Goal: Task Accomplishment & Management: Complete application form

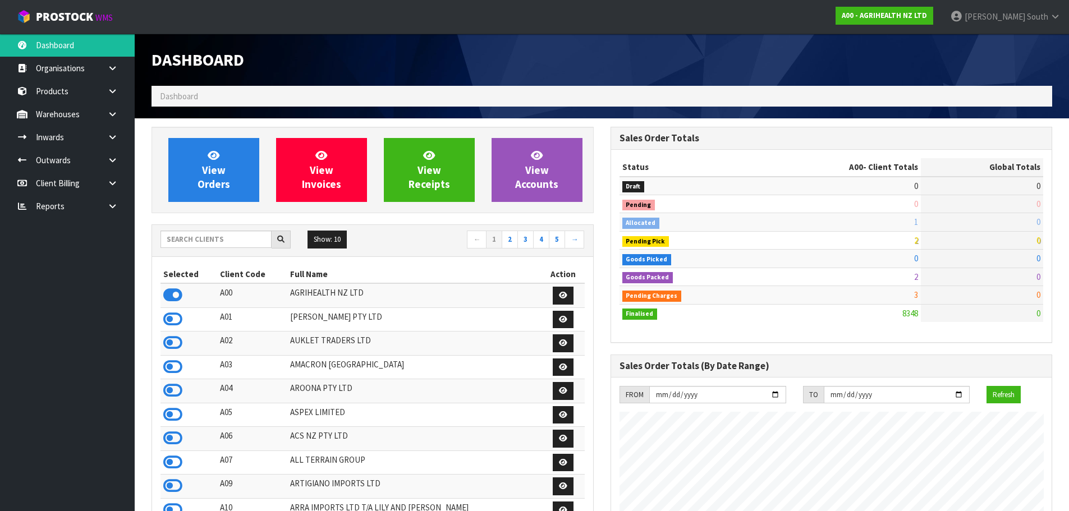
scroll to position [850, 459]
click at [191, 230] on div "Show: 10 5 10 25 50 ← 1 2 3 4 5 →" at bounding box center [372, 240] width 441 height 31
click at [192, 239] on input "text" at bounding box center [216, 239] width 111 height 17
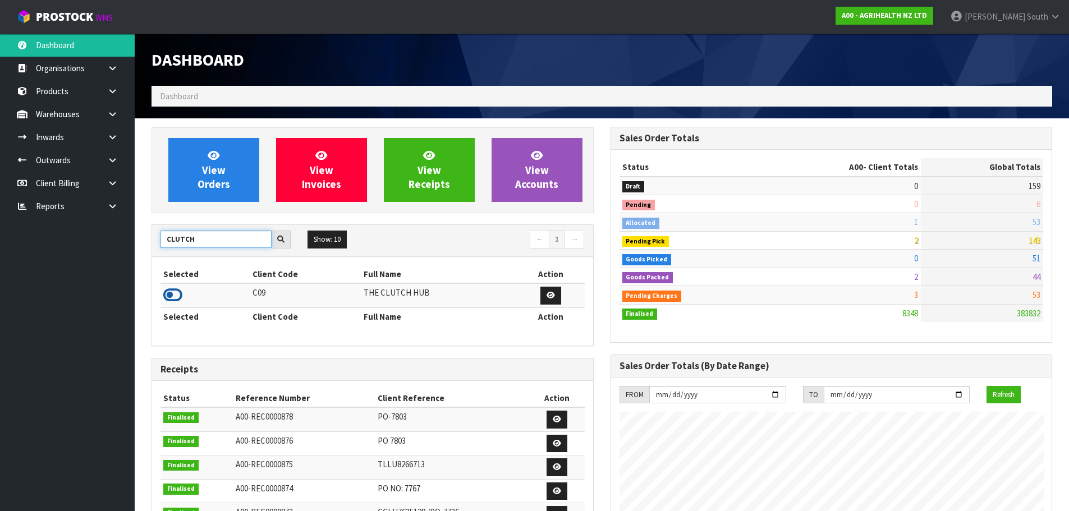
type input "CLUTCH"
click at [177, 290] on icon at bounding box center [172, 295] width 19 height 17
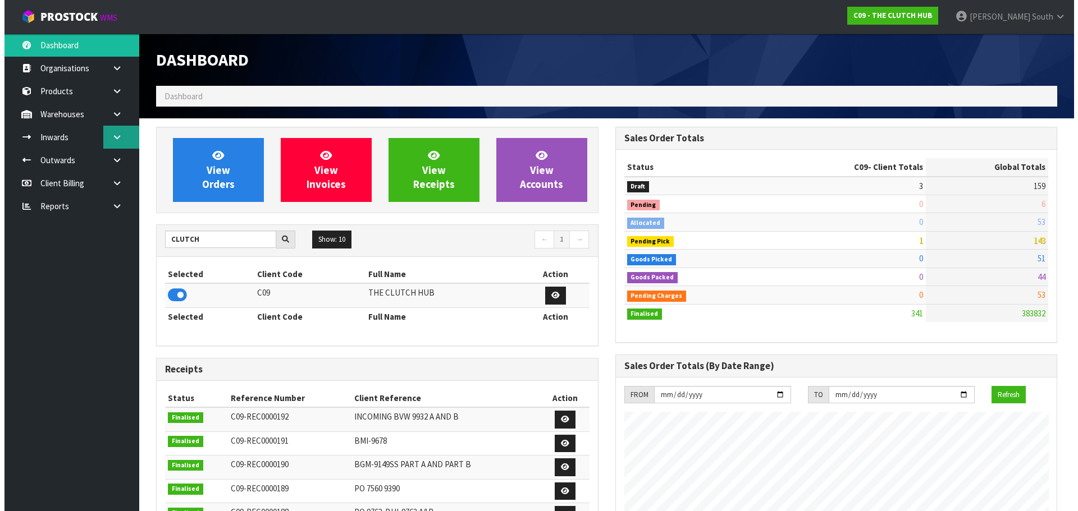
scroll to position [778, 459]
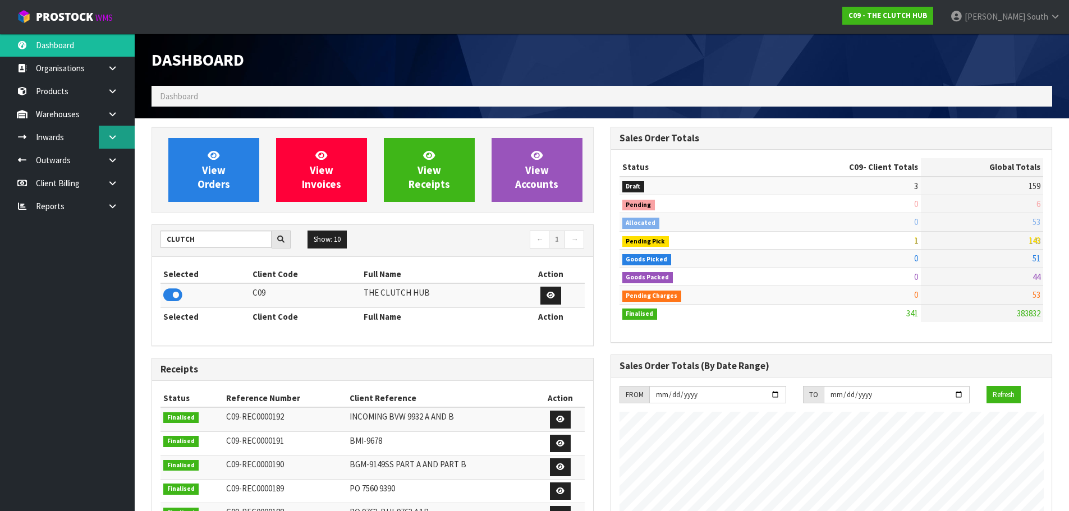
click at [122, 133] on link at bounding box center [117, 137] width 36 height 23
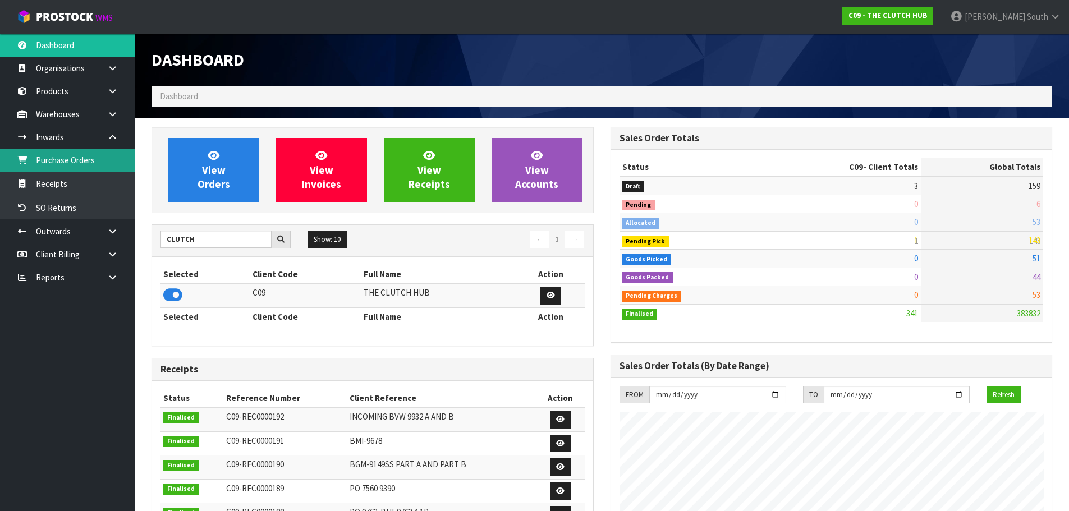
click at [94, 163] on link "Purchase Orders" at bounding box center [67, 160] width 135 height 23
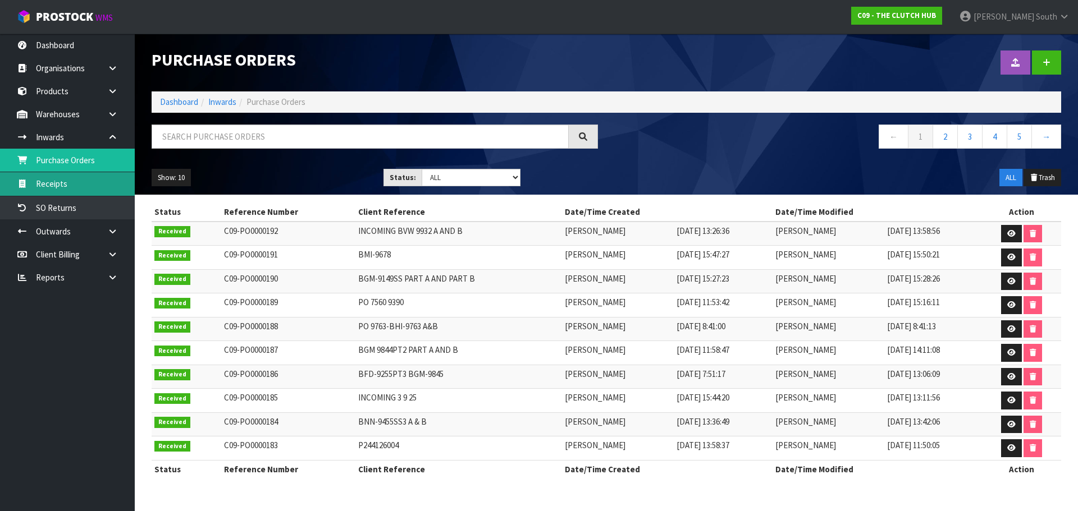
click at [100, 181] on link "Receipts" at bounding box center [67, 183] width 135 height 23
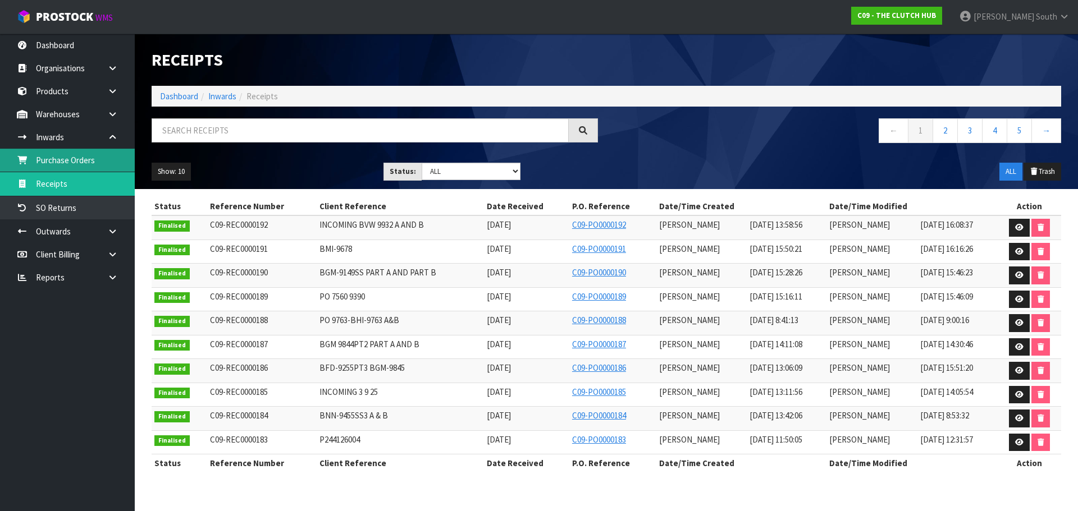
click at [104, 164] on link "Purchase Orders" at bounding box center [67, 160] width 135 height 23
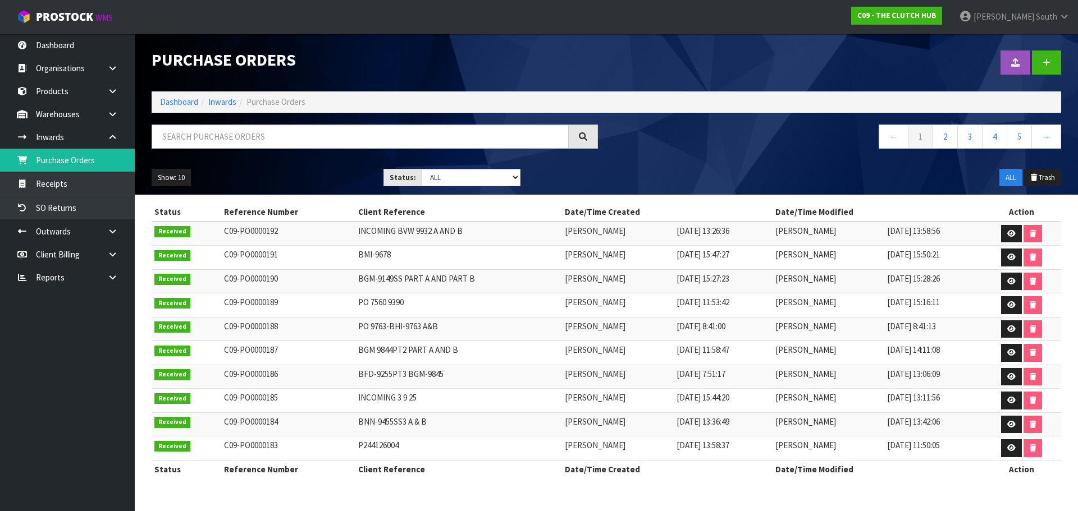
click at [793, 146] on nav "← 1 2 3 4 5 →" at bounding box center [838, 138] width 446 height 27
click at [1063, 64] on div at bounding box center [837, 63] width 463 height 58
click at [1056, 65] on link at bounding box center [1045, 63] width 29 height 24
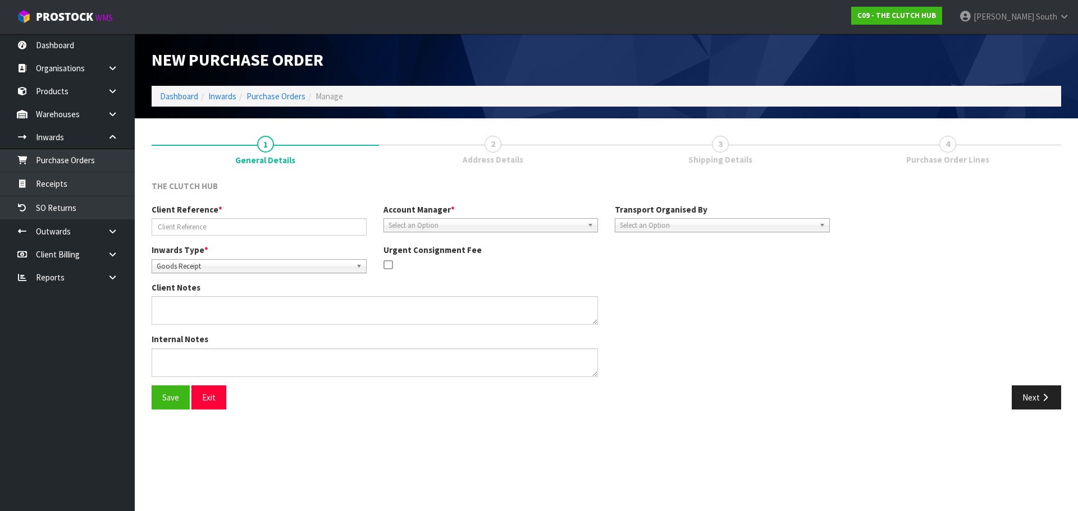
click at [481, 227] on span "Select an Option" at bounding box center [485, 225] width 195 height 13
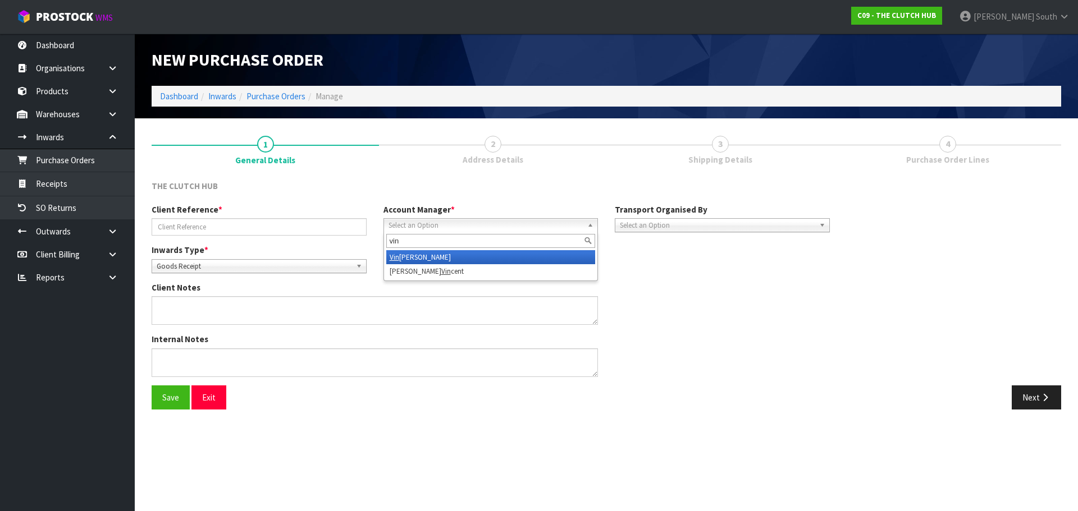
type input "vin"
click at [462, 259] on li "Vin eeta Lingam" at bounding box center [490, 257] width 209 height 14
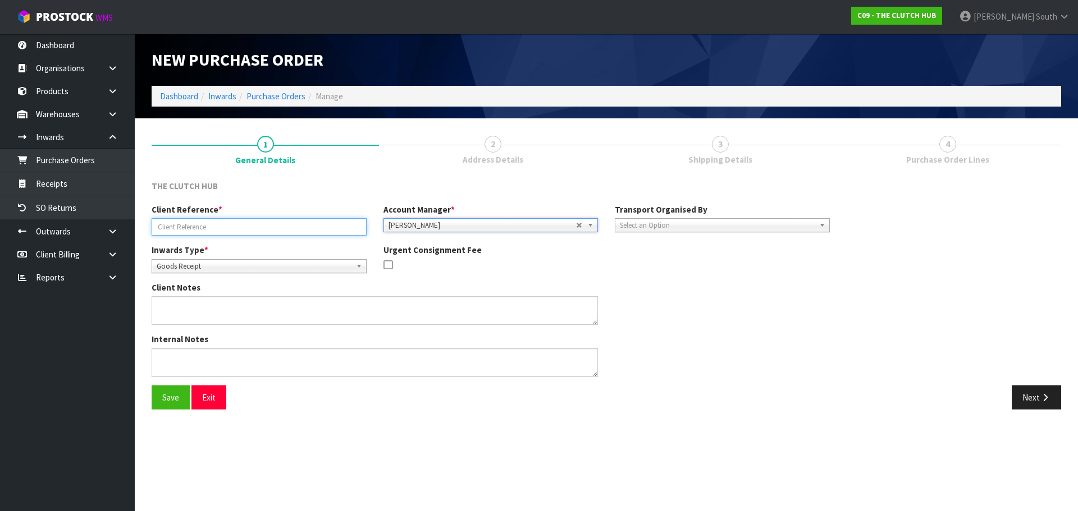
click at [255, 223] on input "text" at bounding box center [259, 226] width 215 height 17
click at [191, 233] on input "text" at bounding box center [259, 226] width 215 height 17
paste input "[DATE]"
type input "[DATE]"
click at [237, 249] on div "Inwards Type * Goods Receipt Goods Returned Goods Receipt" at bounding box center [259, 258] width 232 height 29
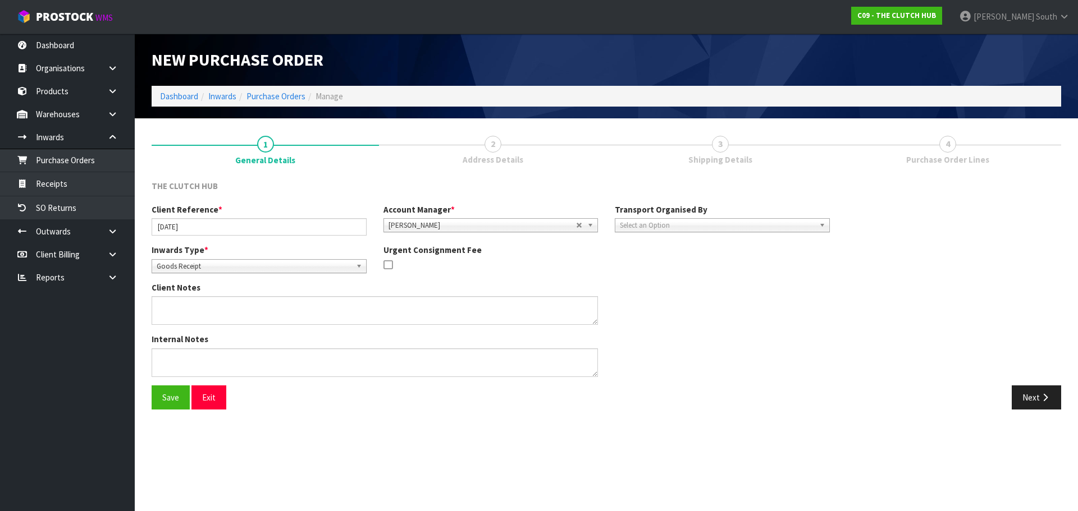
click at [696, 215] on label "Transport Organised By" at bounding box center [661, 210] width 93 height 12
click at [689, 230] on span "Select an Option" at bounding box center [717, 225] width 195 height 13
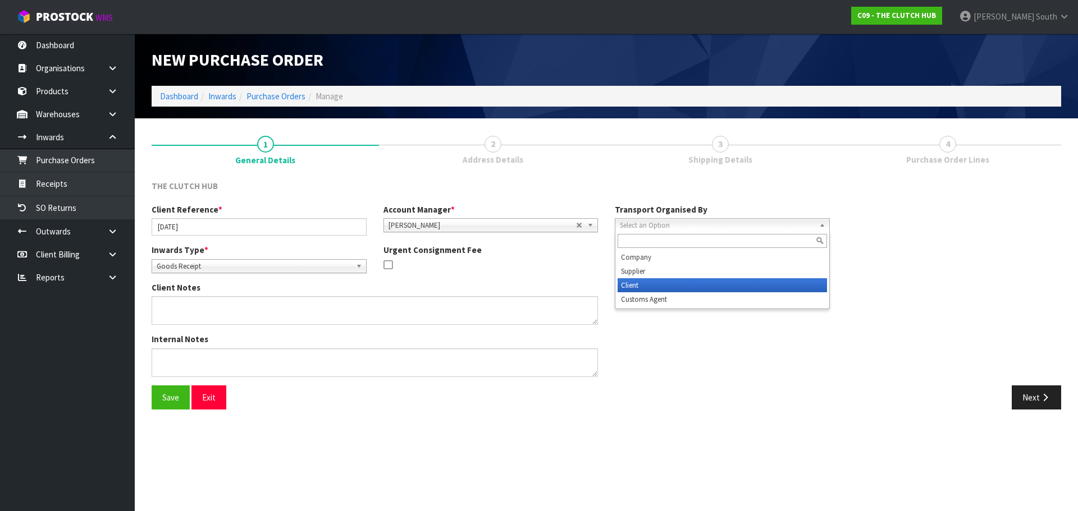
click at [678, 286] on li "Client" at bounding box center [721, 285] width 209 height 14
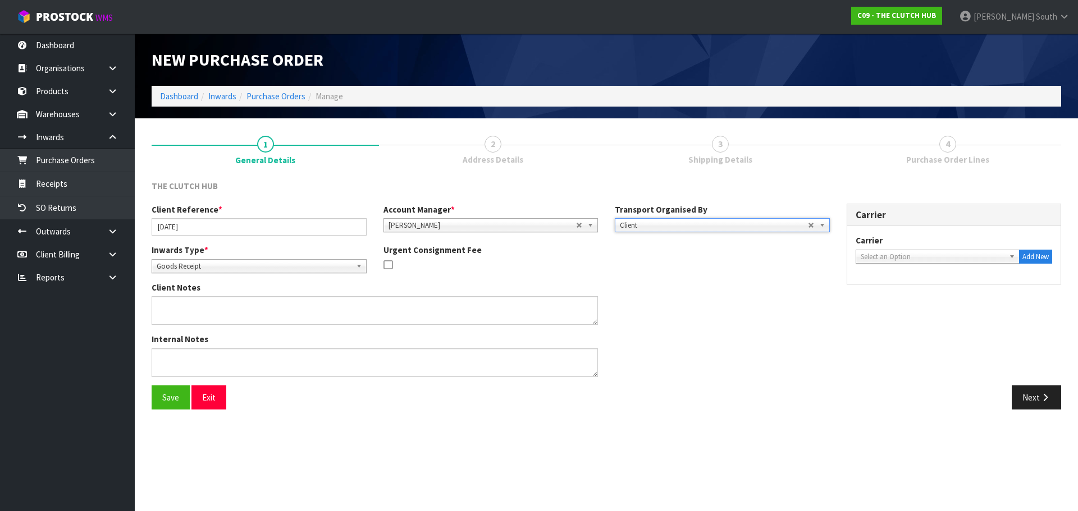
click at [887, 257] on span "Select an Option" at bounding box center [932, 256] width 144 height 13
type input "fed"
click at [886, 286] on li "FED EX WORLD SERVICE CENTER - FEDEX WORLD SERVICE CENTER" at bounding box center [937, 293] width 159 height 22
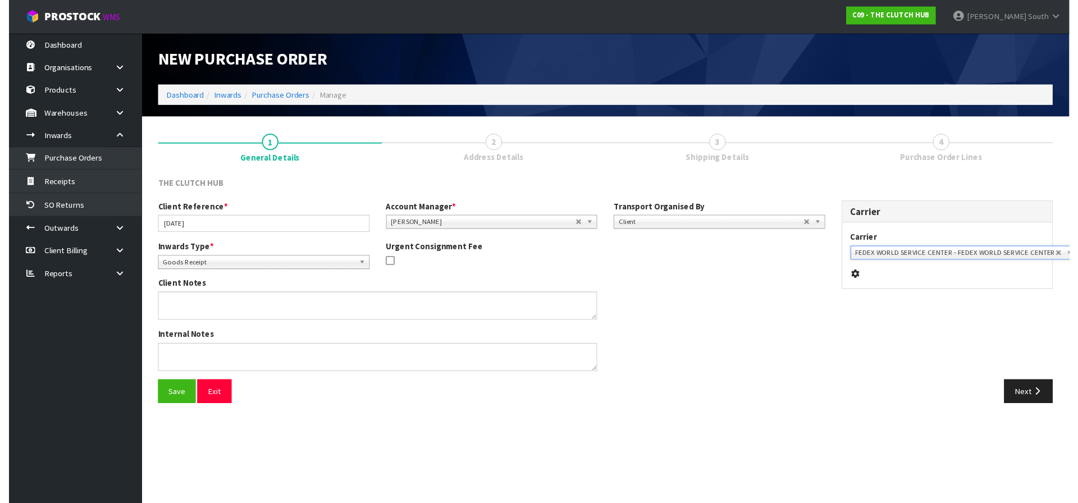
scroll to position [0, 1]
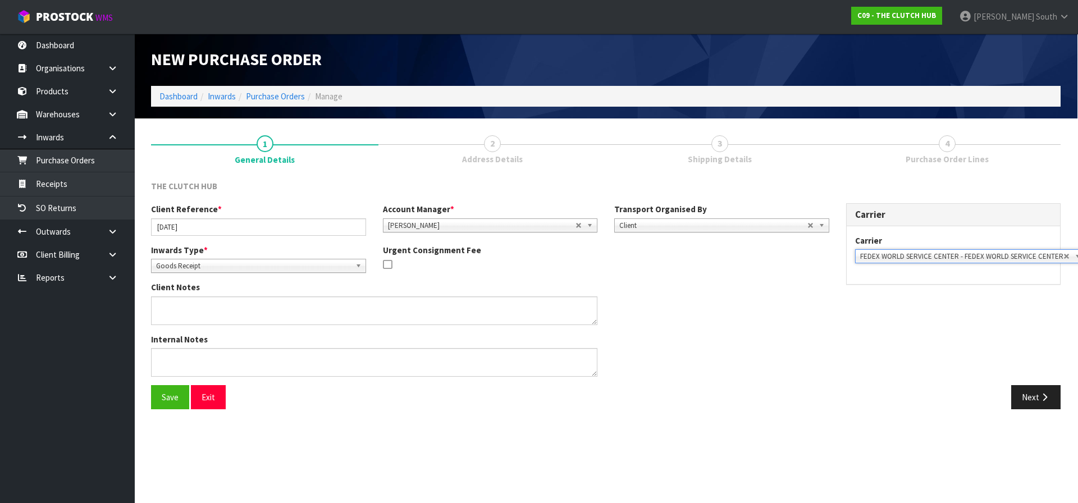
click at [936, 323] on div "Client Reference * [DATE] Account Manager * [PERSON_NAME] [PERSON_NAME] [PERSON…" at bounding box center [606, 294] width 926 height 182
click at [185, 406] on button "Save" at bounding box center [170, 397] width 38 height 24
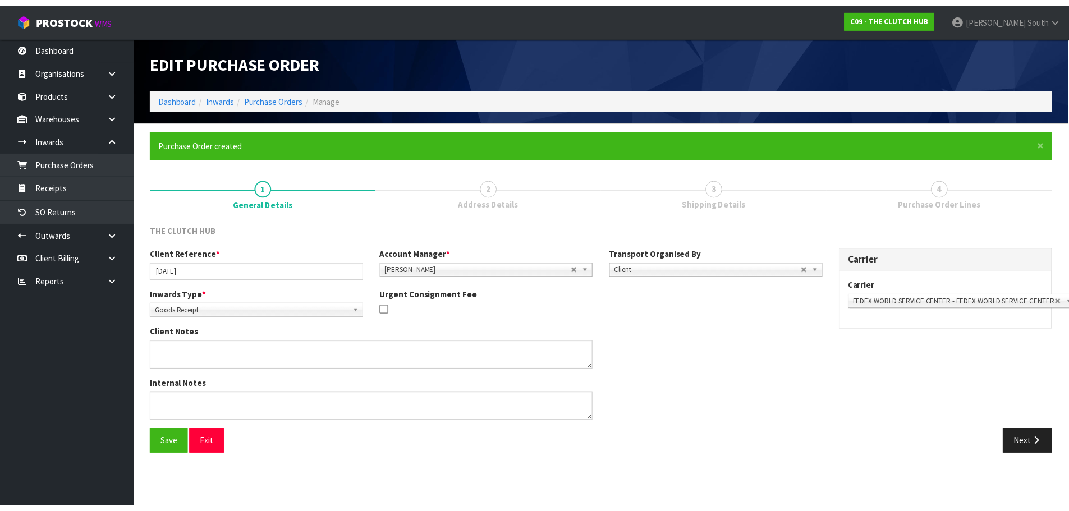
scroll to position [0, 0]
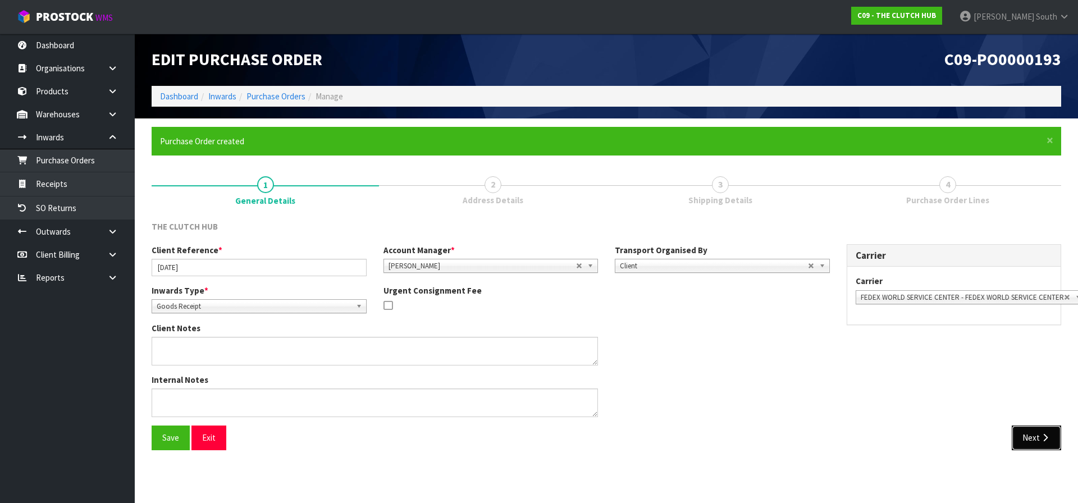
click at [1057, 440] on button "Next" at bounding box center [1035, 437] width 49 height 24
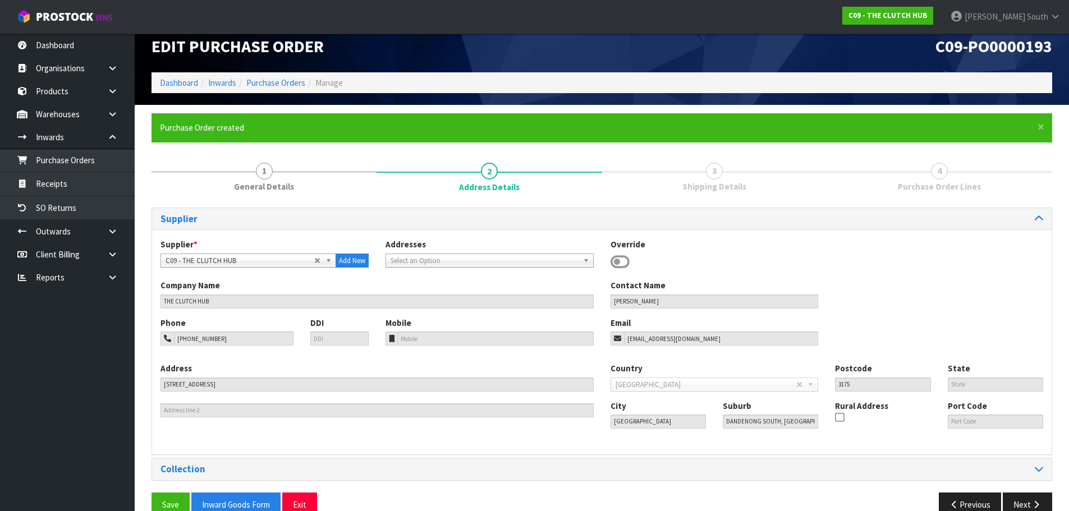
scroll to position [36, 0]
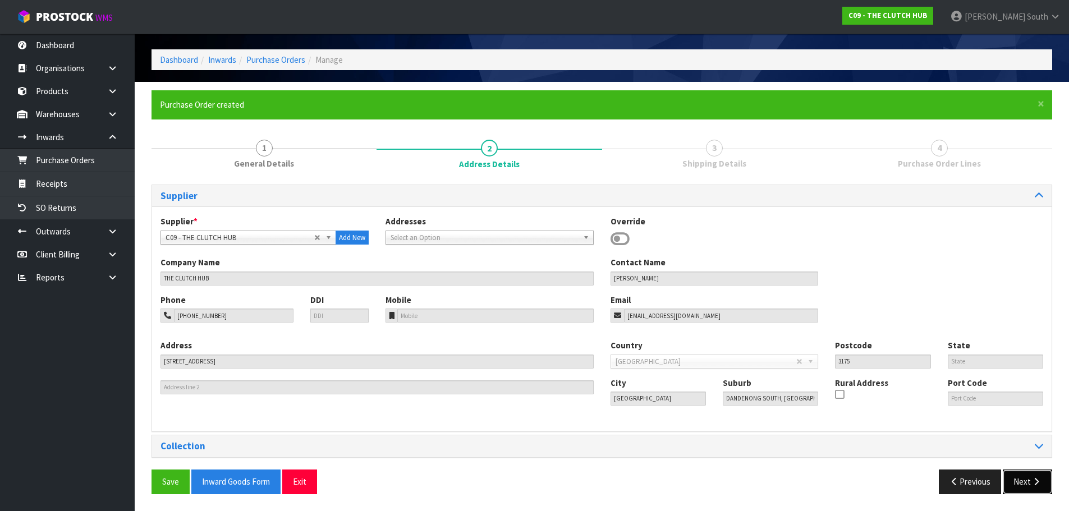
click at [1015, 480] on button "Next" at bounding box center [1027, 482] width 49 height 24
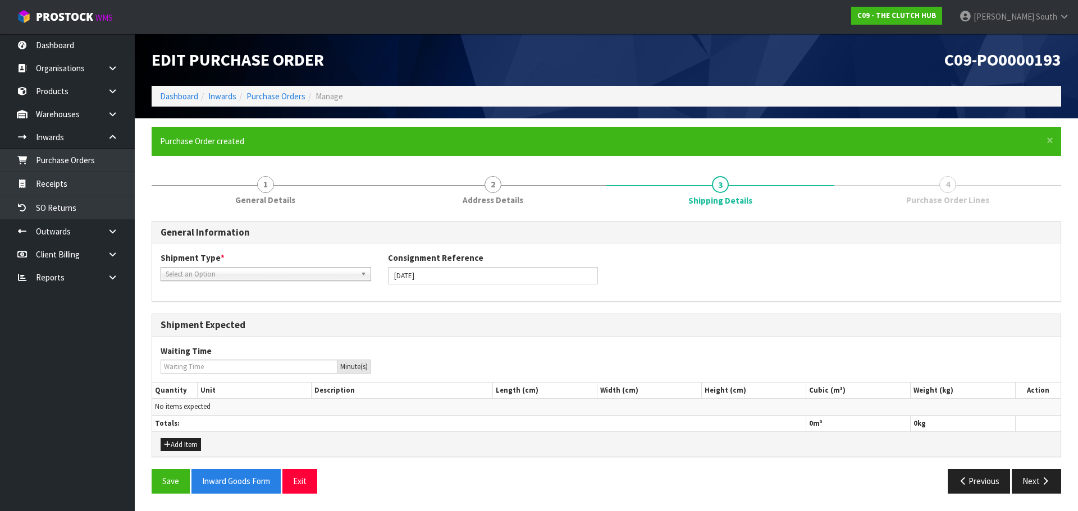
click at [218, 278] on span "Select an Option" at bounding box center [261, 274] width 190 height 13
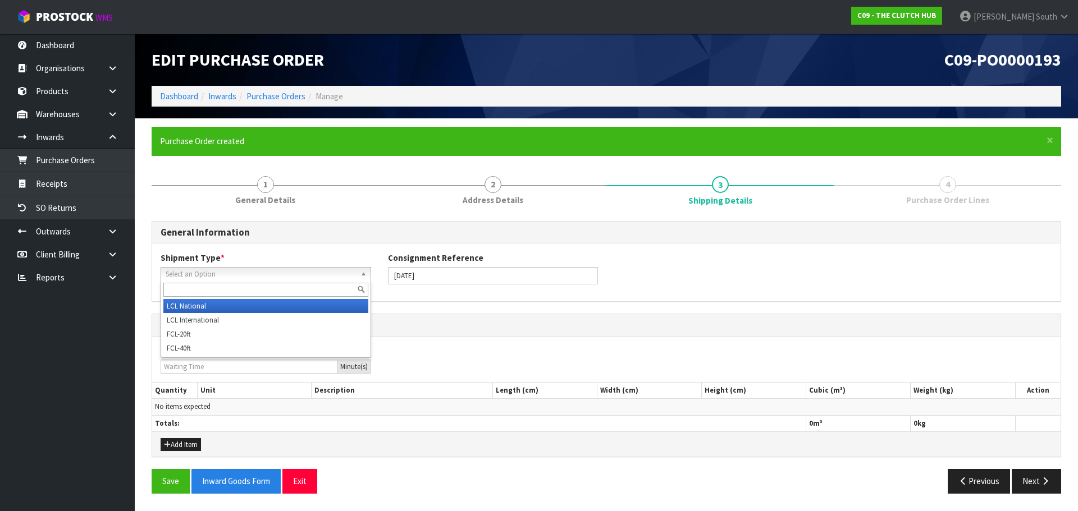
click at [217, 305] on li "LCL National" at bounding box center [265, 306] width 205 height 14
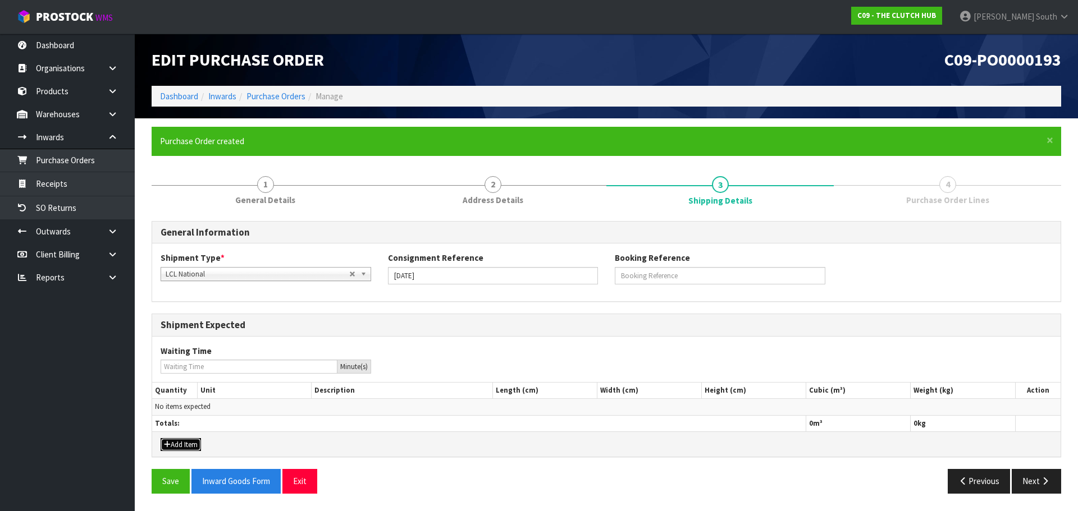
click at [169, 439] on button "Add Item" at bounding box center [181, 444] width 40 height 13
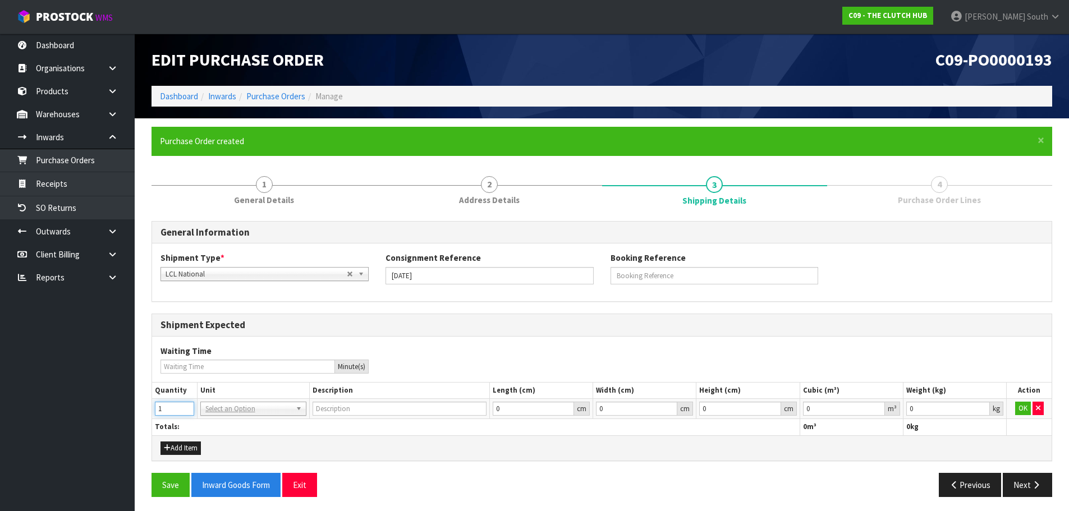
click at [189, 405] on input "1" at bounding box center [174, 409] width 39 height 14
click at [189, 405] on input "2" at bounding box center [174, 409] width 39 height 14
click at [189, 405] on input "3" at bounding box center [174, 409] width 39 height 14
type input "4"
click at [189, 405] on input "4" at bounding box center [174, 409] width 39 height 14
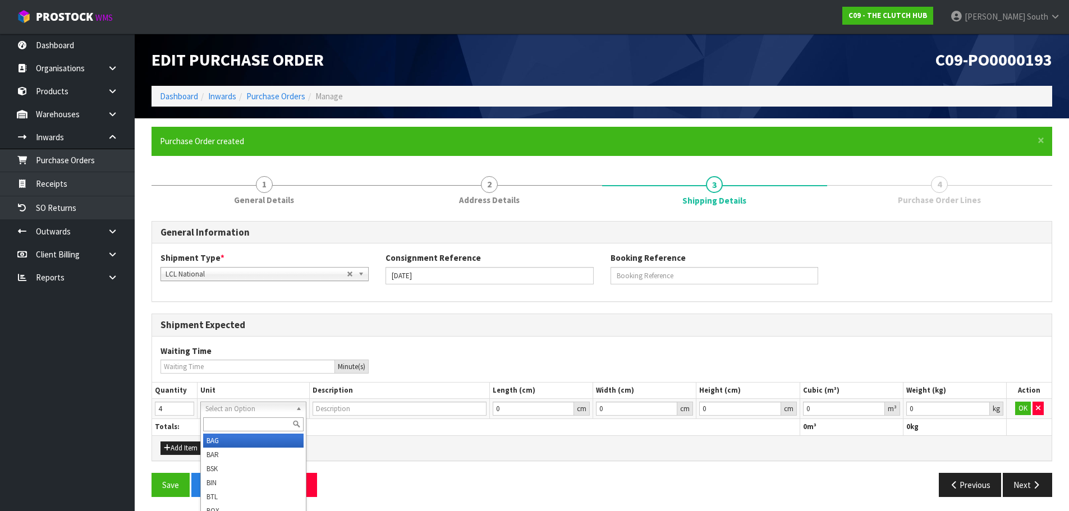
click at [226, 425] on input "text" at bounding box center [253, 425] width 100 height 14
type input "ctn"
type input "CARTON"
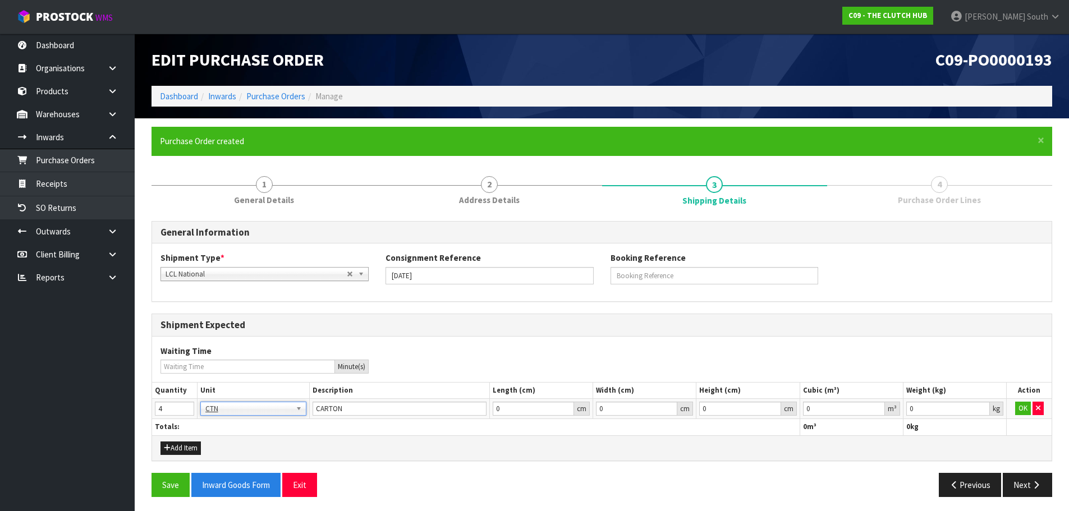
drag, startPoint x: 544, startPoint y: 439, endPoint x: 612, endPoint y: 451, distance: 68.9
click at [547, 439] on div "Add Item" at bounding box center [602, 447] width 900 height 25
type input "0.001"
click at [982, 406] on input "0.001" at bounding box center [948, 409] width 84 height 14
type input "0.000001"
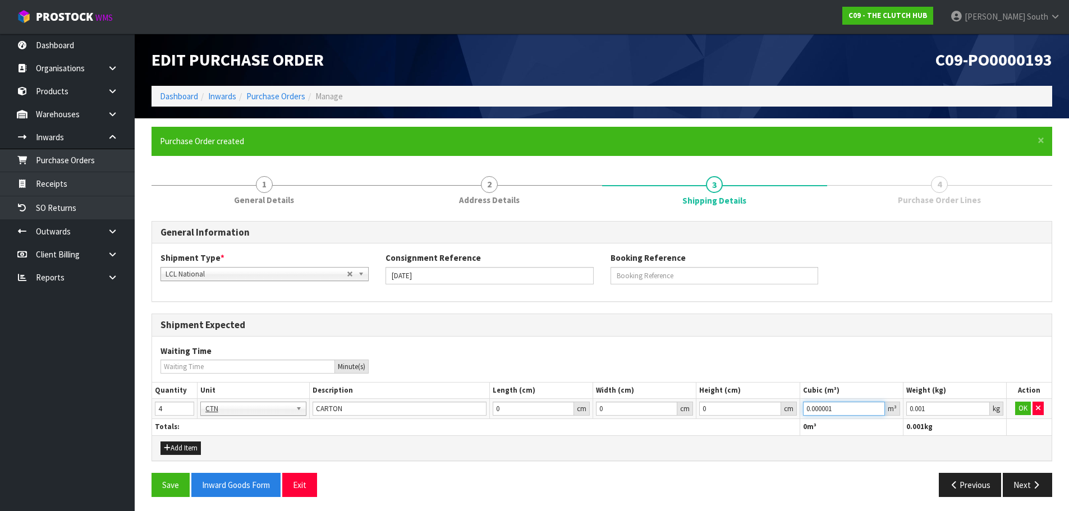
click at [879, 407] on input "0.000001" at bounding box center [844, 409] width 82 height 14
click at [1014, 409] on td "OK" at bounding box center [1029, 409] width 45 height 20
click at [1017, 406] on button "OK" at bounding box center [1023, 408] width 16 height 13
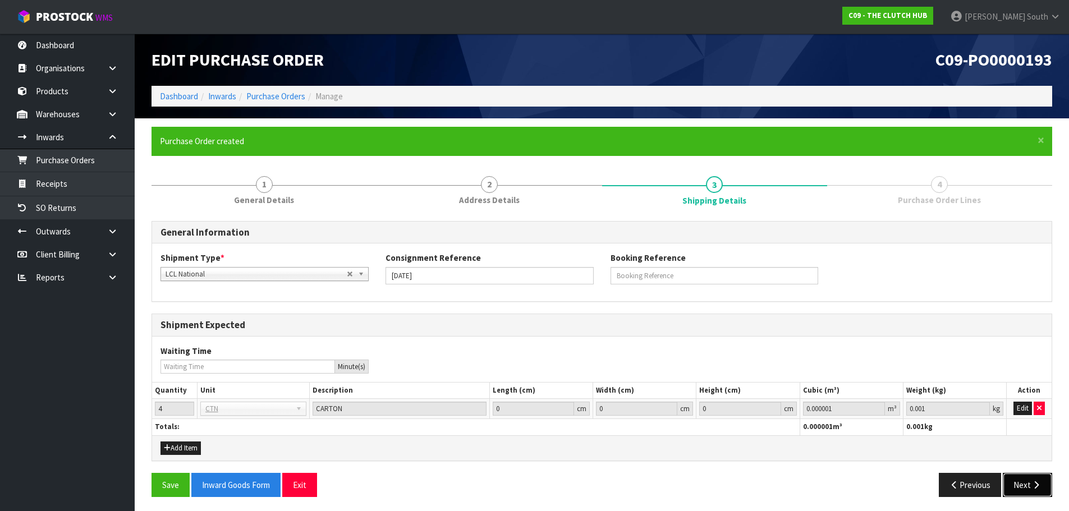
click at [1013, 483] on button "Next" at bounding box center [1027, 485] width 49 height 24
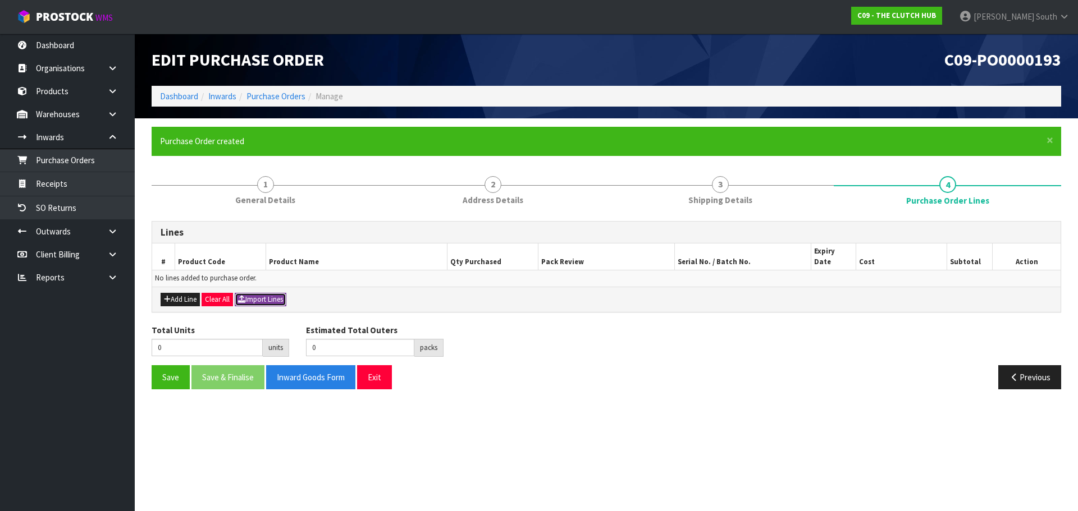
click at [271, 294] on button "Import Lines" at bounding box center [261, 299] width 52 height 13
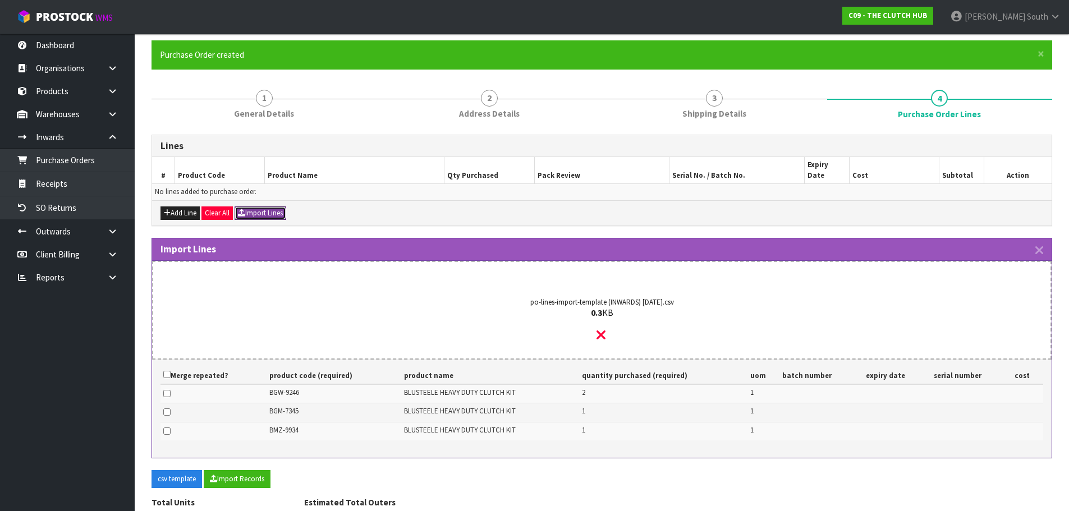
scroll to position [144, 0]
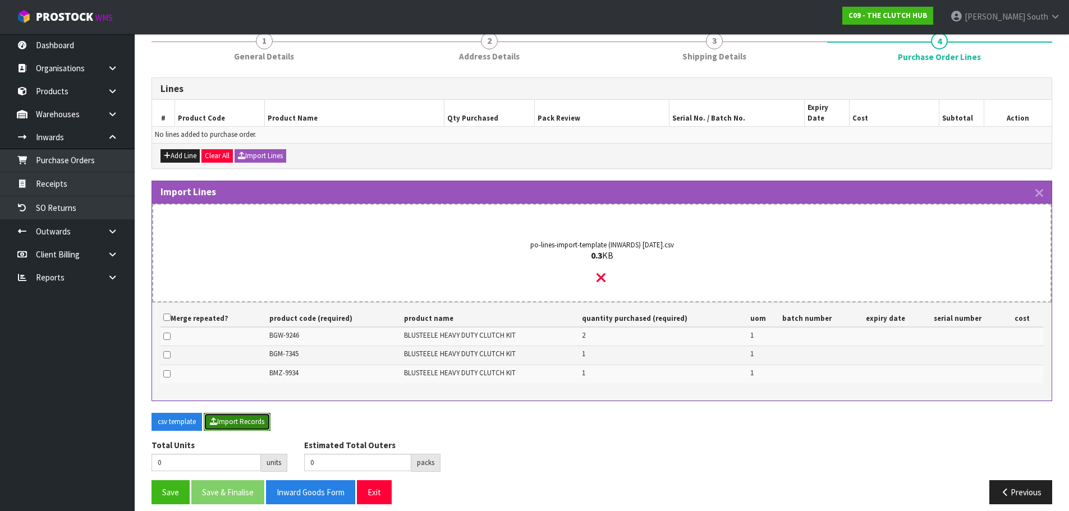
click at [248, 413] on button "Import Records" at bounding box center [237, 422] width 67 height 18
type input "4"
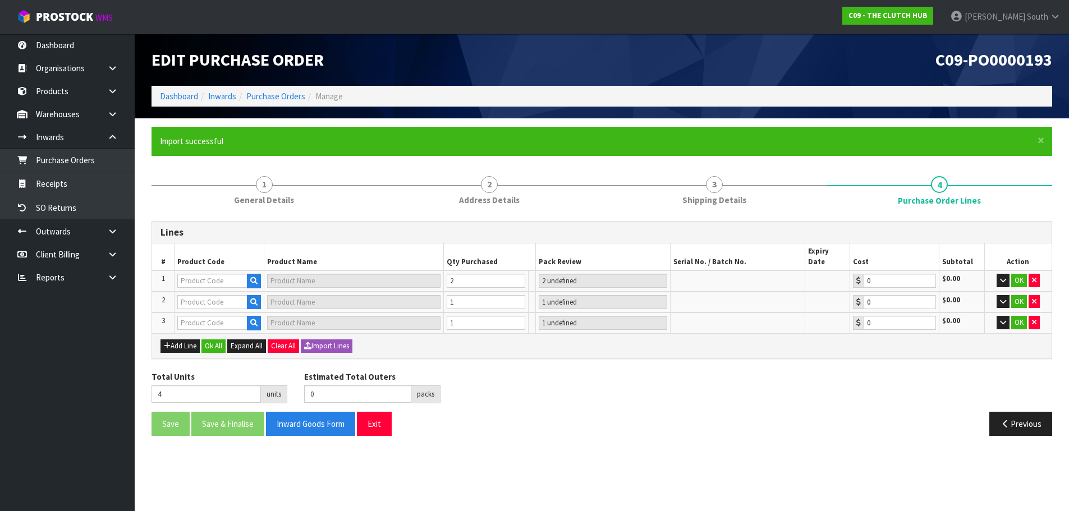
scroll to position [0, 0]
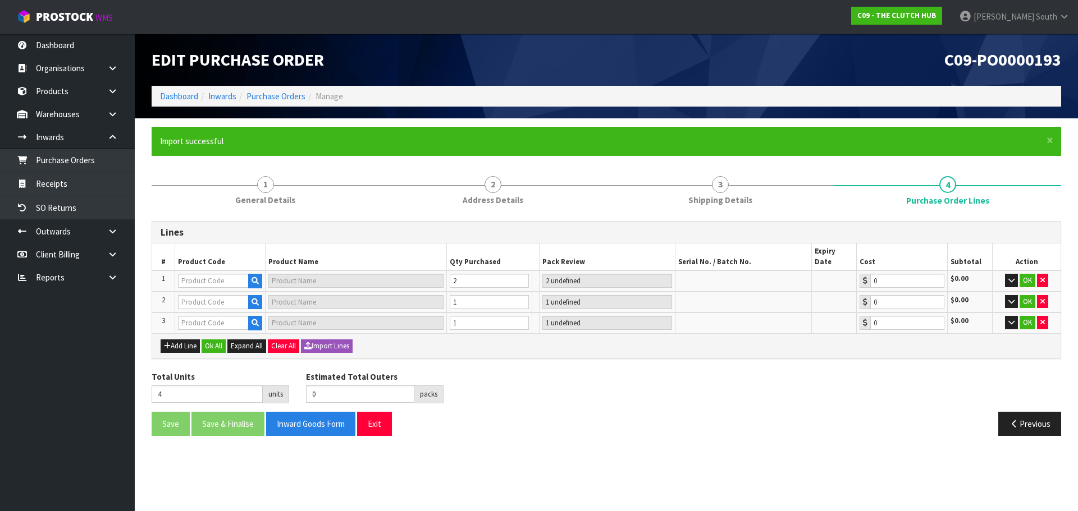
type input "3"
type input "BGW-9246"
type input "2 CTN"
type input "0.00"
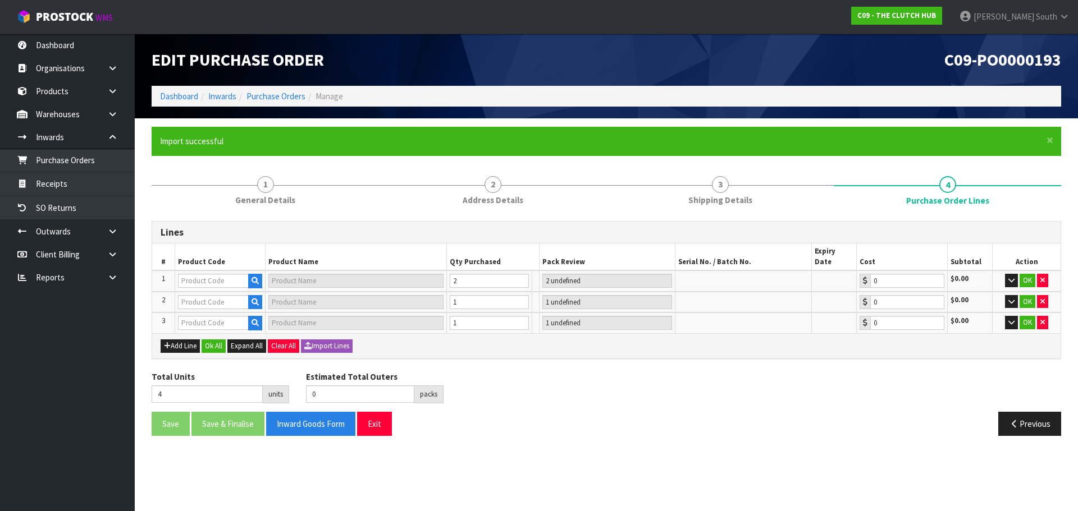
type input "BMZ-9934"
type input "HEAVY DUTY CLUTCH KIT"
type input "1 CTN"
type input "0.00"
type input "BGM-7345"
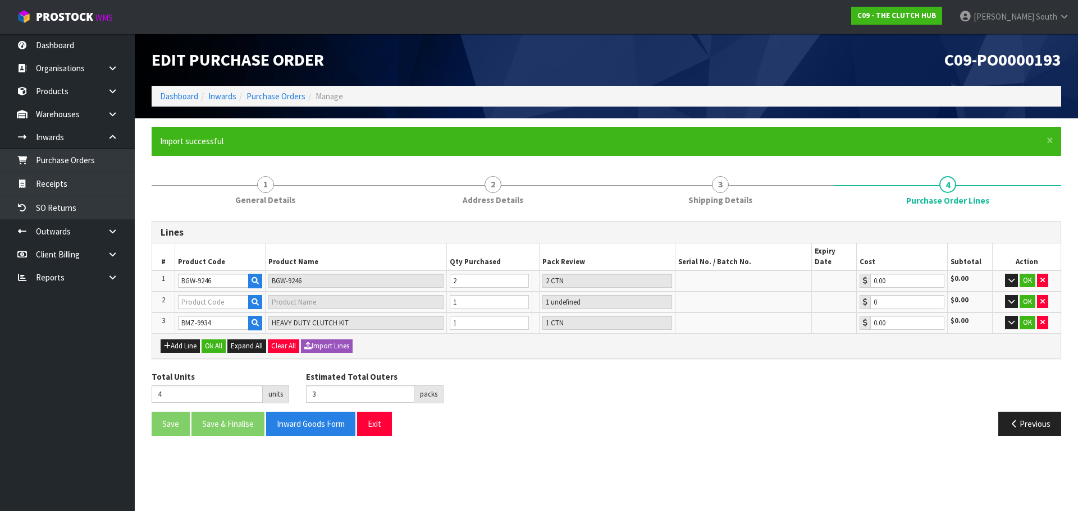
type input "BLUSTEELE HEAVY DUTY CLUTCH KIT"
type input "1 [MEDICAL_DATA]"
type input "0.00"
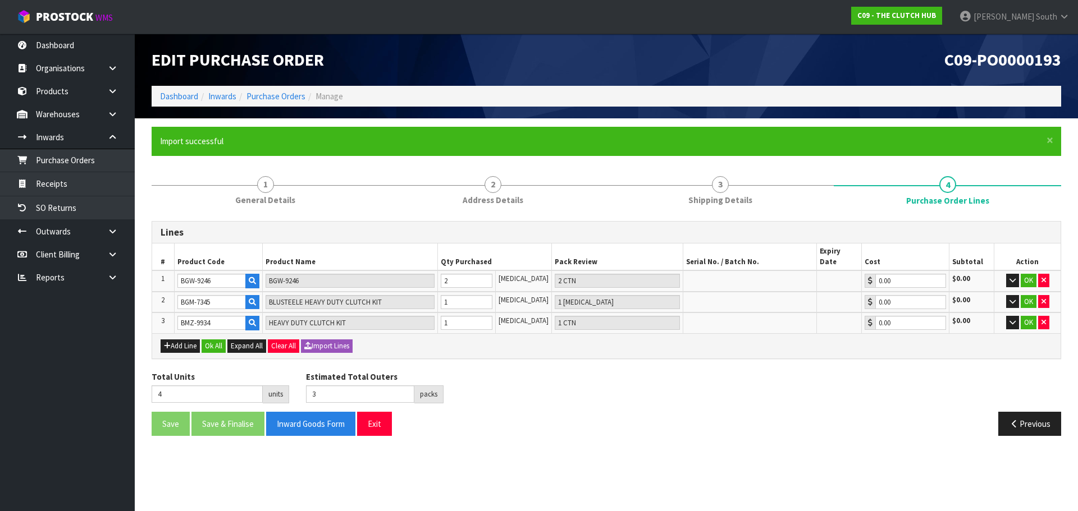
click at [583, 379] on div "Total Units 4 units Estimated Total Outers 3 packs Estimated Total Pallets 0 pa…" at bounding box center [606, 391] width 926 height 41
click at [207, 340] on button "Ok All" at bounding box center [213, 346] width 24 height 13
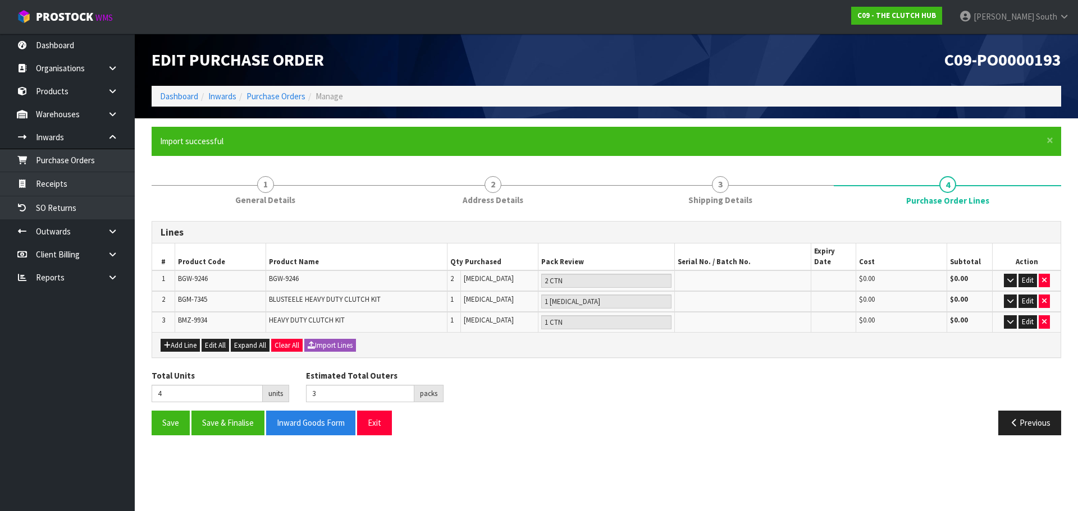
click at [767, 443] on section "Edit Purchase Order C09-PO0000193 Dashboard Inwards Purchase Orders Manage × Cl…" at bounding box center [539, 255] width 1078 height 511
click at [1011, 277] on icon "button" at bounding box center [1010, 280] width 6 height 7
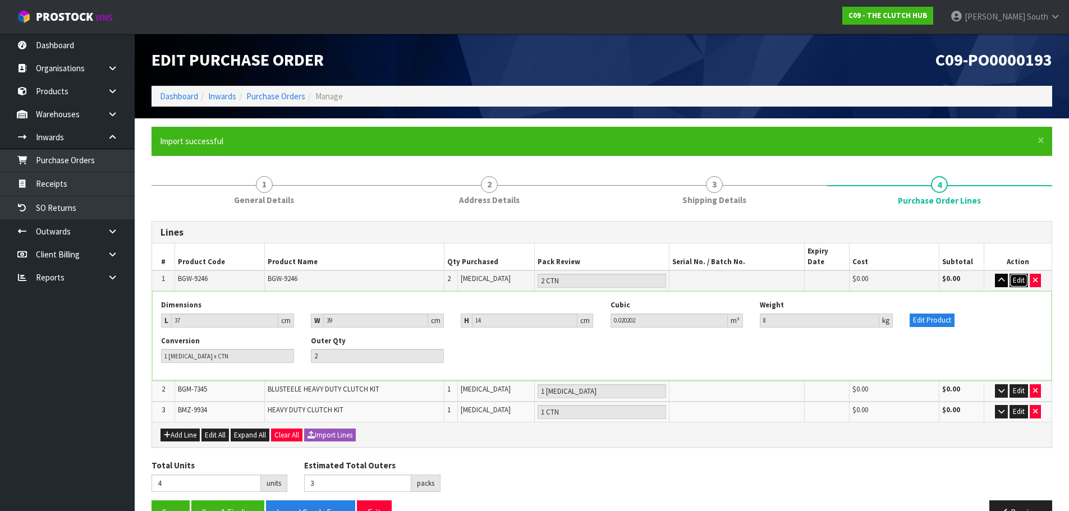
click at [1011, 274] on button "Edit" at bounding box center [1019, 280] width 19 height 13
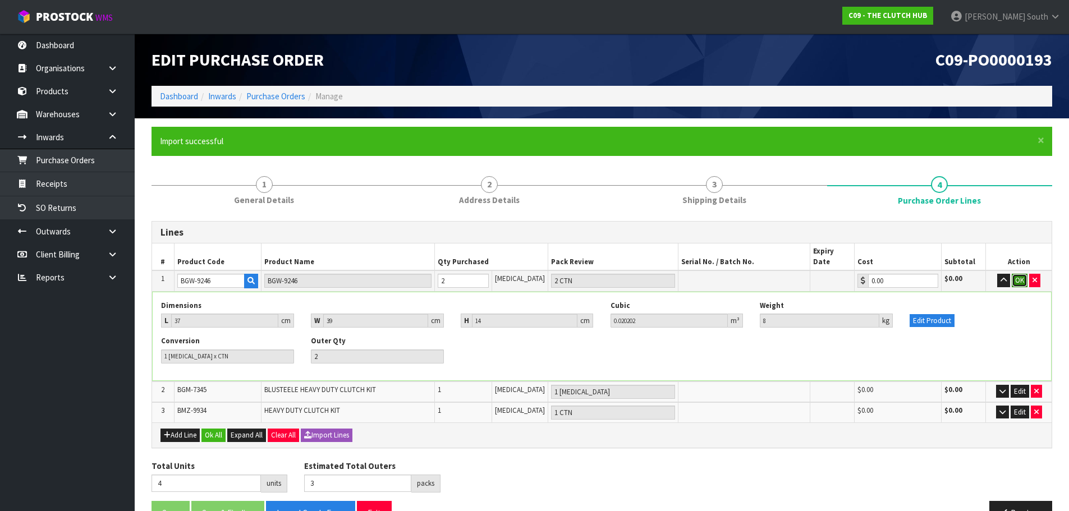
click at [1012, 274] on button "OK" at bounding box center [1020, 280] width 16 height 13
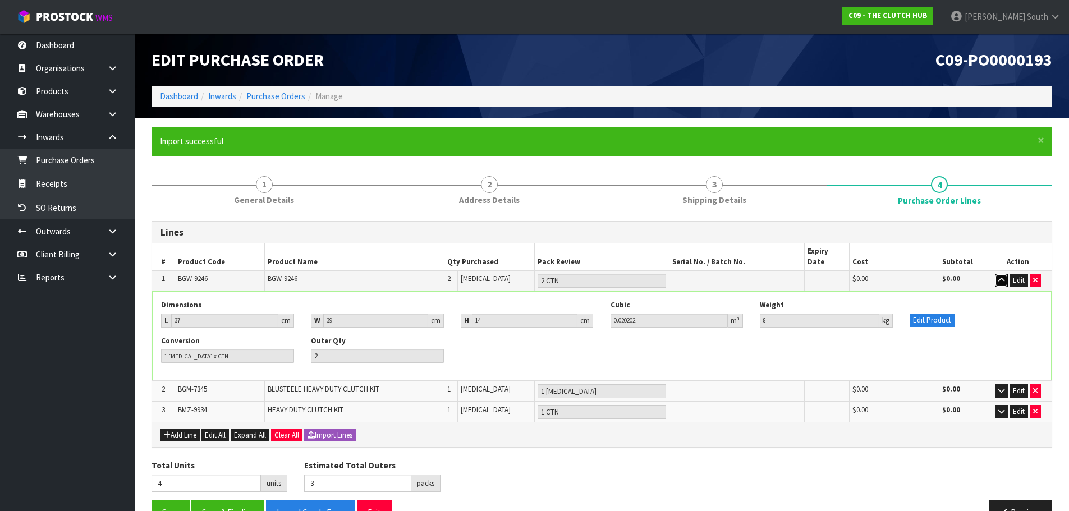
click at [998, 277] on icon "button" at bounding box center [1001, 280] width 6 height 7
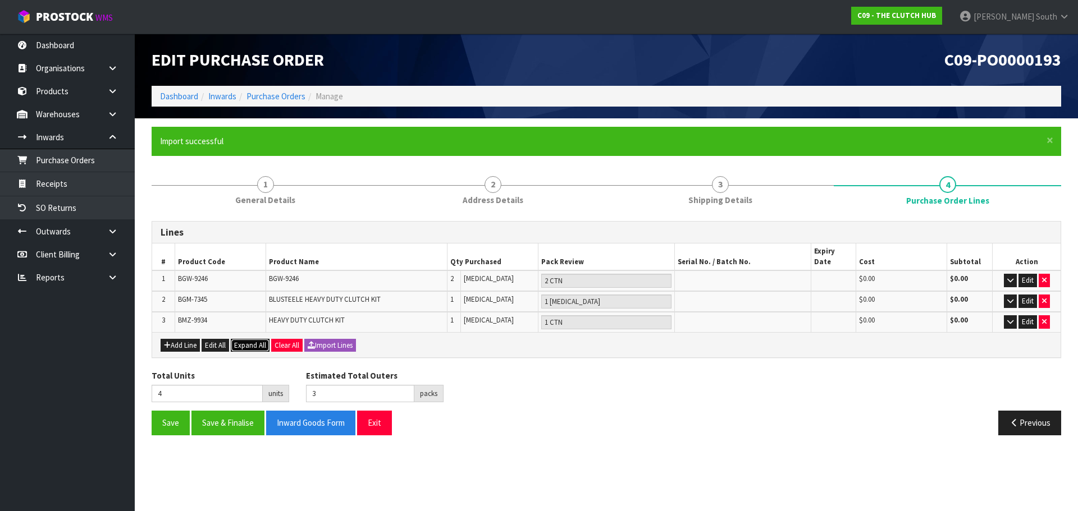
click at [255, 341] on span "Expand All" at bounding box center [250, 346] width 32 height 10
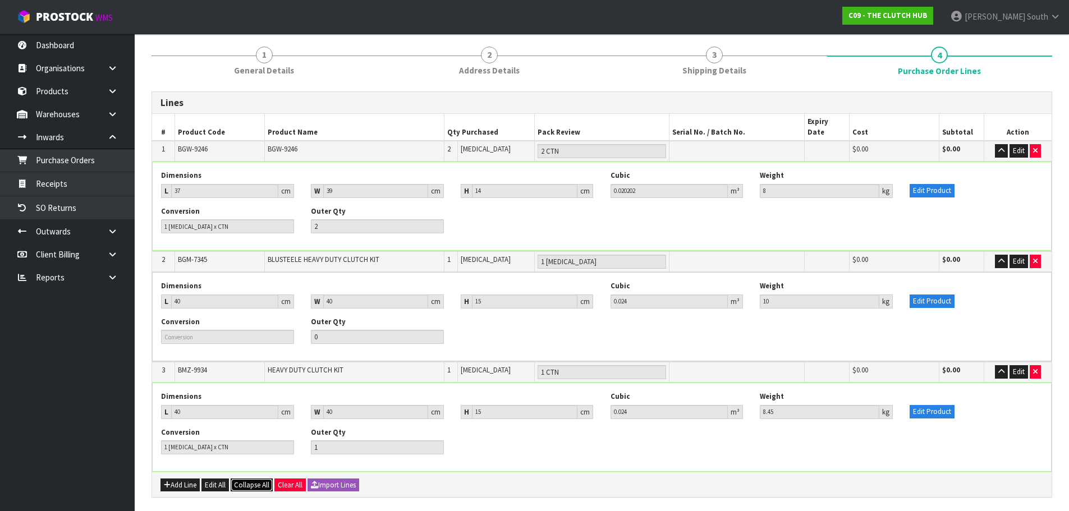
scroll to position [168, 0]
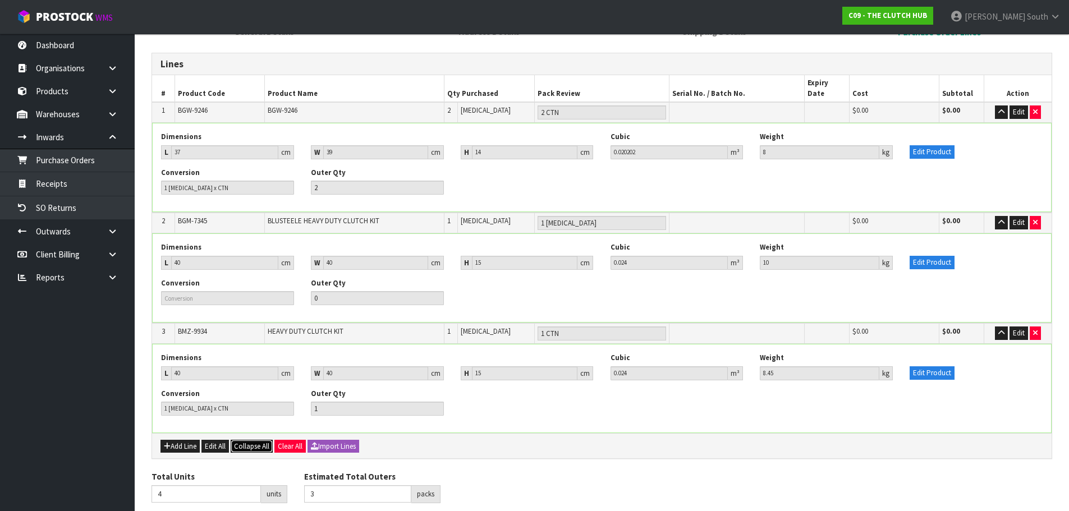
click at [259, 442] on span "Collapse All" at bounding box center [251, 447] width 35 height 10
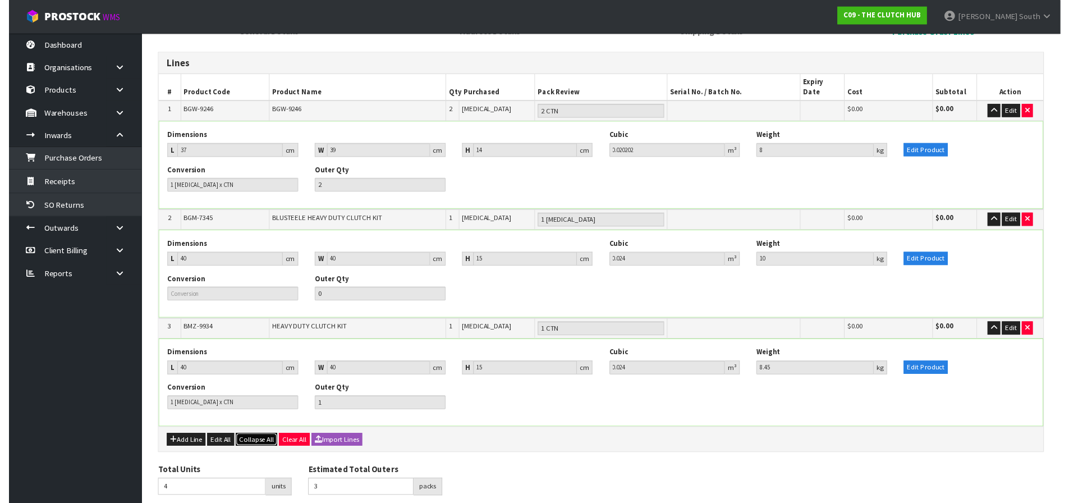
scroll to position [0, 0]
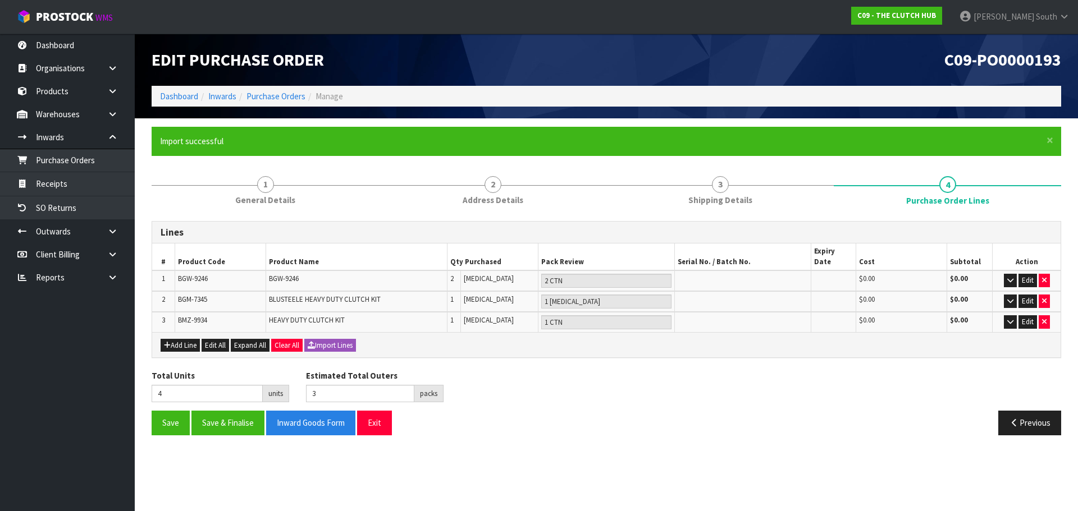
click at [689, 394] on div "Total Units 4 units Estimated Total Outers 3 packs Estimated Total Pallets 0 pa…" at bounding box center [606, 390] width 926 height 41
click at [231, 418] on button "Save & Finalise" at bounding box center [227, 423] width 73 height 24
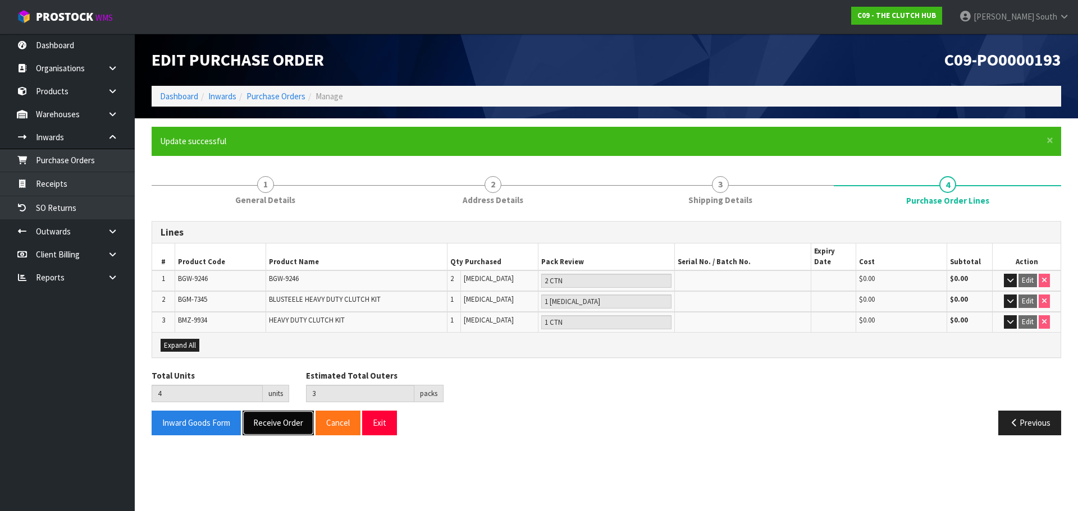
click at [283, 416] on button "Receive Order" at bounding box center [277, 423] width 71 height 24
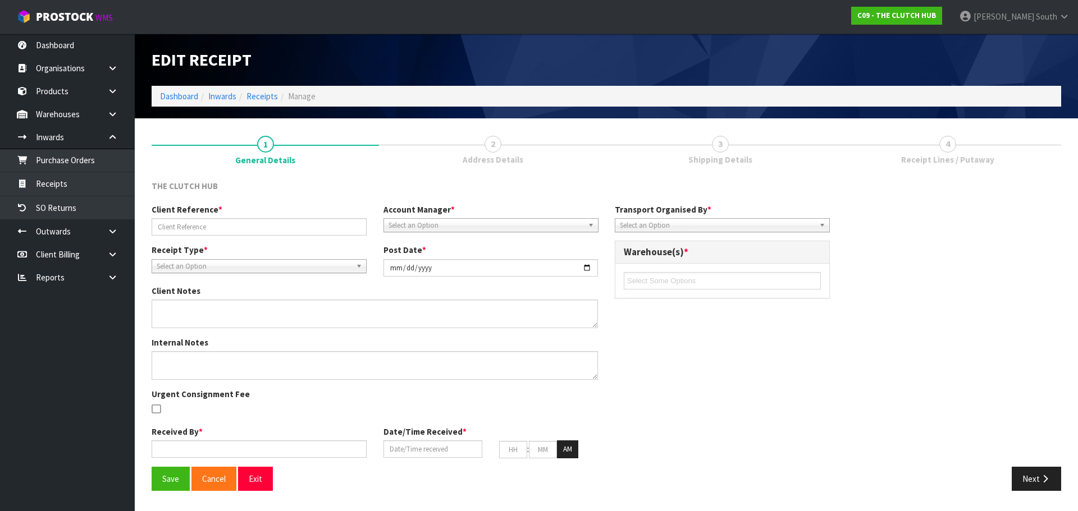
type input "[DATE]"
type input "[PERSON_NAME] South"
type input "[DATE]"
type input "08"
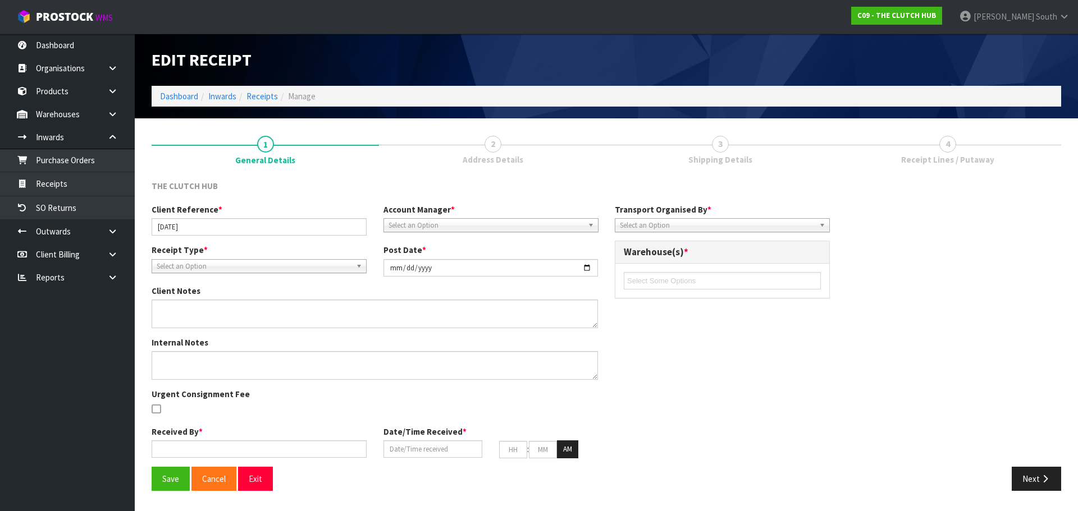
type input "55"
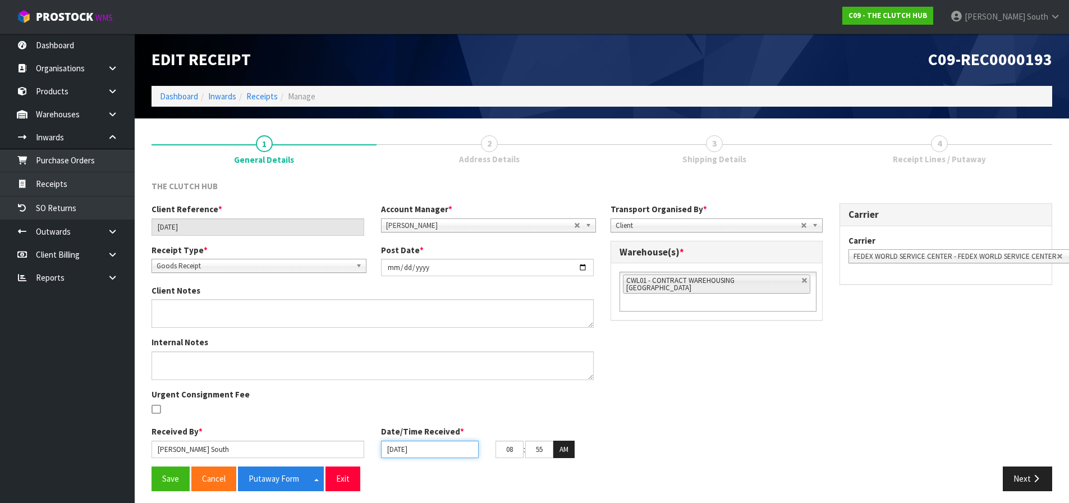
click at [401, 448] on input "[DATE]" at bounding box center [430, 449] width 98 height 17
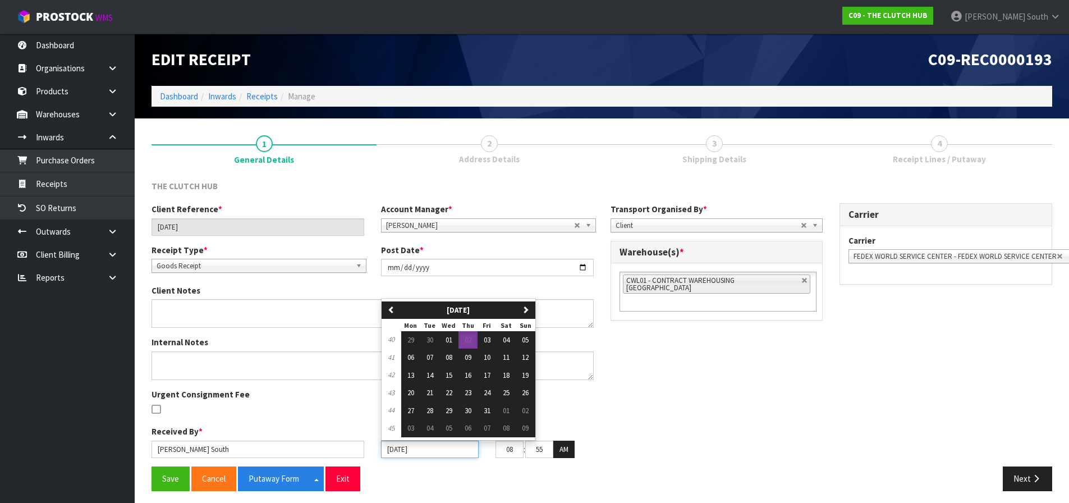
click at [401, 448] on input "[DATE]" at bounding box center [430, 449] width 98 height 17
drag, startPoint x: 427, startPoint y: 450, endPoint x: 319, endPoint y: 483, distance: 112.2
click at [319, 483] on div "THE CLUTCH HUB Client Reference * [DATE] Account Manager * [PERSON_NAME] [PERSO…" at bounding box center [602, 339] width 901 height 319
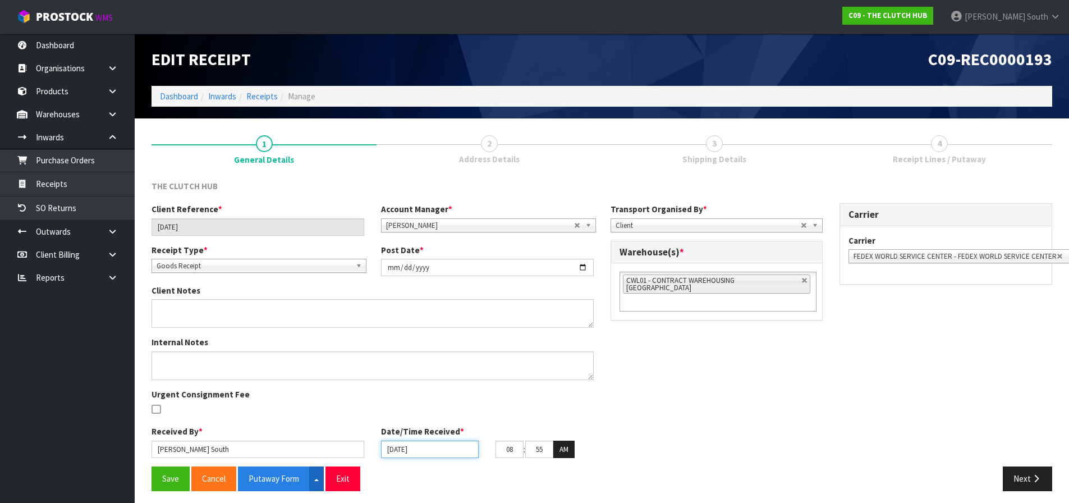
paste input "1"
type input "[DATE]"
click at [483, 419] on div "Internal Notes Urgent Consignment Fee" at bounding box center [372, 380] width 459 height 89
click at [511, 447] on input "text" at bounding box center [510, 449] width 28 height 17
type input "[DATE]"
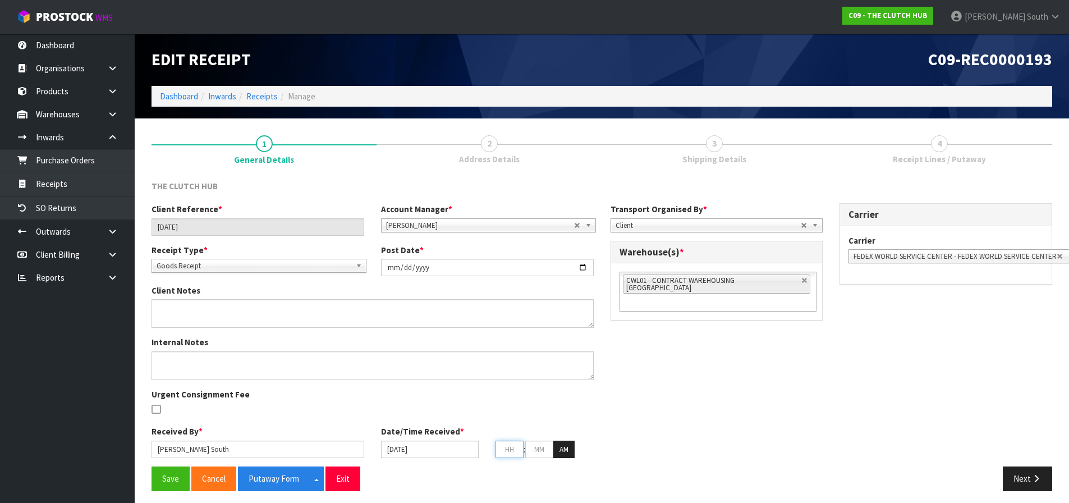
type input "1"
type input "00"
type input "10"
click at [395, 444] on input "[DATE]" at bounding box center [430, 449] width 98 height 17
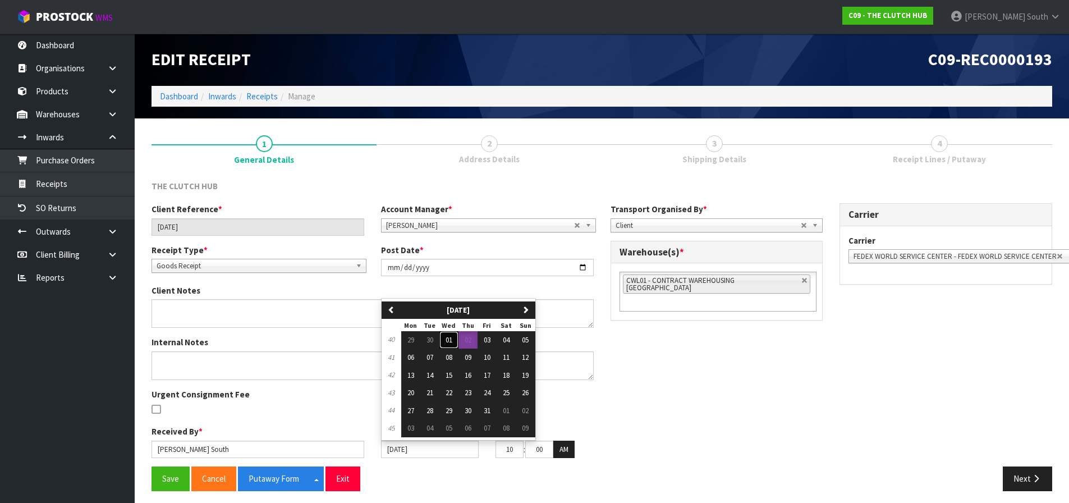
click at [458, 340] on button "01" at bounding box center [448, 340] width 19 height 18
type input "[DATE]"
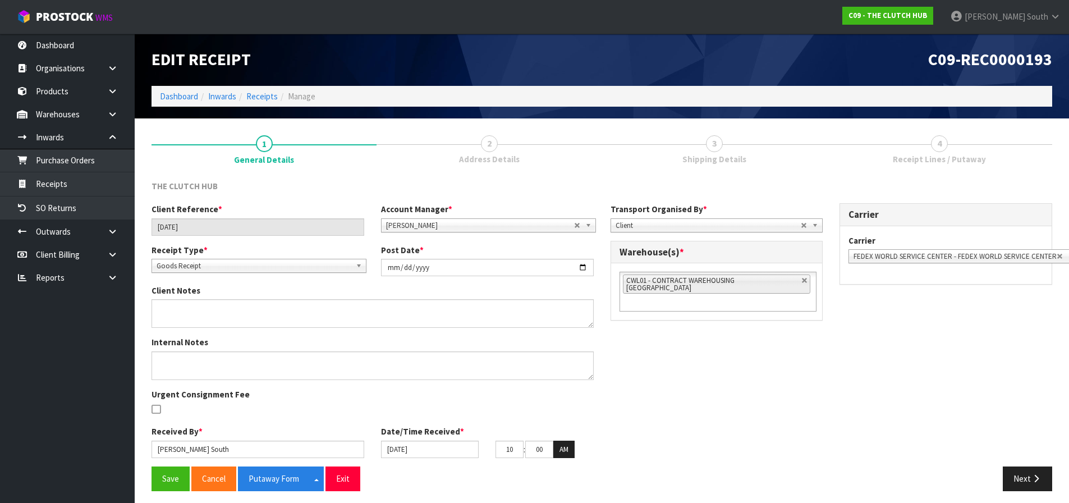
click at [577, 411] on div "Internal Notes Urgent Consignment Fee" at bounding box center [372, 380] width 459 height 89
click at [164, 478] on button "Save" at bounding box center [171, 478] width 38 height 24
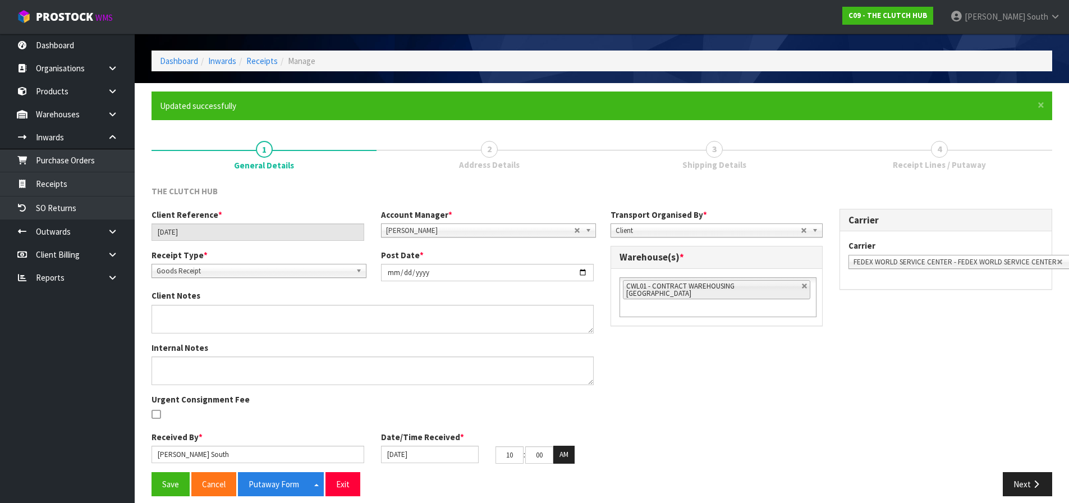
scroll to position [46, 0]
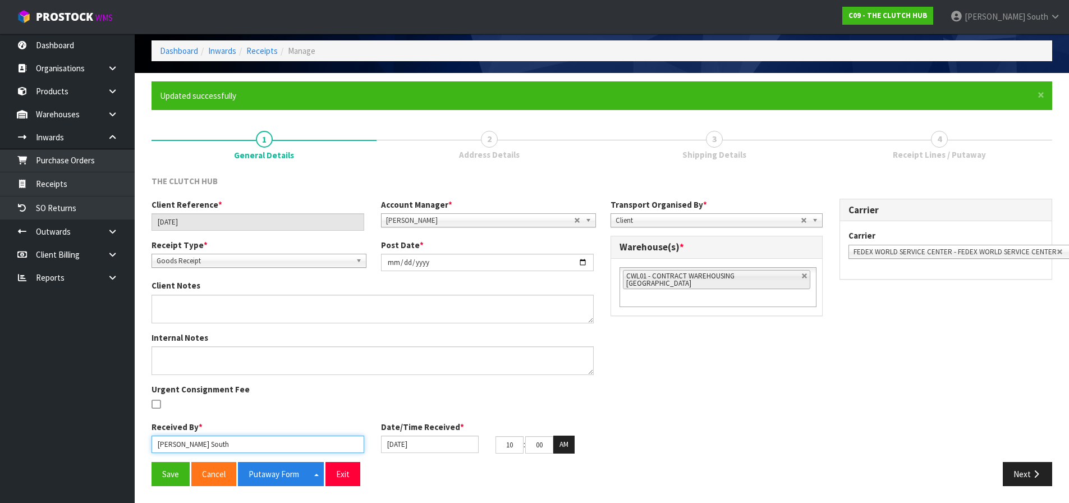
drag, startPoint x: 226, startPoint y: 440, endPoint x: 162, endPoint y: 450, distance: 64.7
click at [162, 450] on input "[PERSON_NAME] South" at bounding box center [258, 443] width 213 height 17
type input "[PERSON_NAME]"
click at [806, 347] on div "Client Reference * [DATE] Account Manager * [PERSON_NAME] [PERSON_NAME] [PERSON…" at bounding box center [602, 330] width 918 height 263
click at [778, 388] on div "Client Reference * [DATE] Account Manager * [PERSON_NAME] [PERSON_NAME] [PERSON…" at bounding box center [602, 330] width 918 height 263
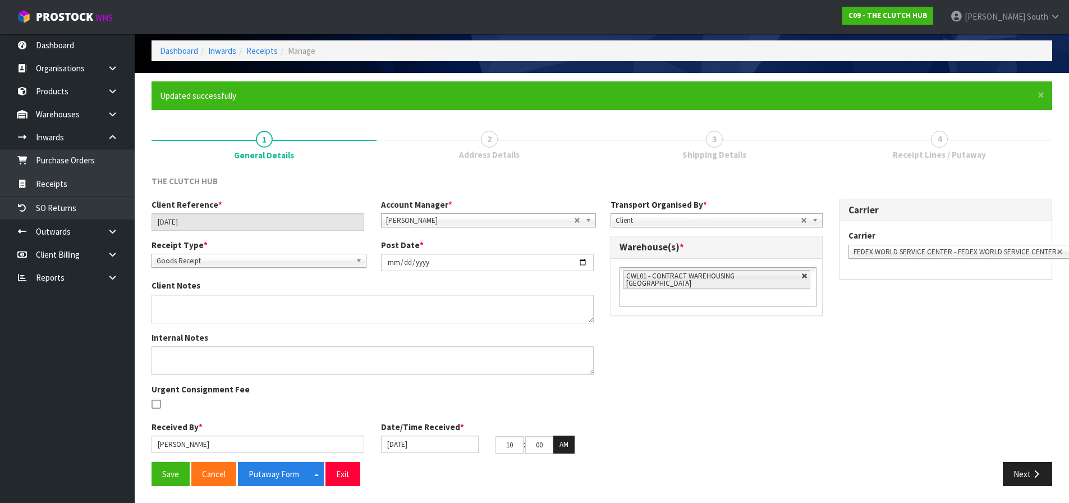
click at [801, 277] on link at bounding box center [804, 276] width 7 height 7
type input "Select Some Options"
click at [782, 277] on ul at bounding box center [718, 275] width 197 height 17
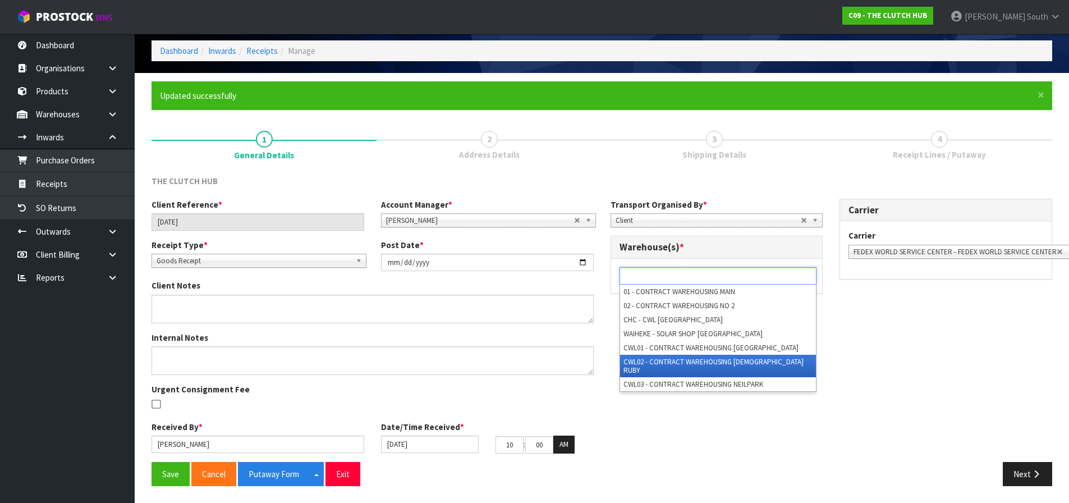
click at [717, 363] on li "CWL02 - CONTRACT WAREHOUSING [DEMOGRAPHIC_DATA] RUBY" at bounding box center [718, 366] width 196 height 22
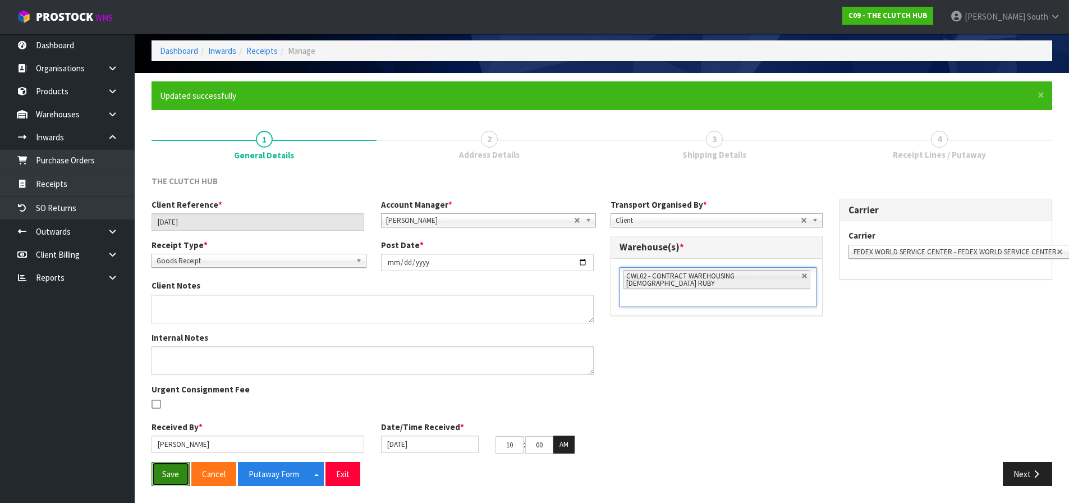
click at [162, 480] on button "Save" at bounding box center [171, 474] width 38 height 24
click at [693, 334] on div "Client Reference * [DATE] Account Manager * [PERSON_NAME] [PERSON_NAME] [PERSON…" at bounding box center [602, 330] width 918 height 263
click at [296, 479] on button "Putaway Form" at bounding box center [274, 474] width 72 height 24
click at [762, 397] on div "Client Reference * [DATE] Account Manager * [PERSON_NAME] [PERSON_NAME] [PERSON…" at bounding box center [602, 330] width 918 height 263
click at [100, 179] on link "Receipts" at bounding box center [67, 183] width 135 height 23
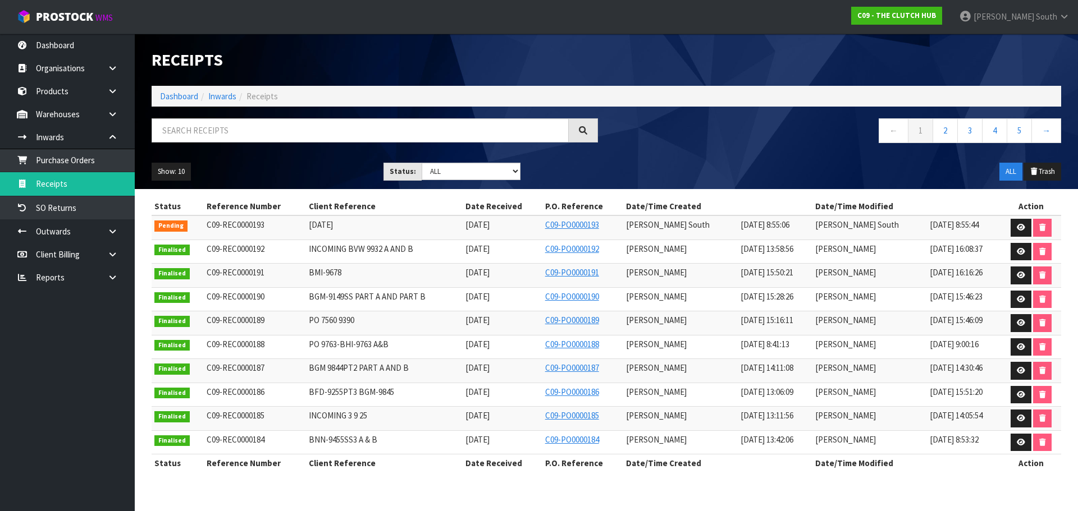
click at [678, 167] on div "Show: 10 5 10 25 50 Status: Draft Pending Goods Checked Goods Putaway Pending C…" at bounding box center [606, 171] width 926 height 35
click at [942, 21] on link "C09 - THE CLUTCH HUB" at bounding box center [896, 16] width 91 height 18
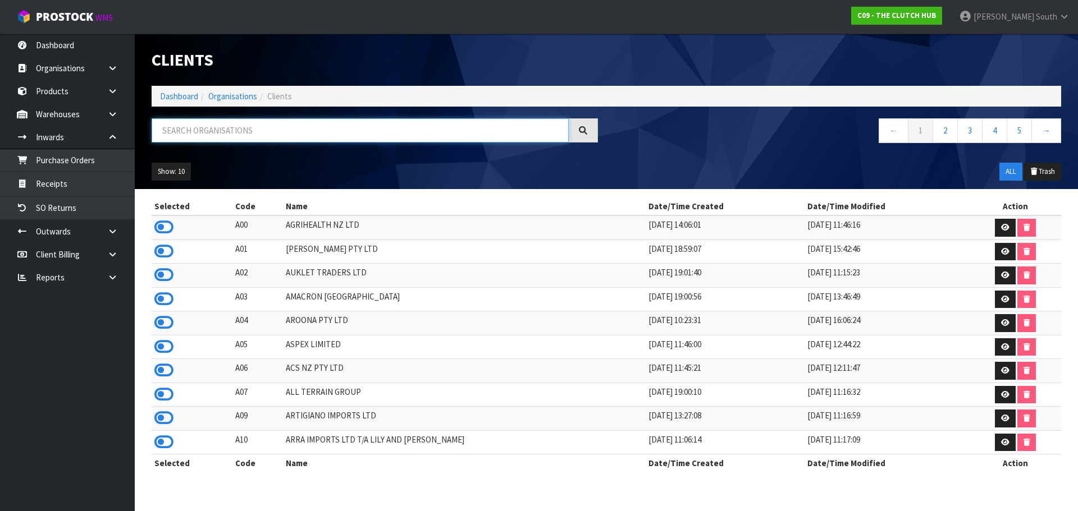
click at [286, 129] on input "text" at bounding box center [360, 130] width 417 height 24
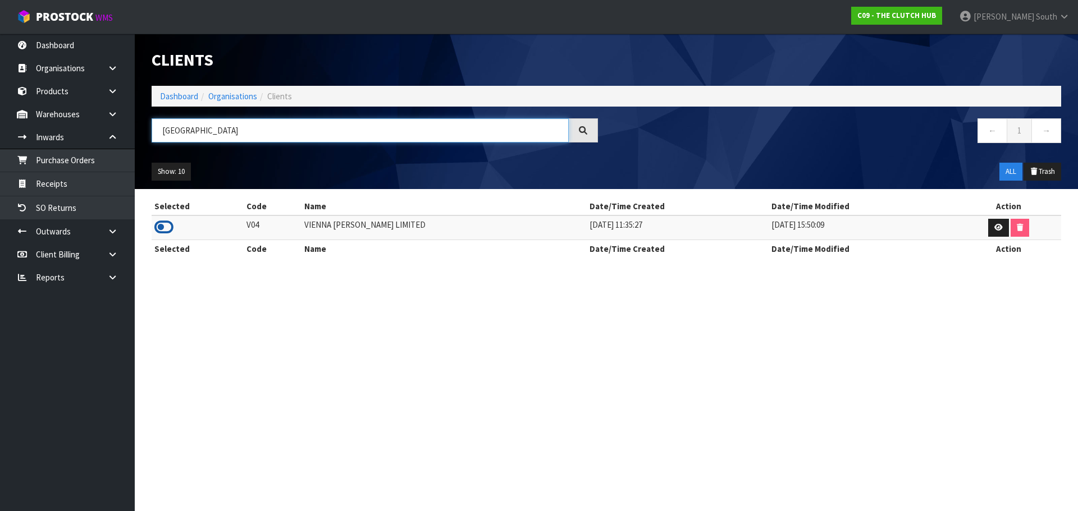
type input "[GEOGRAPHIC_DATA]"
click at [155, 233] on icon at bounding box center [163, 227] width 19 height 17
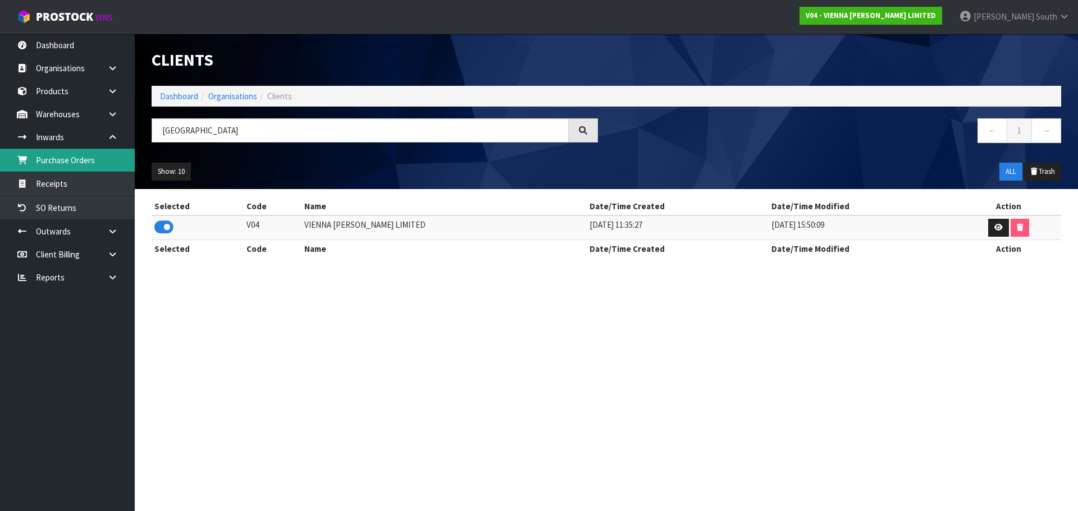
click at [96, 171] on link "Purchase Orders" at bounding box center [67, 160] width 135 height 23
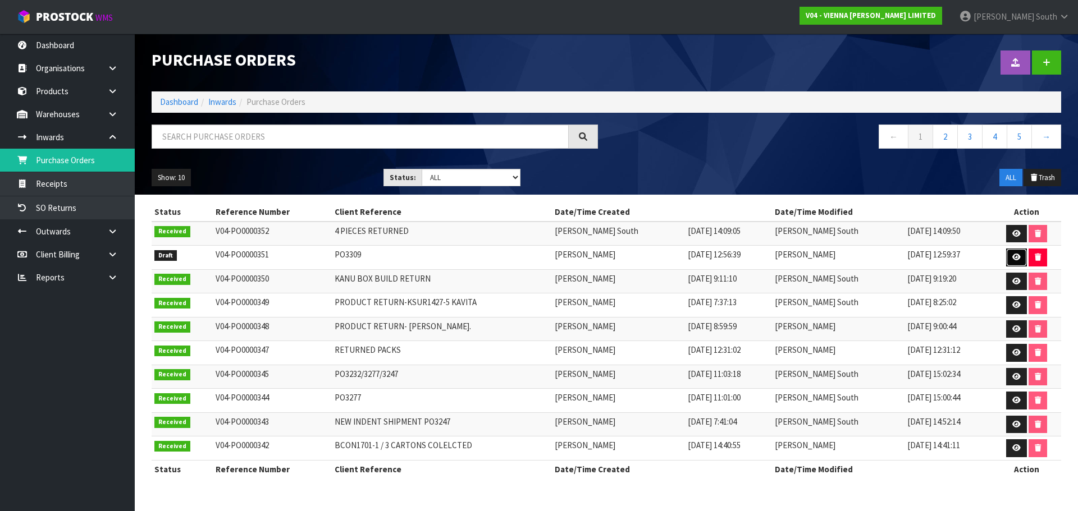
click at [1006, 255] on link at bounding box center [1016, 258] width 21 height 18
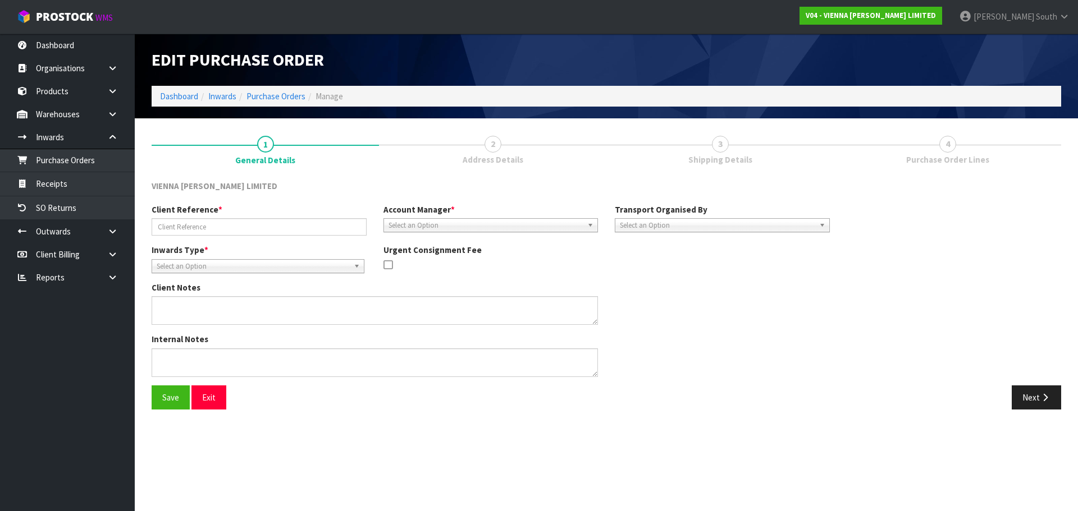
type input "PO3309"
click at [1026, 386] on button "Next" at bounding box center [1035, 398] width 49 height 24
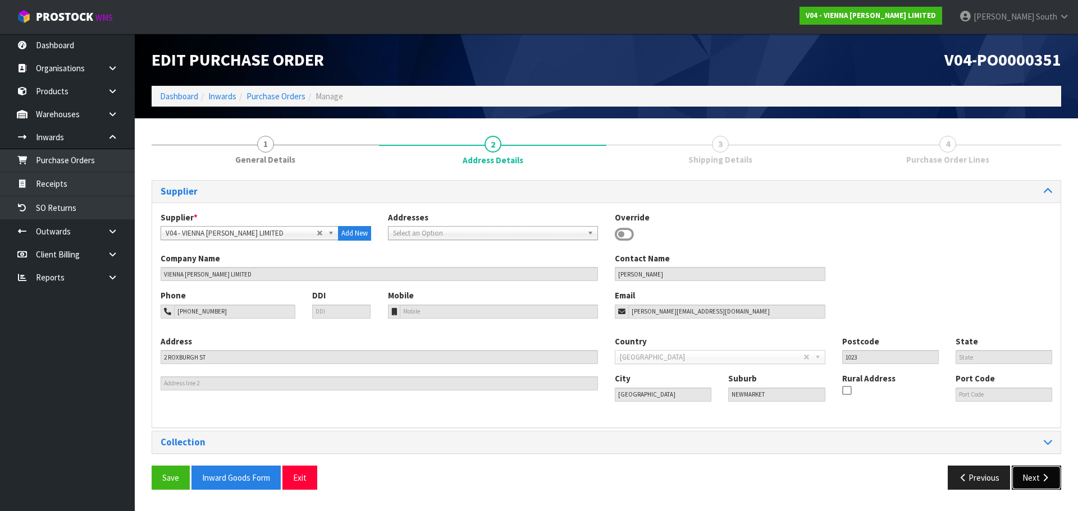
click at [1052, 471] on button "Next" at bounding box center [1035, 478] width 49 height 24
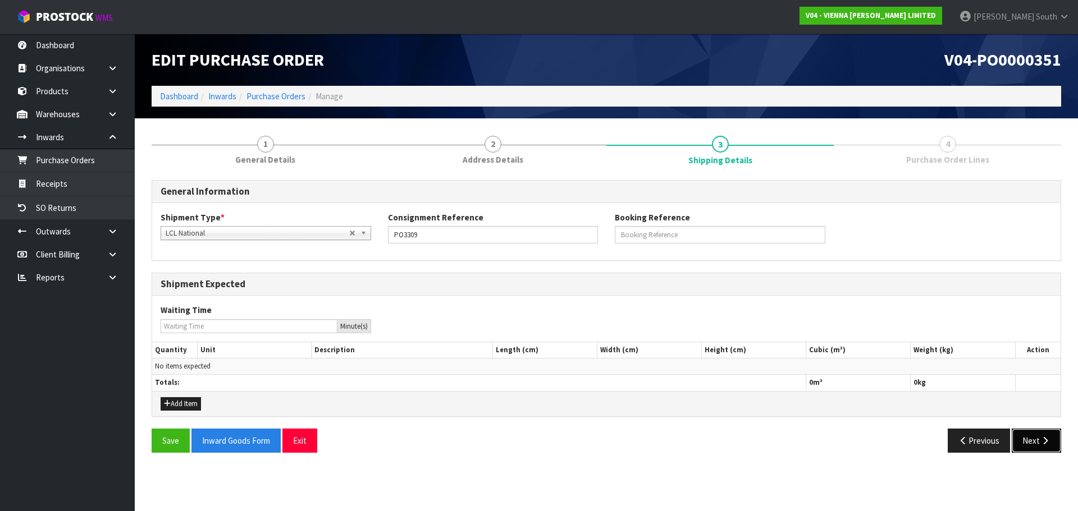
click at [1041, 448] on button "Next" at bounding box center [1035, 441] width 49 height 24
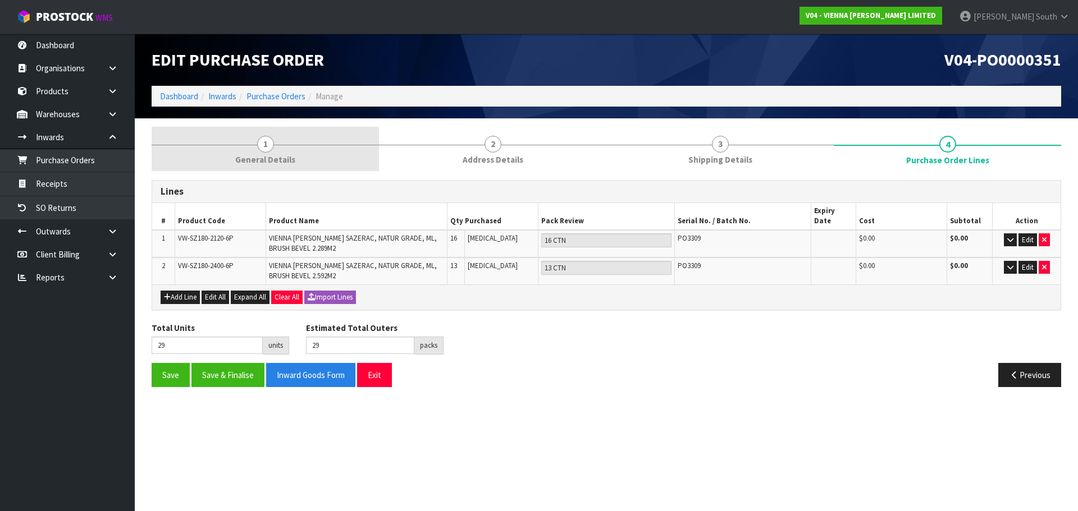
click at [247, 147] on link "1 General Details" at bounding box center [265, 149] width 227 height 44
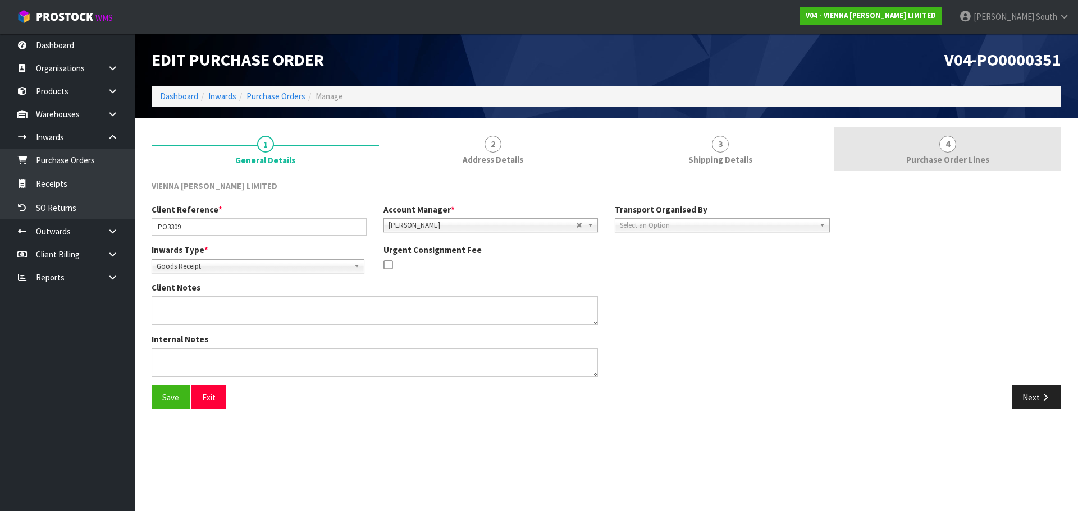
click at [929, 151] on link "4 Purchase Order Lines" at bounding box center [946, 149] width 227 height 44
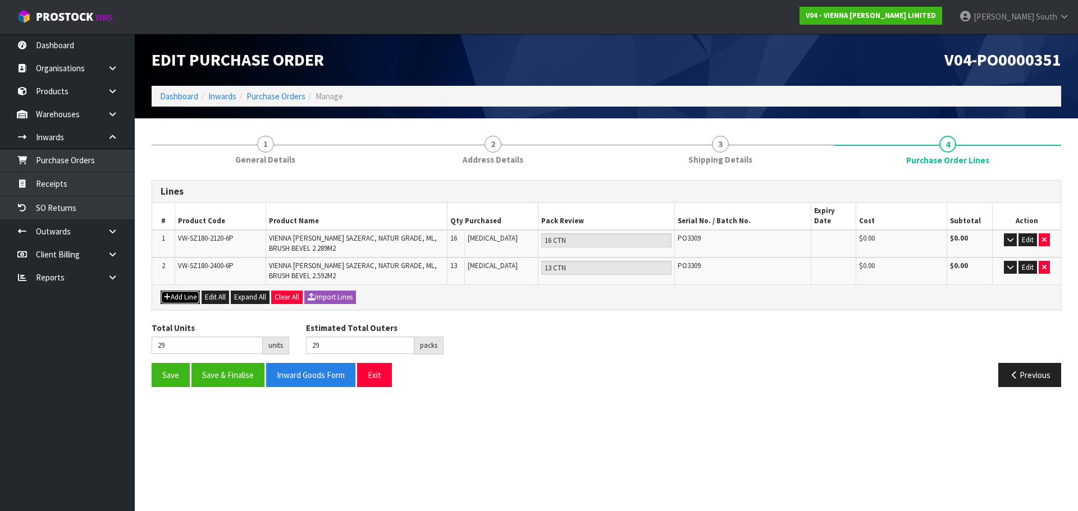
click at [177, 291] on button "Add Line" at bounding box center [180, 297] width 39 height 13
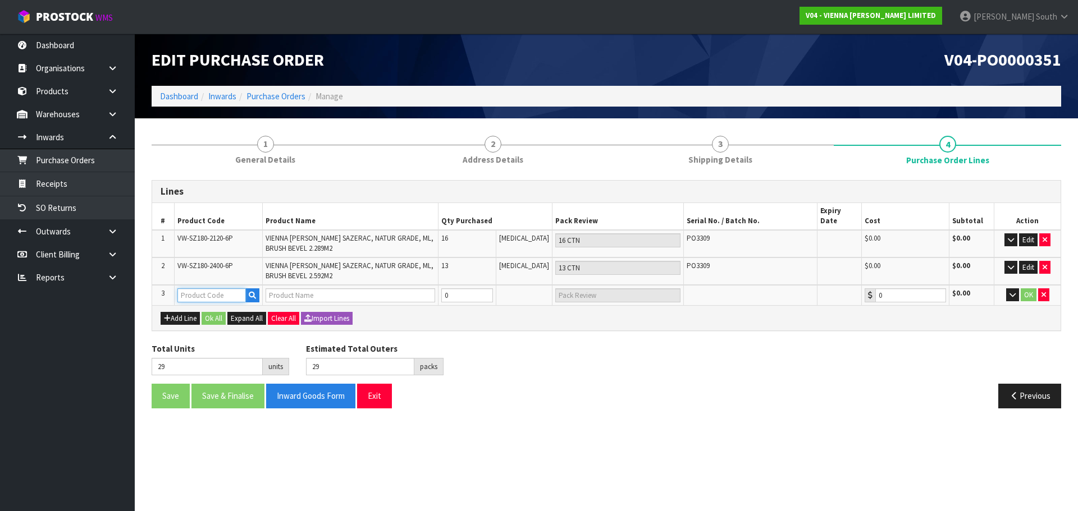
click at [198, 288] on input "text" at bounding box center [211, 295] width 68 height 14
type input "VW-M22"
click at [219, 305] on link "VW-M22 0X2400" at bounding box center [222, 303] width 89 height 15
type input "VW-M220X2400"
type input "MANHATTAN, RUSTIC GRADE, EXTRA ML, BRUSH BEVEL 2.112M2"
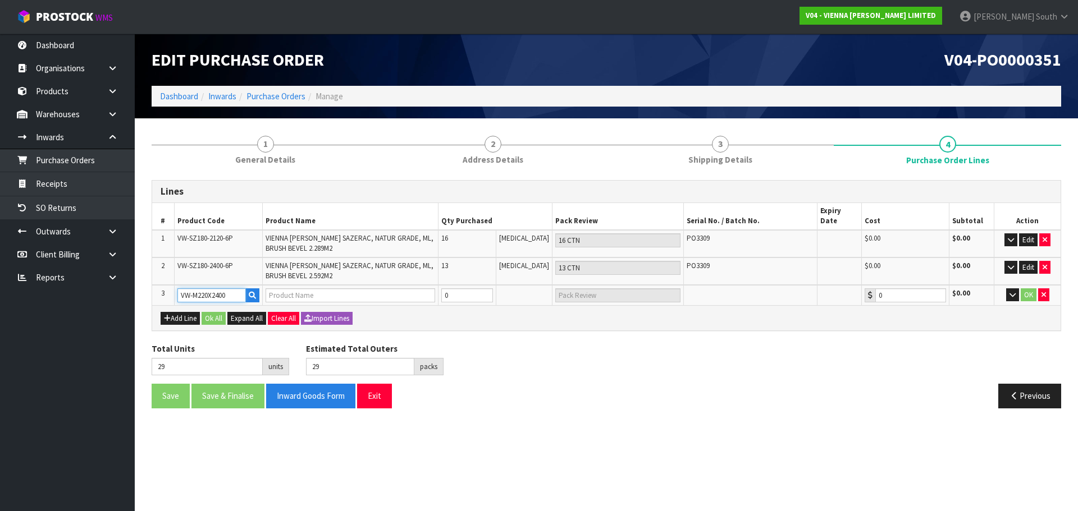
type input "0.00"
drag, startPoint x: 479, startPoint y: 283, endPoint x: 439, endPoint y: 297, distance: 42.1
click at [439, 297] on div "Lines # Product Code Product Name Qty Purchased Pack Review Serial No. / Batch …" at bounding box center [606, 255] width 909 height 151
type input "36"
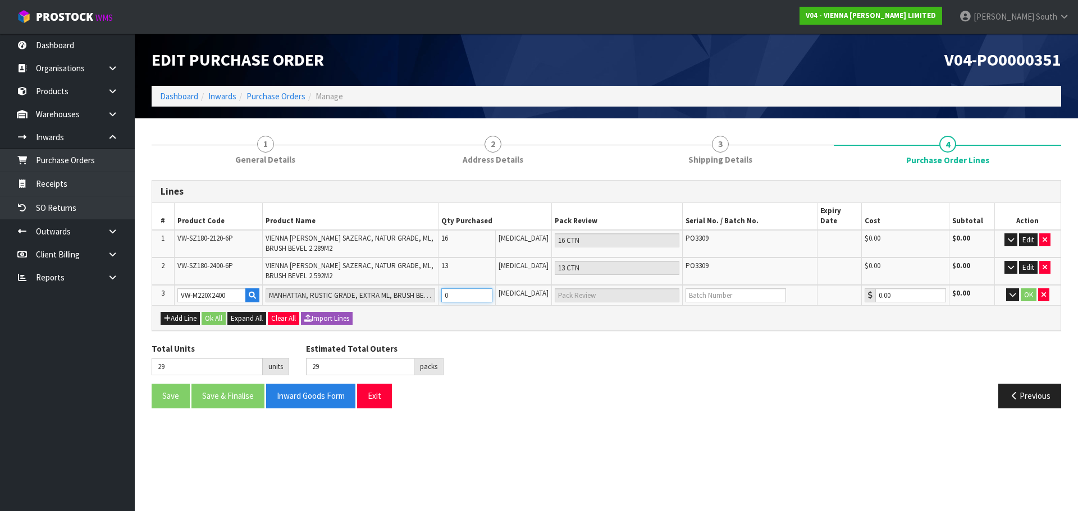
type input "7"
type input "7 CTN"
type input "103"
type input "74"
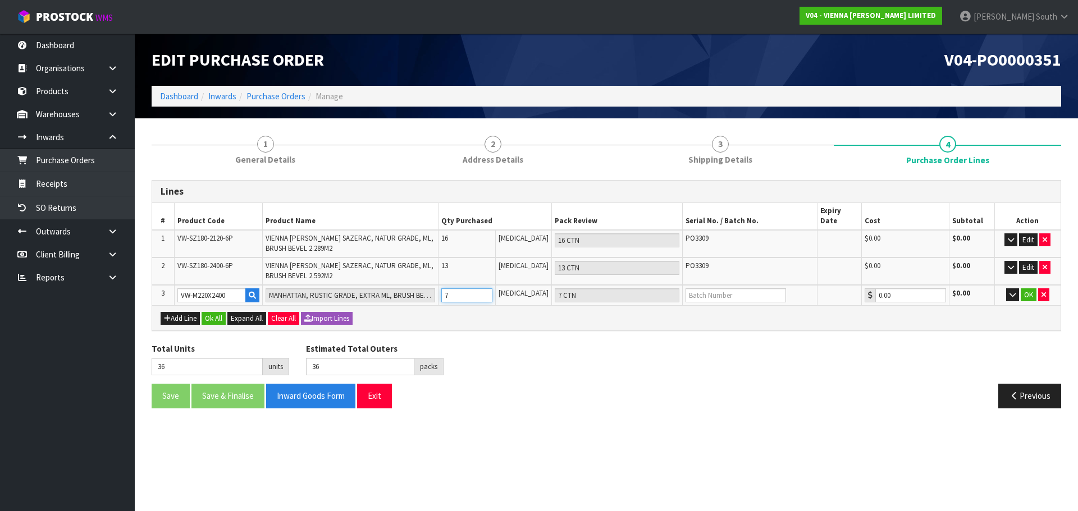
type input "74 CTN"
type input "74"
click at [878, 364] on div "Total Units 103 units Estimated Total Outers 103 packs Estimated Total Pallets …" at bounding box center [606, 363] width 926 height 41
click at [723, 288] on input "text" at bounding box center [735, 295] width 100 height 14
type input "PO3309"
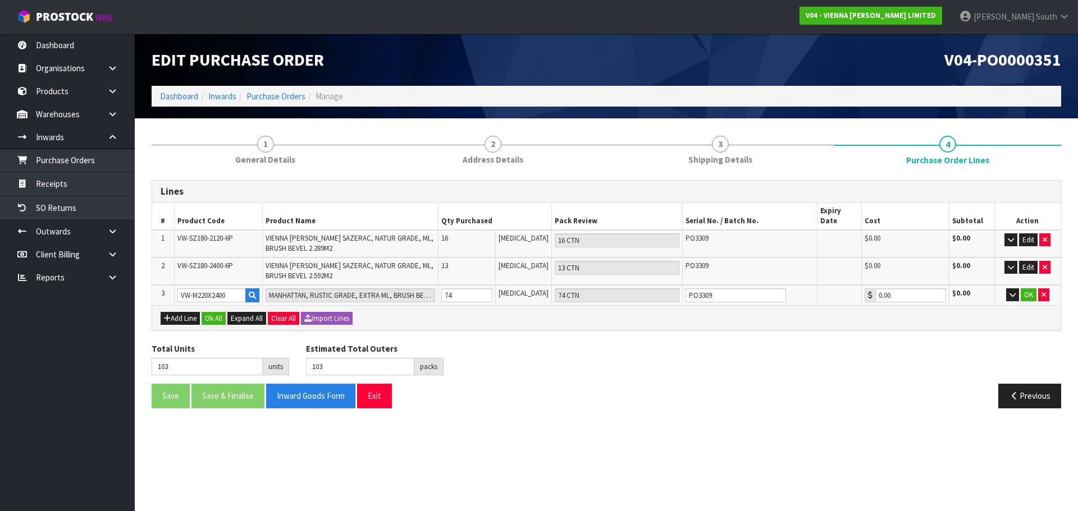
click at [825, 373] on div "Total Units 103 units Estimated Total Outers 103 packs Estimated Total Pallets …" at bounding box center [606, 363] width 926 height 41
click at [1031, 288] on button "OK" at bounding box center [1028, 294] width 16 height 13
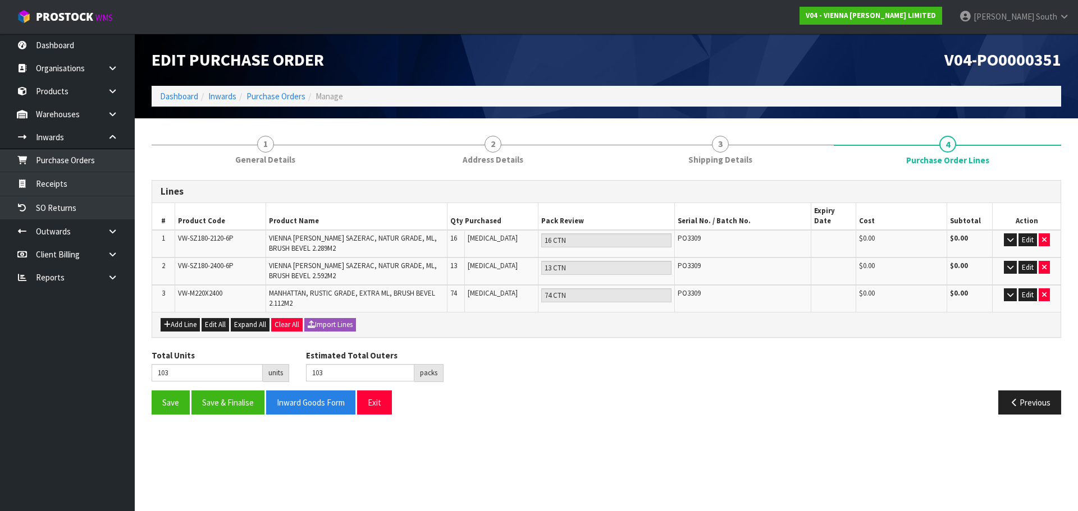
click at [703, 404] on div "Previous" at bounding box center [837, 403] width 463 height 24
click at [162, 391] on button "Save" at bounding box center [171, 403] width 38 height 24
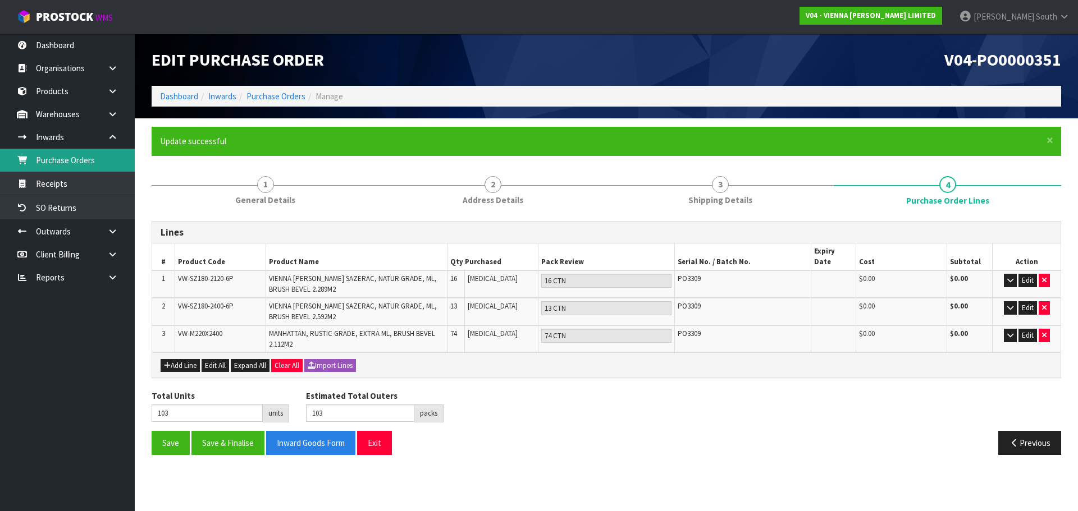
click at [90, 162] on link "Purchase Orders" at bounding box center [67, 160] width 135 height 23
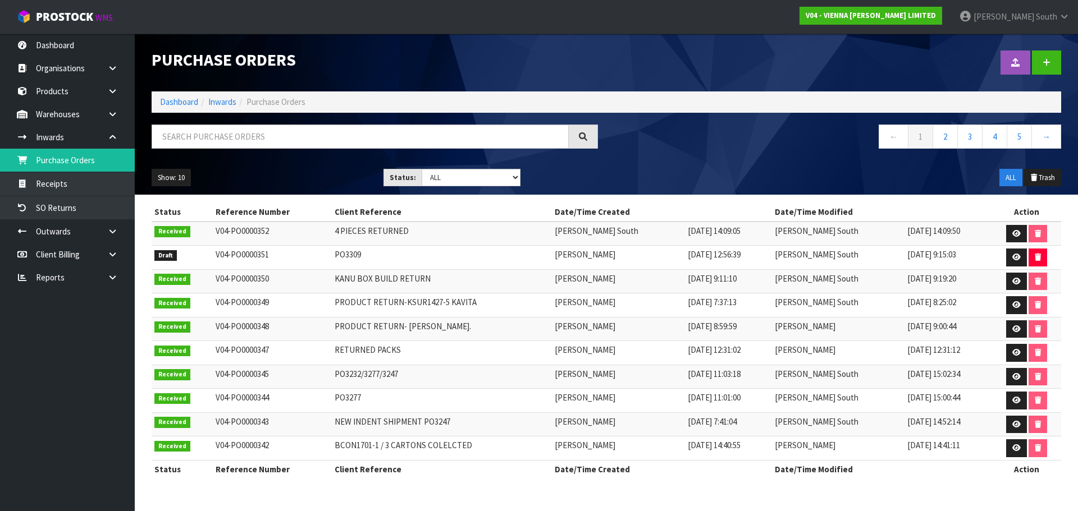
click at [950, 27] on div "V04 - VIENNA [PERSON_NAME] LIMITED" at bounding box center [870, 15] width 159 height 31
click at [936, 19] on strong "V04 - VIENNA [PERSON_NAME] LIMITED" at bounding box center [870, 16] width 130 height 10
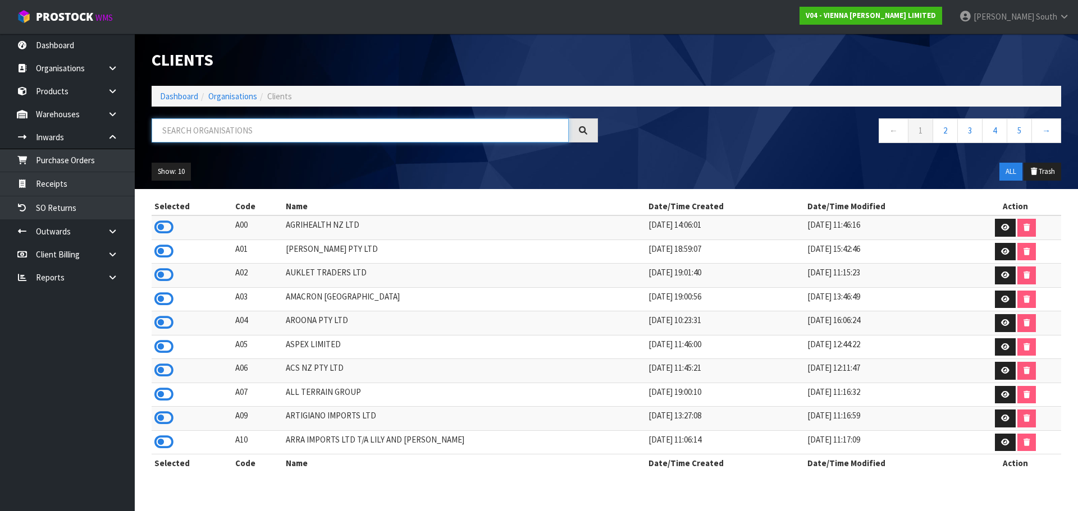
click at [239, 129] on input "text" at bounding box center [360, 130] width 417 height 24
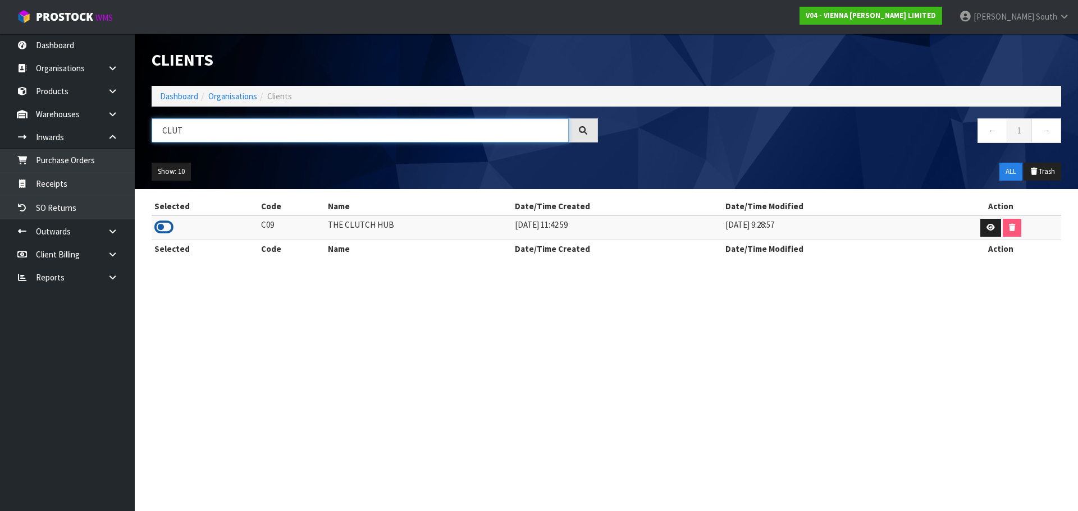
type input "CLUT"
click at [167, 223] on icon at bounding box center [163, 227] width 19 height 17
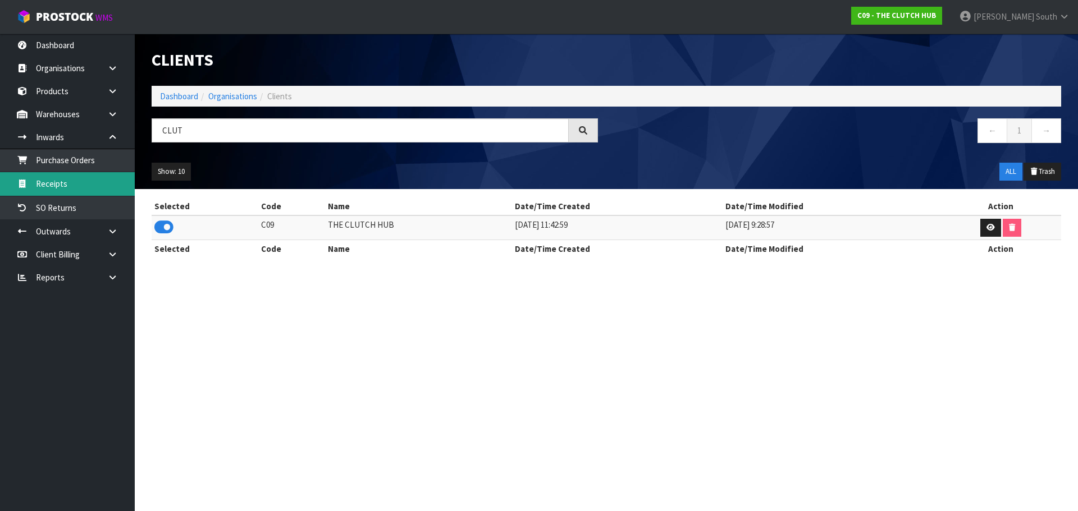
click at [112, 191] on link "Receipts" at bounding box center [67, 183] width 135 height 23
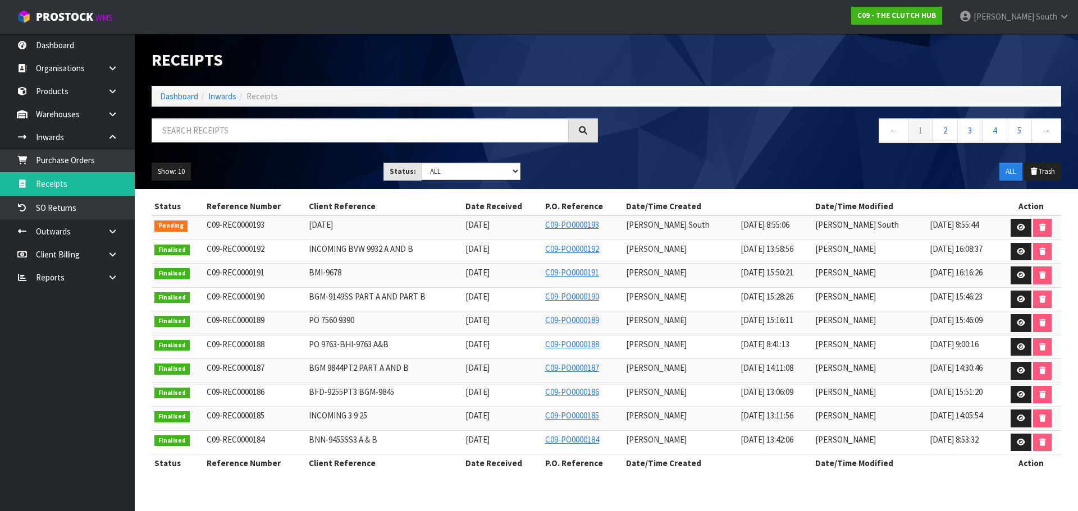
click at [1018, 218] on td at bounding box center [1030, 228] width 59 height 24
click at [1016, 225] on icon at bounding box center [1020, 227] width 8 height 7
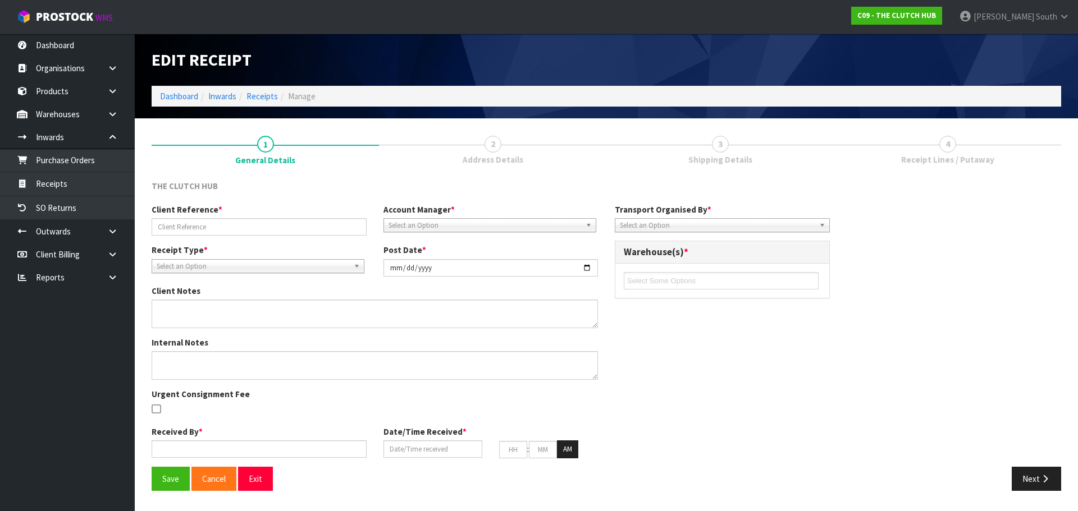
type input "[DATE]"
type input "[PERSON_NAME]"
type input "[DATE]"
type input "10"
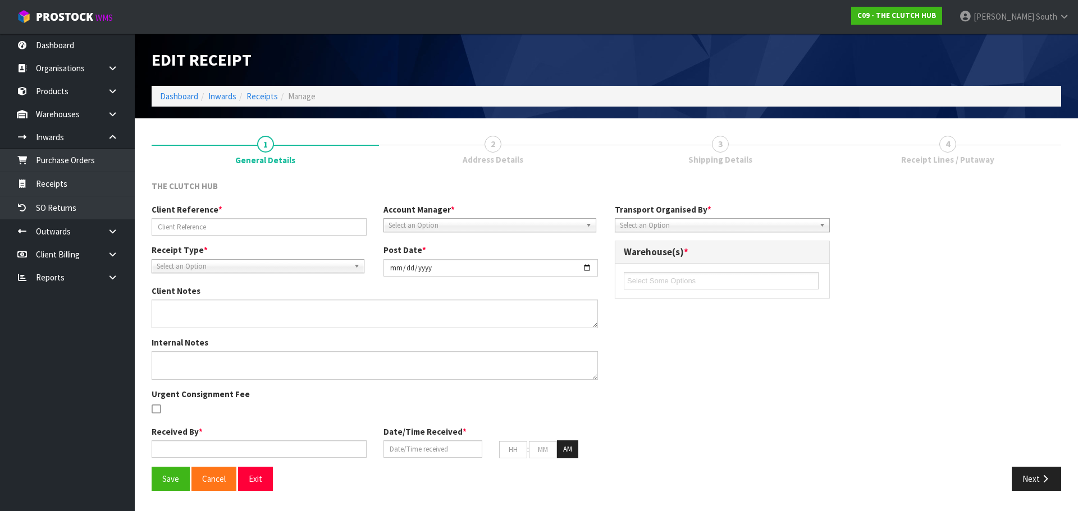
type input "00"
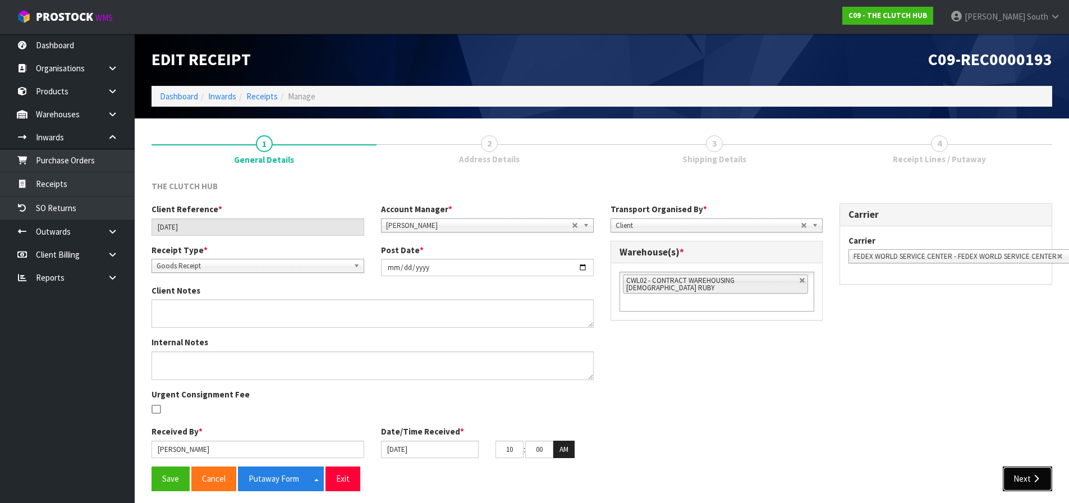
click at [1029, 487] on button "Next" at bounding box center [1027, 478] width 49 height 24
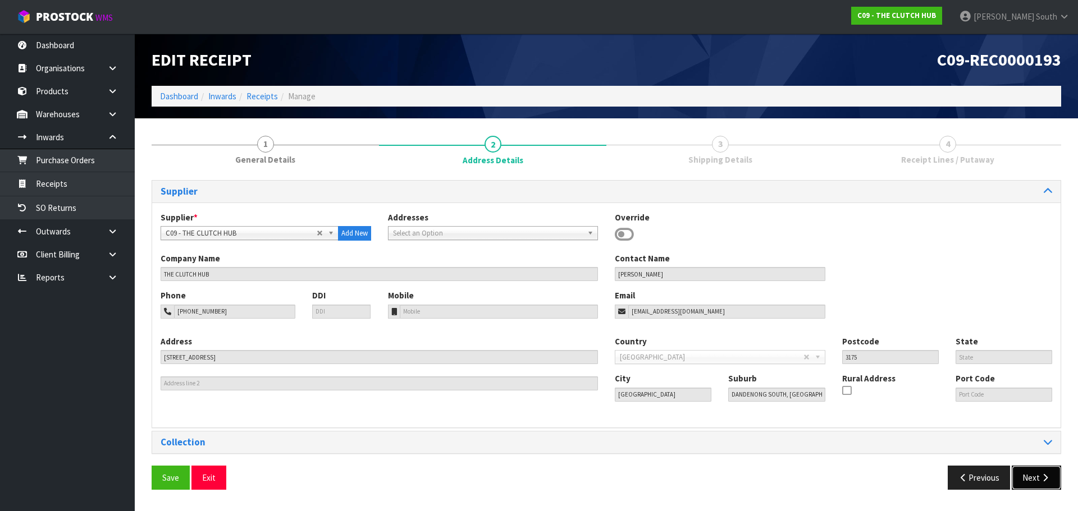
click at [1026, 479] on button "Next" at bounding box center [1035, 478] width 49 height 24
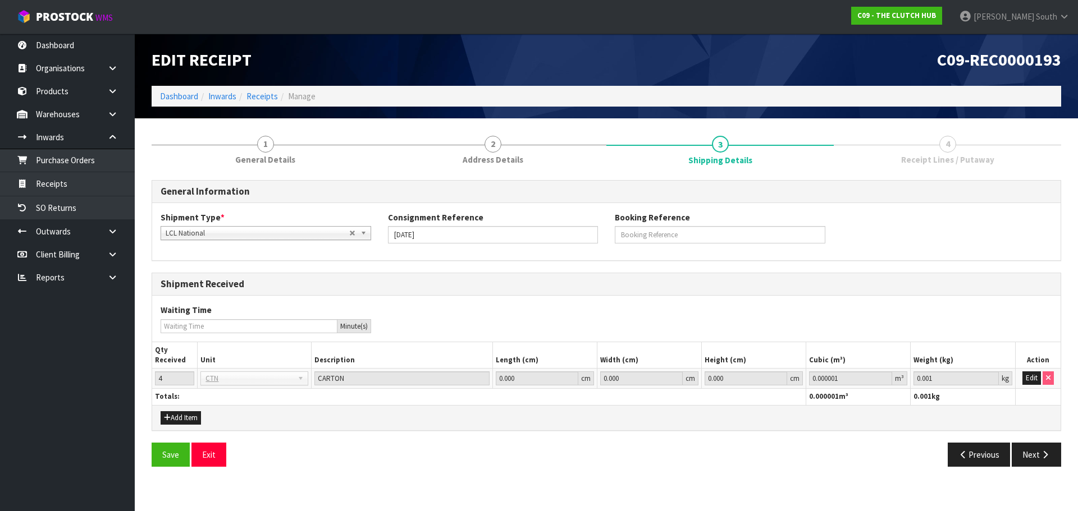
click at [1033, 438] on div "General Information Shipment Type * LCL National LCL International FCL-20ft FCL…" at bounding box center [606, 327] width 909 height 295
click at [1033, 444] on button "Next" at bounding box center [1035, 455] width 49 height 24
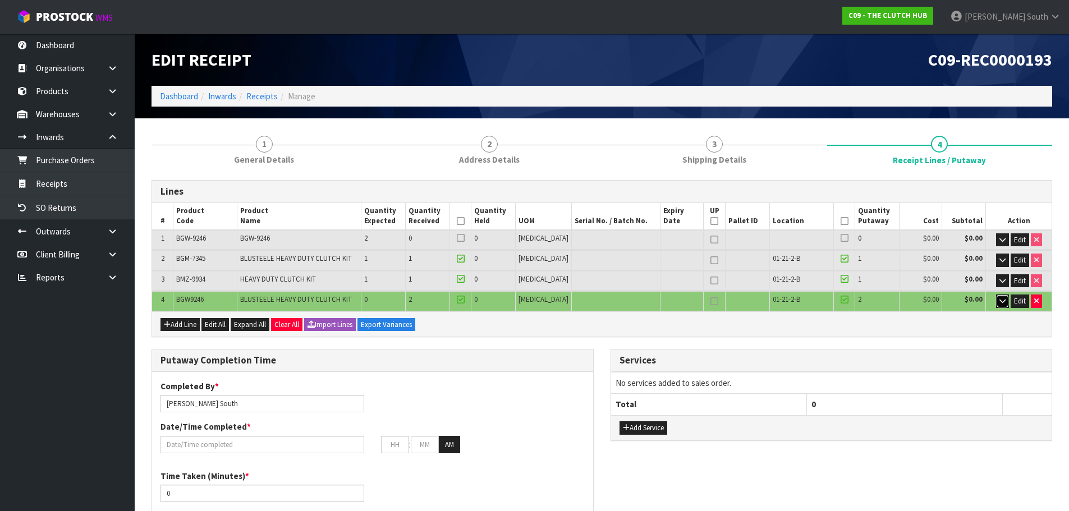
click at [1004, 304] on icon "button" at bounding box center [1003, 300] width 6 height 7
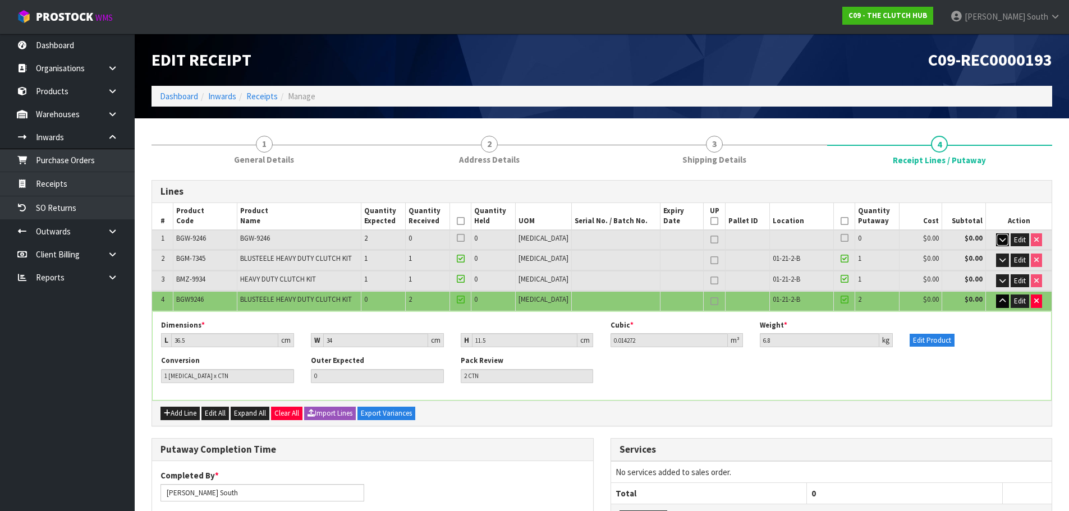
click at [1006, 239] on button "button" at bounding box center [1002, 239] width 13 height 13
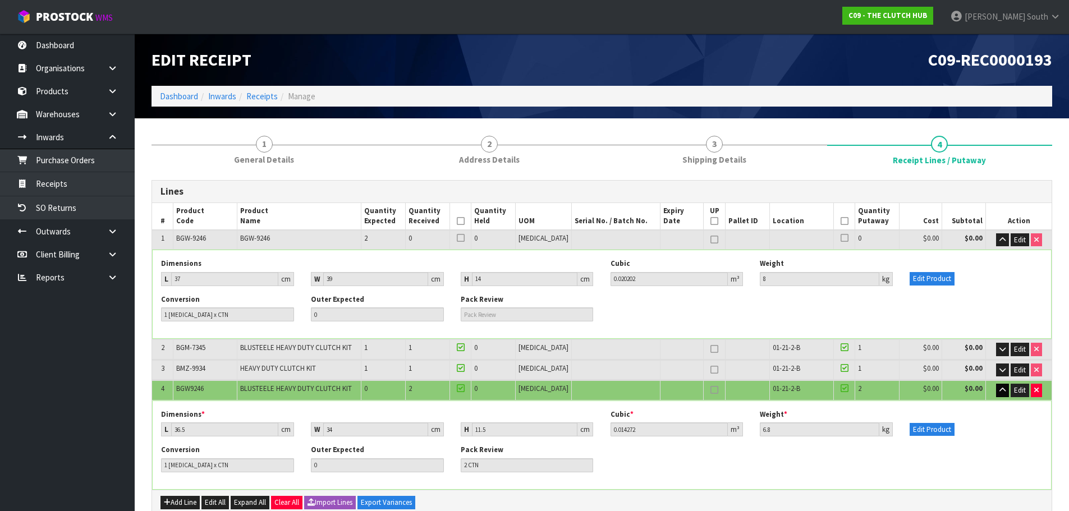
drag, startPoint x: 797, startPoint y: 387, endPoint x: 792, endPoint y: 392, distance: 7.1
click at [792, 392] on td "01-21-2-B" at bounding box center [801, 390] width 64 height 20
click at [1025, 244] on span "Edit" at bounding box center [1020, 240] width 12 height 10
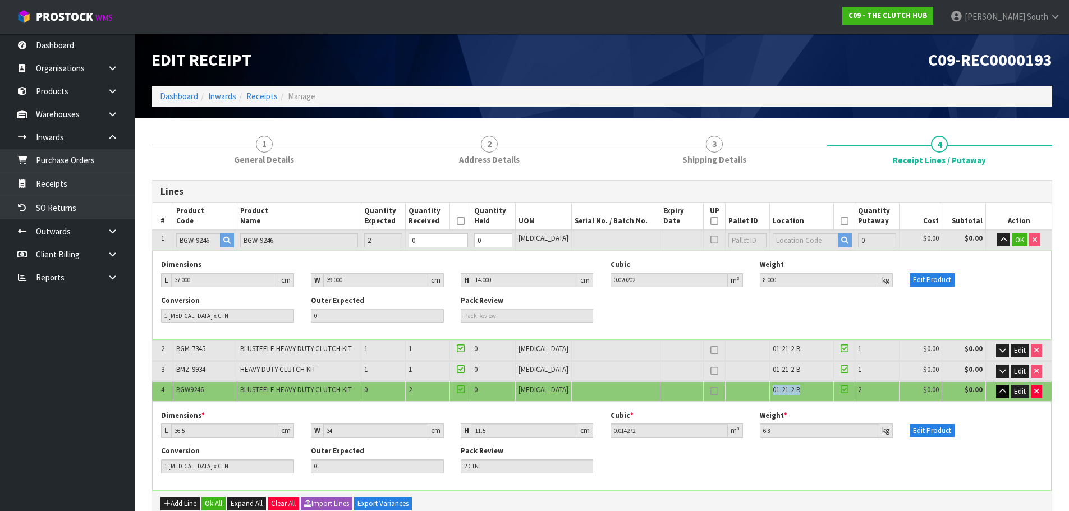
drag, startPoint x: 799, startPoint y: 387, endPoint x: 760, endPoint y: 389, distance: 38.8
click at [769, 389] on td "01-21-2-B" at bounding box center [801, 392] width 64 height 20
copy span "01-21-2-B"
click at [417, 244] on tr "1 BGW-9246 BGW-9246 2 0 0 [MEDICAL_DATA] 0 $0.00 $0.00 OK" at bounding box center [602, 240] width 900 height 21
type input "5"
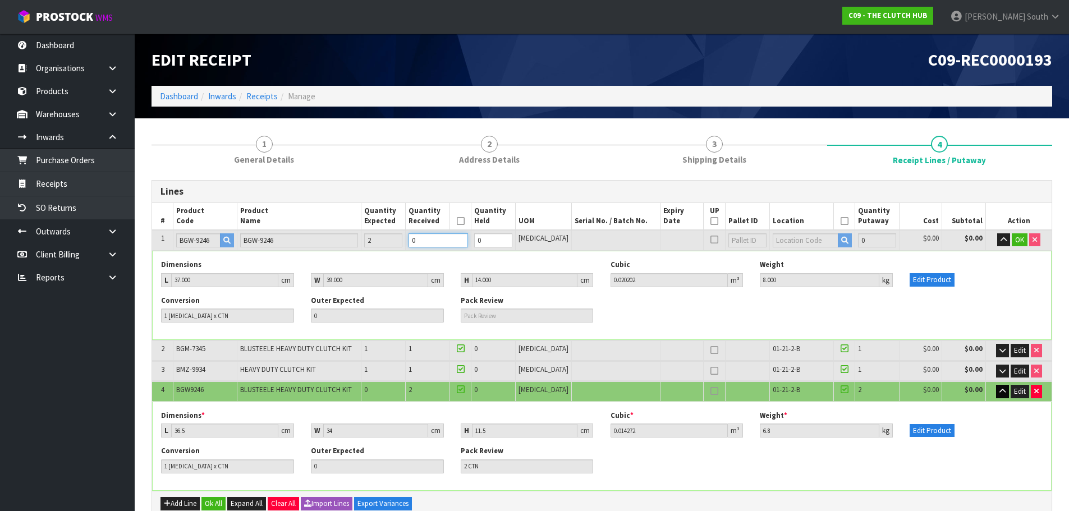
type input "5"
type input "0.116948"
type input "48.05"
type input "2"
type input "2 CTN"
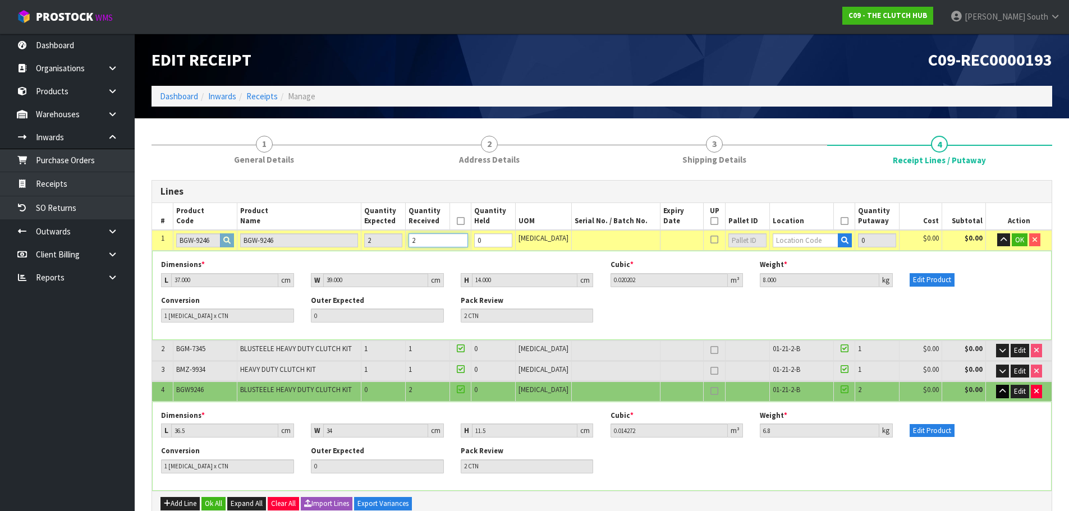
type input "2"
click at [783, 243] on input "text" at bounding box center [806, 240] width 66 height 14
paste input "01-21-2-B"
type input "01-21-2-B"
type input "6"
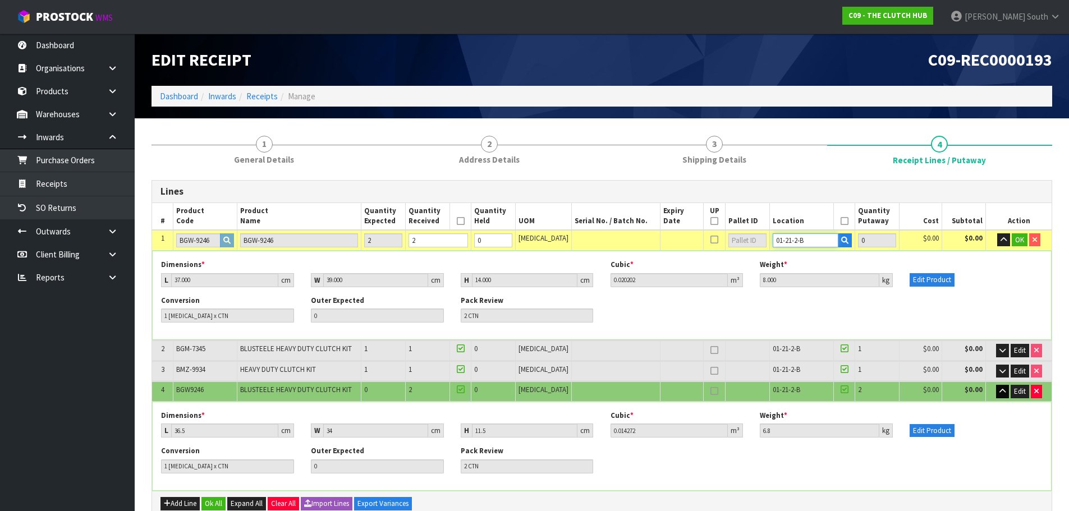
type input "2"
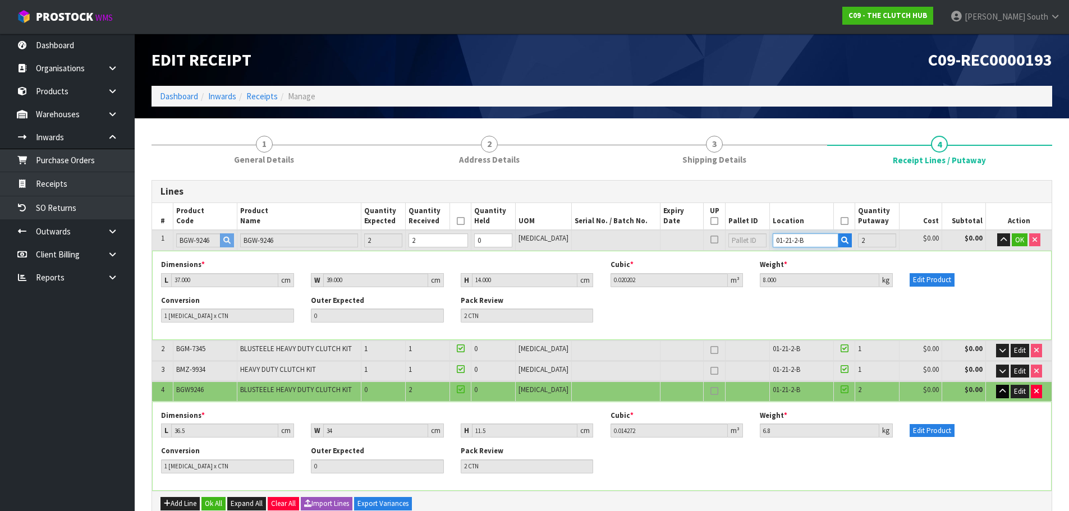
type input "01-21-2-B"
click at [1042, 397] on td "Edit" at bounding box center [1019, 392] width 66 height 20
click at [1041, 395] on button "button" at bounding box center [1036, 391] width 11 height 13
type input "3"
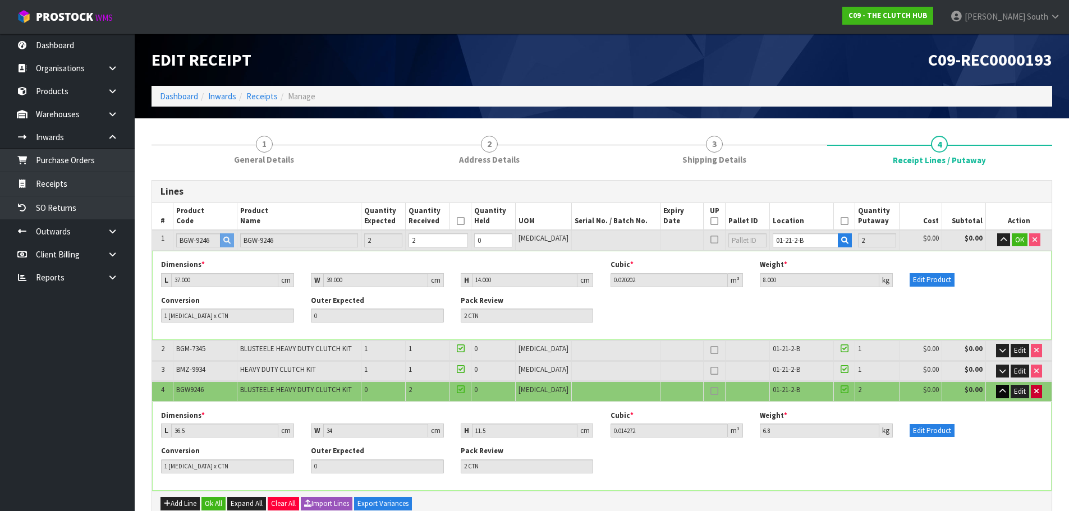
type input "4"
type input "0.088404"
type input "34.45"
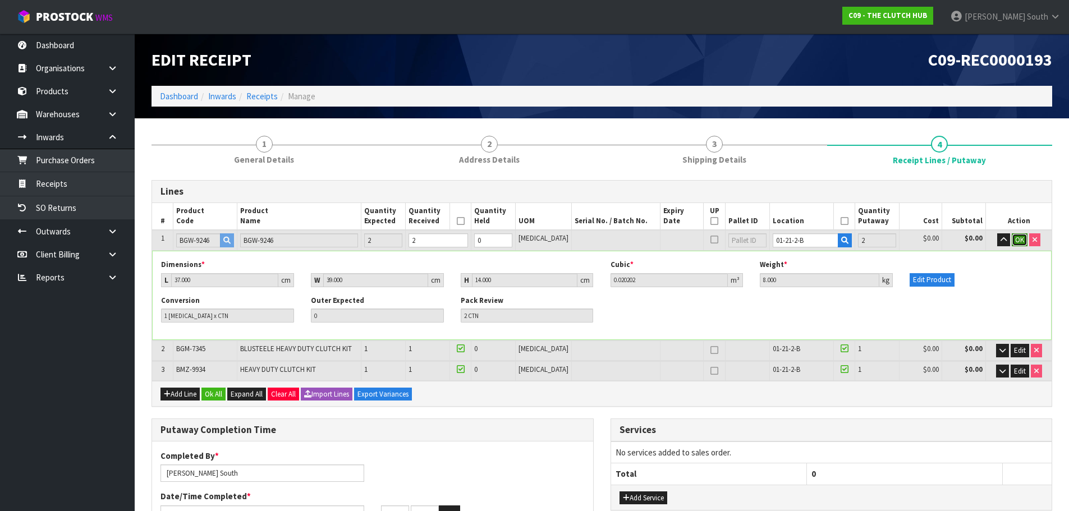
click at [1015, 240] on span "OK" at bounding box center [1019, 240] width 9 height 10
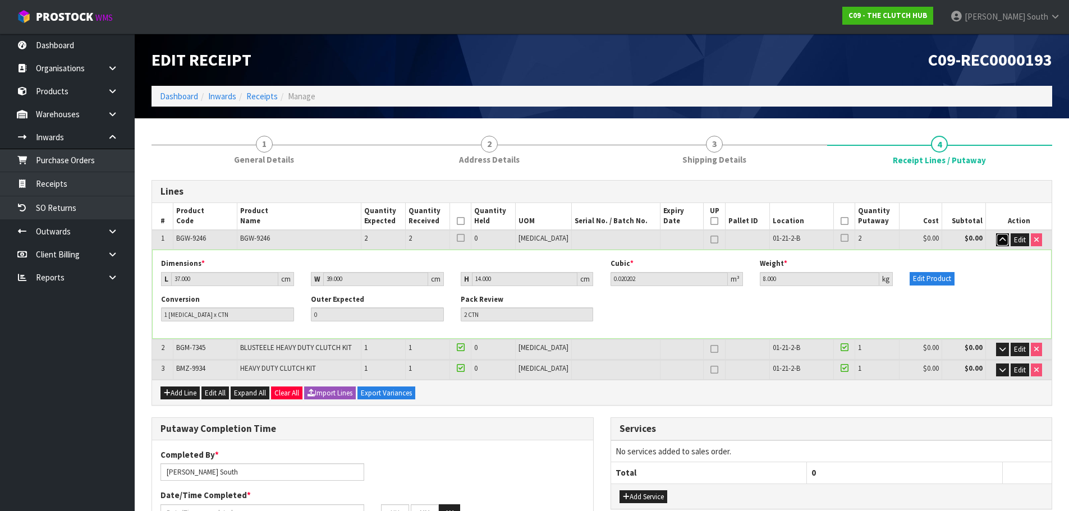
click at [997, 238] on button "button" at bounding box center [1002, 239] width 13 height 13
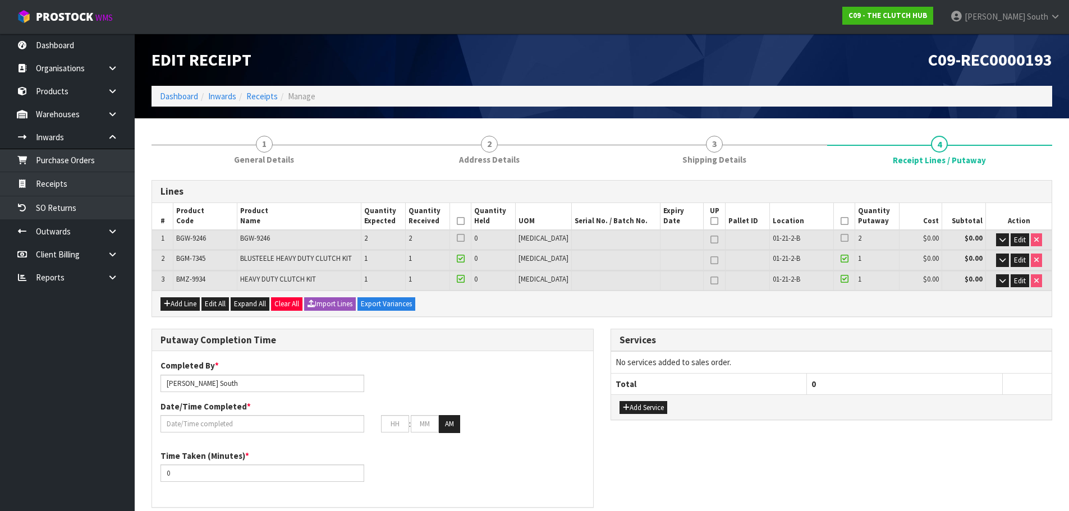
click at [465, 221] on icon at bounding box center [461, 221] width 8 height 1
click at [841, 221] on icon at bounding box center [845, 221] width 8 height 1
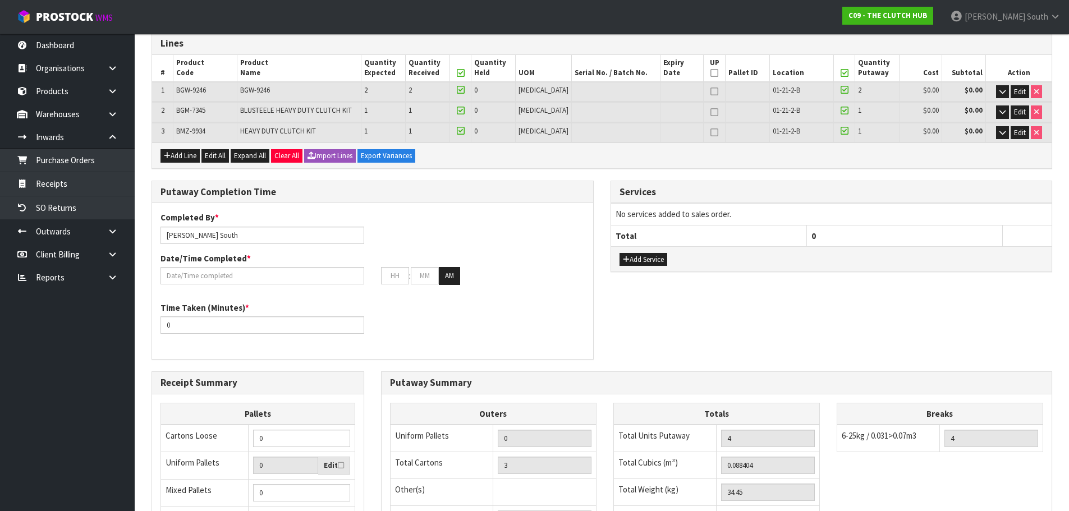
scroll to position [168, 0]
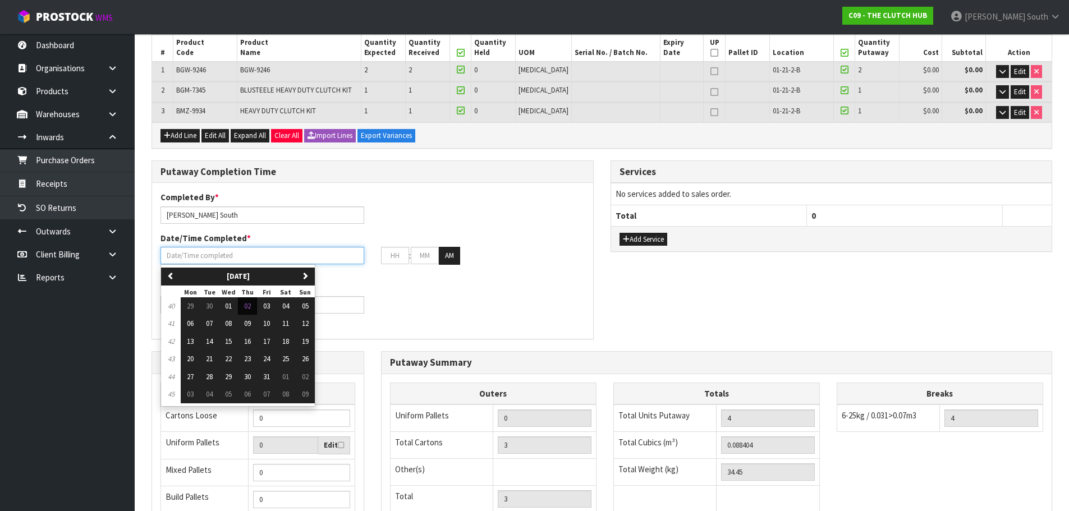
click at [251, 253] on input "text" at bounding box center [263, 255] width 204 height 17
click at [249, 309] on span "02" at bounding box center [247, 306] width 7 height 10
type input "[DATE]"
type input "12"
type input "00"
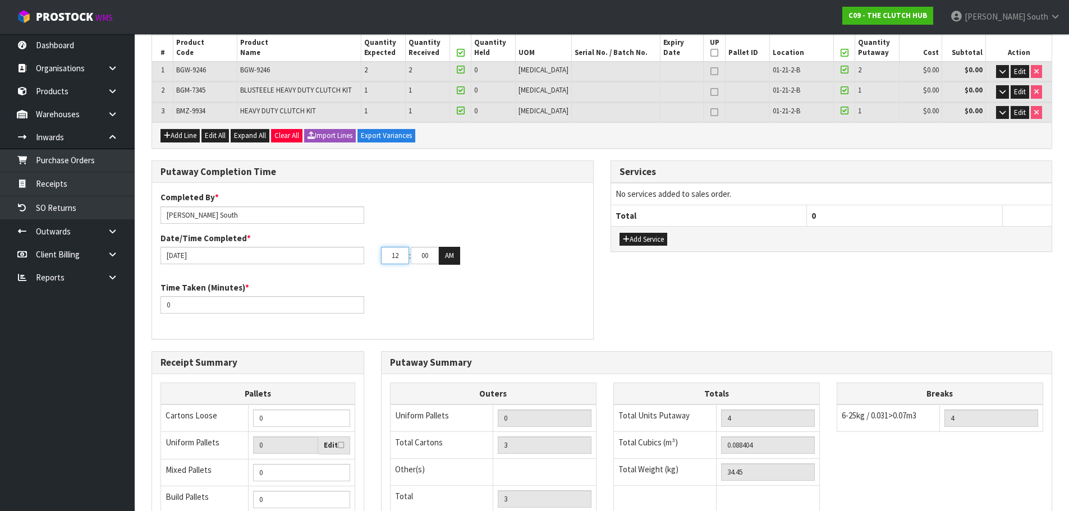
drag, startPoint x: 406, startPoint y: 253, endPoint x: 380, endPoint y: 256, distance: 26.0
click at [380, 256] on div "12 : 00 : 00 AM" at bounding box center [483, 256] width 221 height 18
type input "9"
type input "93"
type input "[DATE]"
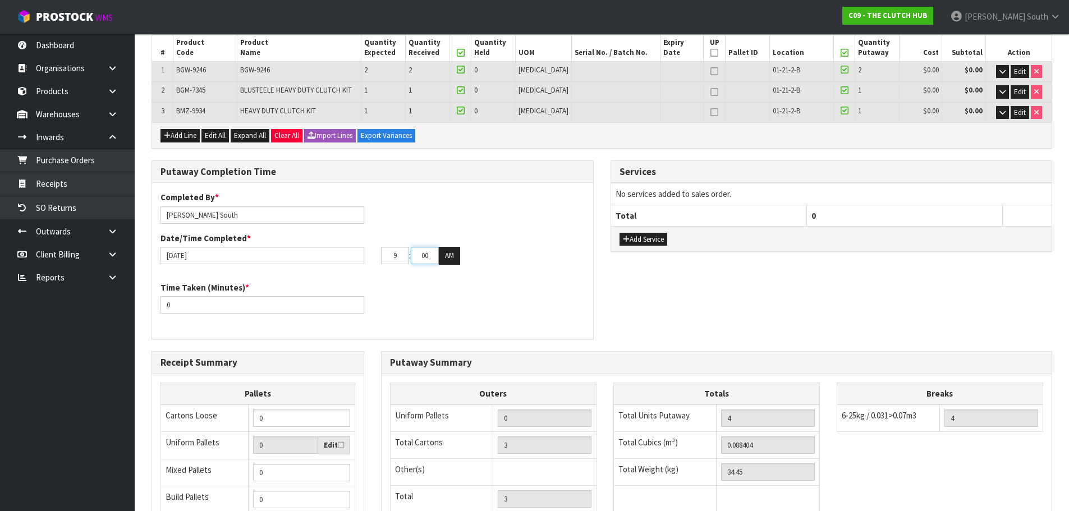
type input "09"
drag, startPoint x: 415, startPoint y: 253, endPoint x: 444, endPoint y: 255, distance: 29.9
click at [444, 255] on tr "09 : 00 : 00 AM" at bounding box center [420, 256] width 79 height 18
type input "30"
drag, startPoint x: 184, startPoint y: 300, endPoint x: 153, endPoint y: 313, distance: 32.7
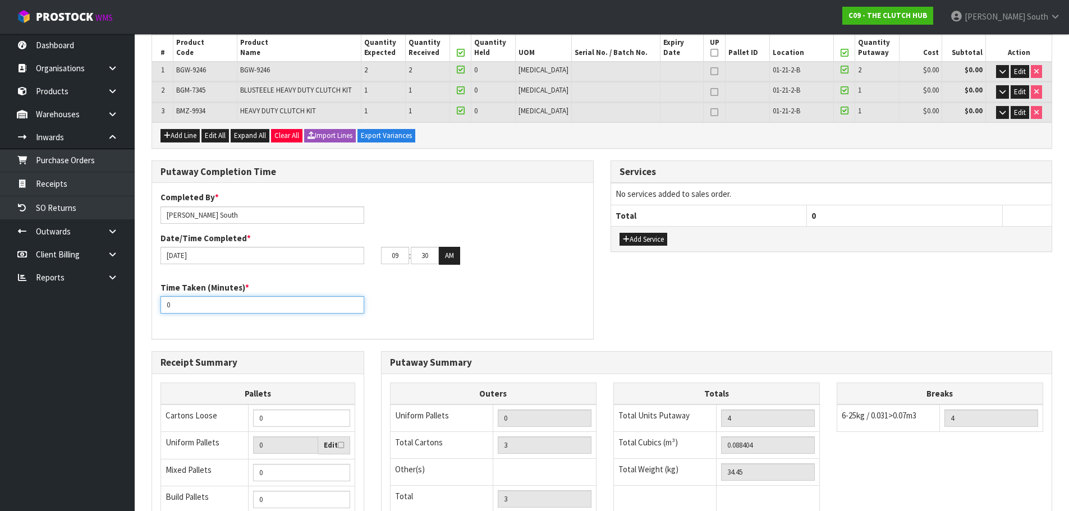
click at [153, 313] on div "Time Taken (Minutes) * 0" at bounding box center [262, 298] width 221 height 32
type input "15"
click at [450, 281] on div "Completed By * [PERSON_NAME] Date/Time Completed * [DATE] 09 : 30 : 00 AM Time …" at bounding box center [372, 260] width 441 height 139
click at [455, 295] on div "Time Taken (Minutes) * 15" at bounding box center [372, 302] width 441 height 40
click at [462, 301] on div "Time Taken (Minutes) * 15" at bounding box center [372, 302] width 441 height 40
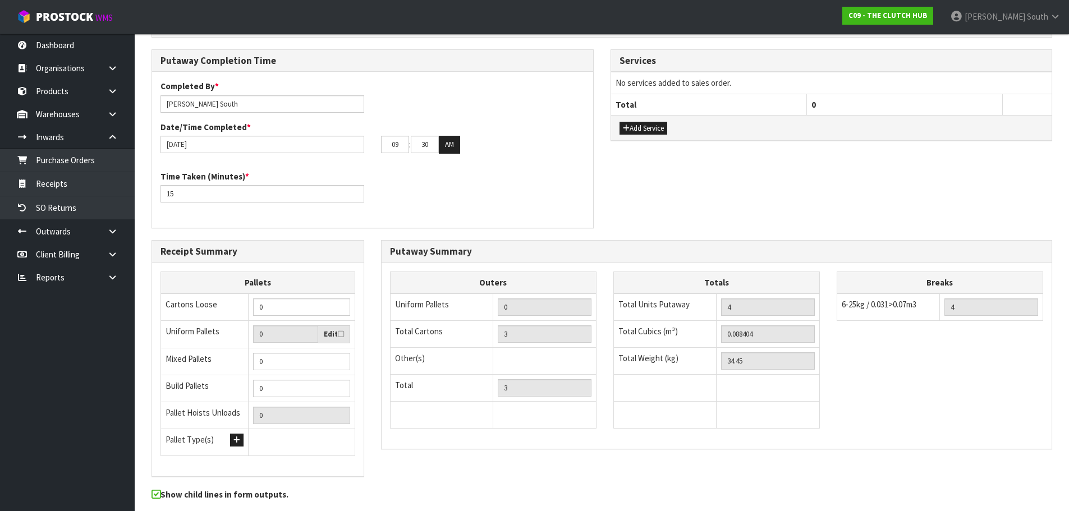
scroll to position [281, 0]
drag, startPoint x: 262, startPoint y: 313, endPoint x: 201, endPoint y: 325, distance: 61.7
click at [201, 325] on tbody "Cartons Loose 0 Uniform Pallets 0 Edit Mixed Pallets 0 Build Pallets 0 Pallet H…" at bounding box center [258, 373] width 194 height 162
type input "4"
click at [558, 151] on div "09 : 30 : 00 AM" at bounding box center [483, 144] width 204 height 18
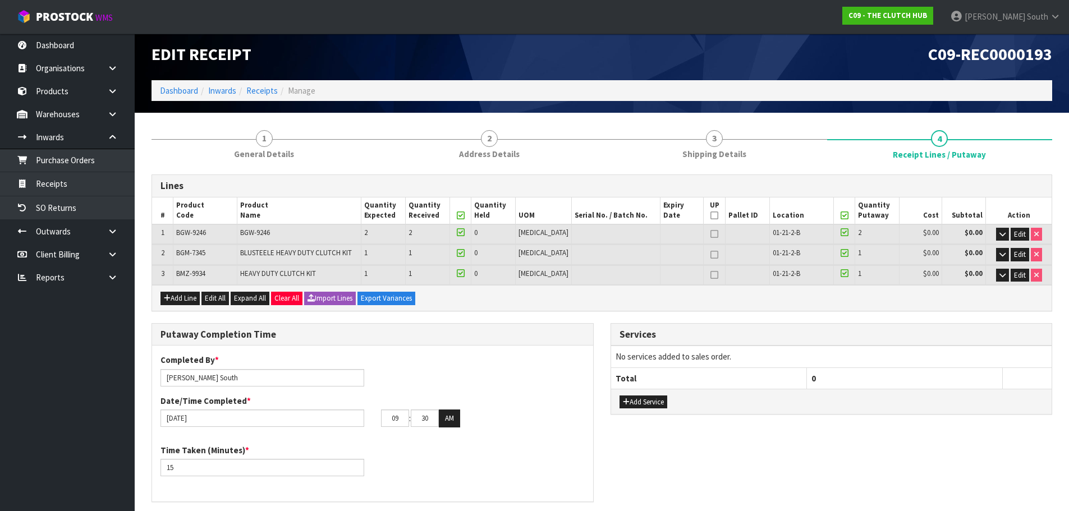
scroll to position [0, 0]
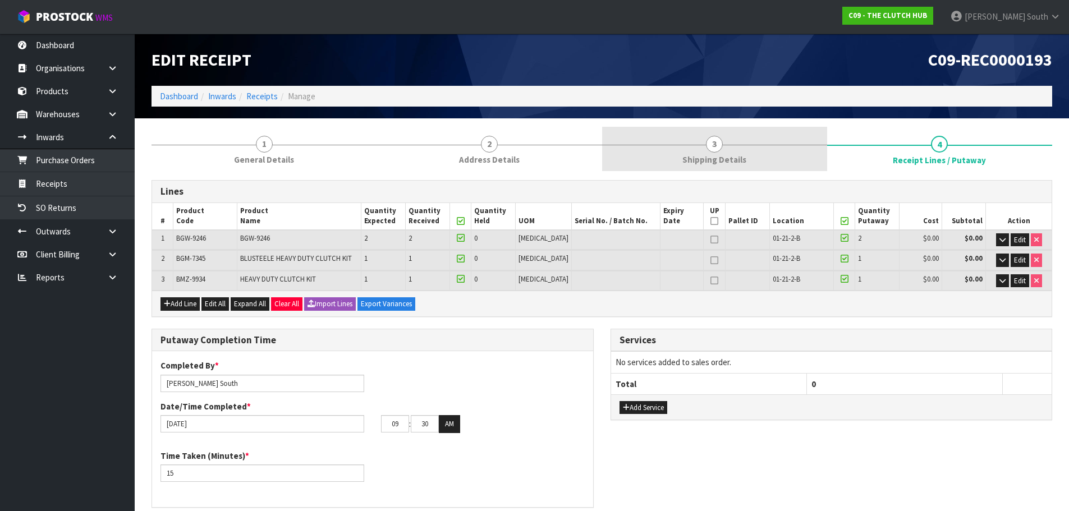
click at [776, 139] on link "3 Shipping Details" at bounding box center [714, 149] width 225 height 44
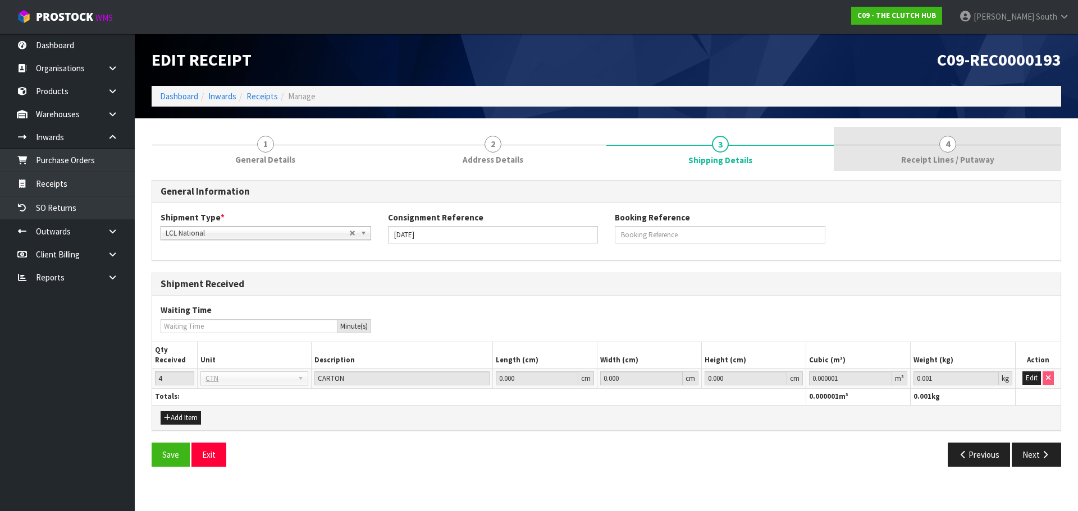
click at [909, 152] on link "4 Receipt Lines / Putaway" at bounding box center [946, 149] width 227 height 44
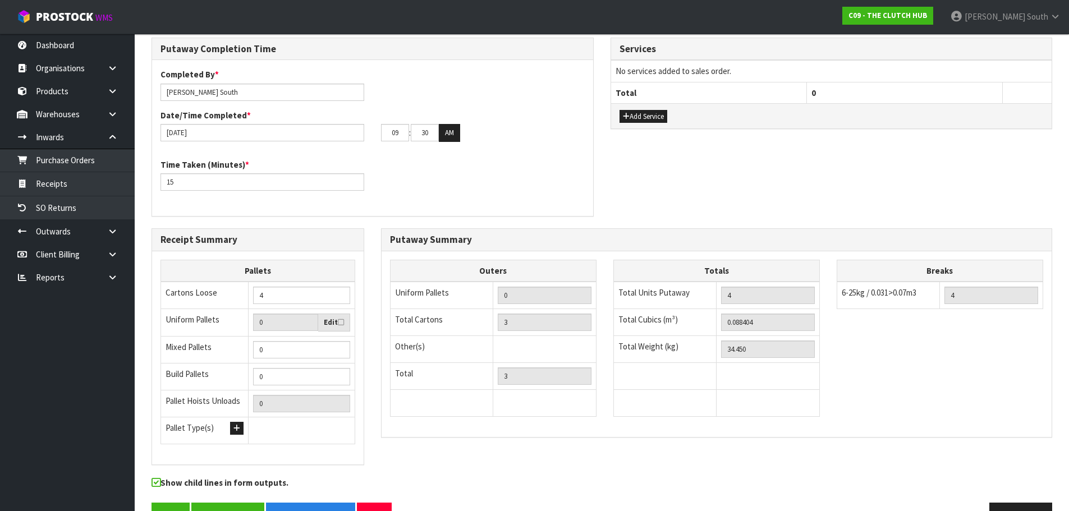
scroll to position [324, 0]
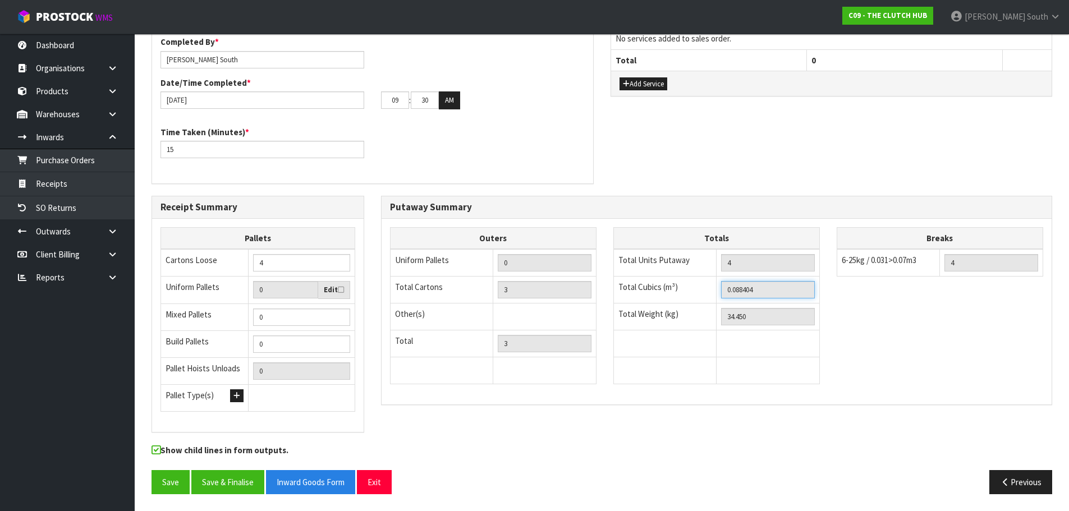
drag, startPoint x: 779, startPoint y: 292, endPoint x: 694, endPoint y: 302, distance: 85.3
click at [694, 302] on tr "Total Cubics (m³) 0.088404" at bounding box center [716, 290] width 206 height 27
click at [1007, 477] on button "Previous" at bounding box center [1020, 482] width 63 height 24
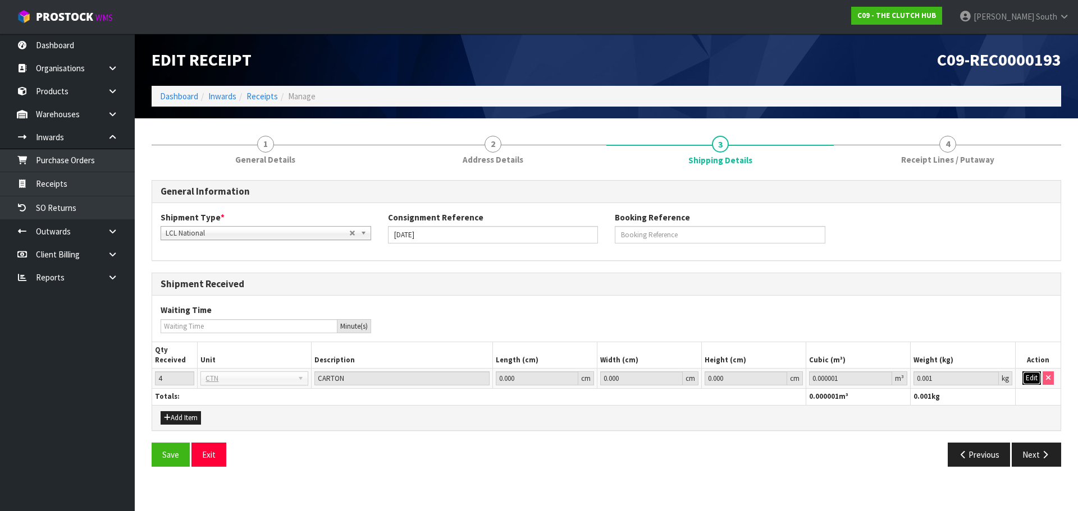
click at [1035, 376] on button "Edit" at bounding box center [1031, 378] width 19 height 13
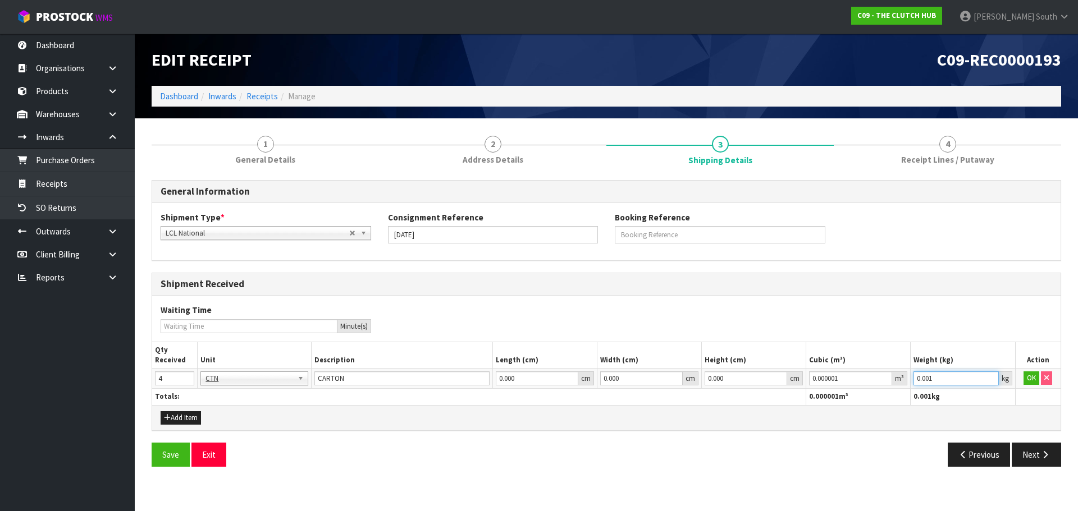
drag, startPoint x: 957, startPoint y: 384, endPoint x: 900, endPoint y: 407, distance: 61.7
click at [900, 407] on div "Shipment Received Waiting Time Minute(s) Qty Received Unit Description Length (…" at bounding box center [606, 352] width 909 height 158
type input "34.450"
drag, startPoint x: 846, startPoint y: 383, endPoint x: 786, endPoint y: 396, distance: 62.0
click at [787, 396] on table "Qty Received Unit Description Length (cm) Width (cm) Height (cm) Cubic (m³) Wei…" at bounding box center [606, 373] width 908 height 63
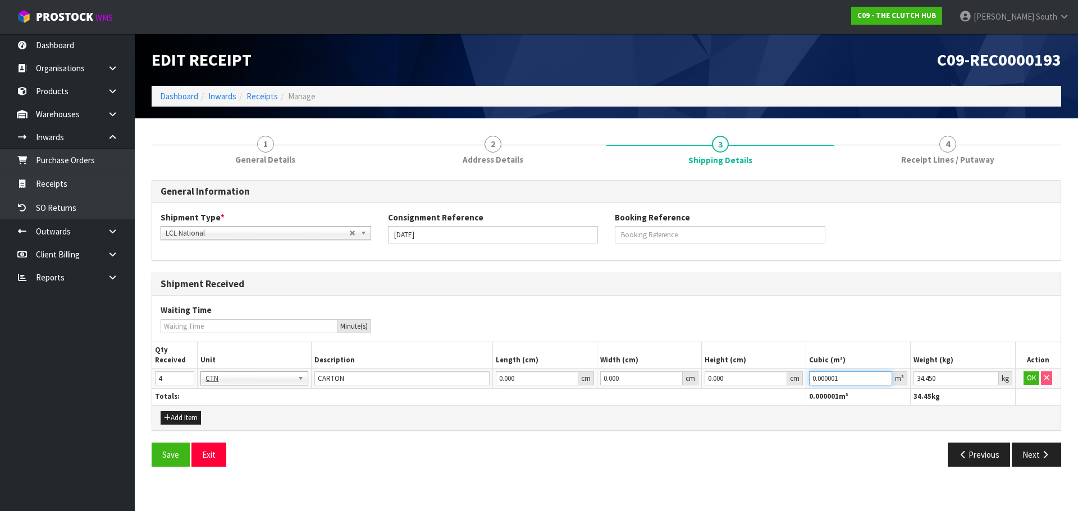
paste input "88404"
type input "0.088404"
click at [1023, 377] on td "OK" at bounding box center [1037, 379] width 45 height 20
click at [1026, 374] on button "OK" at bounding box center [1031, 378] width 16 height 13
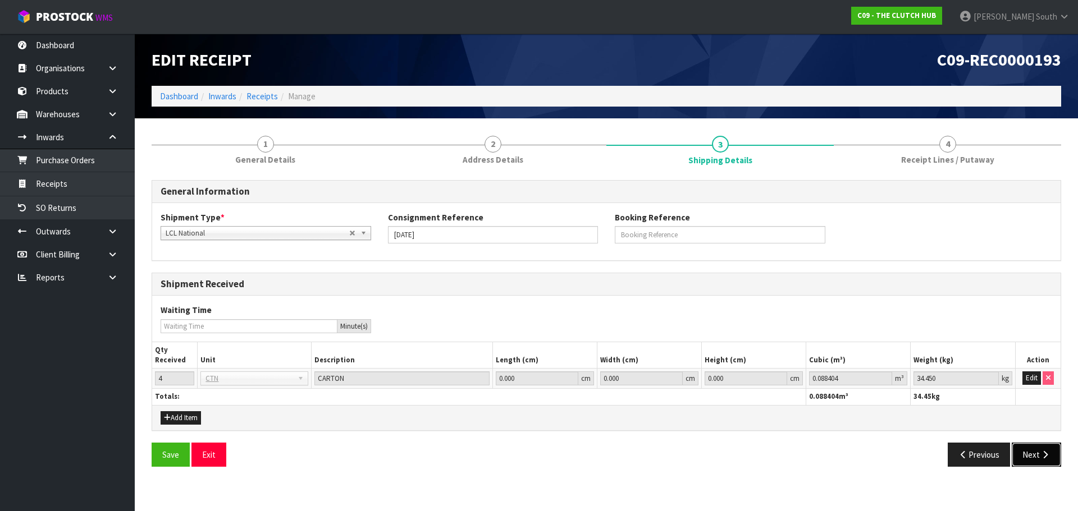
click at [1031, 452] on button "Next" at bounding box center [1035, 455] width 49 height 24
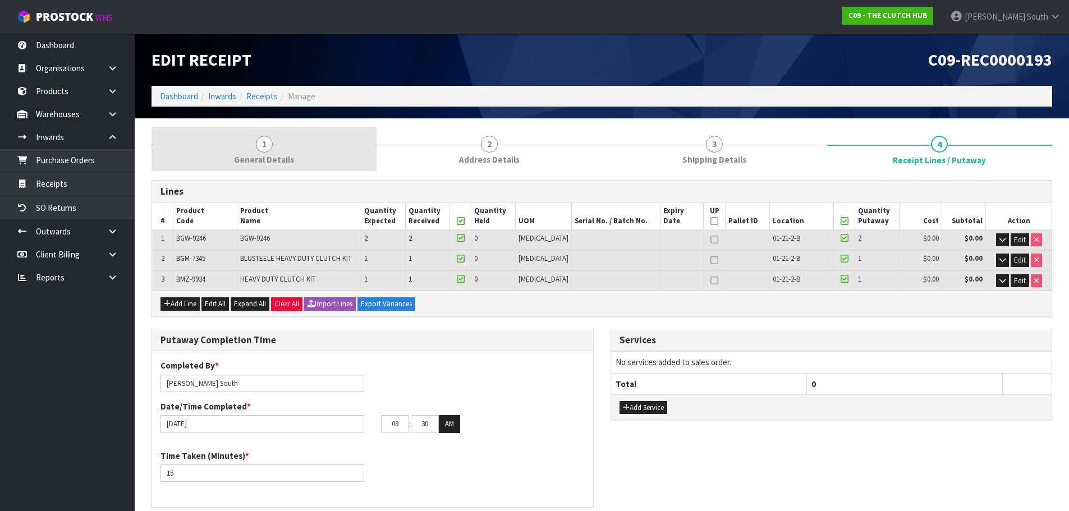
drag, startPoint x: 218, startPoint y: 128, endPoint x: 264, endPoint y: 140, distance: 48.2
click at [218, 128] on link "1 General Details" at bounding box center [264, 149] width 225 height 44
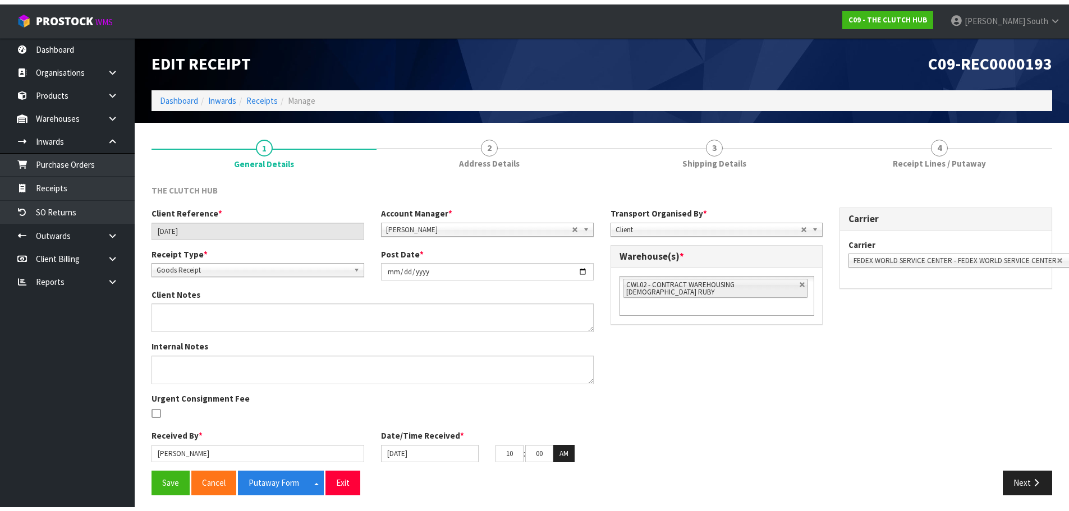
scroll to position [5, 0]
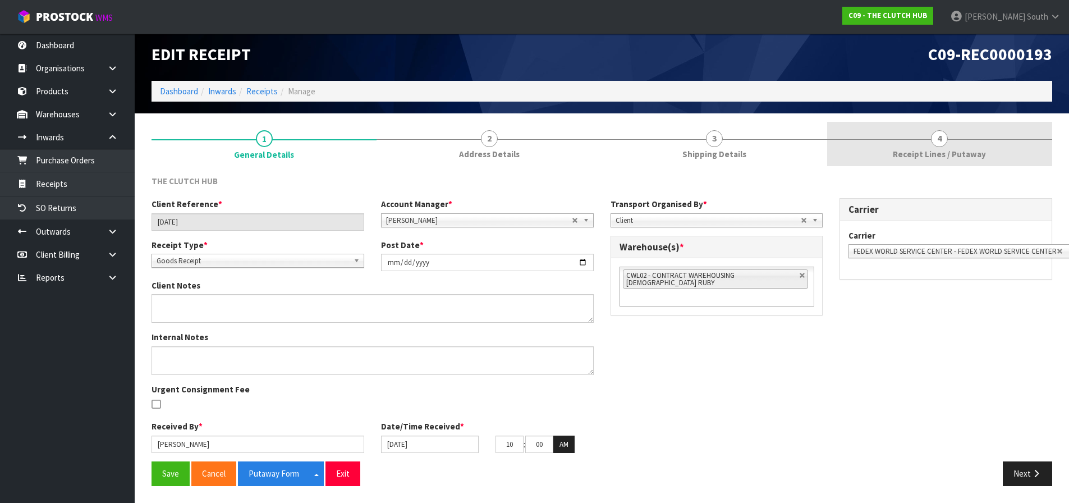
click at [892, 126] on link "4 Receipt Lines / Putaway" at bounding box center [939, 144] width 225 height 44
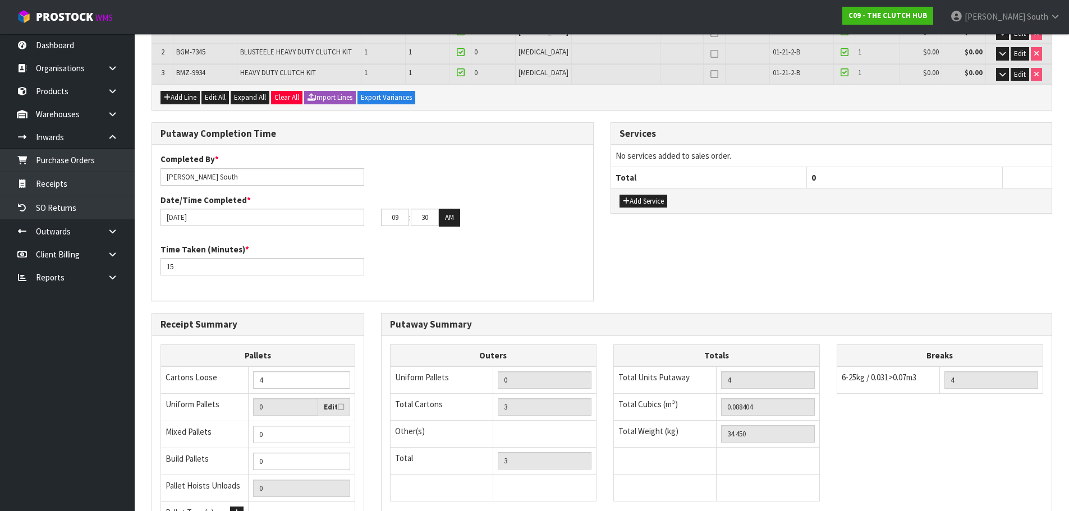
scroll to position [324, 0]
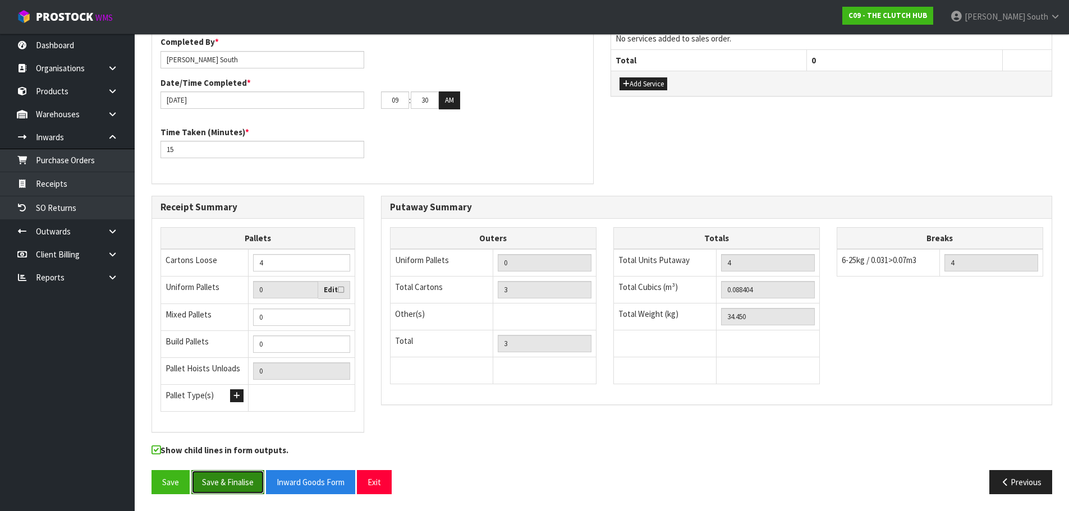
click at [220, 486] on button "Save & Finalise" at bounding box center [227, 482] width 73 height 24
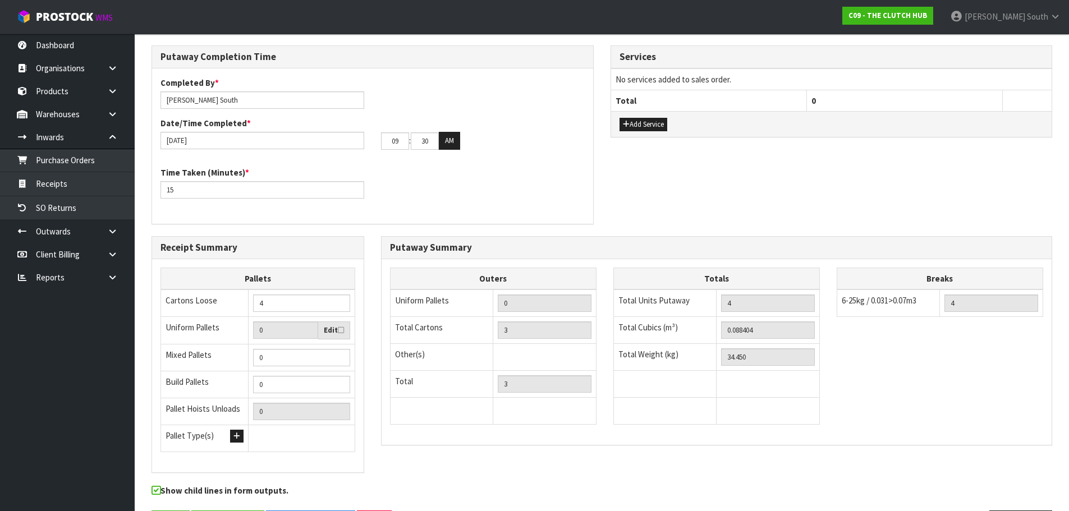
scroll to position [0, 0]
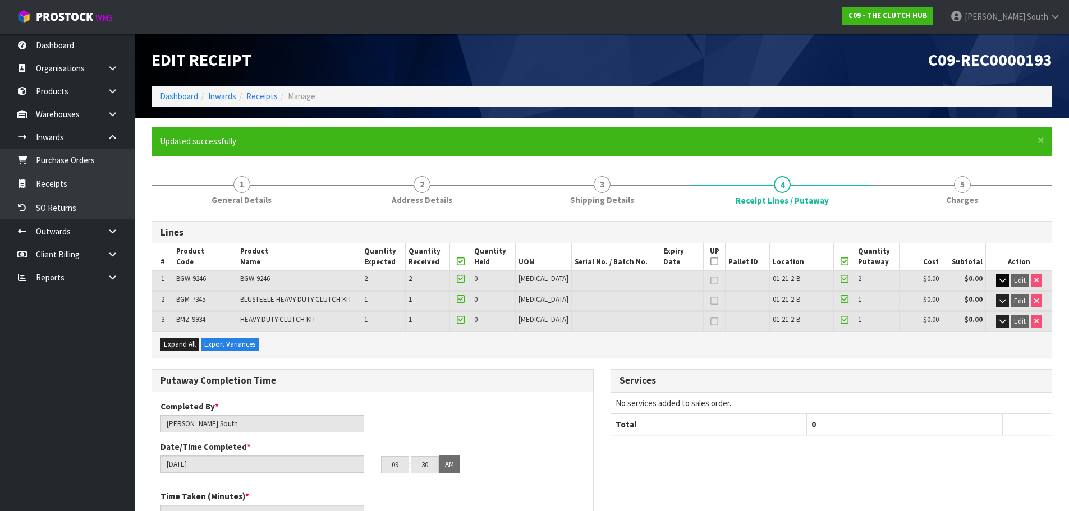
click at [1003, 279] on icon "button" at bounding box center [1003, 280] width 6 height 7
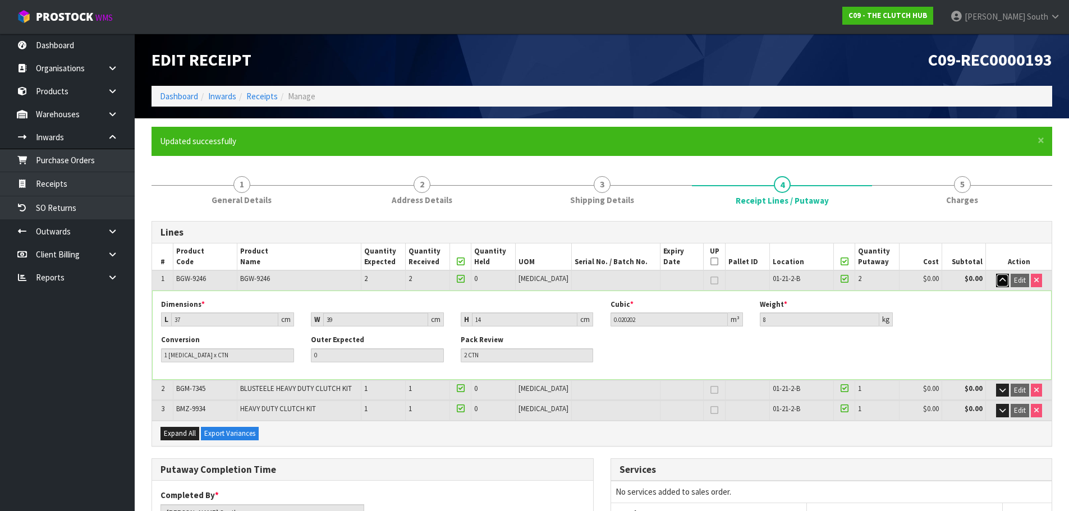
click at [996, 278] on button "button" at bounding box center [1002, 280] width 13 height 13
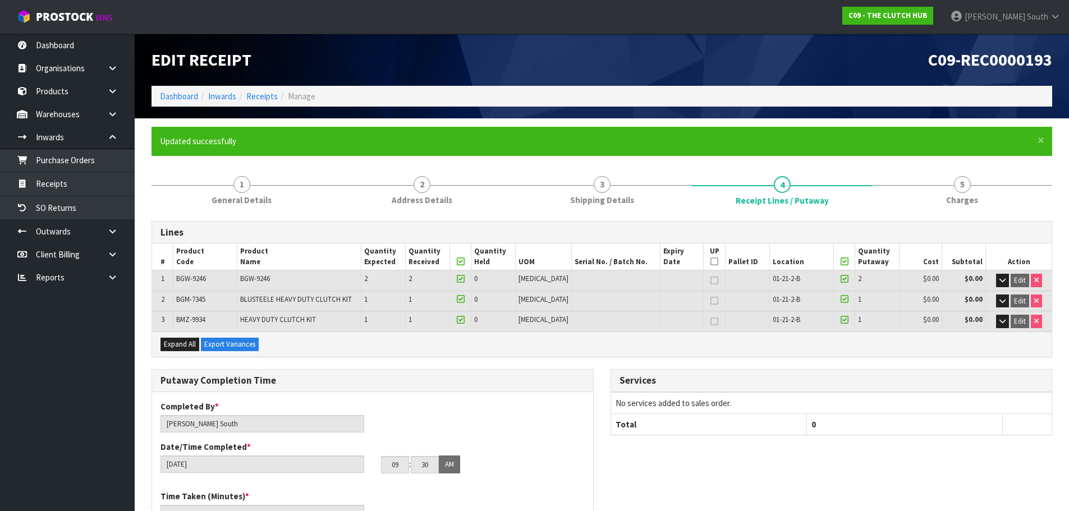
click at [993, 302] on td "Edit" at bounding box center [1019, 301] width 66 height 20
click at [1003, 301] on icon "button" at bounding box center [1003, 300] width 6 height 7
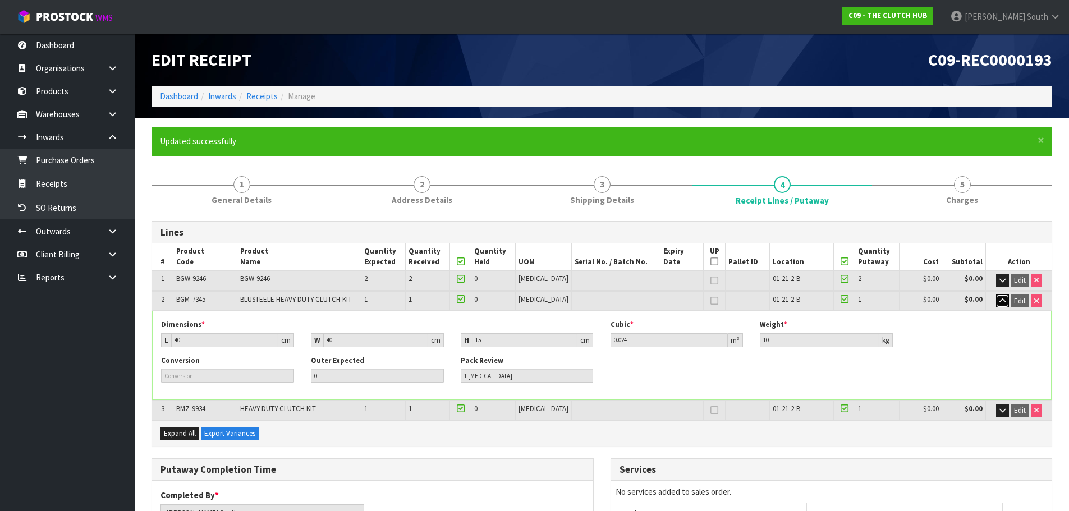
click at [1003, 301] on icon "button" at bounding box center [1003, 300] width 6 height 7
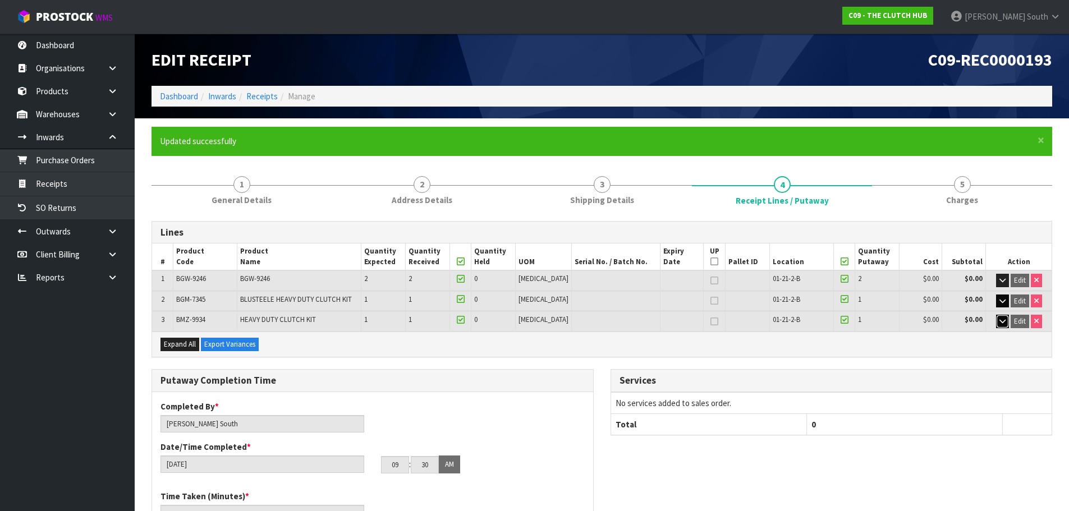
click at [1003, 320] on icon "button" at bounding box center [1003, 321] width 6 height 7
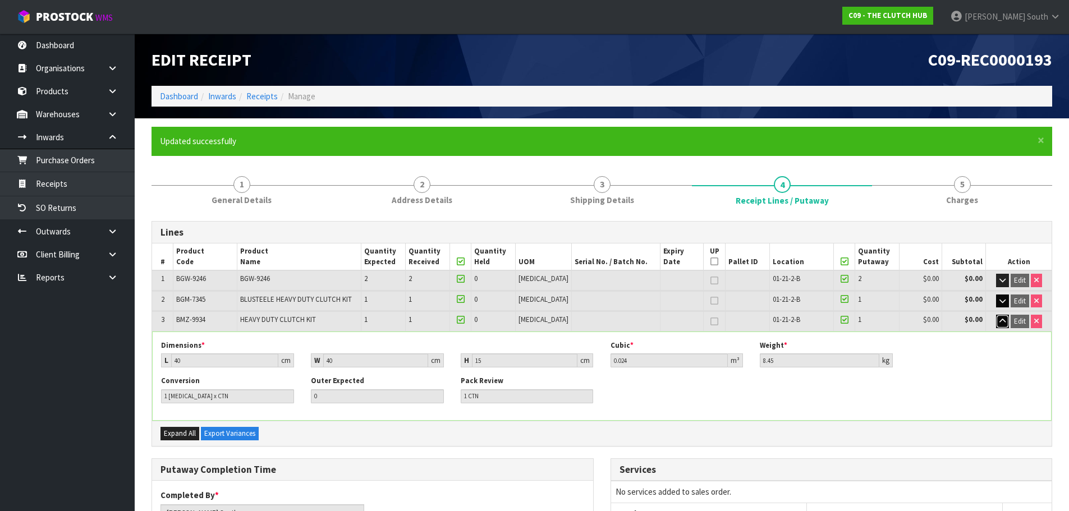
click at [1003, 320] on icon "button" at bounding box center [1003, 321] width 6 height 7
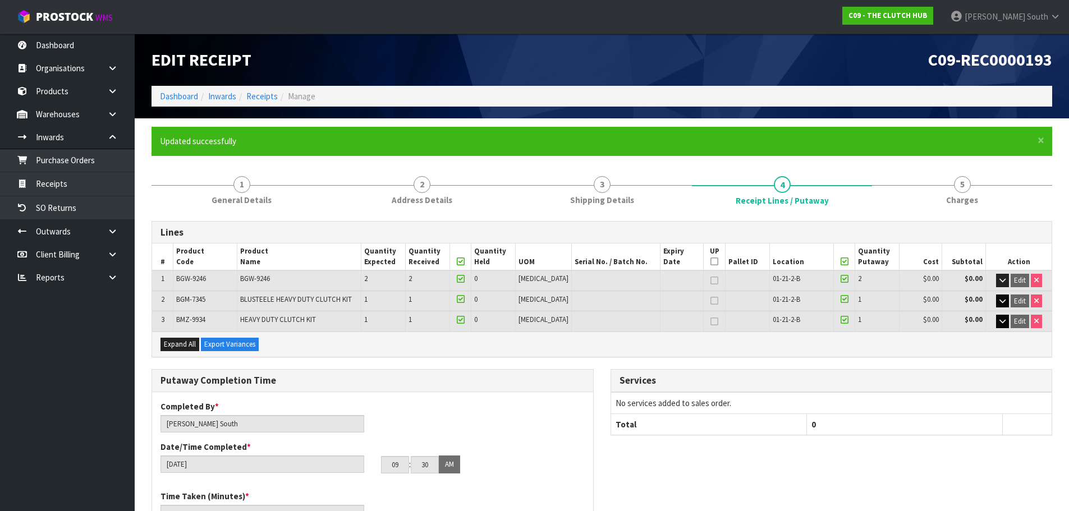
click at [616, 139] on ul "Updated successfully" at bounding box center [596, 141] width 873 height 12
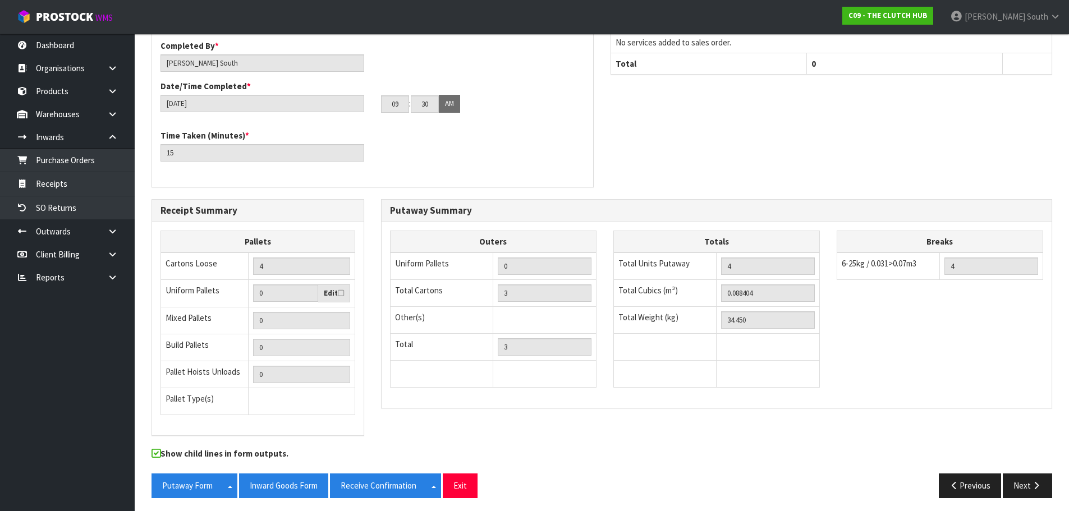
scroll to position [365, 0]
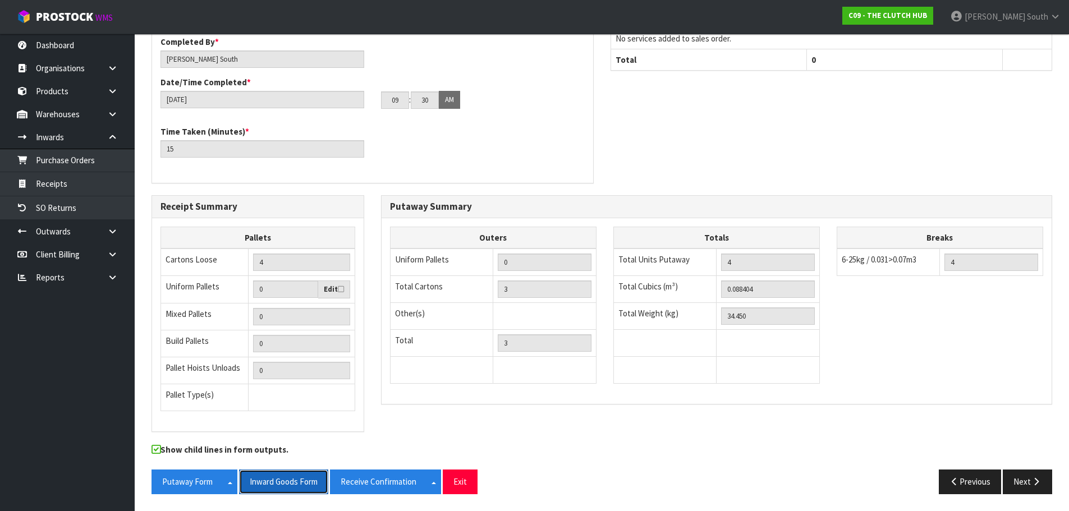
click at [304, 481] on button "Inward Goods Form" at bounding box center [283, 482] width 89 height 24
click at [703, 135] on div "Putaway Completion Time Completed By * [PERSON_NAME] Date/Time Completed * [DAT…" at bounding box center [602, 99] width 918 height 191
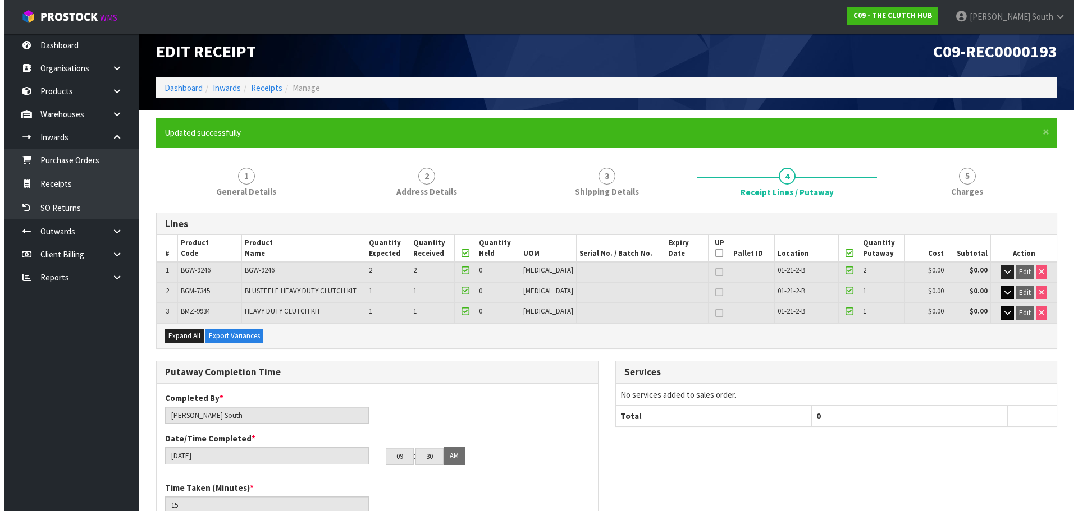
scroll to position [0, 0]
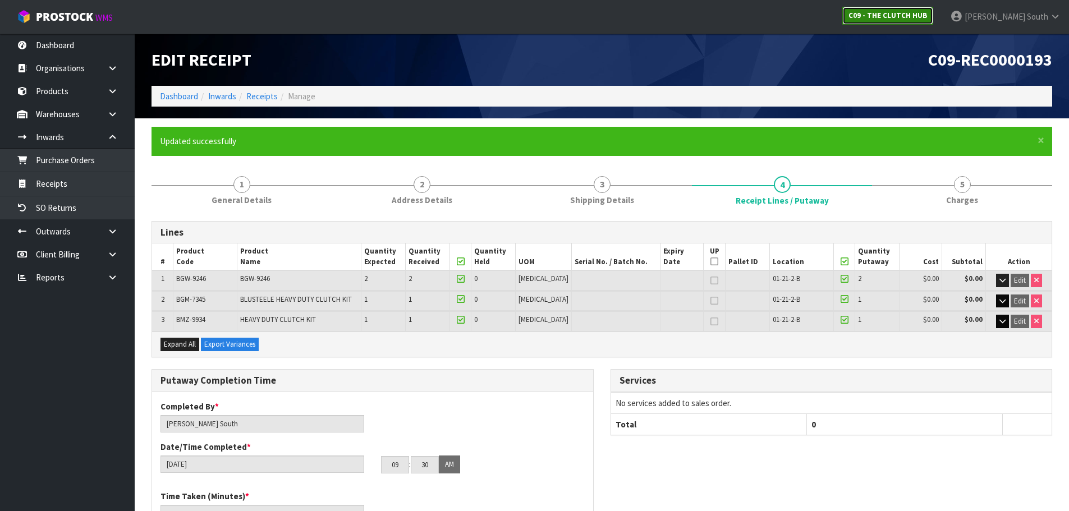
click at [916, 19] on strong "C09 - THE CLUTCH HUB" at bounding box center [888, 16] width 79 height 10
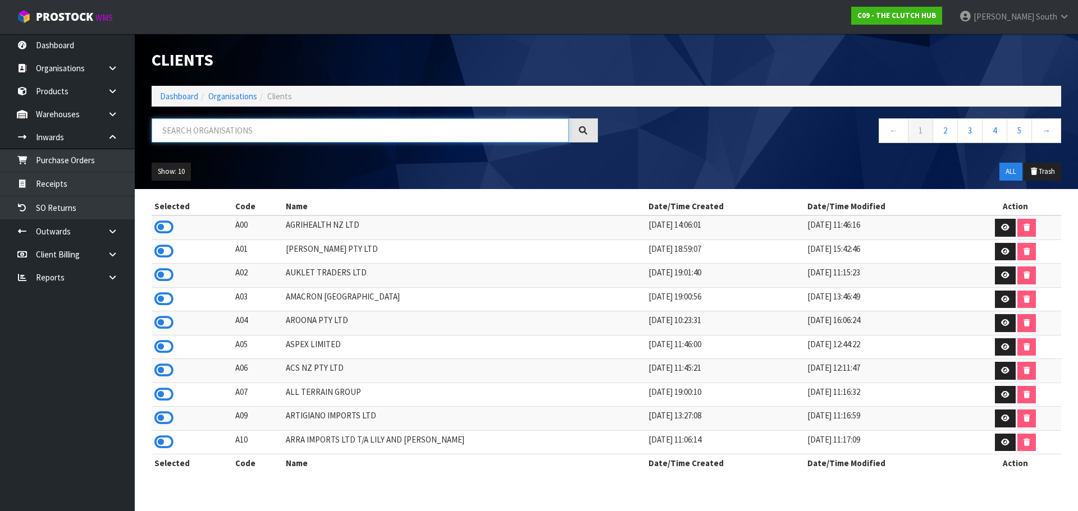
click at [264, 123] on input "text" at bounding box center [360, 130] width 417 height 24
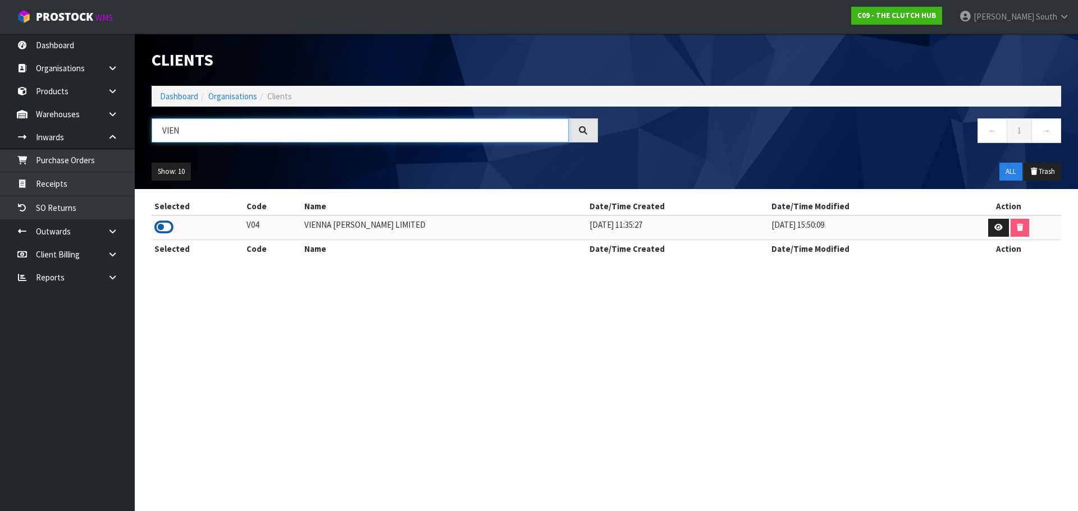
type input "VIEN"
click at [167, 224] on icon at bounding box center [163, 227] width 19 height 17
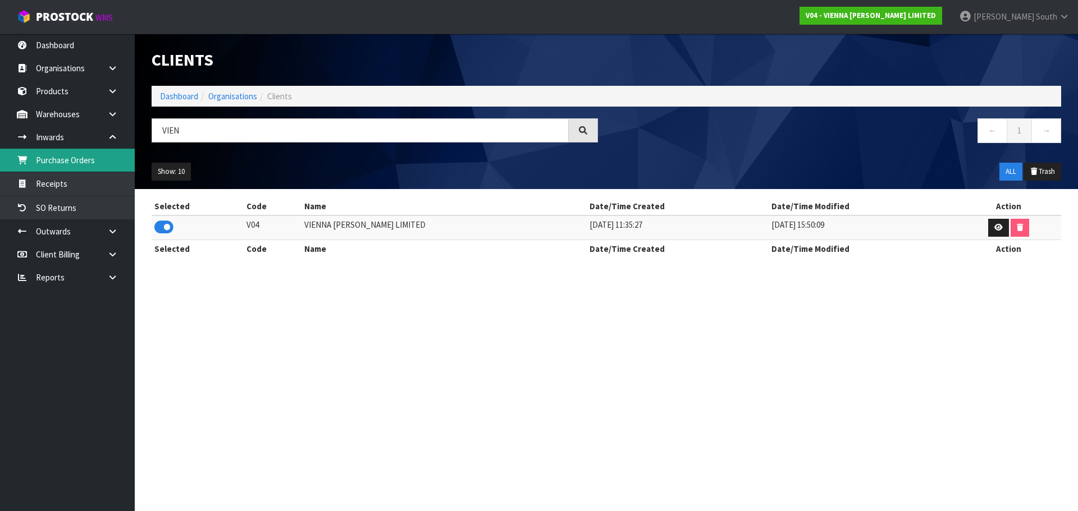
click at [95, 169] on link "Purchase Orders" at bounding box center [67, 160] width 135 height 23
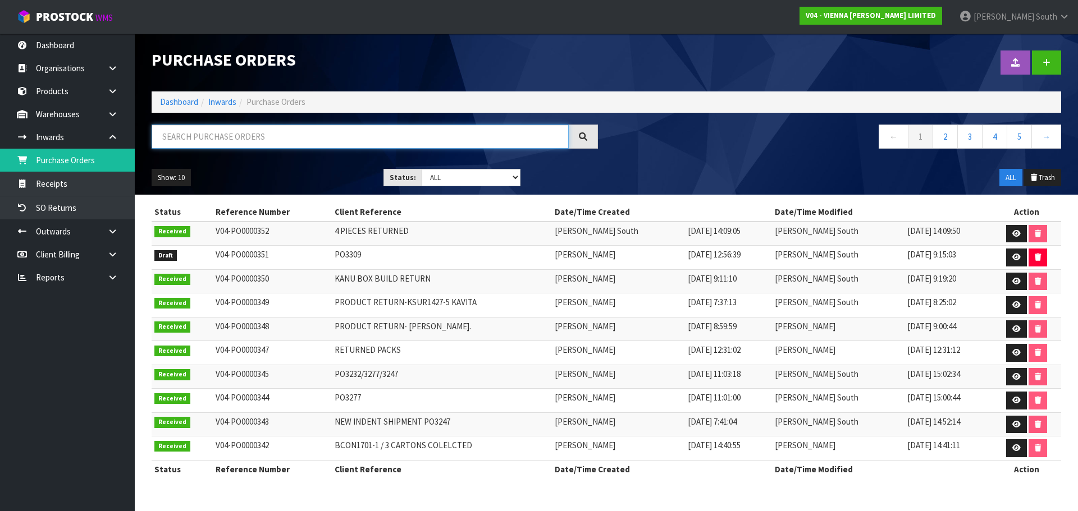
click at [336, 143] on input "text" at bounding box center [360, 137] width 417 height 24
paste input "MRKU8731216"
type input "MRKU8731216"
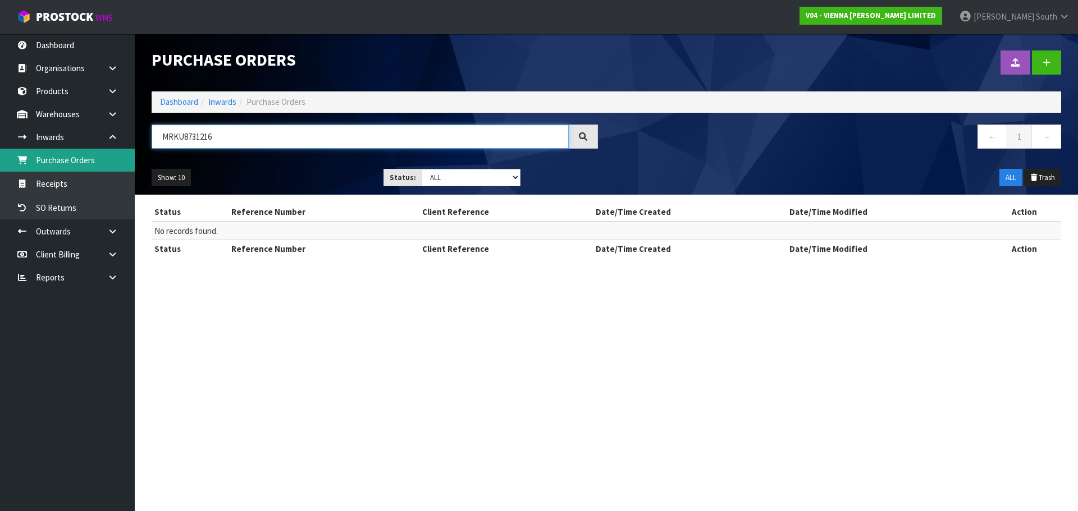
drag, startPoint x: 336, startPoint y: 143, endPoint x: 54, endPoint y: 168, distance: 282.8
click at [56, 173] on body "Toggle navigation ProStock WMS V04 - VIENNA [PERSON_NAME] LIMITED [PERSON_NAME]…" at bounding box center [539, 255] width 1078 height 511
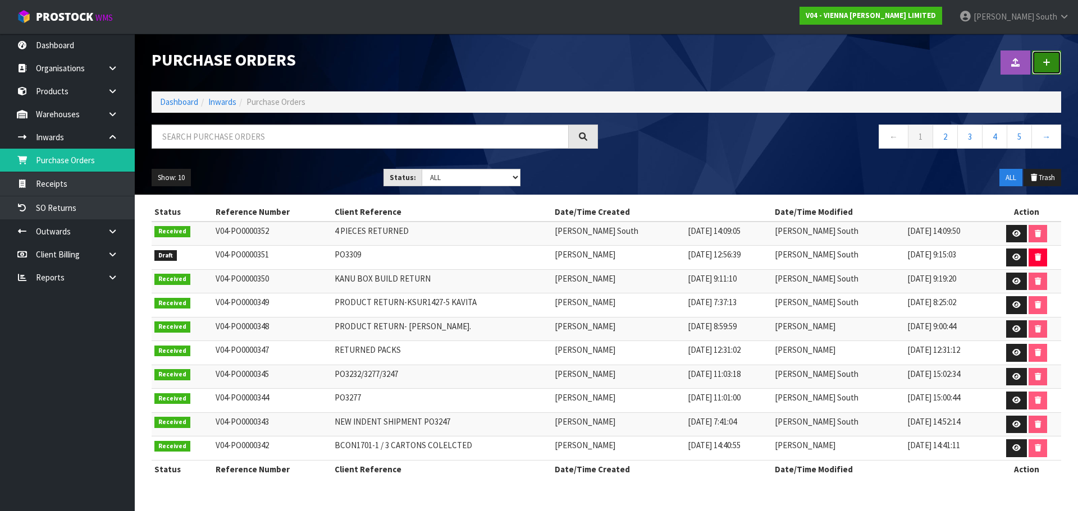
click at [1048, 73] on link at bounding box center [1045, 63] width 29 height 24
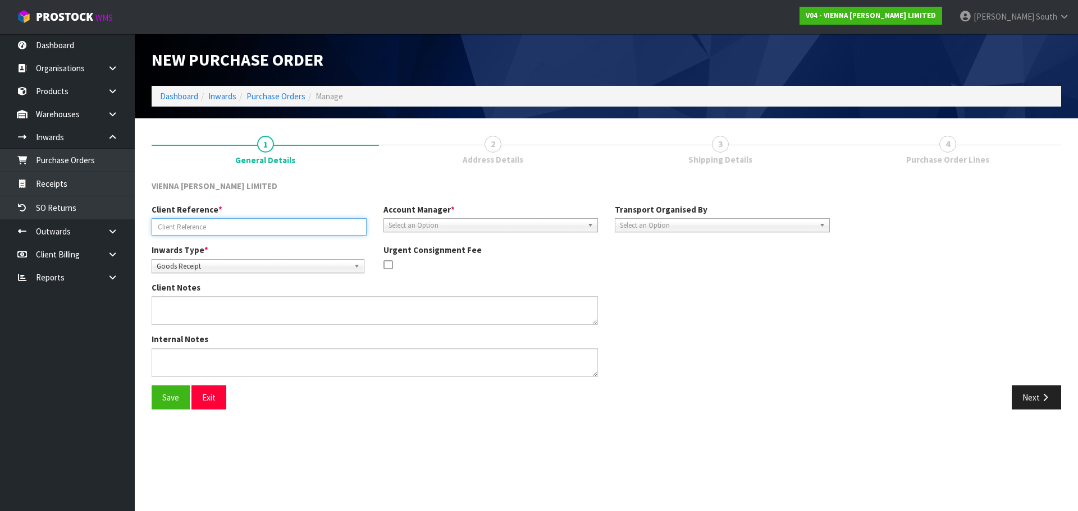
click at [294, 226] on input "text" at bounding box center [259, 226] width 215 height 17
paste input "MRKU8731216"
type input "MRKU8731216"
drag, startPoint x: 506, startPoint y: 216, endPoint x: 499, endPoint y: 223, distance: 9.9
click at [506, 218] on div "Account Manager * [PERSON_NAME] [PERSON_NAME] [PERSON_NAME] [PERSON_NAME] [PERS…" at bounding box center [491, 218] width 232 height 29
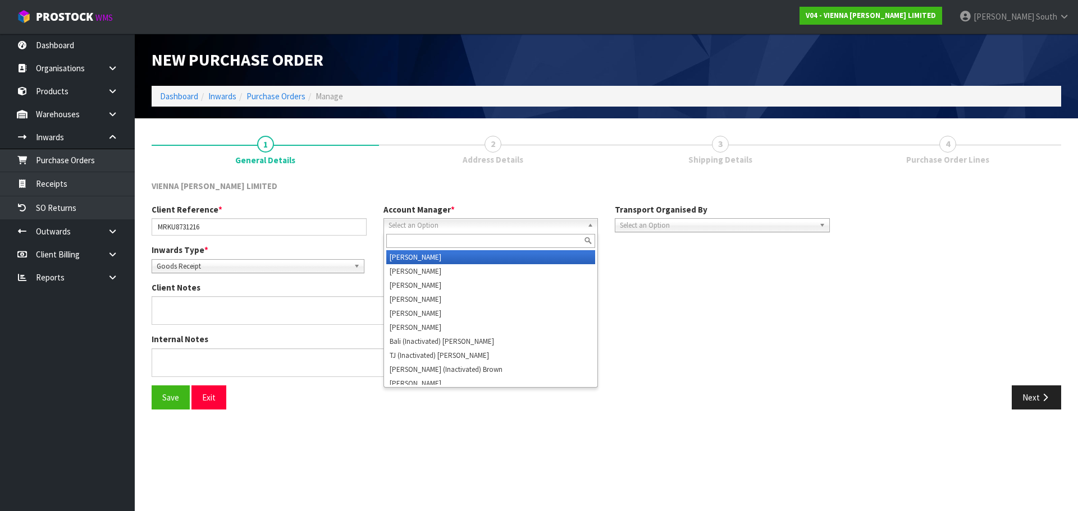
click at [499, 223] on span "Select an Option" at bounding box center [485, 225] width 195 height 13
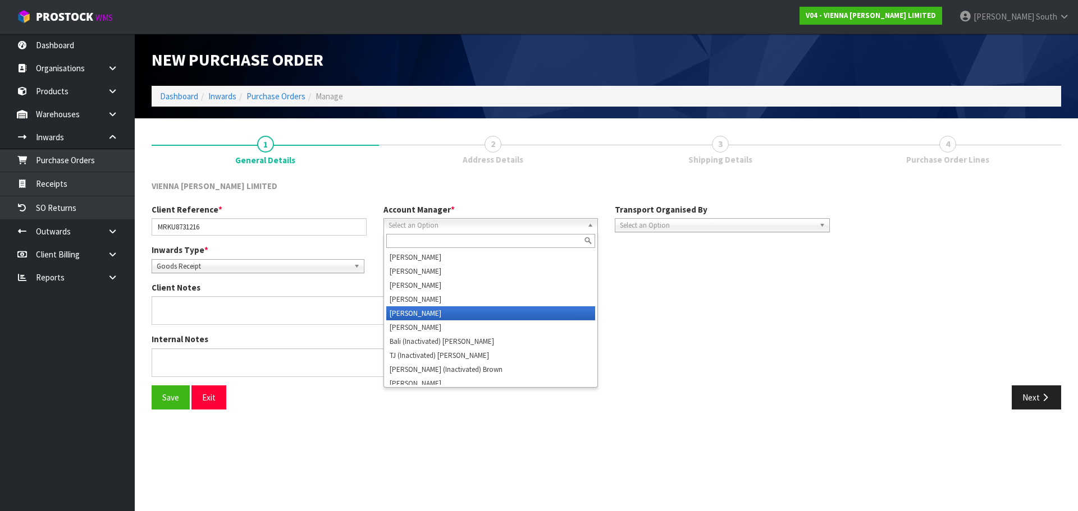
click at [436, 306] on li "[PERSON_NAME]" at bounding box center [490, 313] width 209 height 14
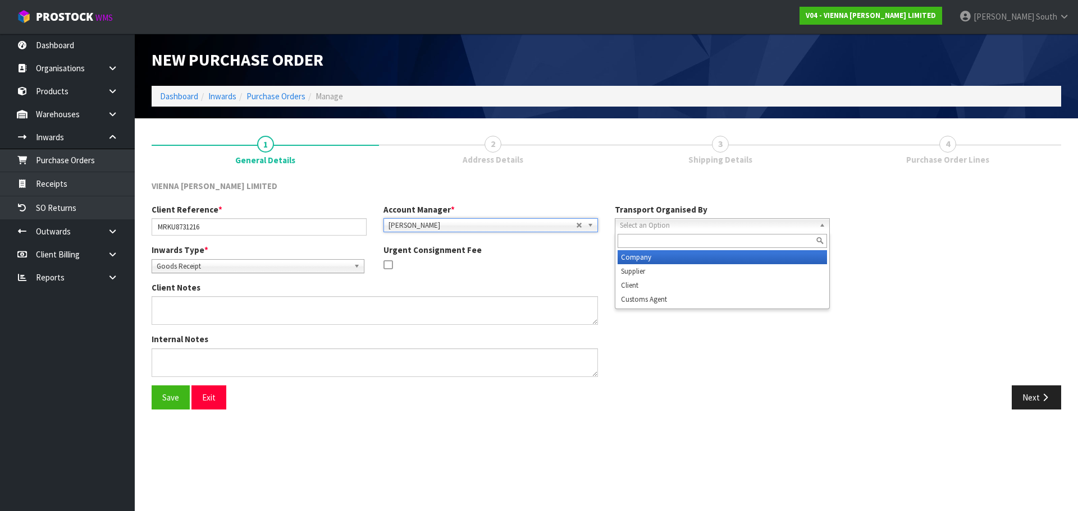
click at [660, 219] on span "Select an Option" at bounding box center [717, 225] width 195 height 13
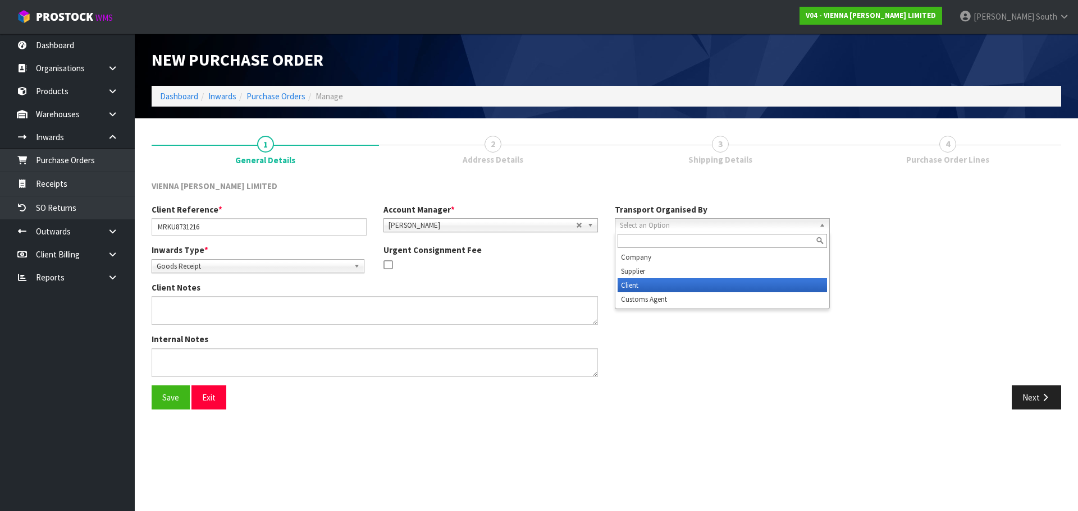
click at [653, 290] on li "Client" at bounding box center [721, 285] width 209 height 14
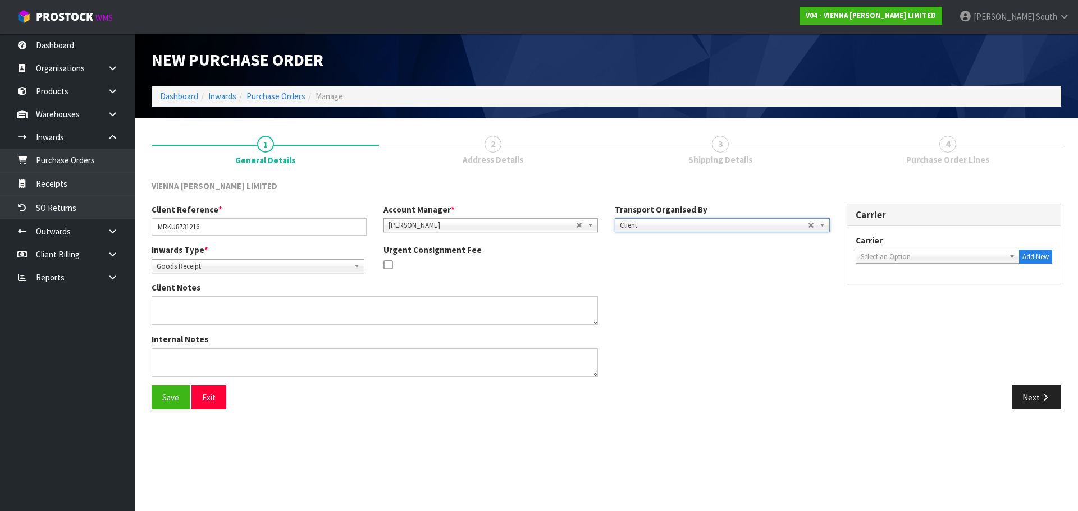
click at [887, 262] on span "Select an Option" at bounding box center [932, 256] width 144 height 13
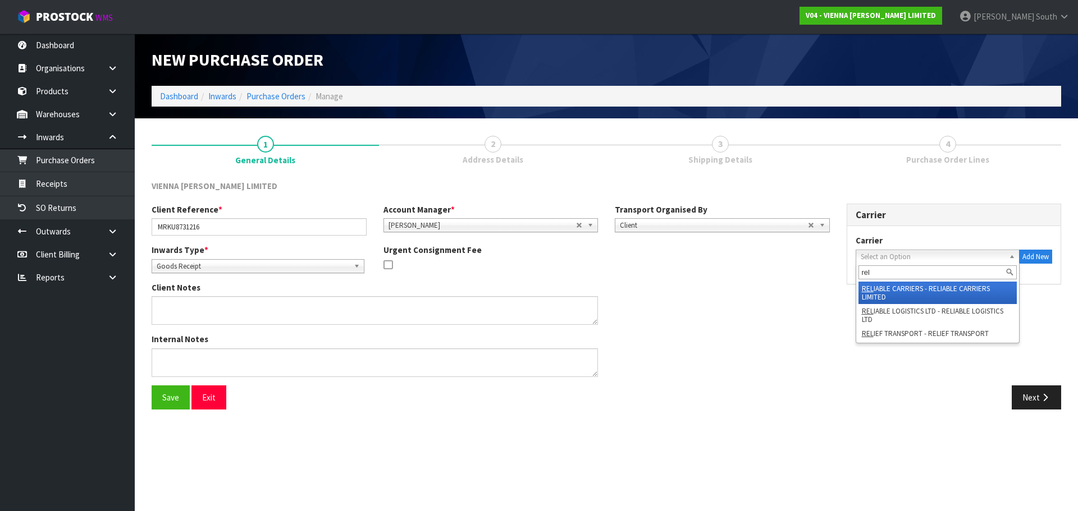
type input "rel"
click at [911, 285] on li "REL IABLE CARRIERS - RELIABLE CARRIERS LIMITED" at bounding box center [937, 293] width 159 height 22
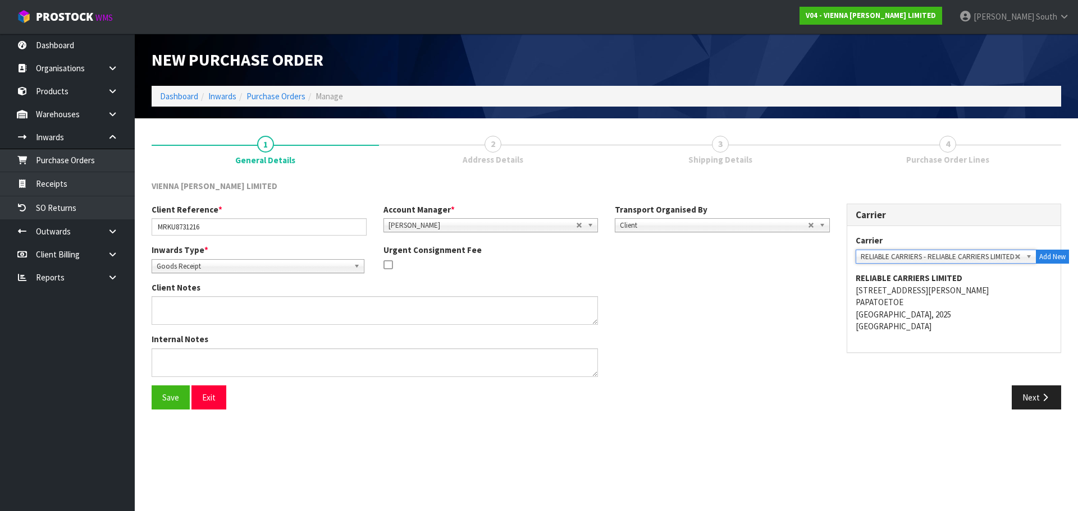
click at [753, 320] on div "Client Notes" at bounding box center [490, 308] width 695 height 52
click at [951, 258] on span "RELIABLE CARRIERS - RELIABLE CARRIERS LIMITED" at bounding box center [937, 256] width 154 height 13
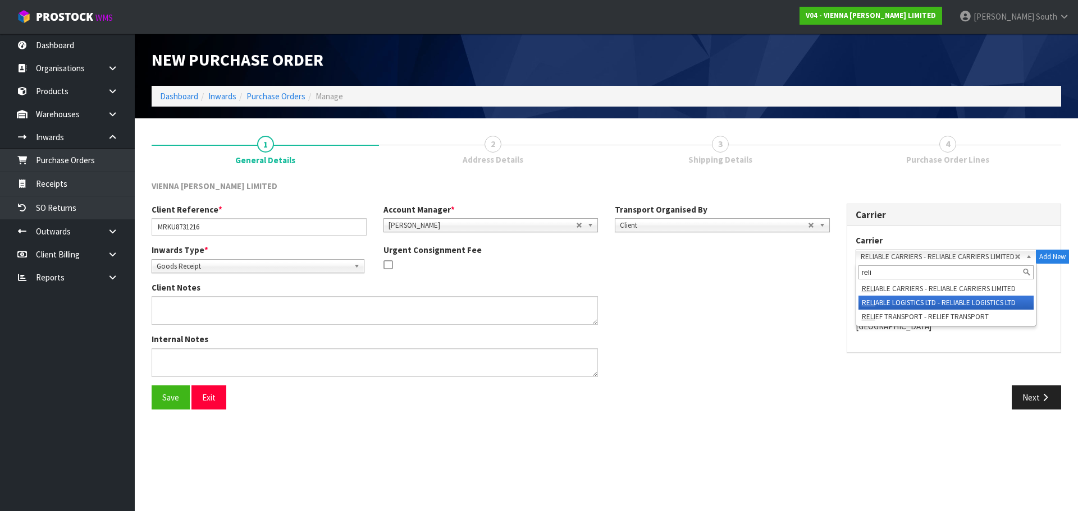
type input "reli"
click at [920, 307] on li "RELI ABLE LOGISTICS LTD - RELIABLE LOGISTICS LTD" at bounding box center [945, 303] width 175 height 14
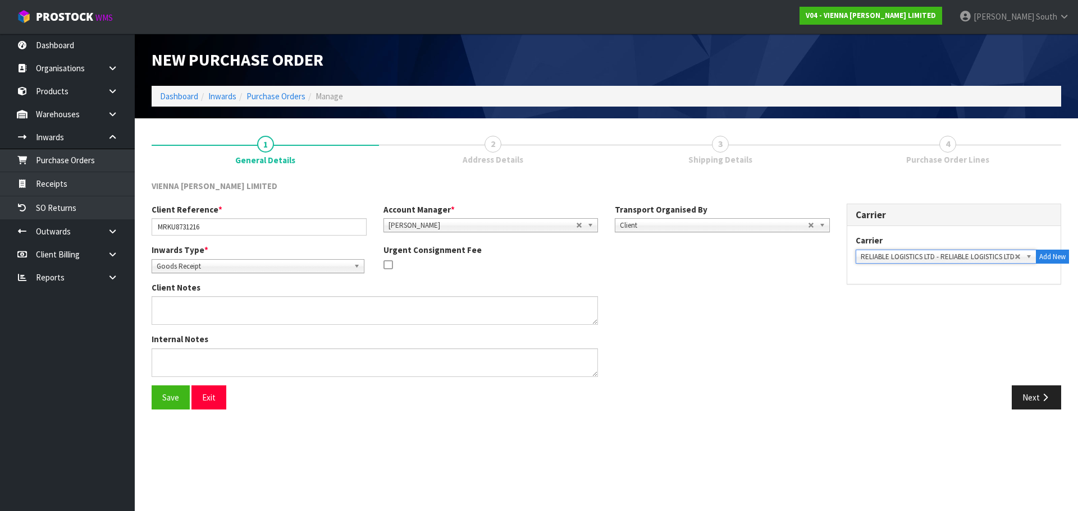
click at [804, 296] on div "Client Notes" at bounding box center [490, 308] width 695 height 52
click at [1017, 396] on button "Next" at bounding box center [1035, 398] width 49 height 24
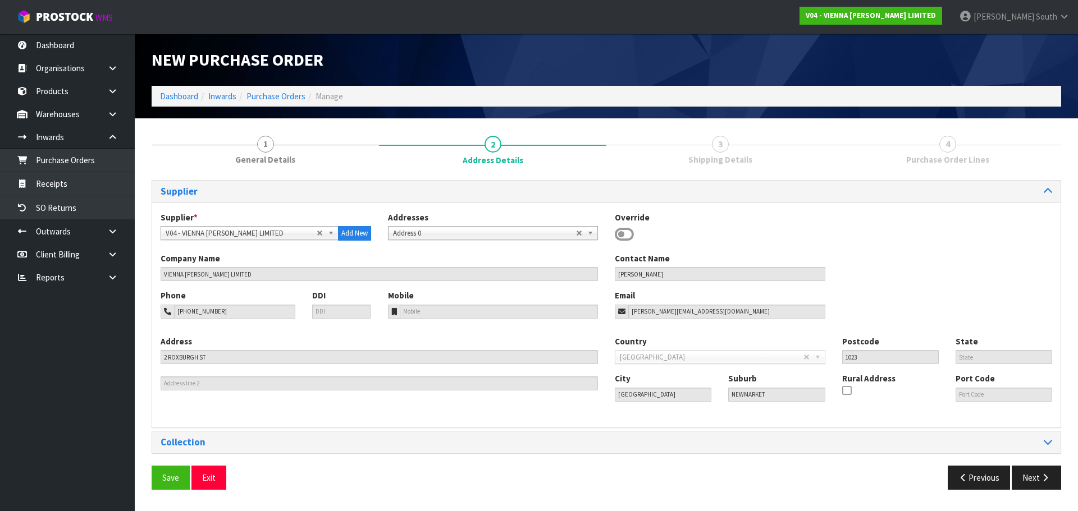
click at [754, 214] on div "Override" at bounding box center [719, 228] width 227 height 33
click at [1034, 469] on button "Next" at bounding box center [1035, 478] width 49 height 24
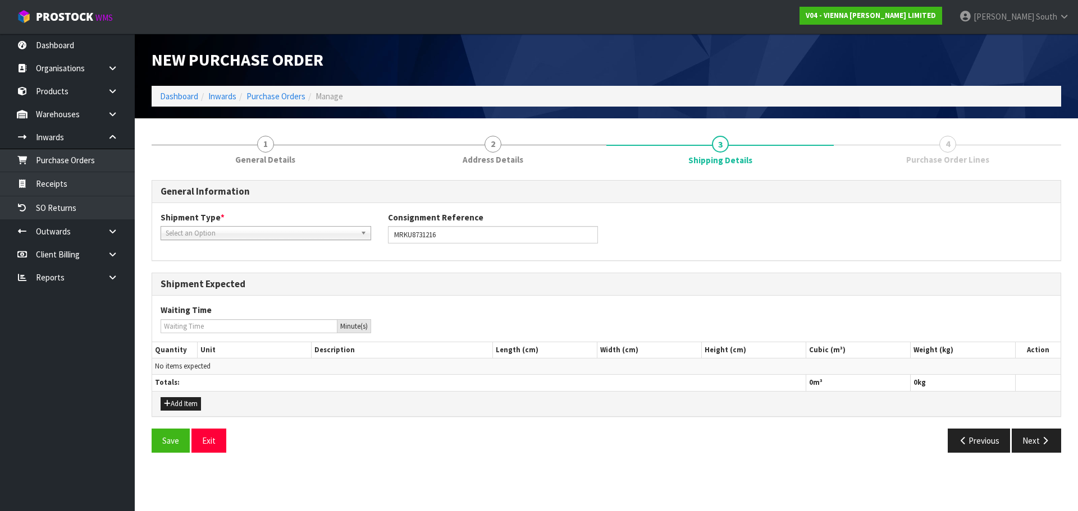
click at [331, 228] on span "Select an Option" at bounding box center [261, 233] width 190 height 13
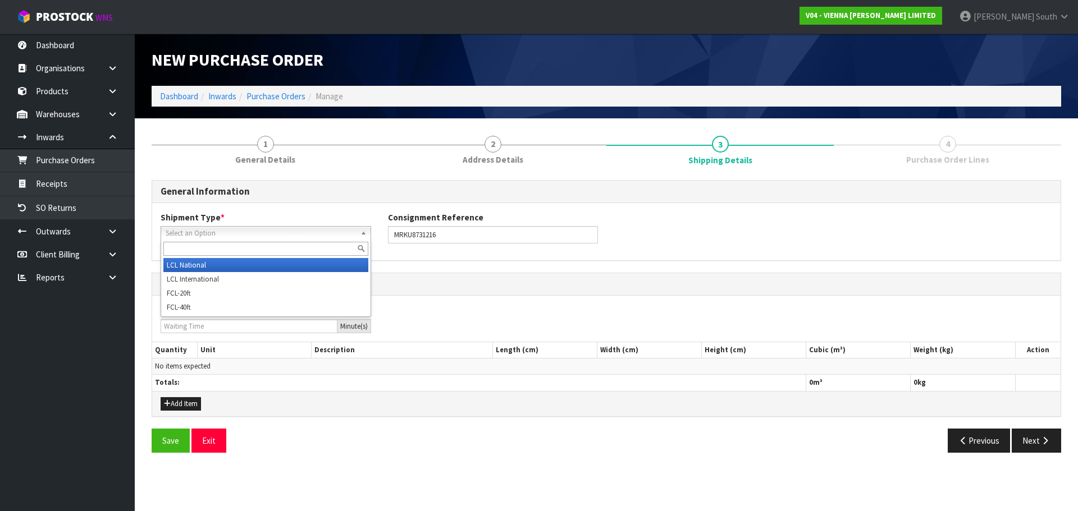
click at [260, 264] on li "LCL National" at bounding box center [265, 265] width 205 height 14
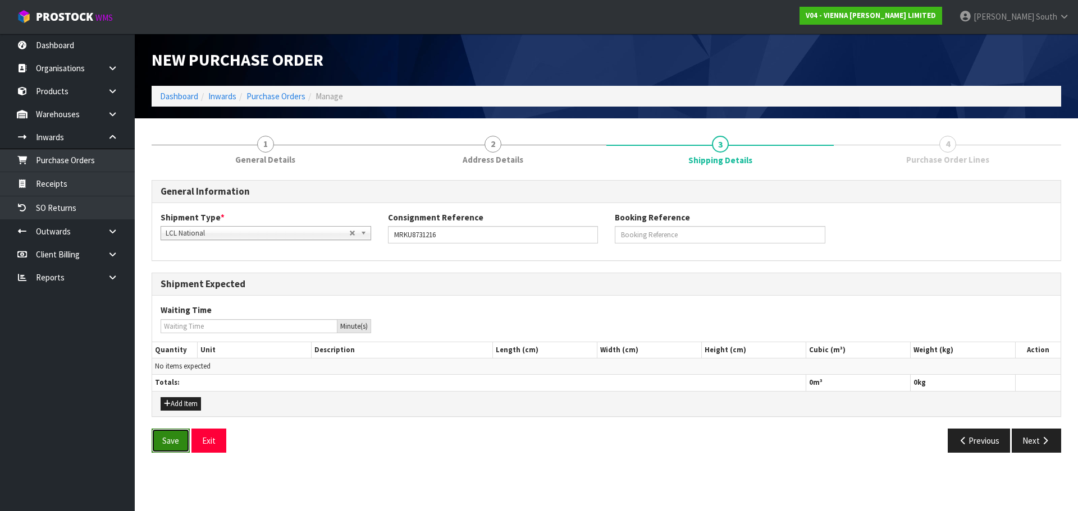
click at [172, 429] on button "Save" at bounding box center [171, 441] width 38 height 24
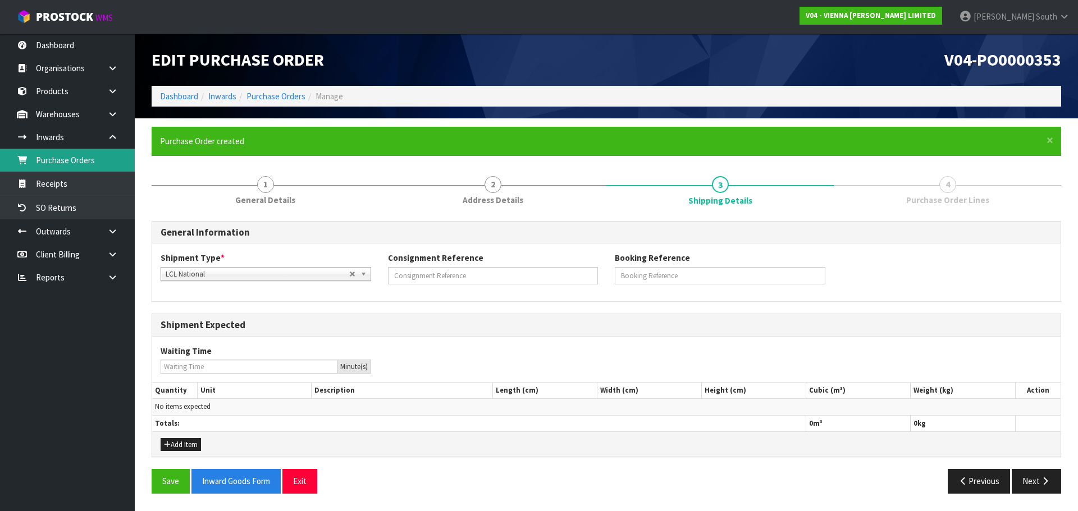
click at [70, 164] on link "Purchase Orders" at bounding box center [67, 160] width 135 height 23
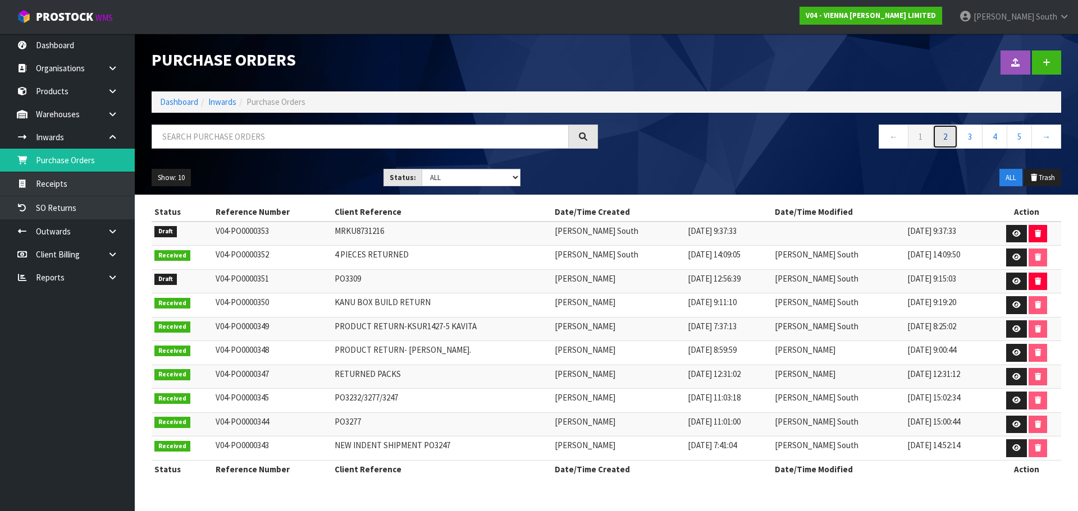
click at [956, 137] on link "2" at bounding box center [944, 137] width 25 height 24
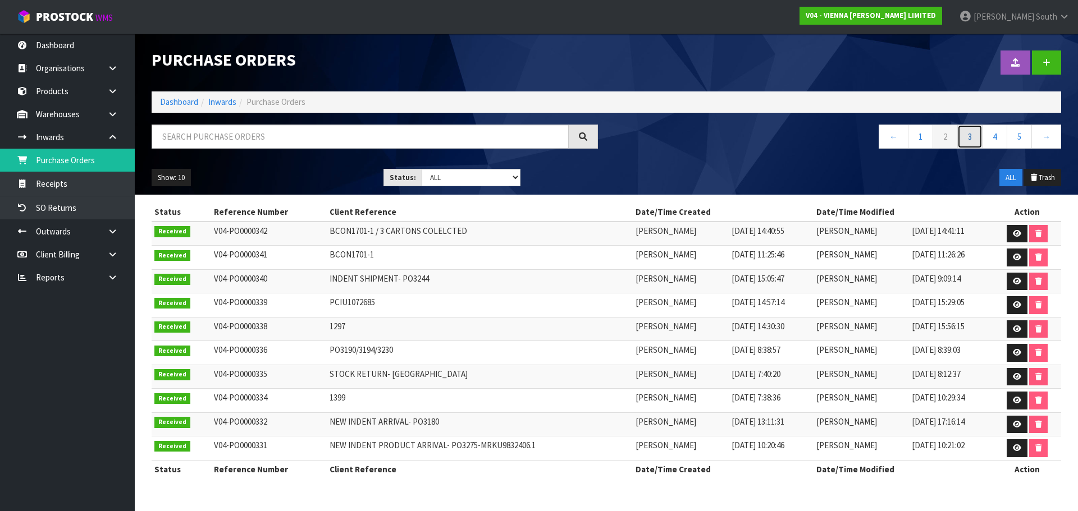
click at [971, 137] on link "3" at bounding box center [969, 137] width 25 height 24
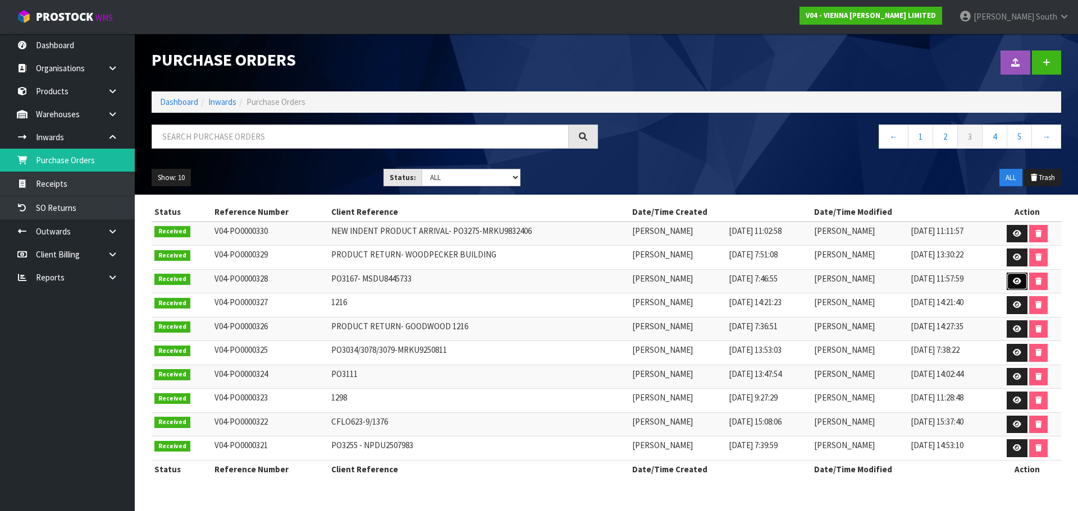
click at [1008, 282] on link at bounding box center [1016, 282] width 21 height 18
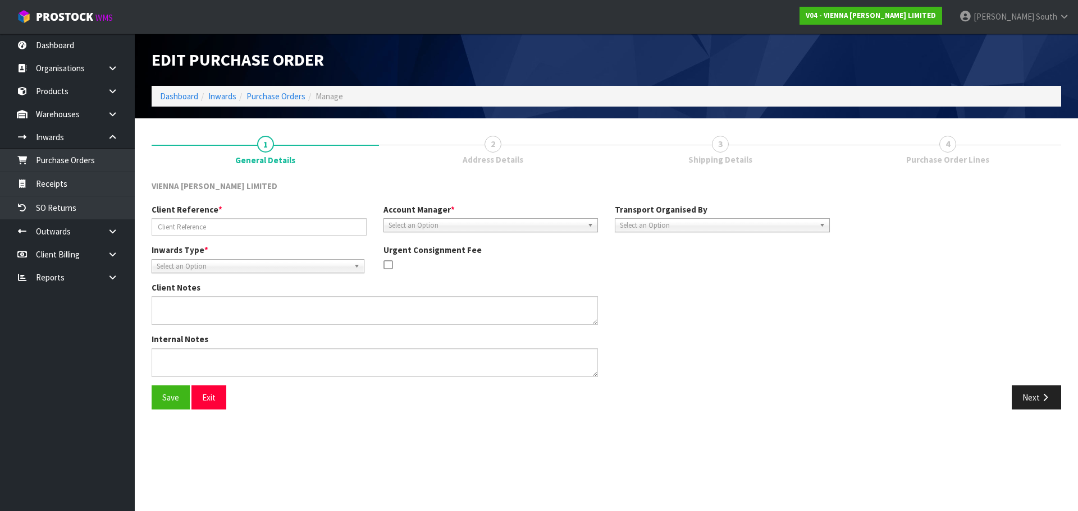
type input "PO3167- MSDU8445733"
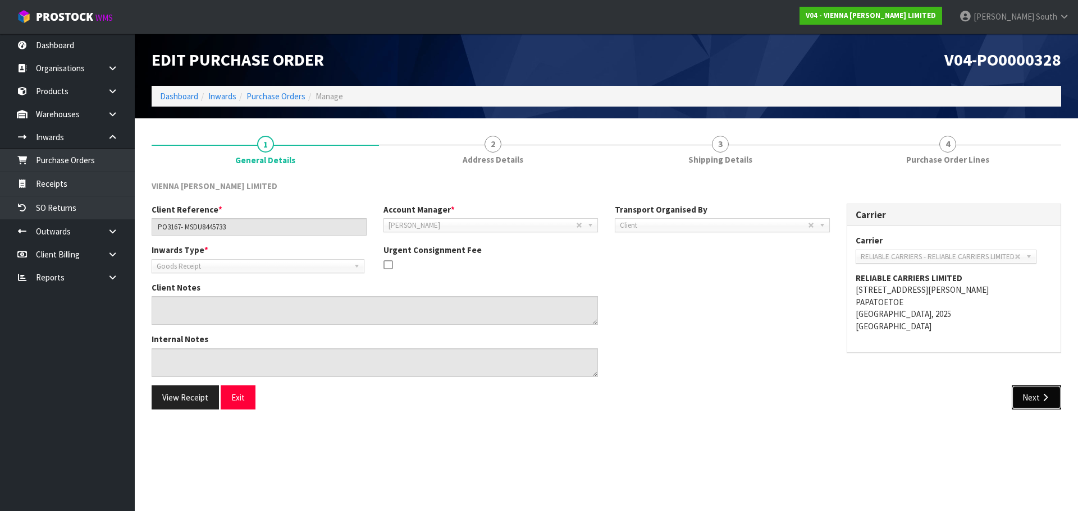
click at [1025, 391] on button "Next" at bounding box center [1035, 398] width 49 height 24
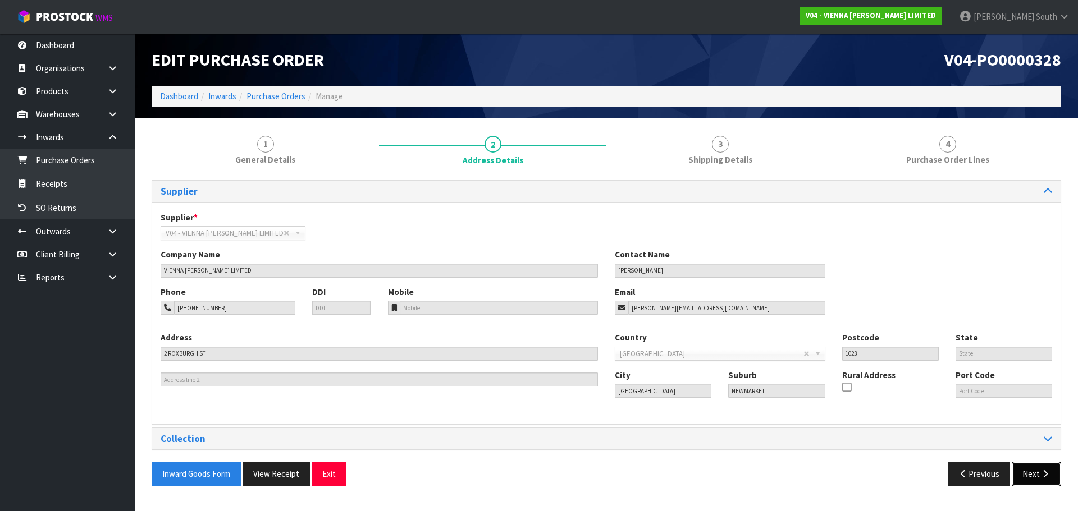
click at [1031, 479] on button "Next" at bounding box center [1035, 474] width 49 height 24
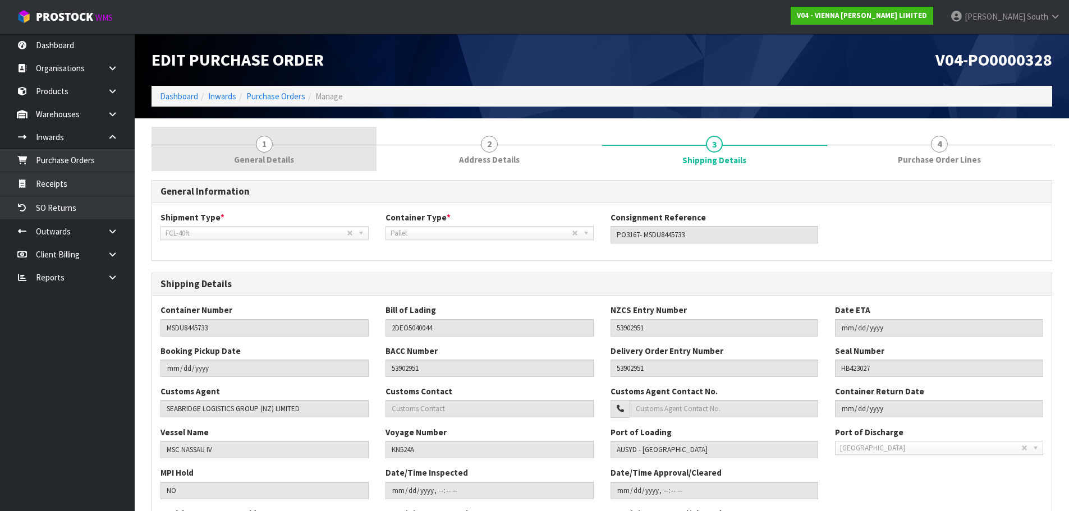
click at [314, 151] on link "1 General Details" at bounding box center [264, 149] width 225 height 44
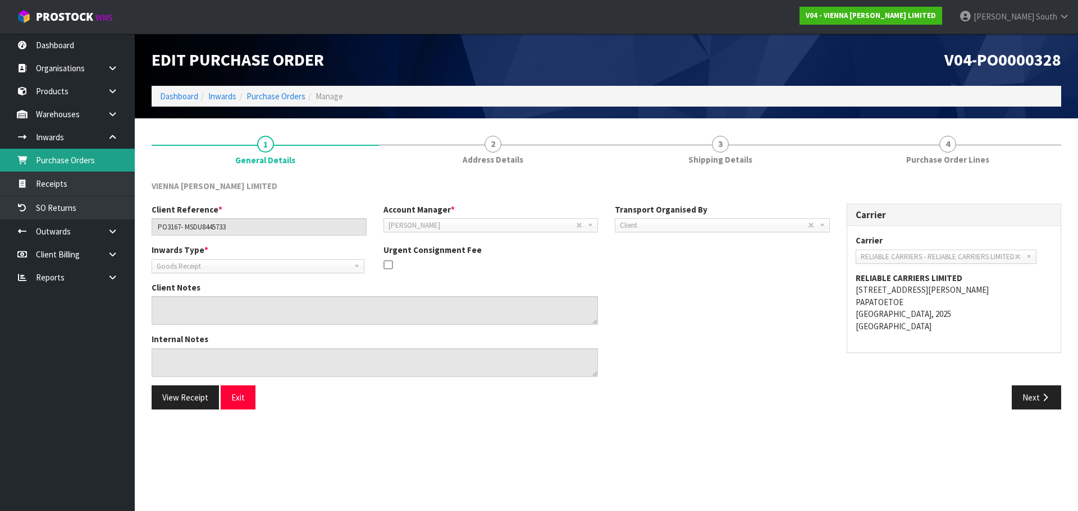
click at [70, 149] on link "Purchase Orders" at bounding box center [67, 160] width 135 height 23
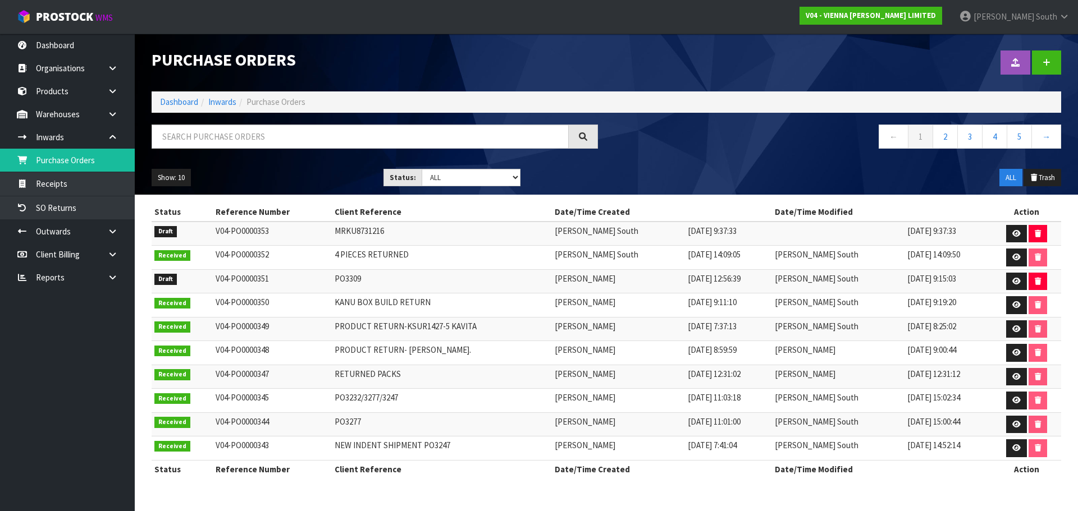
click at [1001, 232] on td at bounding box center [1026, 234] width 70 height 24
click at [1006, 232] on link at bounding box center [1016, 234] width 21 height 18
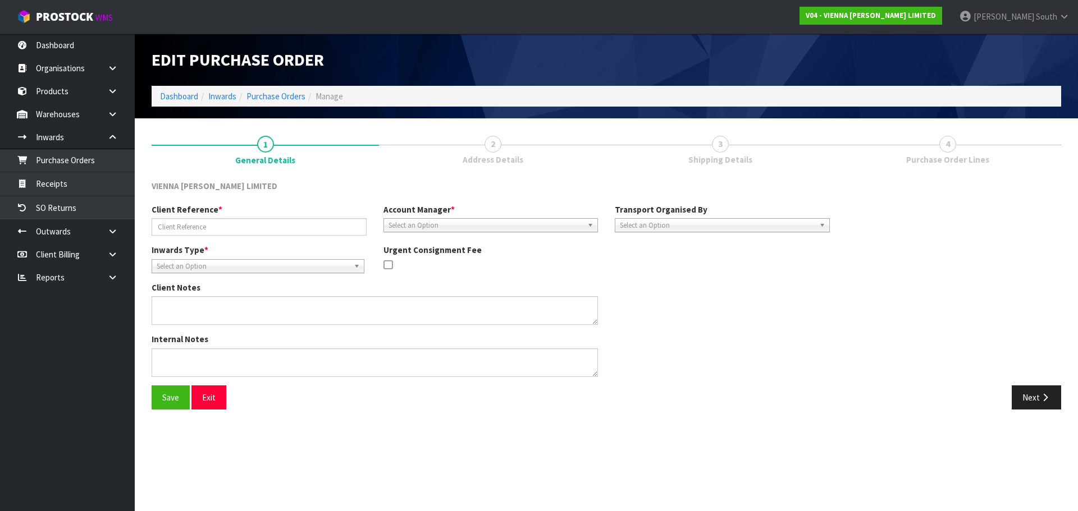
type input "MRKU8731216"
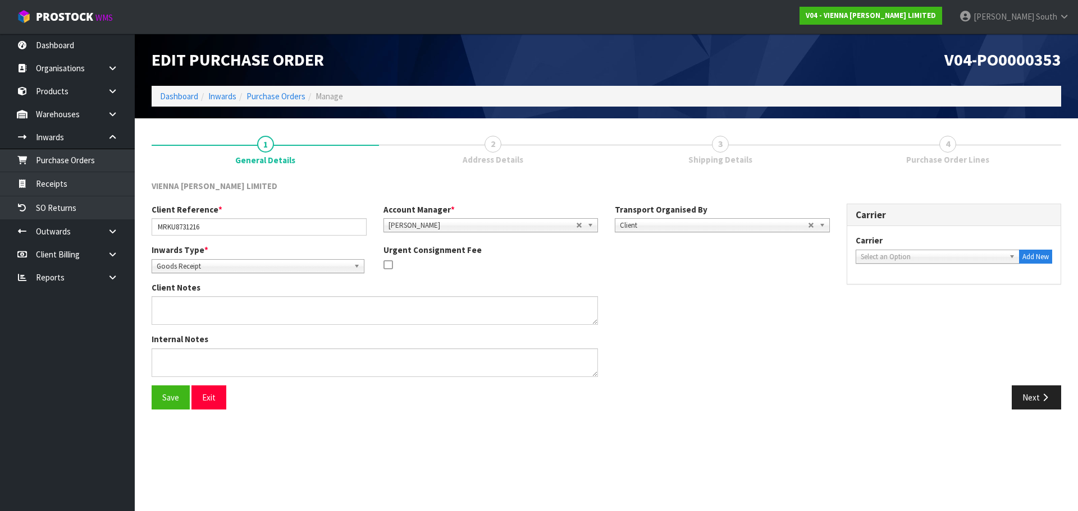
click at [974, 257] on span "Select an Option" at bounding box center [928, 256] width 137 height 13
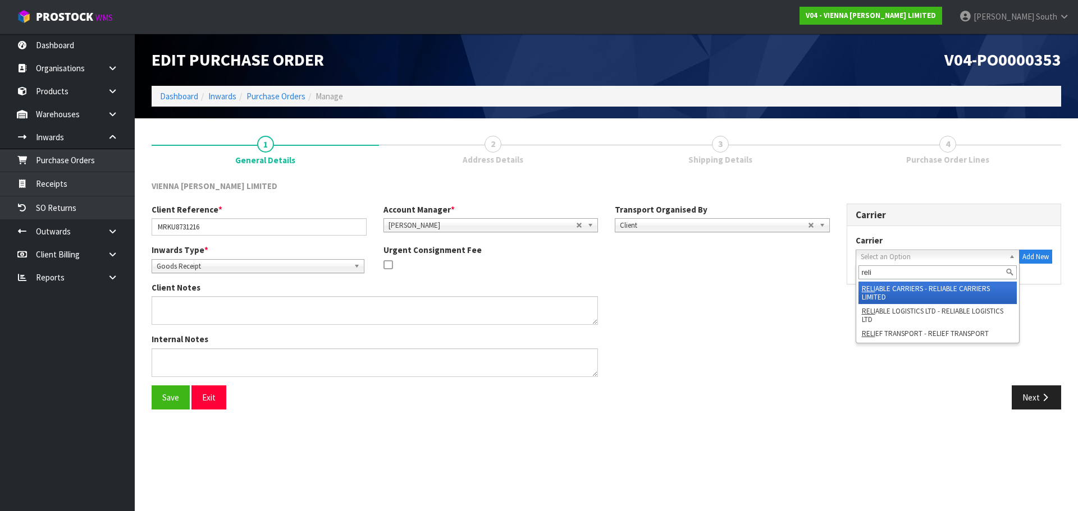
type input "reli"
click at [939, 294] on li "RELI ABLE CARRIERS - RELIABLE CARRIERS LIMITED" at bounding box center [937, 293] width 159 height 22
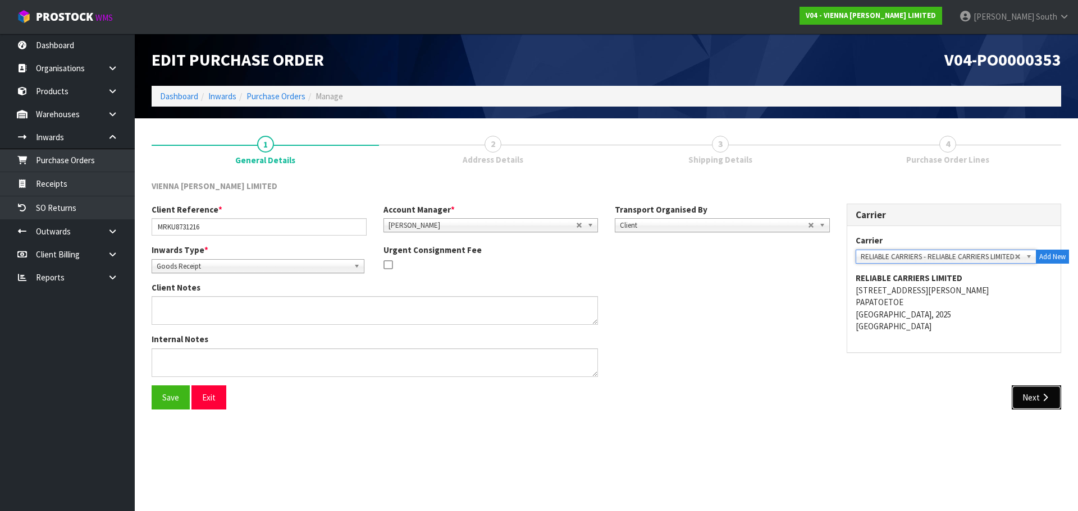
click at [1047, 400] on icon "button" at bounding box center [1044, 397] width 11 height 8
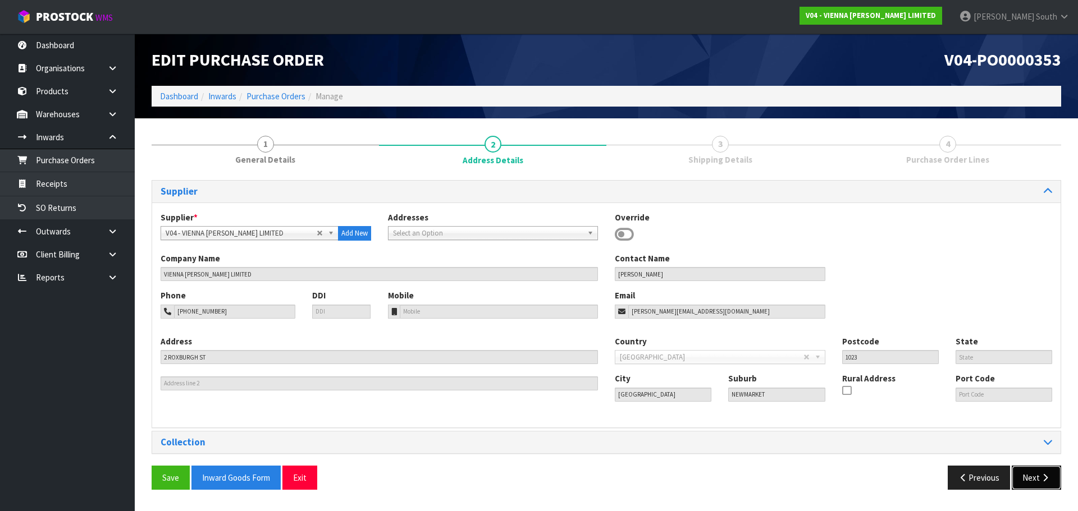
click at [1051, 467] on button "Next" at bounding box center [1035, 478] width 49 height 24
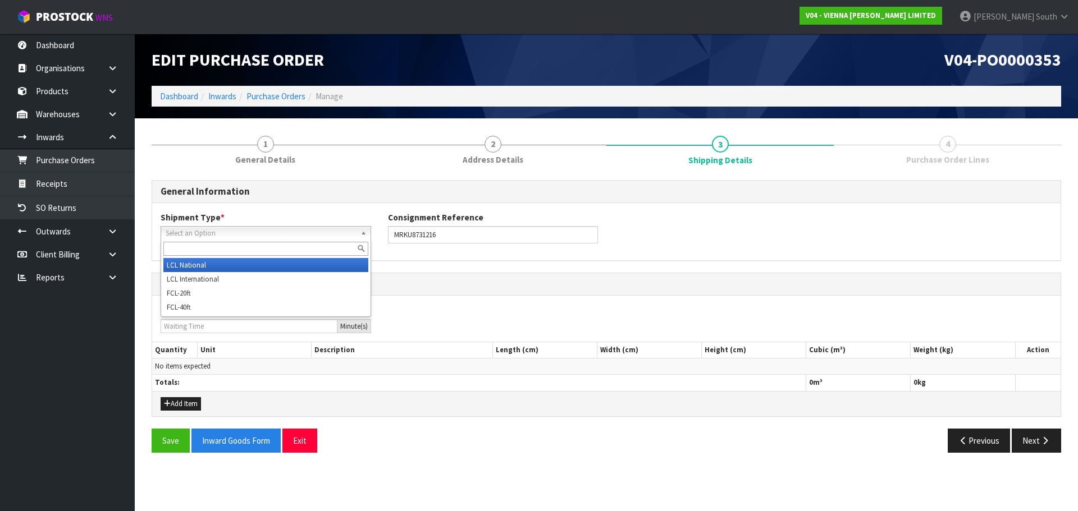
click at [351, 235] on link "Select an Option" at bounding box center [266, 233] width 210 height 14
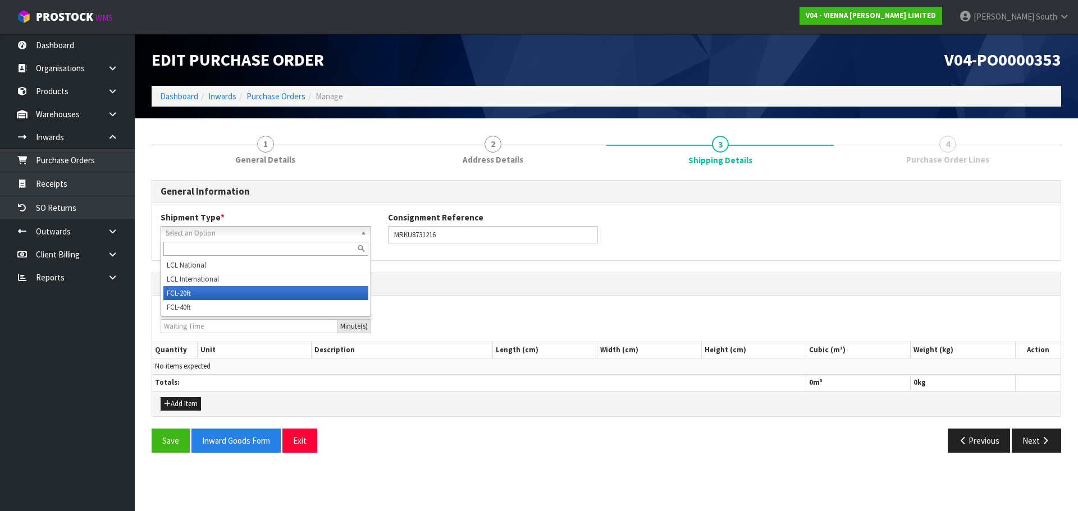
click at [283, 293] on li "FCL-20ft" at bounding box center [265, 293] width 205 height 14
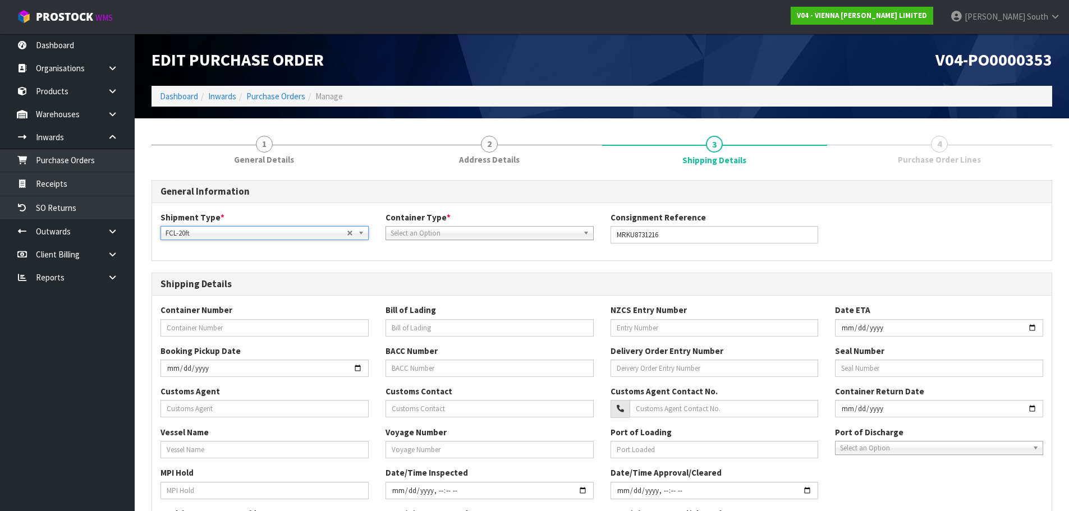
click at [620, 259] on div "Shipment Type * LCL National LCL International FCL-20ft FCL-40ft FCL-20ft LCL N…" at bounding box center [602, 231] width 900 height 57
click at [558, 228] on span "Select an Option" at bounding box center [485, 233] width 188 height 13
click at [485, 277] on li "Pallet" at bounding box center [489, 279] width 203 height 14
click at [578, 254] on div "Shipment Type * LCL National LCL International FCL-20ft FCL-40ft FCL-20ft LCL N…" at bounding box center [602, 231] width 900 height 57
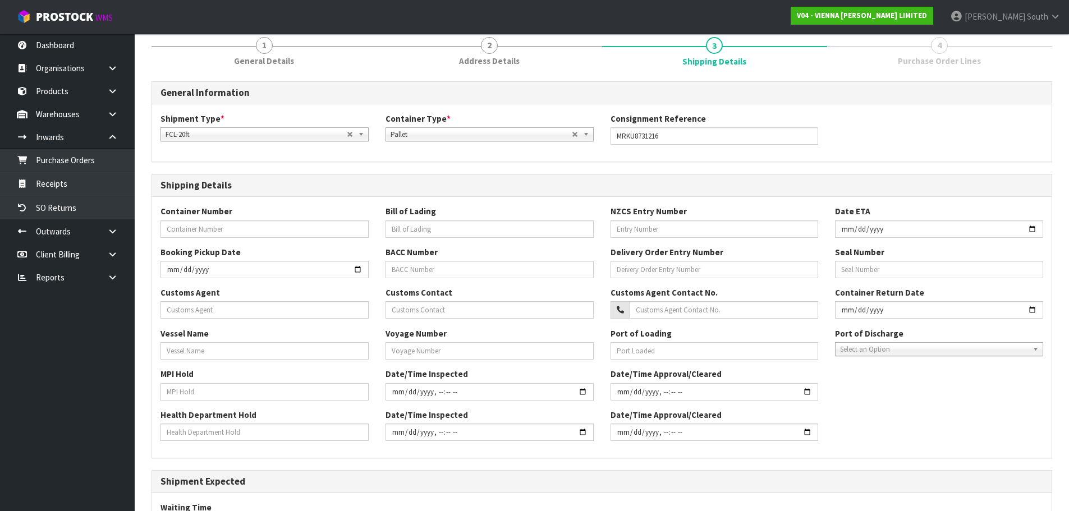
scroll to position [112, 0]
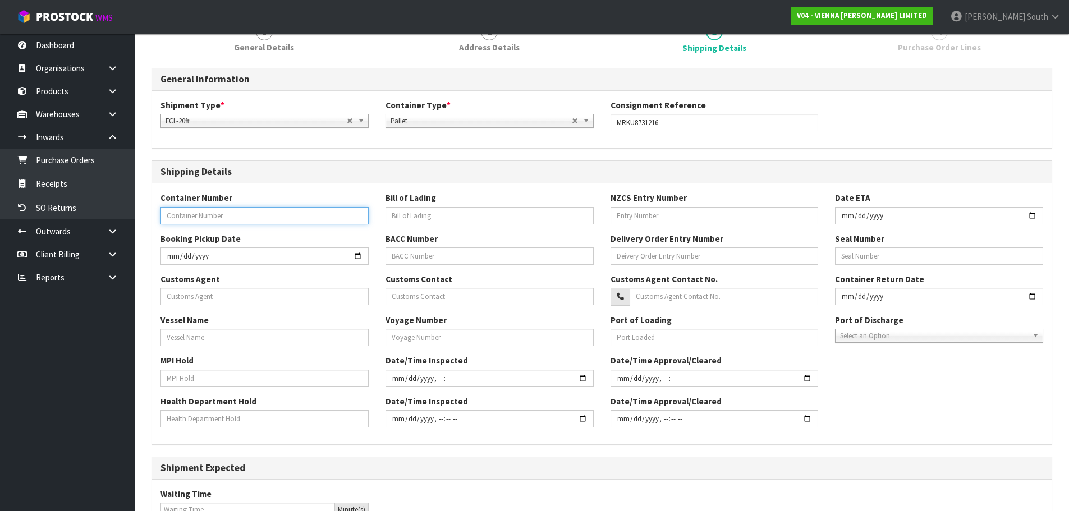
click at [223, 223] on input "text" at bounding box center [265, 215] width 208 height 17
paste input "MRKU8731216"
type input "MRKU8731216"
click at [286, 254] on input "date" at bounding box center [265, 255] width 208 height 17
click at [281, 256] on input "date" at bounding box center [265, 255] width 208 height 17
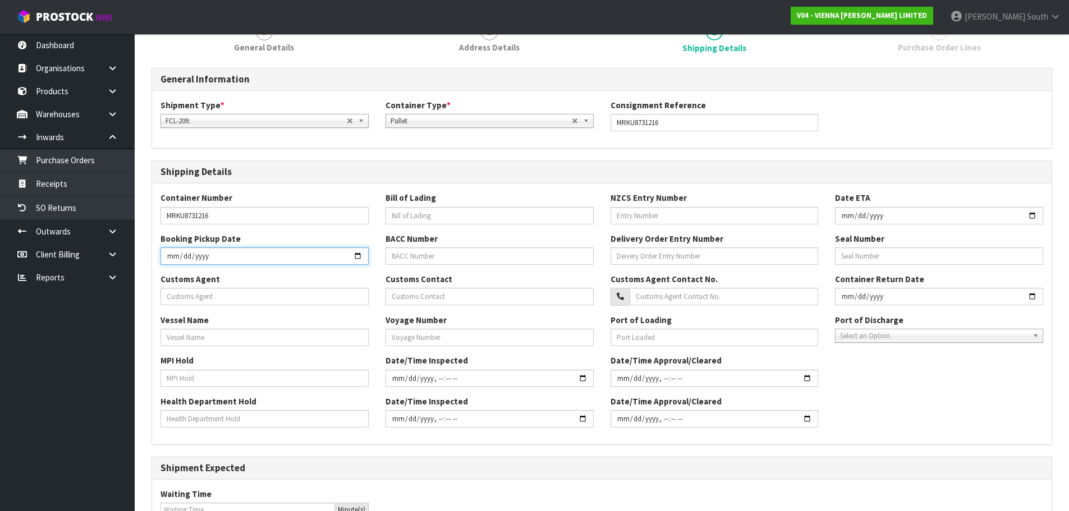
click at [281, 256] on input "date" at bounding box center [265, 255] width 208 height 17
click at [263, 295] on input "text" at bounding box center [265, 296] width 208 height 17
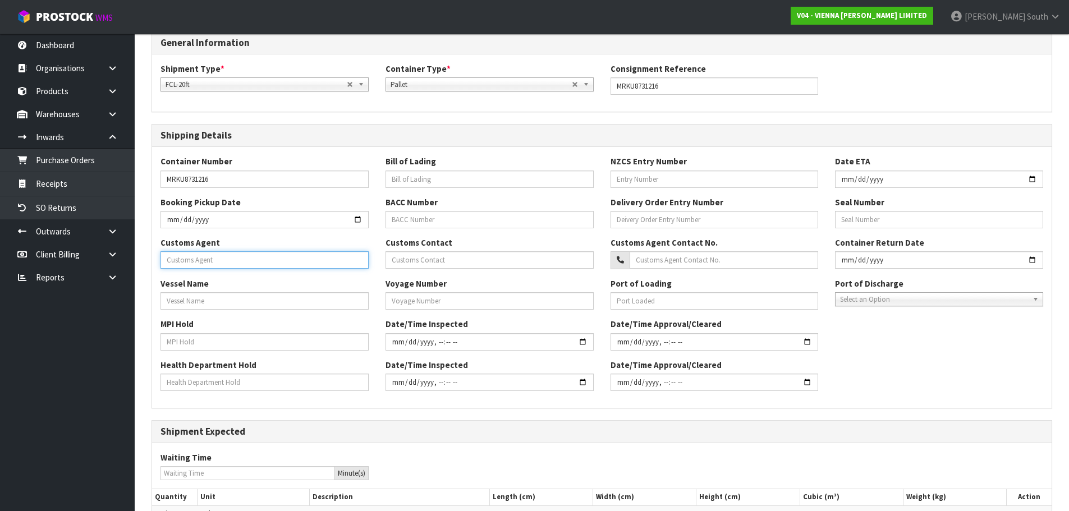
scroll to position [168, 0]
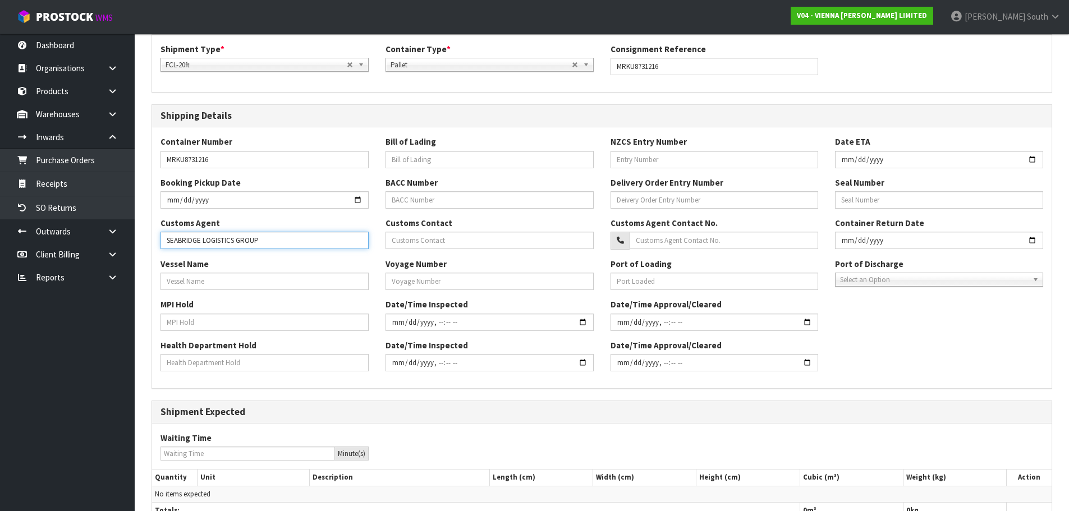
type input "SEABRIDGE LOGISTICS GROUP"
click at [309, 289] on input "text" at bounding box center [265, 281] width 208 height 17
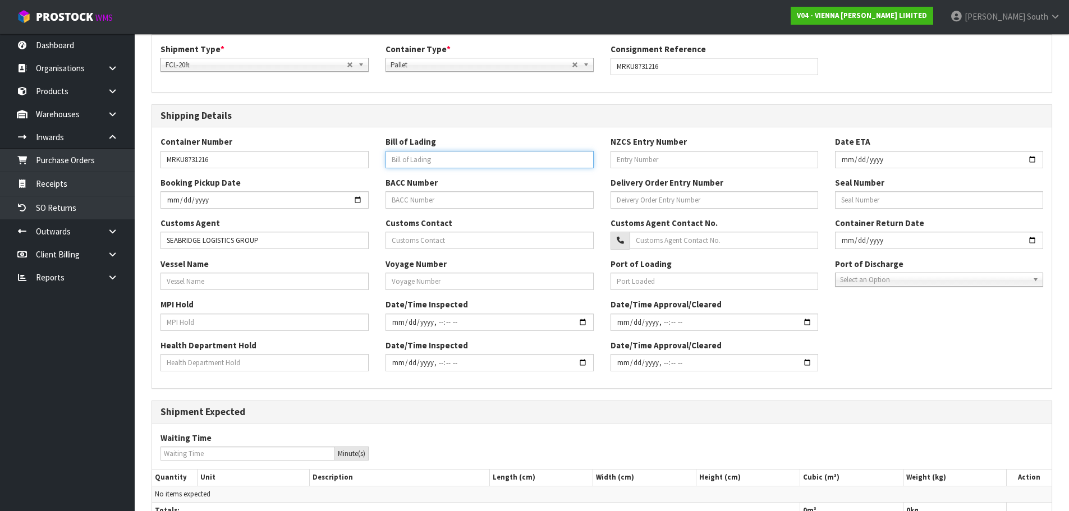
click at [427, 153] on input "text" at bounding box center [490, 159] width 208 height 17
click at [892, 274] on span "Select an Option" at bounding box center [934, 279] width 188 height 13
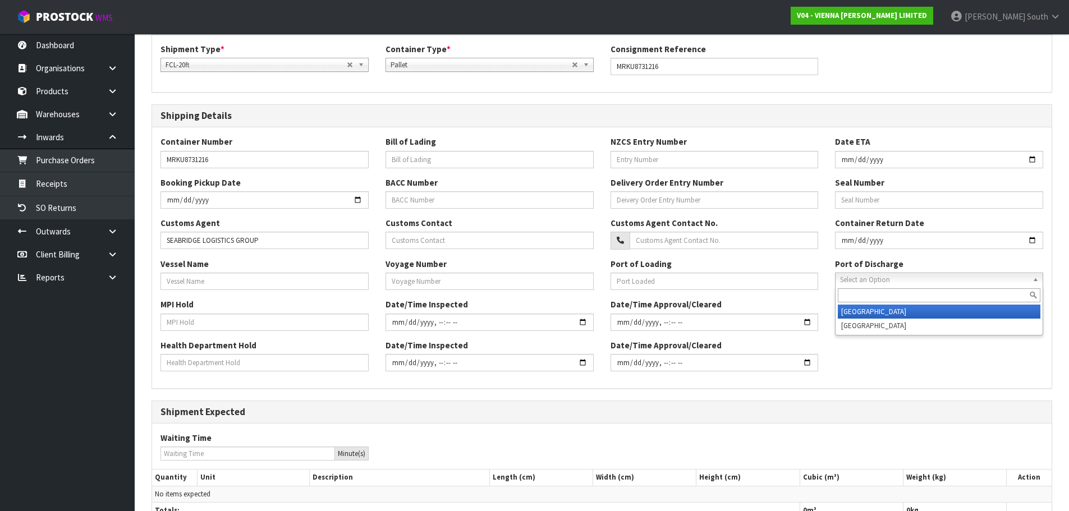
click at [888, 307] on li "[GEOGRAPHIC_DATA]" at bounding box center [939, 312] width 203 height 14
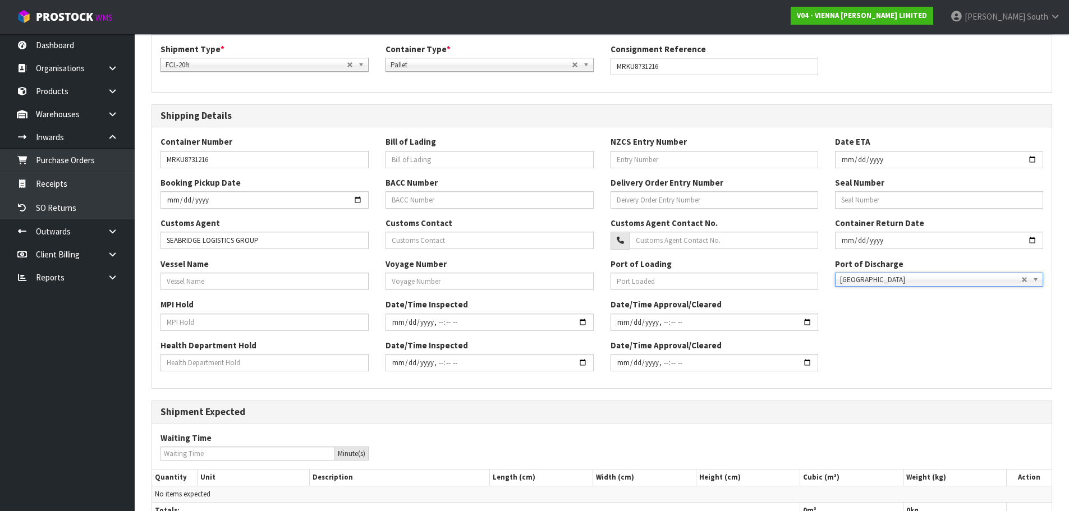
click at [478, 149] on div "Bill of Lading" at bounding box center [489, 152] width 225 height 32
click at [475, 154] on input "text" at bounding box center [490, 159] width 208 height 17
type input "2QEO5090033"
click at [479, 196] on input "text" at bounding box center [490, 199] width 208 height 17
type input "+"
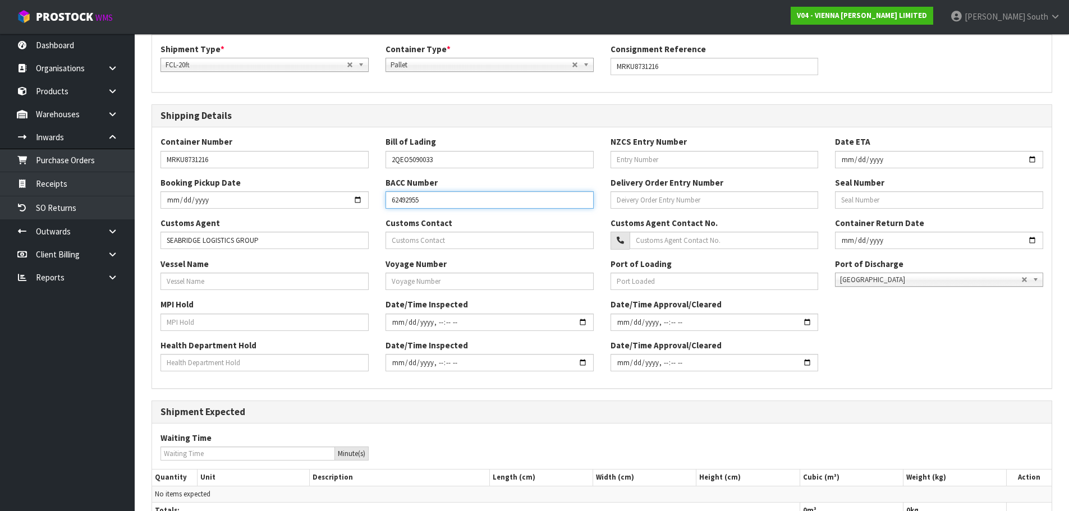
type input "62492955"
click at [475, 238] on input "text" at bounding box center [490, 240] width 208 height 17
click at [480, 276] on input "text" at bounding box center [490, 281] width 208 height 17
click at [262, 283] on input "text" at bounding box center [265, 281] width 208 height 17
type input "ANAXAGORAS"
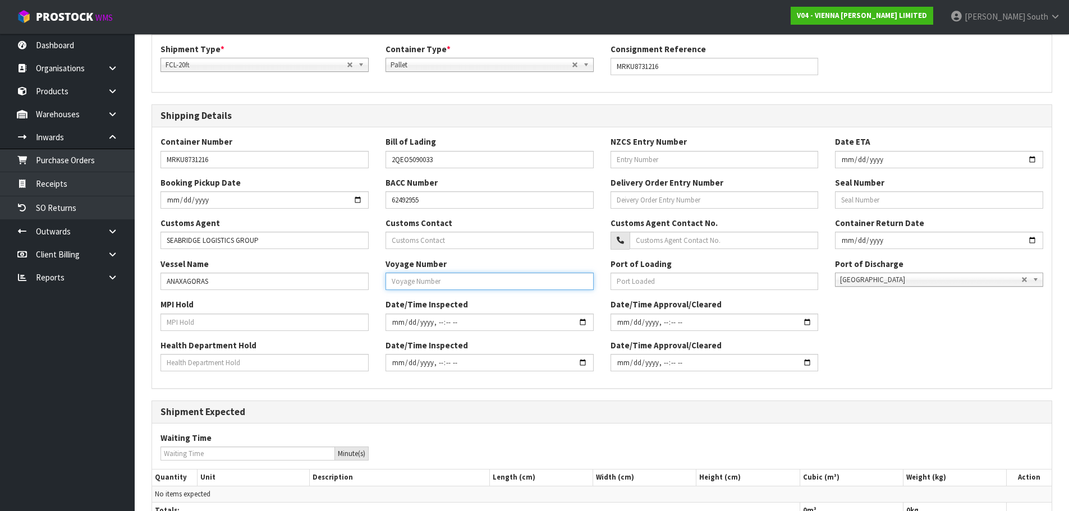
click at [453, 276] on input "text" at bounding box center [490, 281] width 208 height 17
type input "537S"
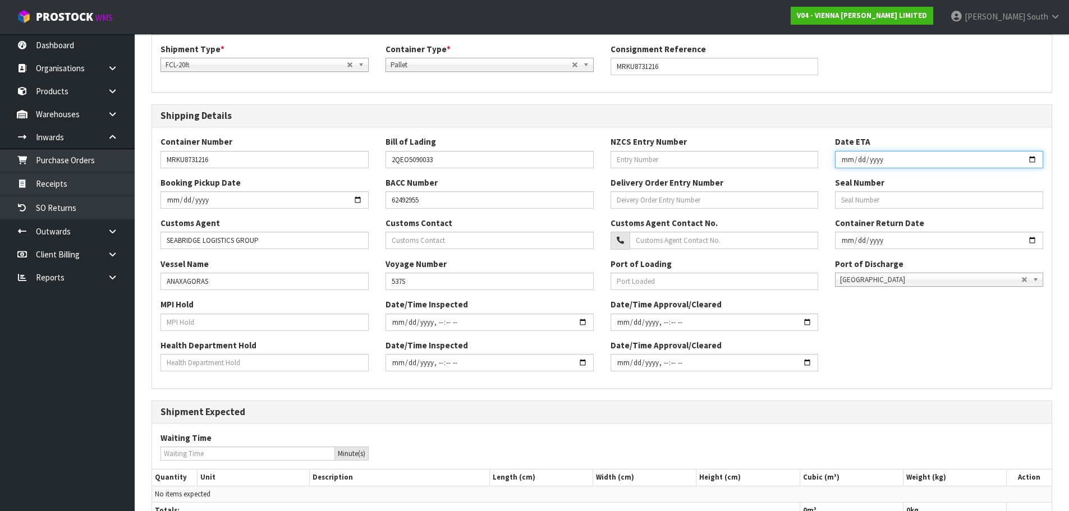
click at [854, 163] on input "date" at bounding box center [939, 159] width 208 height 17
click at [917, 161] on input "date" at bounding box center [939, 159] width 208 height 17
click at [933, 205] on input "text" at bounding box center [939, 199] width 208 height 17
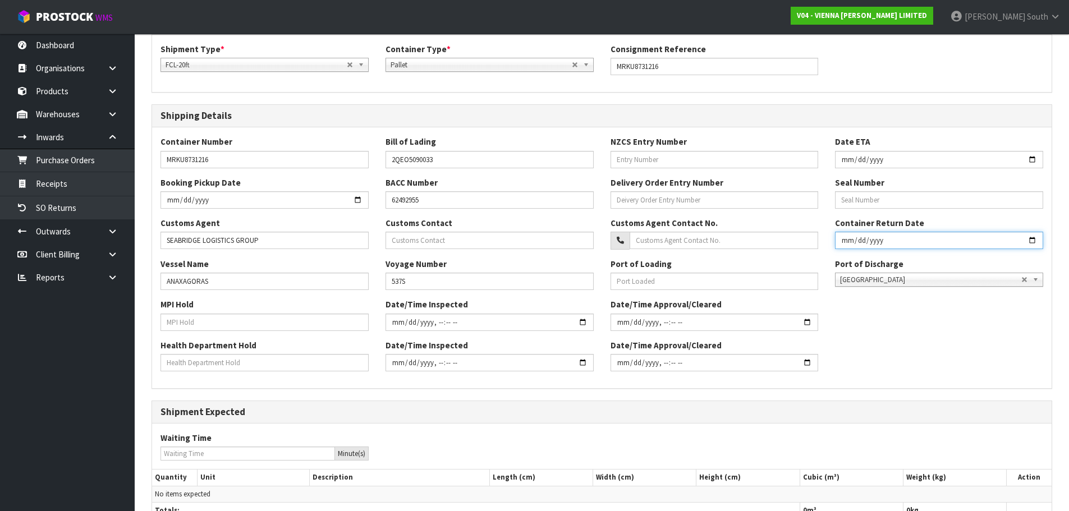
click at [902, 244] on input "date" at bounding box center [939, 240] width 208 height 17
click at [904, 345] on div "Health Department Hold Date/Time Inspected Date/Time Approval/Cleared" at bounding box center [602, 360] width 900 height 40
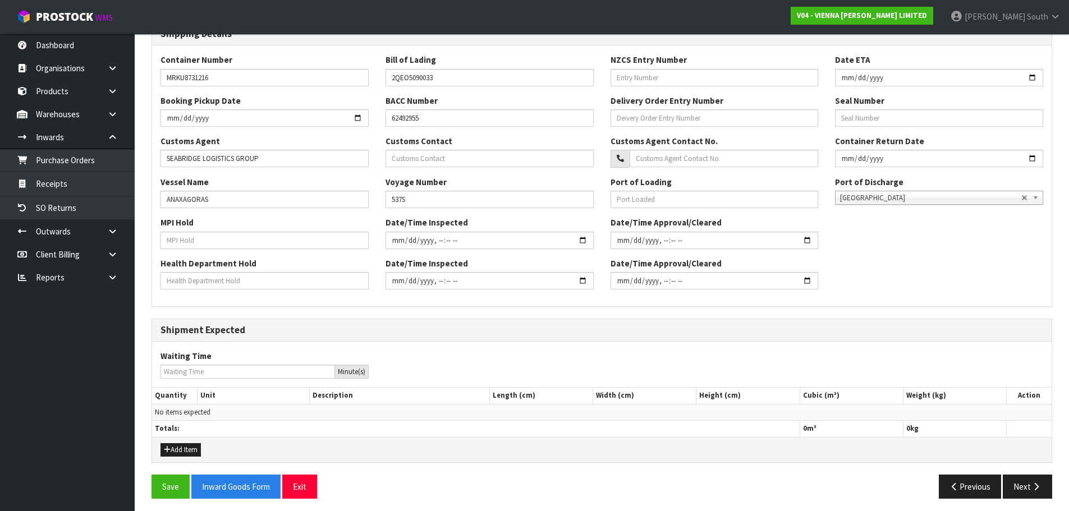
scroll to position [255, 0]
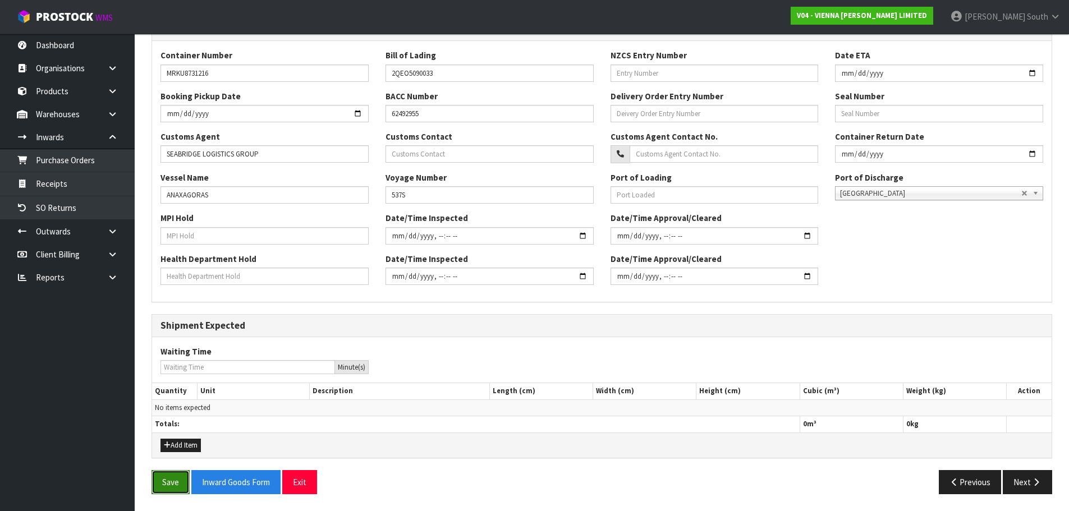
click at [156, 480] on button "Save" at bounding box center [171, 482] width 38 height 24
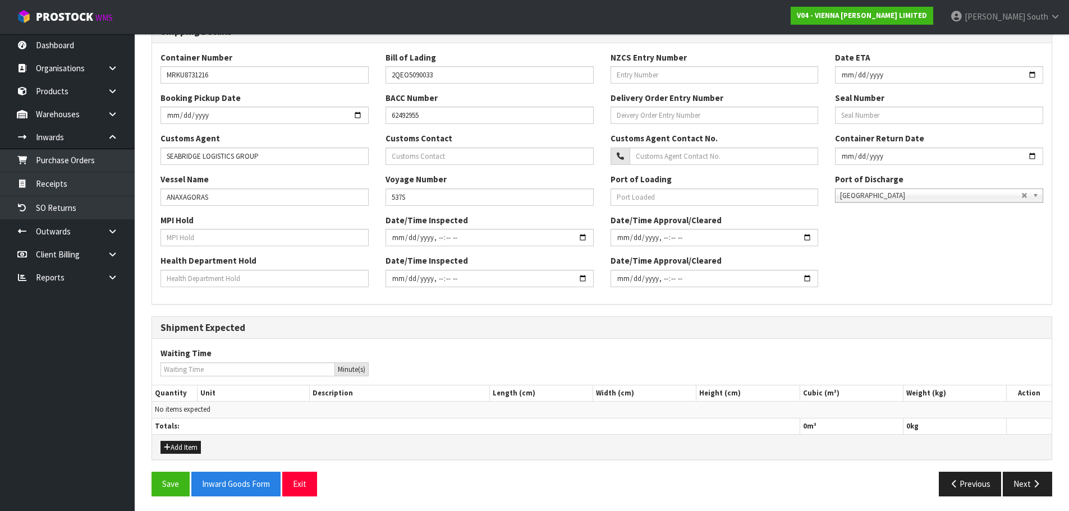
scroll to position [296, 0]
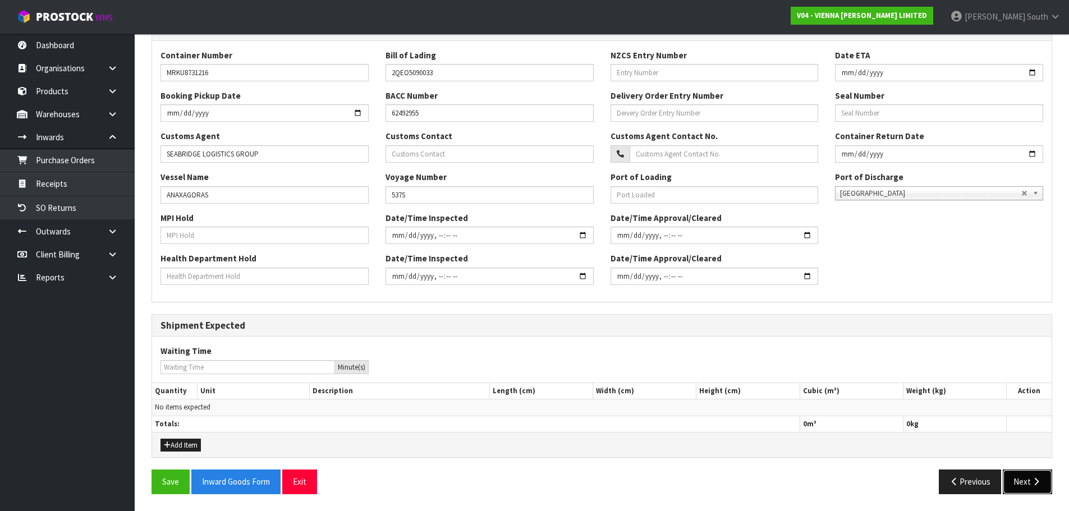
click at [1045, 485] on button "Next" at bounding box center [1027, 482] width 49 height 24
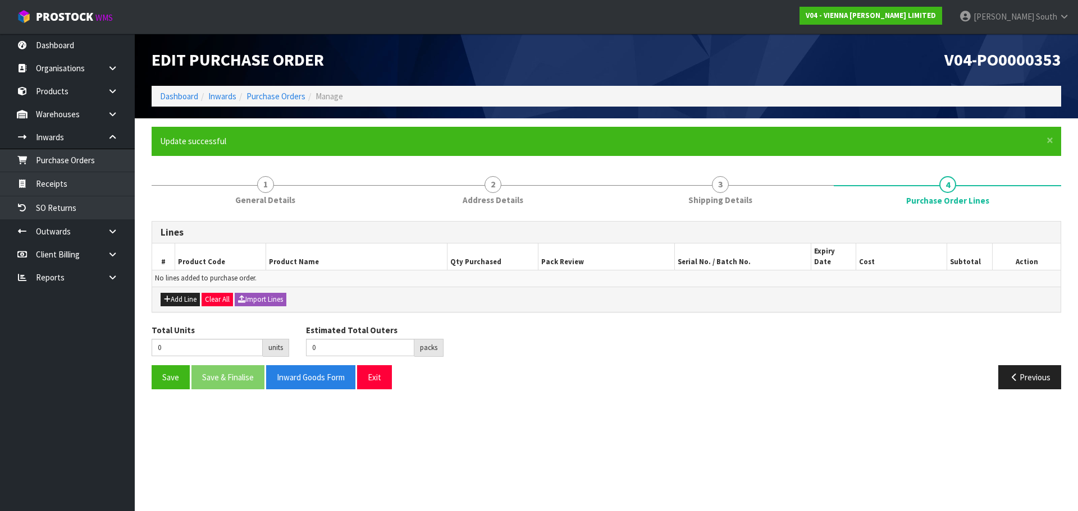
click at [287, 287] on div "Add Line Clear All Import Lines" at bounding box center [606, 299] width 908 height 25
click at [283, 293] on button "Import Lines" at bounding box center [261, 299] width 52 height 13
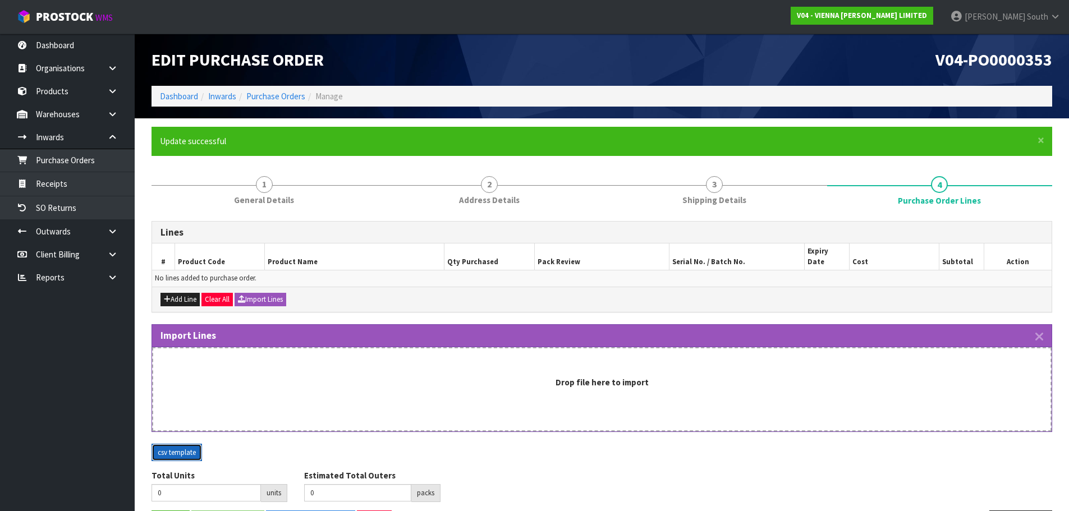
click at [187, 444] on button "csv template" at bounding box center [177, 453] width 51 height 18
click at [778, 58] on h1 "V04-PO0000353" at bounding box center [832, 60] width 442 height 19
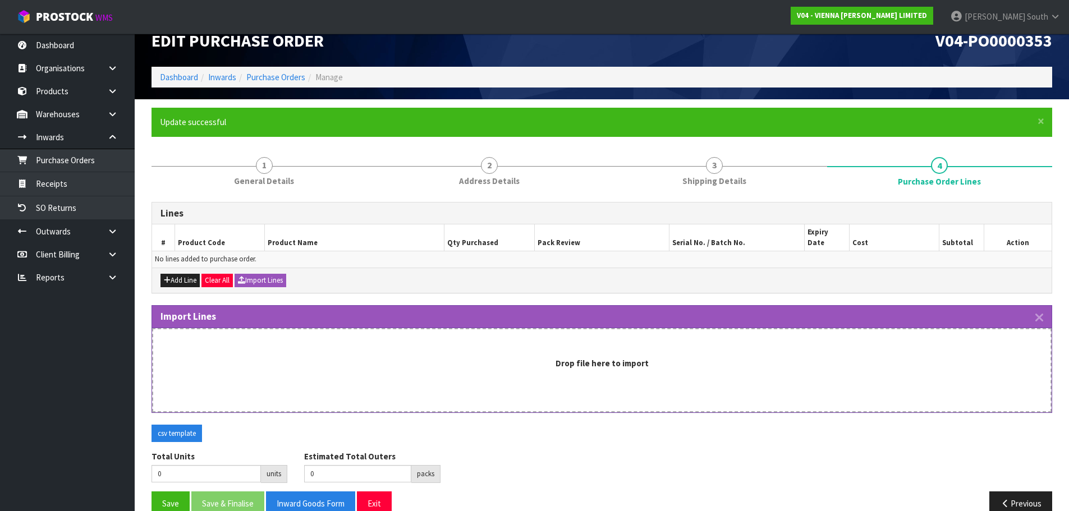
scroll to position [30, 0]
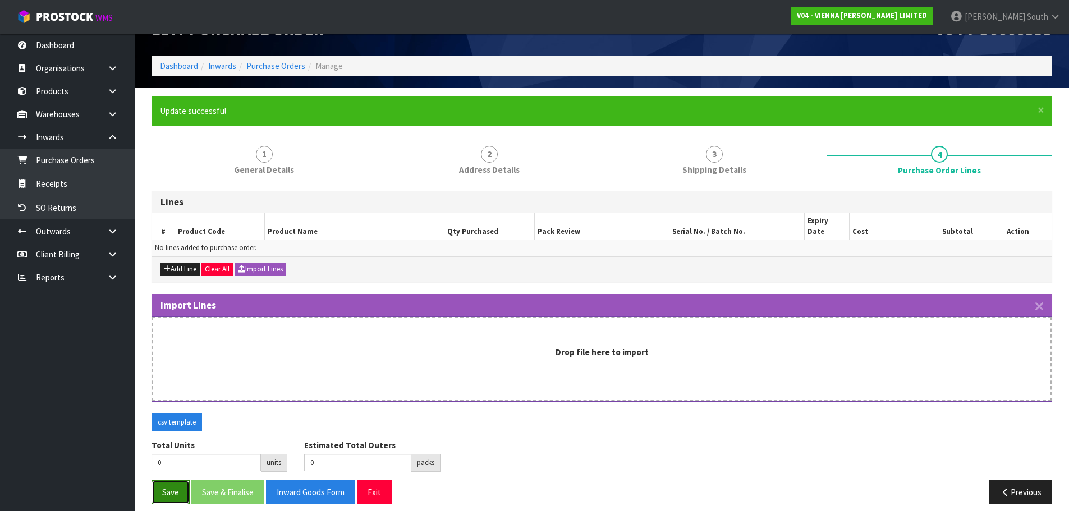
click at [161, 484] on button "Save" at bounding box center [171, 492] width 38 height 24
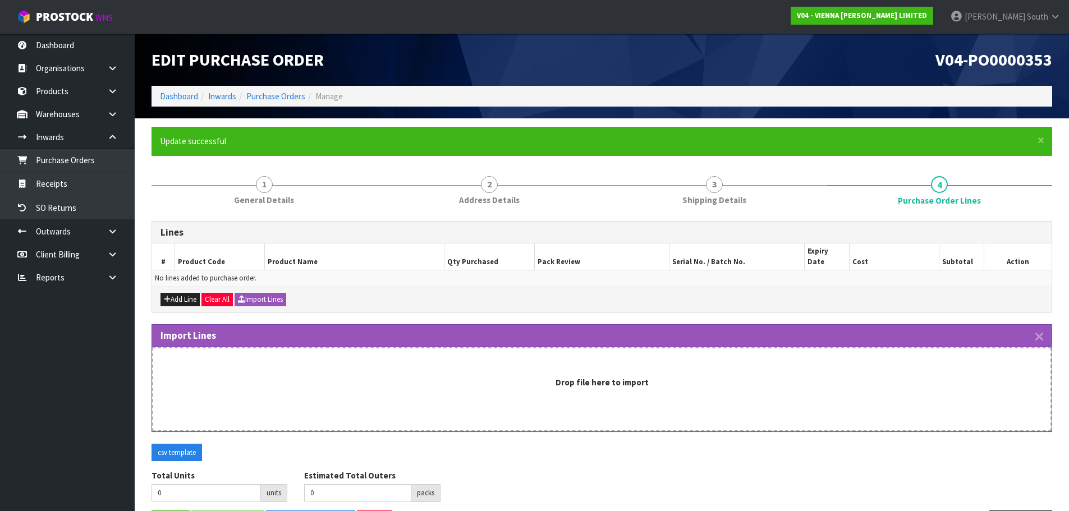
click at [280, 66] on span "Edit Purchase Order" at bounding box center [238, 59] width 172 height 21
click at [273, 90] on ol "Dashboard Inwards Purchase Orders Manage" at bounding box center [602, 96] width 901 height 21
click at [273, 91] on link "Purchase Orders" at bounding box center [275, 96] width 59 height 11
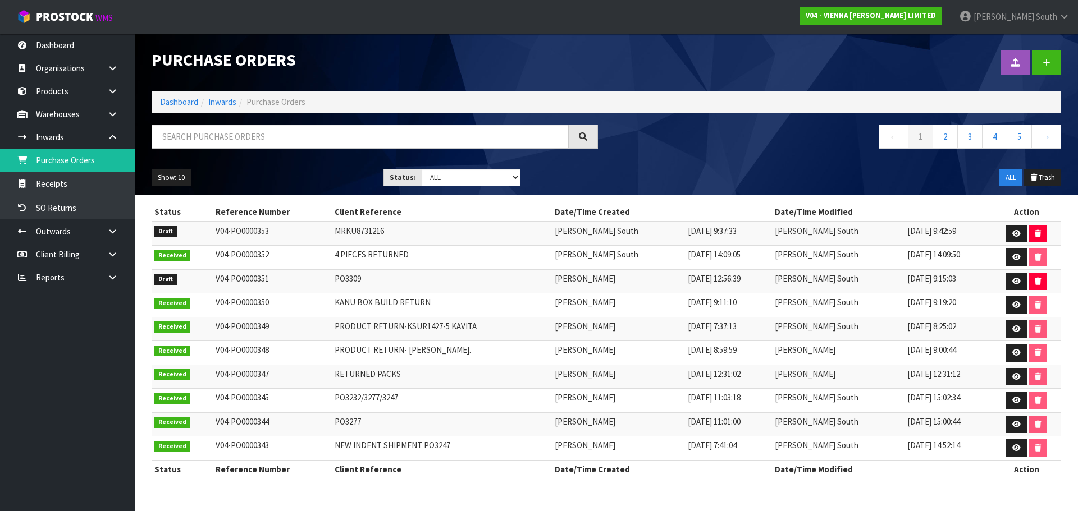
drag, startPoint x: 887, startPoint y: 29, endPoint x: 892, endPoint y: 17, distance: 12.6
click at [887, 29] on div "V04 - VIENNA [PERSON_NAME] LIMITED" at bounding box center [870, 15] width 159 height 31
click at [892, 17] on strong "V04 - VIENNA [PERSON_NAME] LIMITED" at bounding box center [870, 16] width 130 height 10
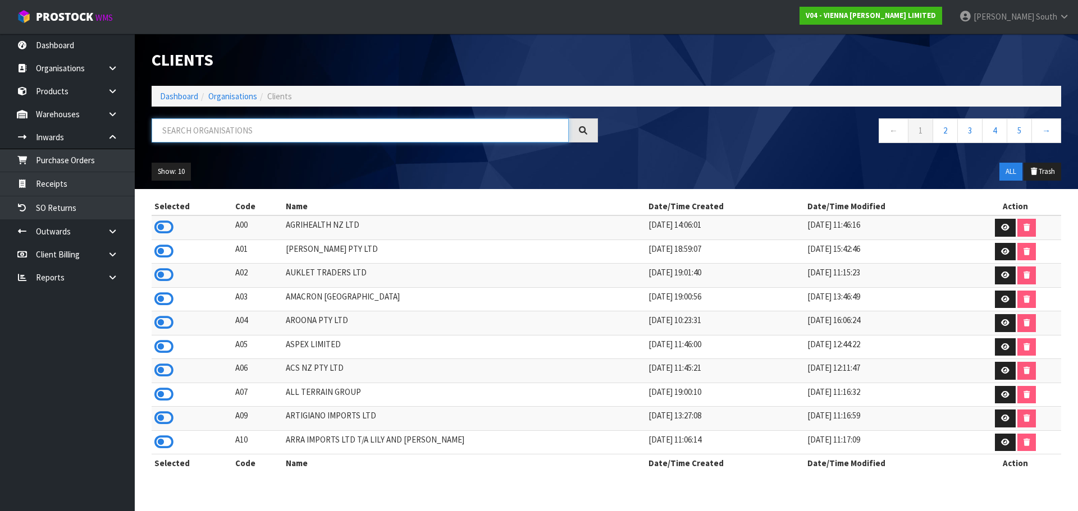
click at [287, 134] on input "text" at bounding box center [360, 130] width 417 height 24
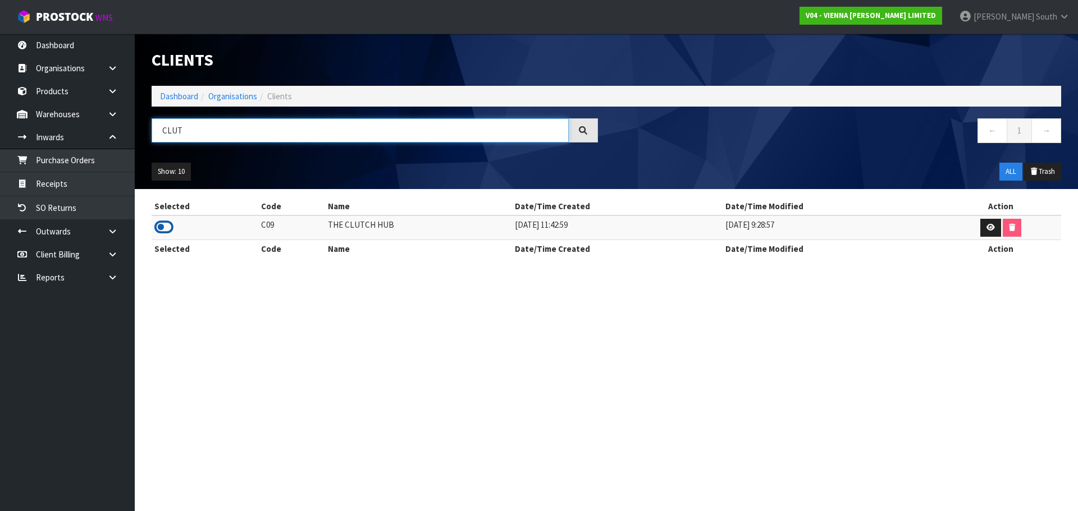
type input "CLUT"
click at [161, 224] on icon at bounding box center [163, 227] width 19 height 17
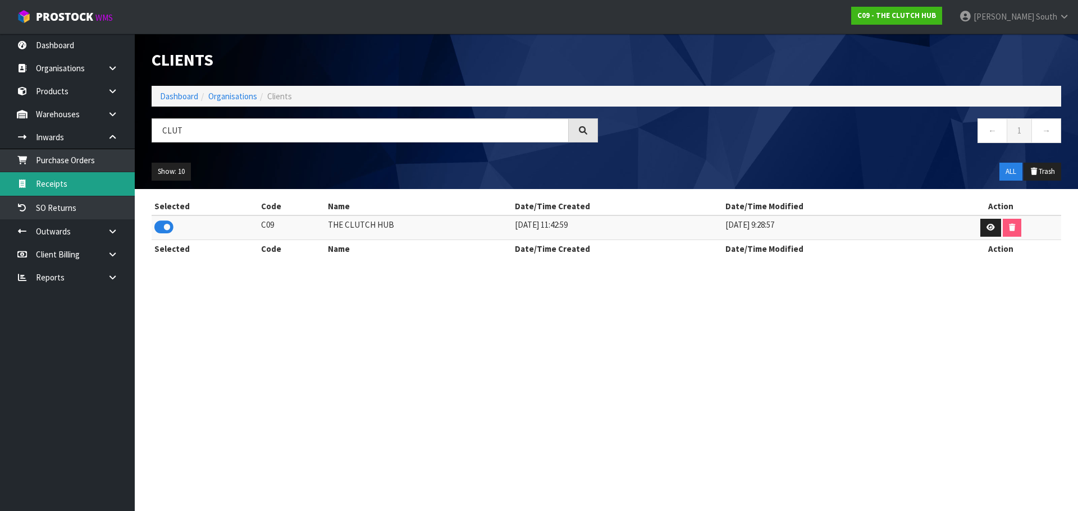
click at [38, 184] on link "Receipts" at bounding box center [67, 183] width 135 height 23
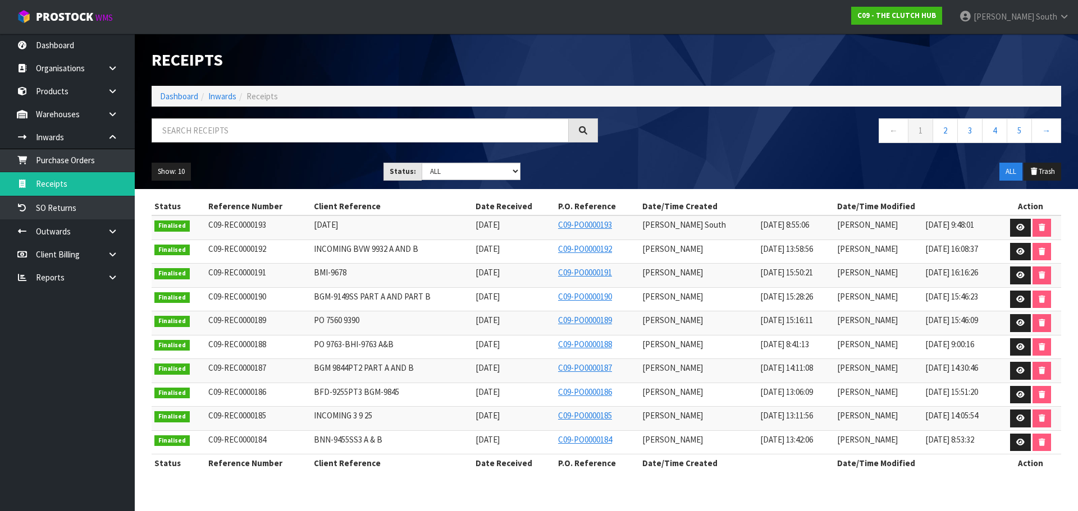
click at [314, 223] on span "[DATE]" at bounding box center [326, 224] width 24 height 11
drag, startPoint x: 318, startPoint y: 227, endPoint x: 372, endPoint y: 223, distance: 54.0
click at [372, 224] on td "[DATE]" at bounding box center [392, 228] width 162 height 24
copy span "[DATE]"
click at [595, 163] on div "Show: 10 5 10 25 50 Status: Draft Pending Goods Checked Goods Putaway Pending C…" at bounding box center [606, 171] width 926 height 35
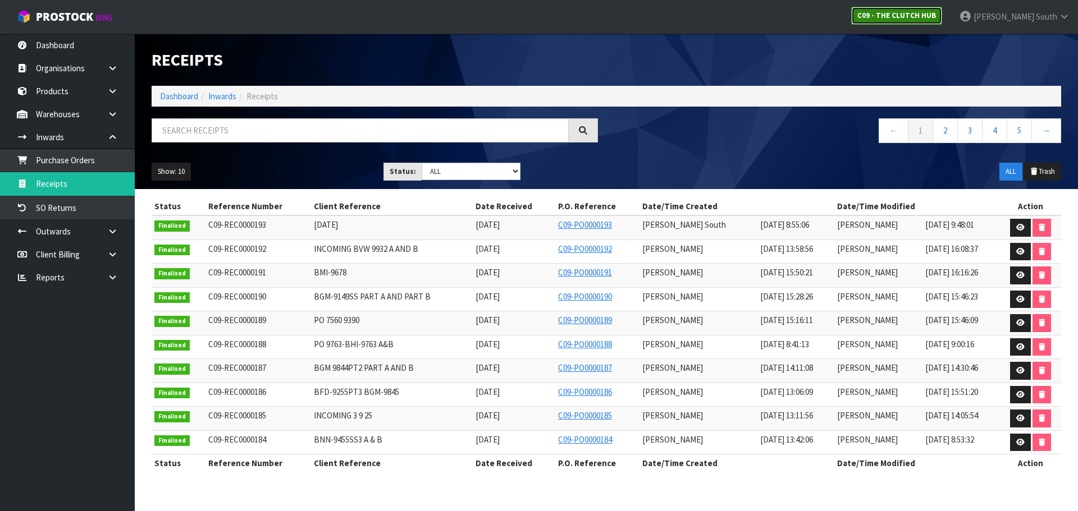
click at [929, 16] on strong "C09 - THE CLUTCH HUB" at bounding box center [896, 16] width 79 height 10
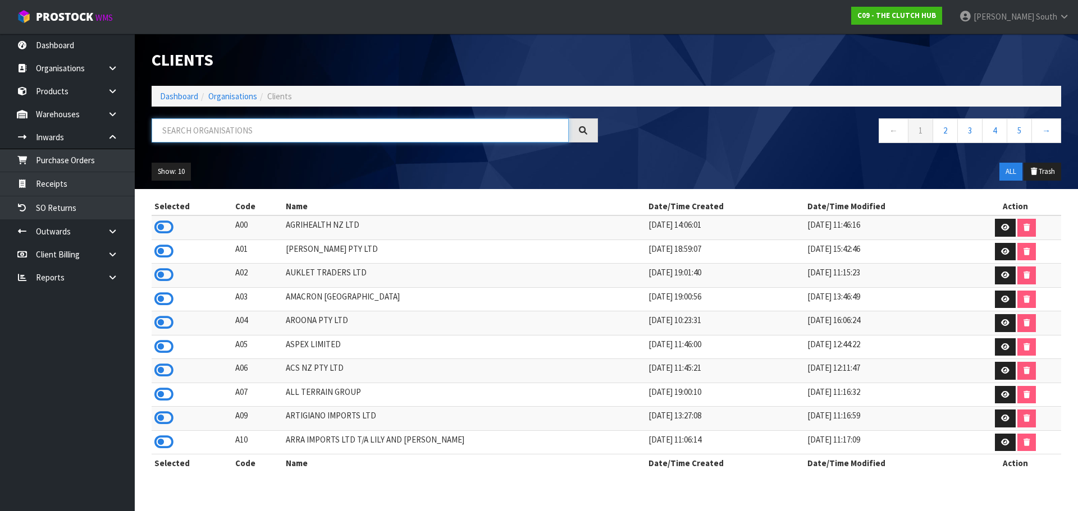
click at [397, 119] on input "text" at bounding box center [360, 130] width 417 height 24
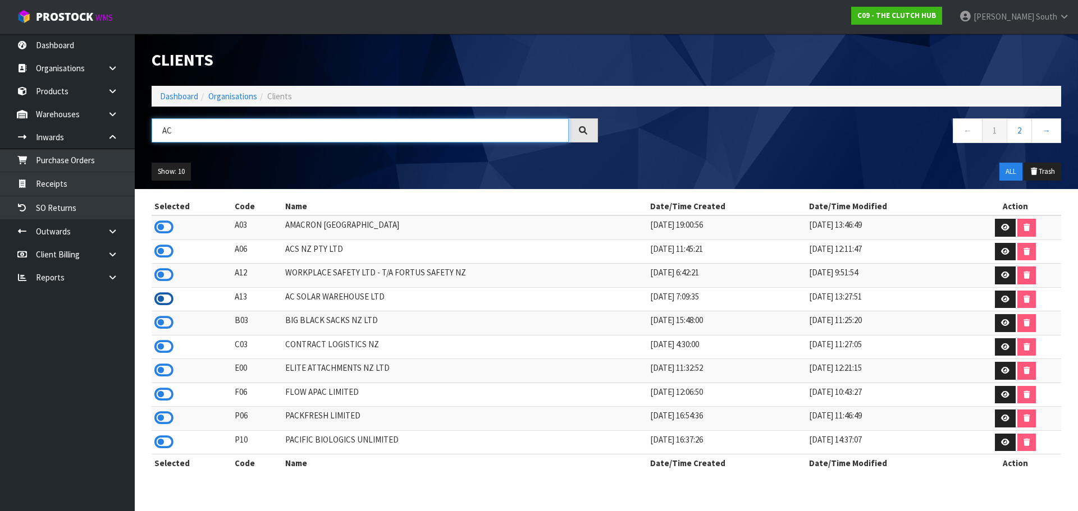
type input "AC"
click at [160, 295] on icon at bounding box center [163, 299] width 19 height 17
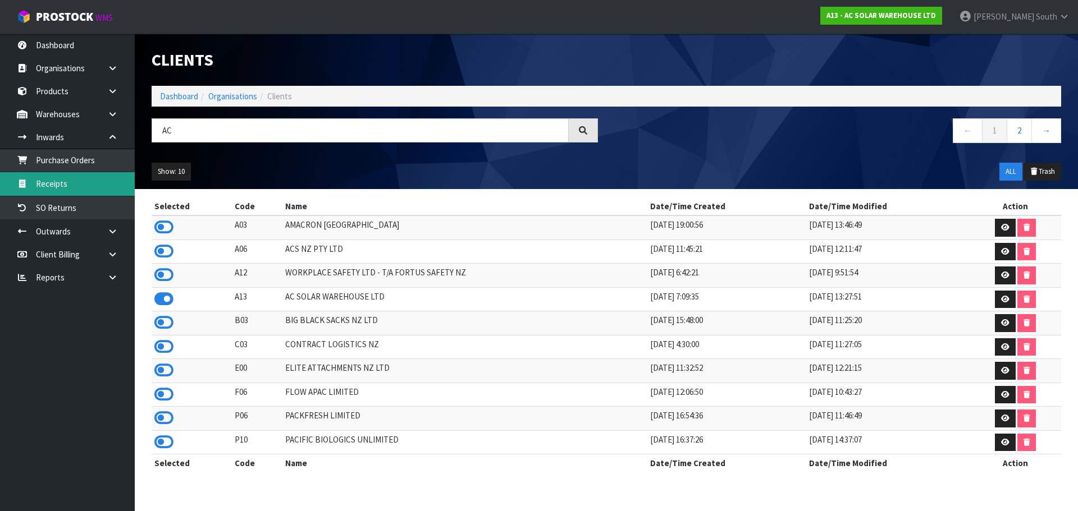
click at [57, 182] on link "Receipts" at bounding box center [67, 183] width 135 height 23
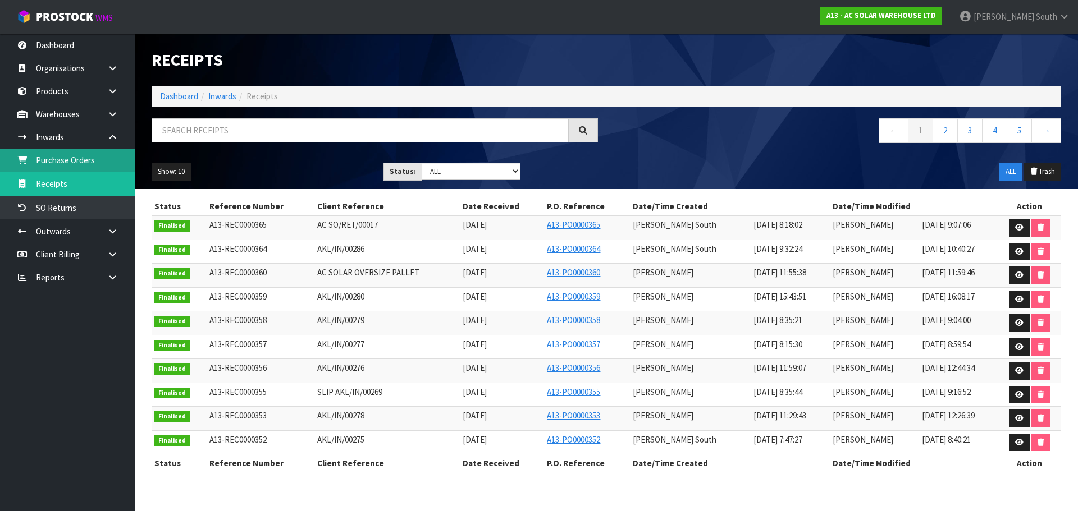
click at [73, 156] on link "Purchase Orders" at bounding box center [67, 160] width 135 height 23
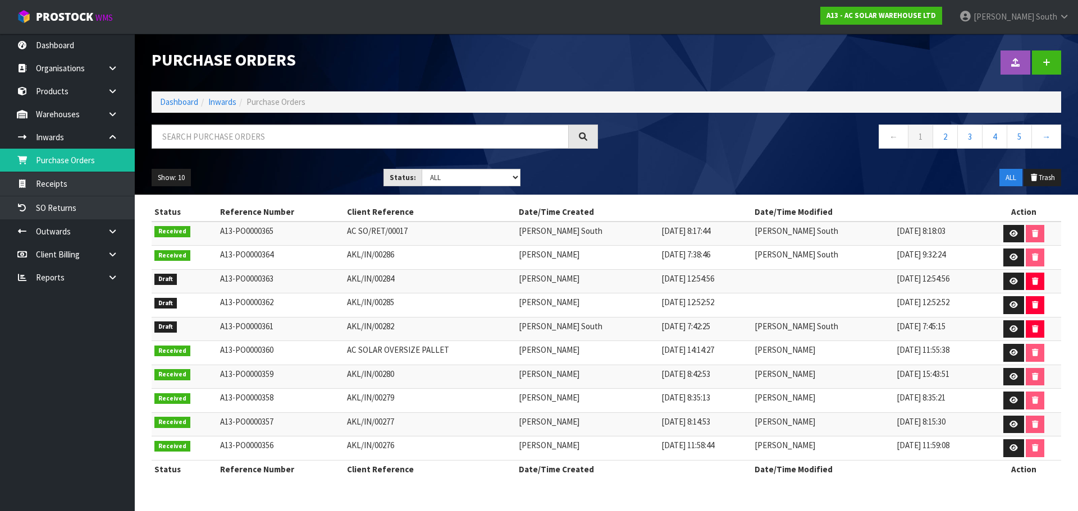
click at [363, 320] on td "AKL/IN/00282" at bounding box center [430, 329] width 172 height 24
click at [1009, 327] on icon at bounding box center [1013, 328] width 8 height 7
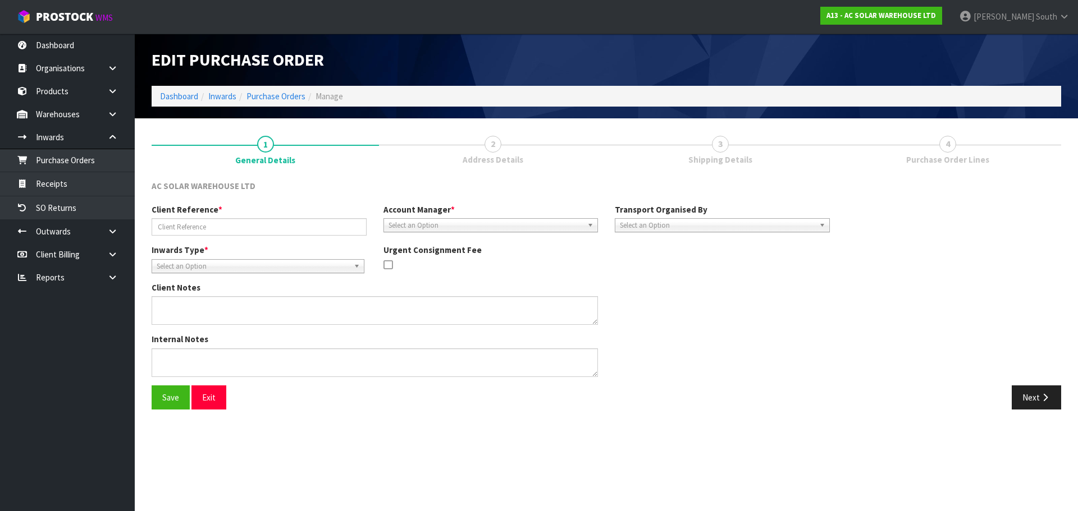
type input "AKL/IN/00282"
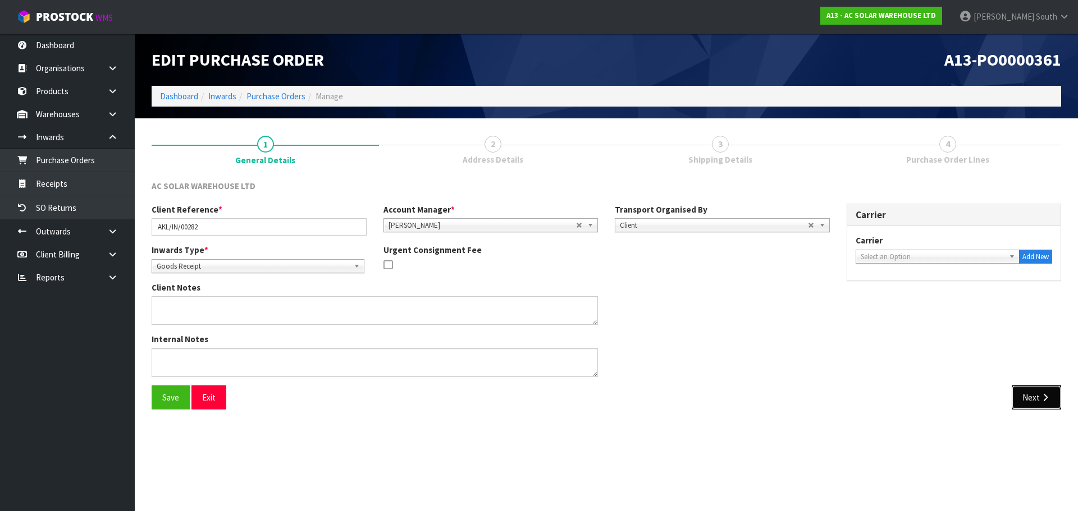
click at [1048, 407] on button "Next" at bounding box center [1035, 398] width 49 height 24
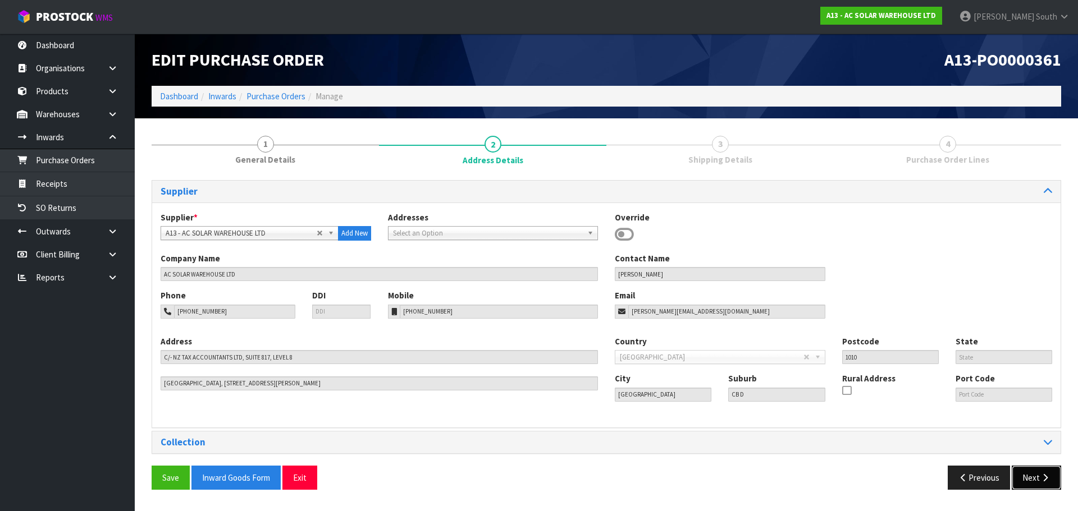
click at [1035, 468] on button "Next" at bounding box center [1035, 478] width 49 height 24
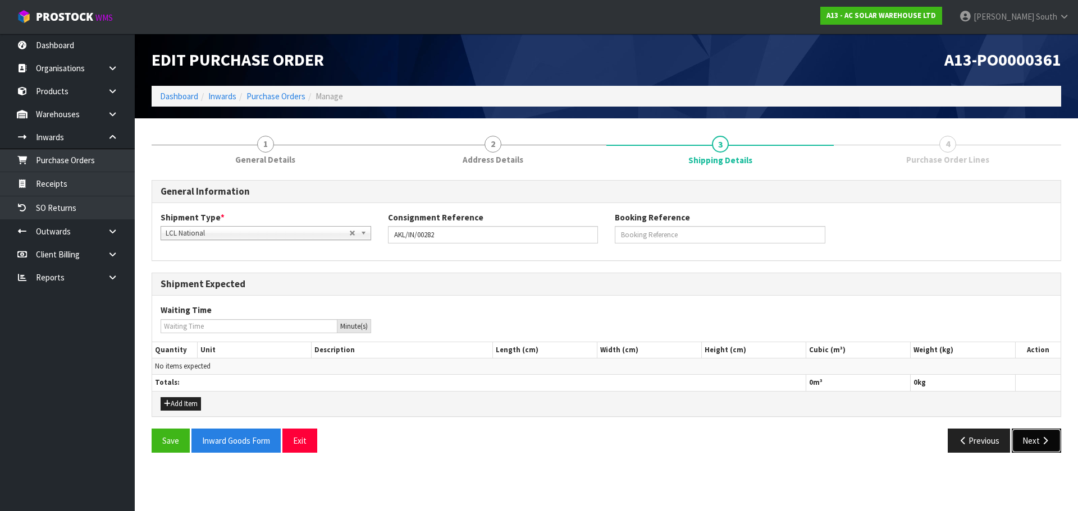
click at [1042, 443] on icon "button" at bounding box center [1044, 441] width 11 height 8
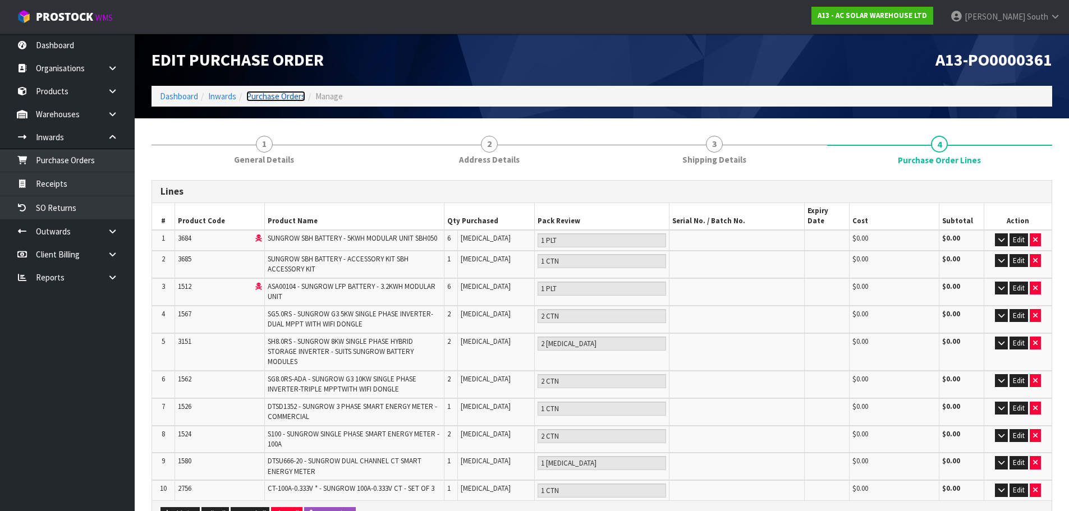
click at [291, 100] on link "Purchase Orders" at bounding box center [275, 96] width 59 height 11
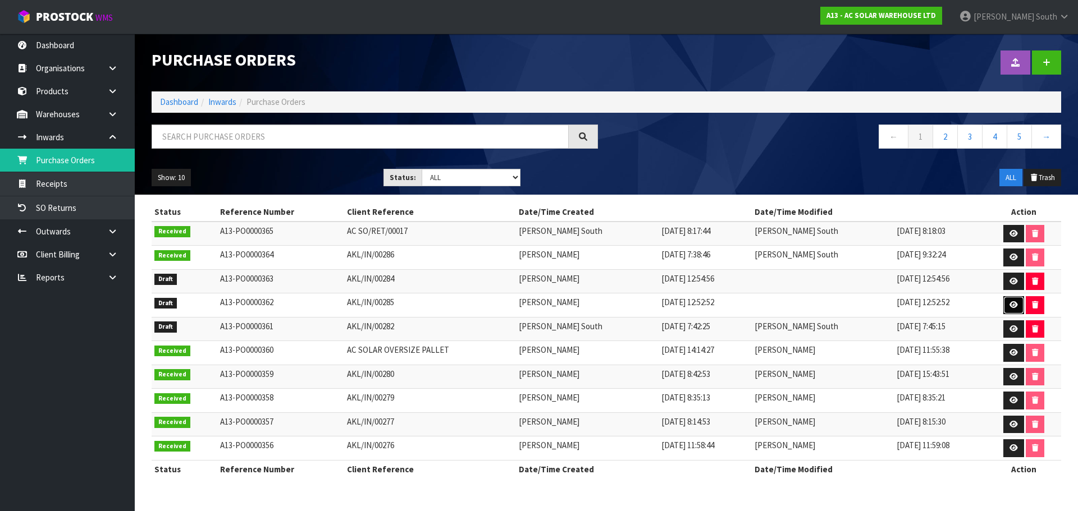
click at [1005, 306] on link at bounding box center [1013, 305] width 21 height 18
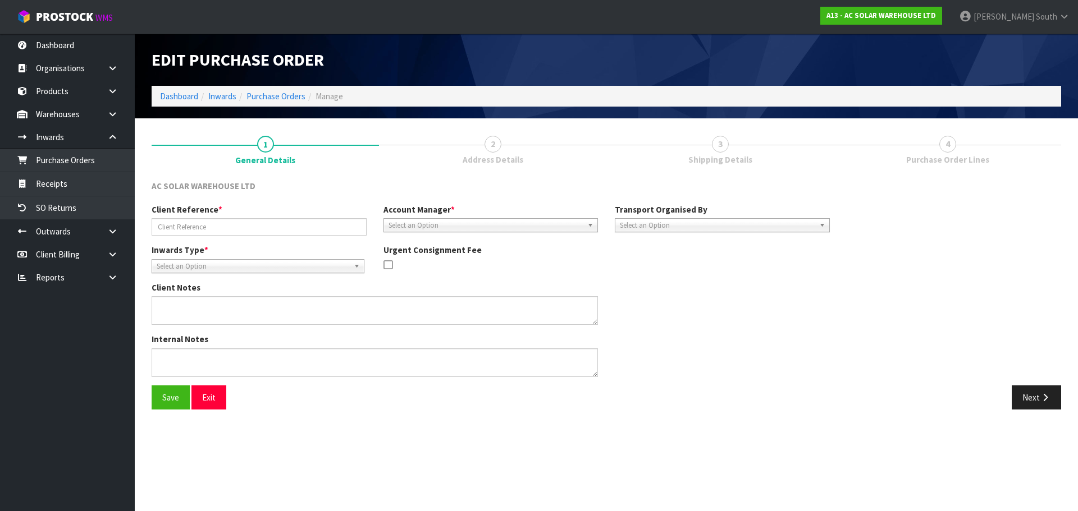
type input "AKL/IN/00285"
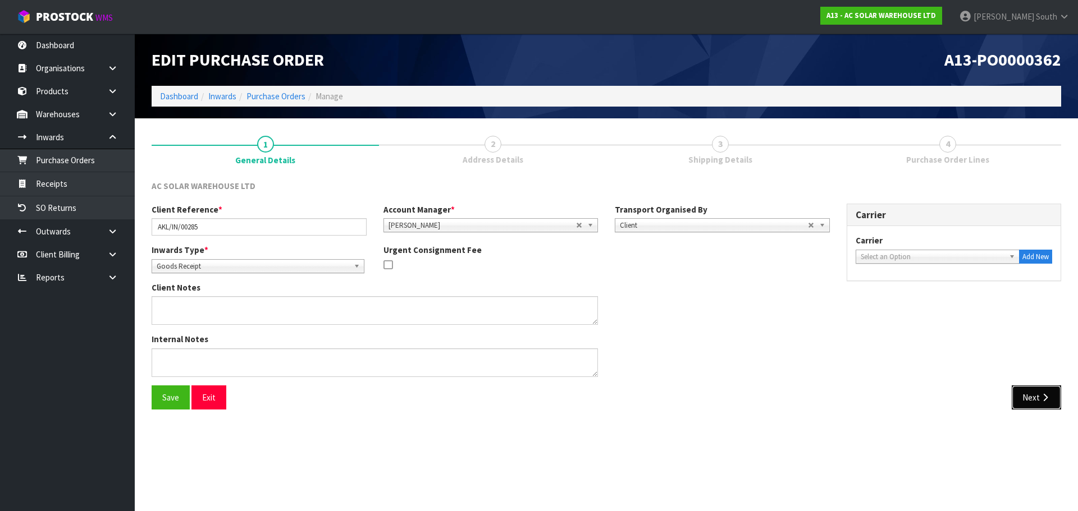
click at [1032, 400] on button "Next" at bounding box center [1035, 398] width 49 height 24
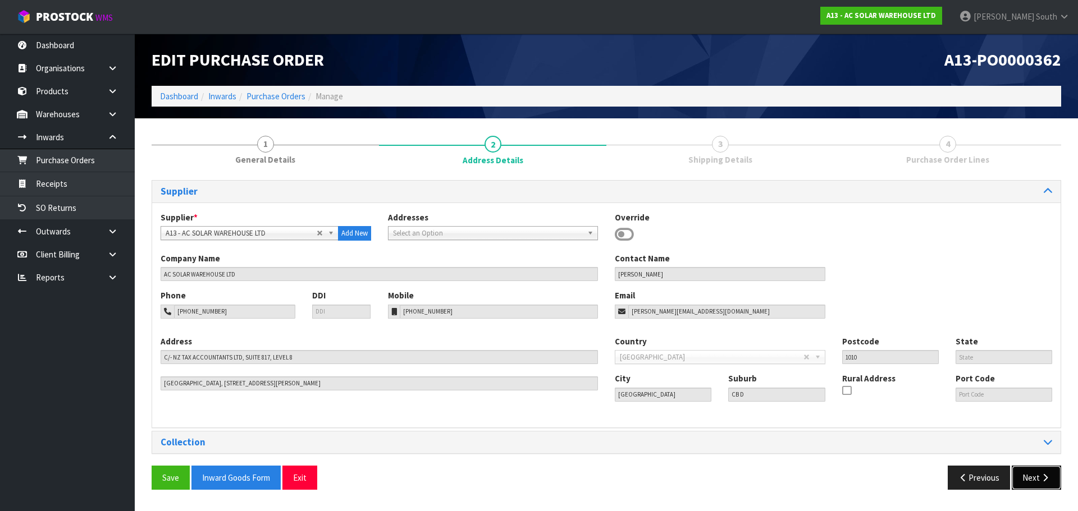
click at [1034, 477] on button "Next" at bounding box center [1035, 478] width 49 height 24
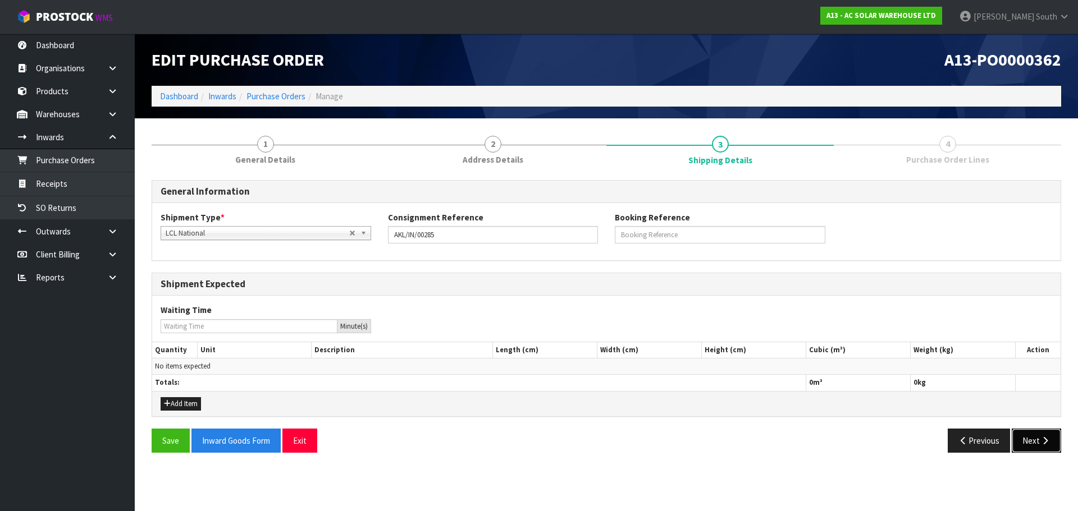
click at [1031, 436] on button "Next" at bounding box center [1035, 441] width 49 height 24
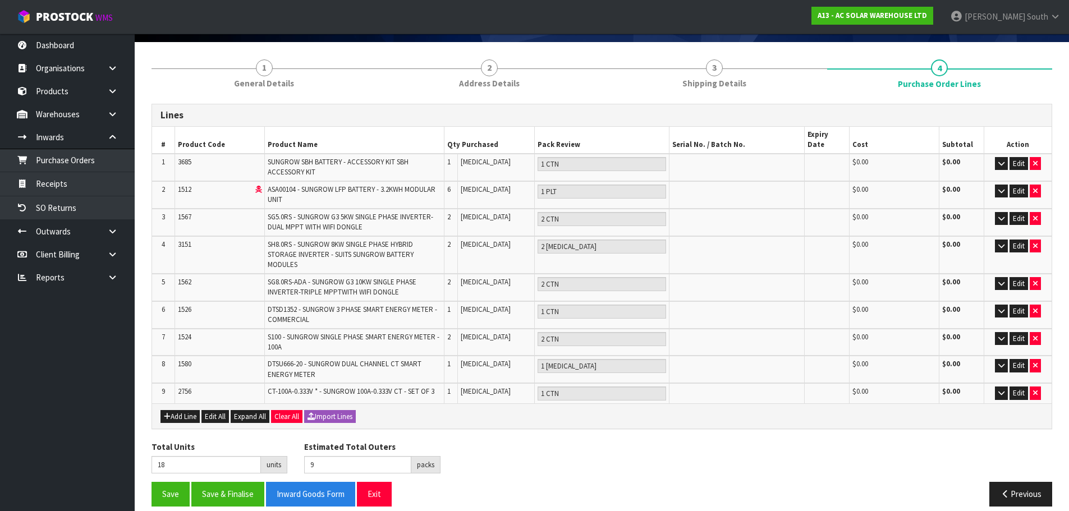
scroll to position [78, 0]
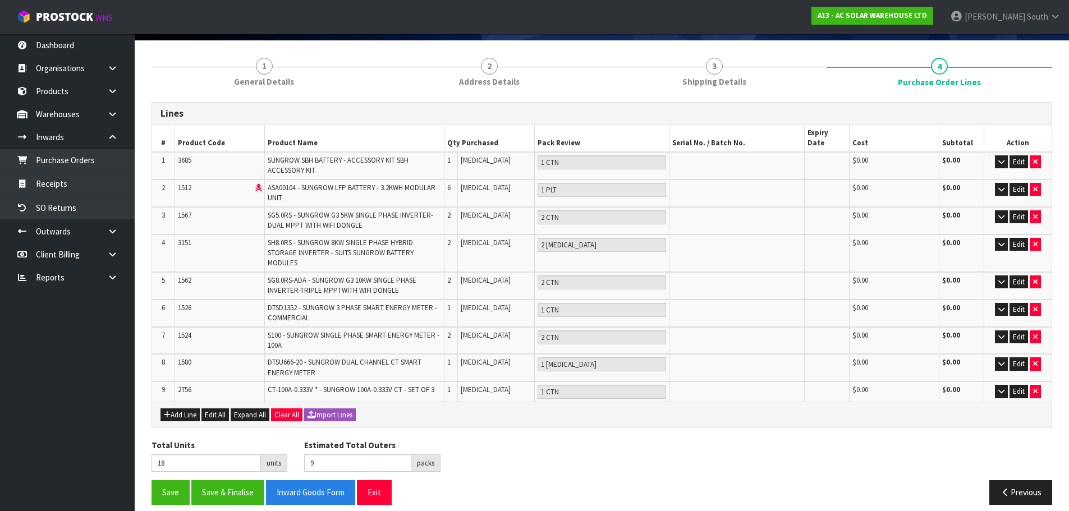
drag, startPoint x: 651, startPoint y: 58, endPoint x: 651, endPoint y: 76, distance: 18.5
click at [651, 58] on link "3 Shipping Details" at bounding box center [714, 71] width 225 height 44
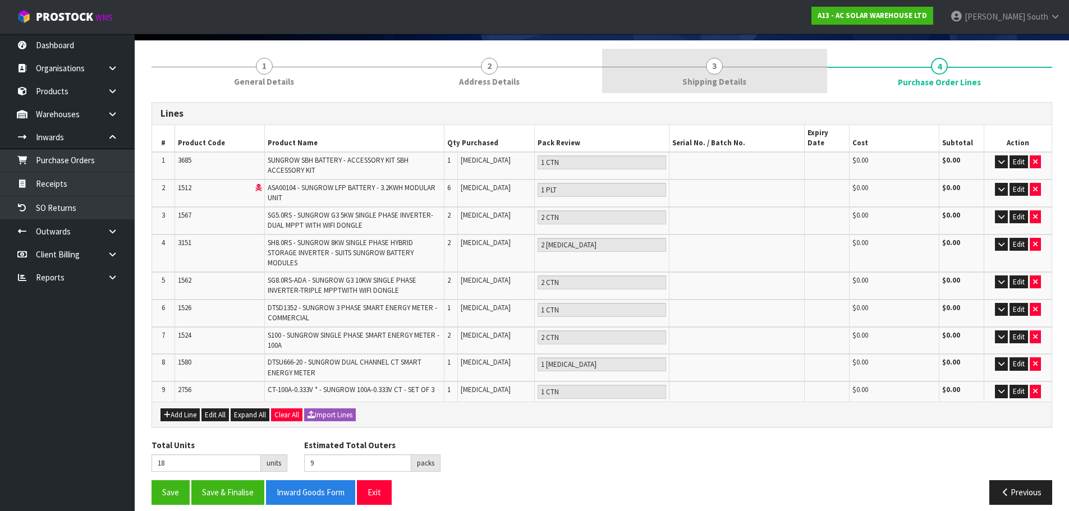
scroll to position [0, 0]
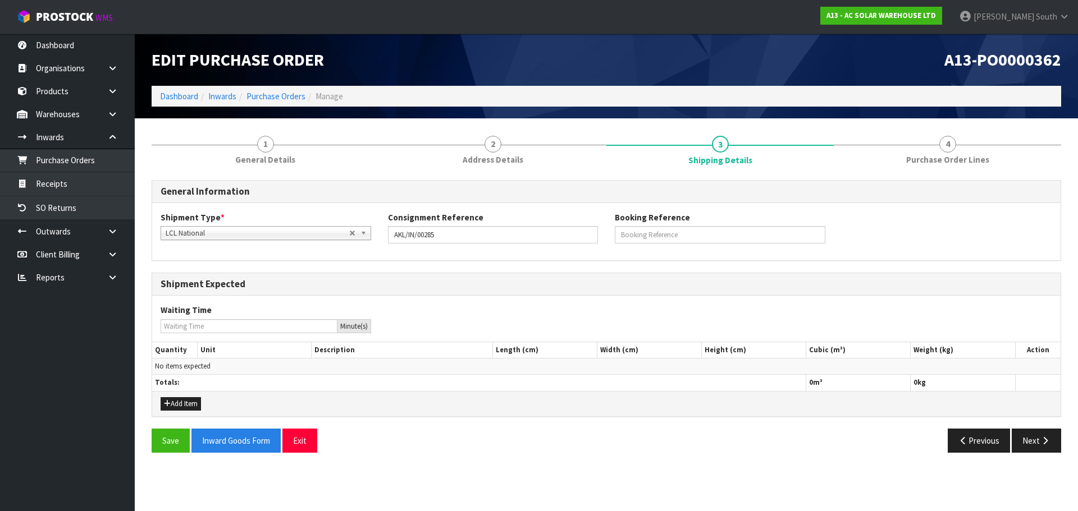
click at [184, 411] on div "Add Item" at bounding box center [606, 403] width 908 height 25
click at [184, 408] on button "Add Item" at bounding box center [181, 403] width 40 height 13
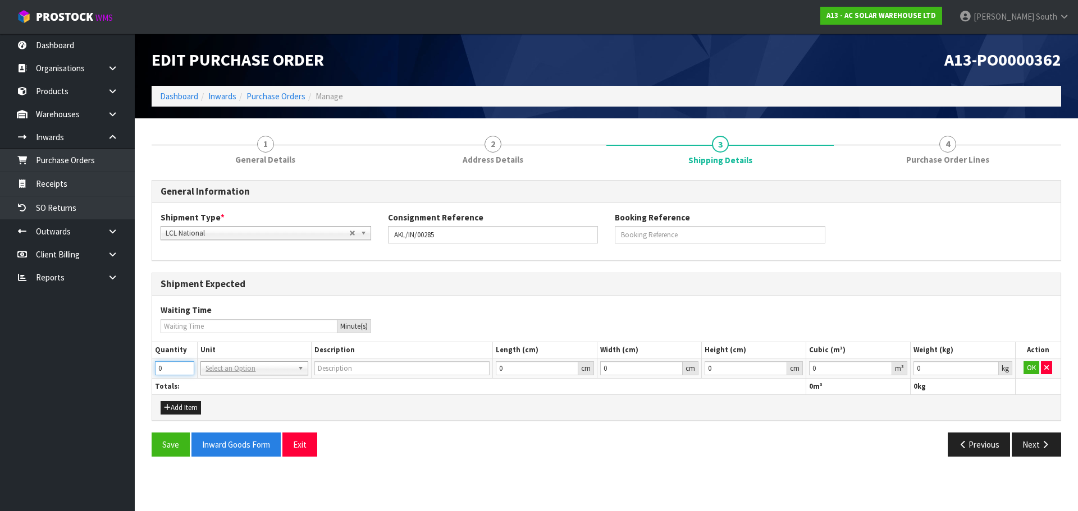
click at [180, 371] on input "0" at bounding box center [174, 368] width 39 height 14
drag, startPoint x: 180, startPoint y: 371, endPoint x: 137, endPoint y: 380, distance: 43.7
click at [137, 380] on section "1 General Details 2 Address Details 3 Shipping Details 4 Purchase Order Lines G…" at bounding box center [606, 295] width 943 height 355
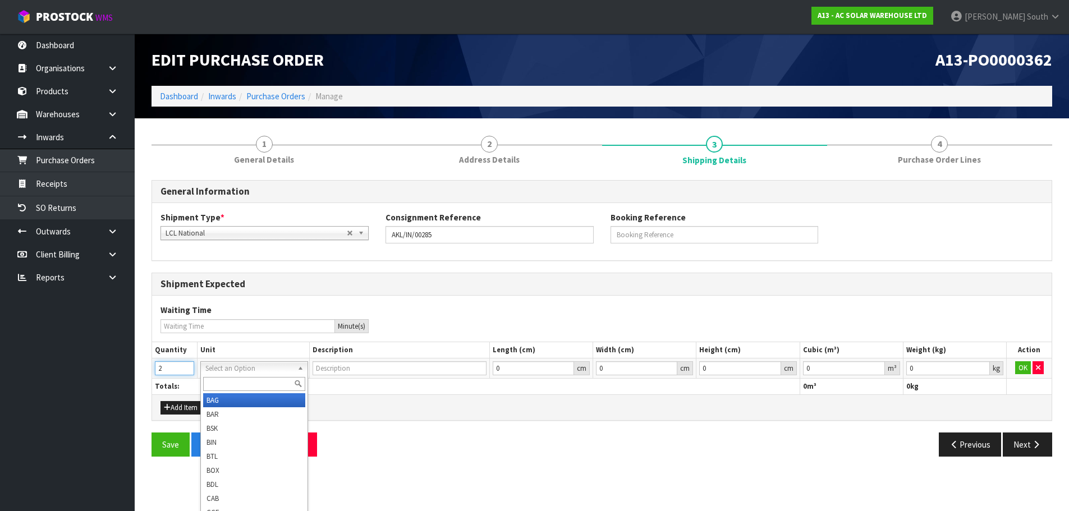
type input "2"
click at [249, 379] on input "text" at bounding box center [254, 384] width 102 height 14
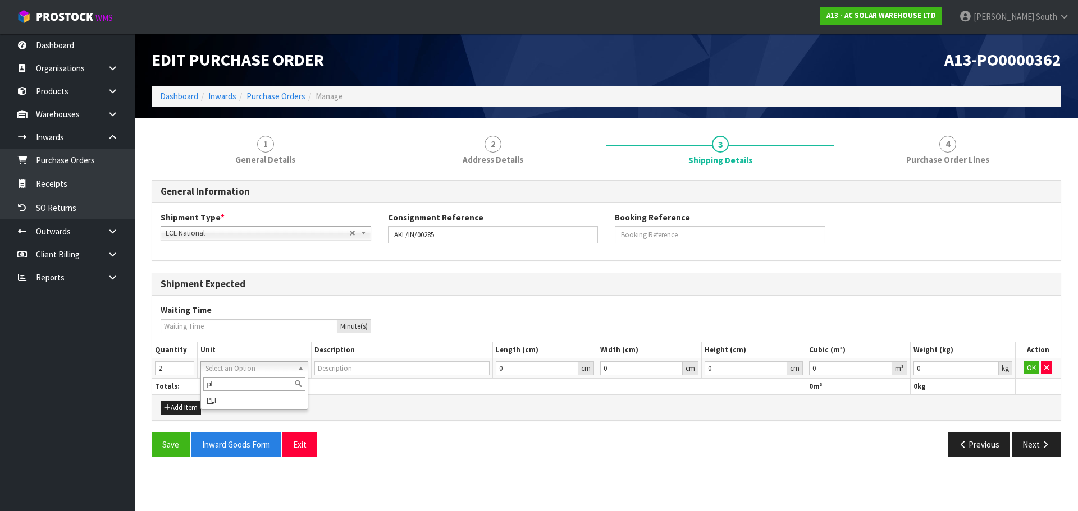
type input "pl"
click at [292, 408] on div "pl PL T" at bounding box center [253, 392] width 107 height 35
type input "PALLET"
drag, startPoint x: 883, startPoint y: 365, endPoint x: 893, endPoint y: 365, distance: 10.7
type input "0.000001"
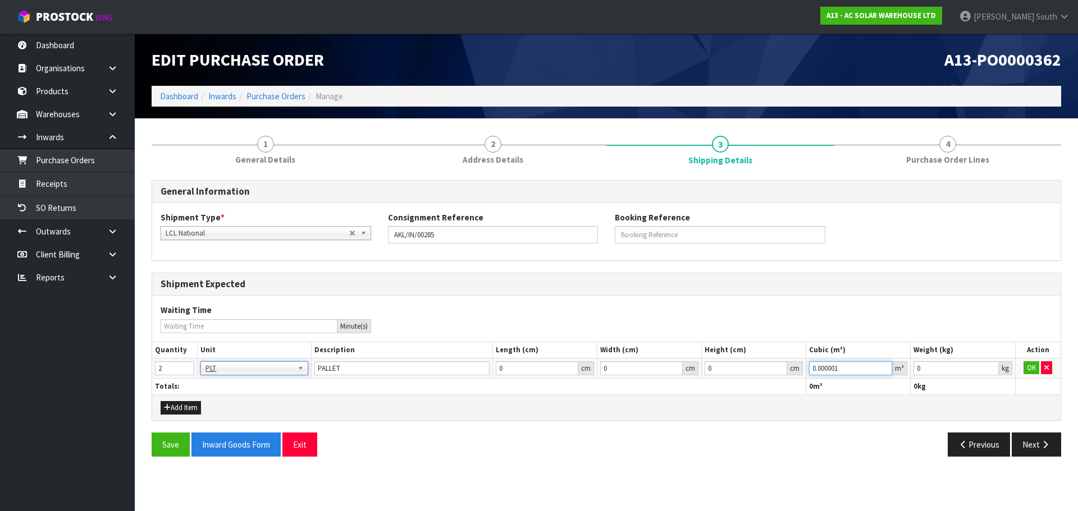
click at [883, 365] on input "0.000001" at bounding box center [850, 368] width 83 height 14
type input "0.001"
click at [993, 365] on input "0.001" at bounding box center [955, 368] width 85 height 14
click at [1028, 366] on button "OK" at bounding box center [1031, 367] width 16 height 13
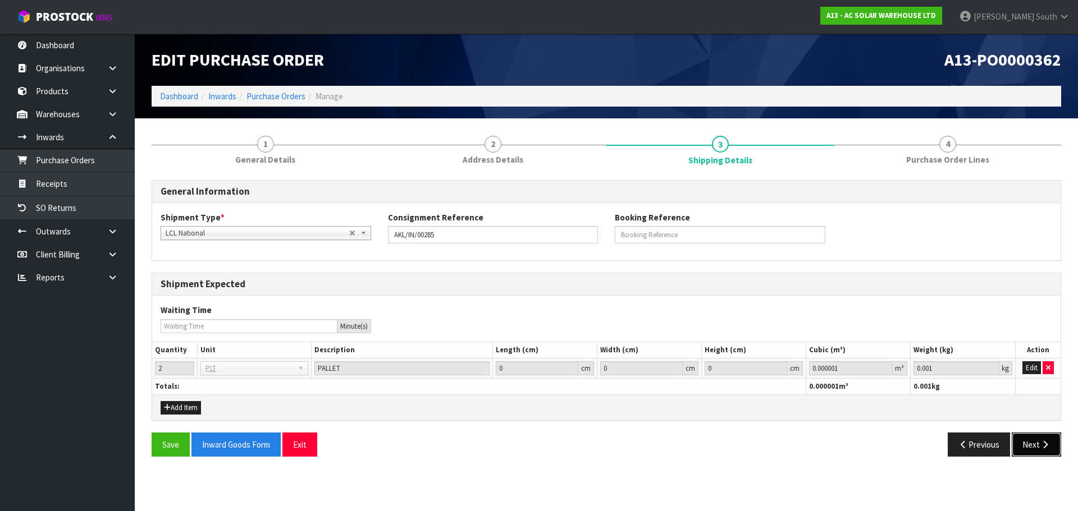
click at [1049, 453] on button "Next" at bounding box center [1035, 445] width 49 height 24
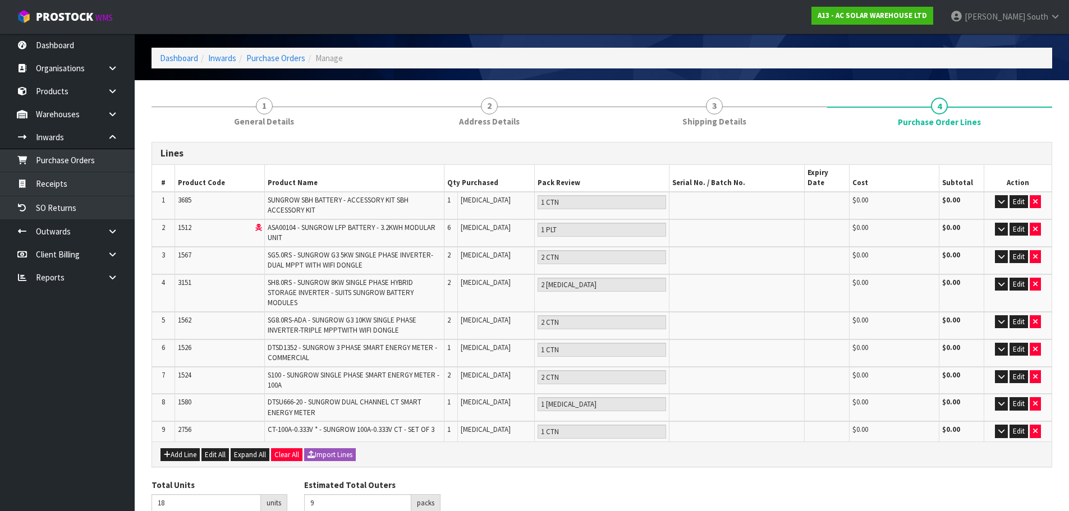
scroll to position [78, 0]
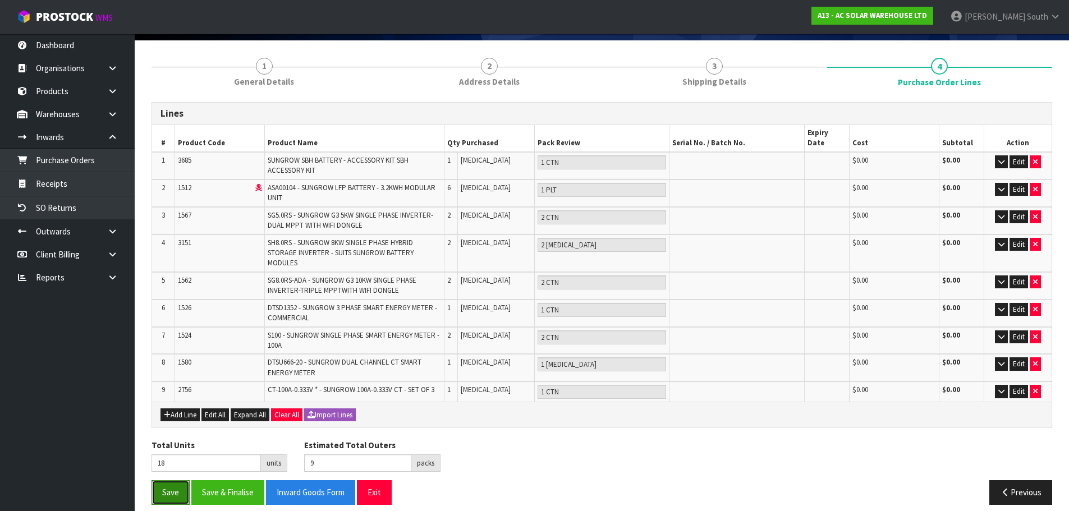
click at [157, 488] on button "Save" at bounding box center [171, 492] width 38 height 24
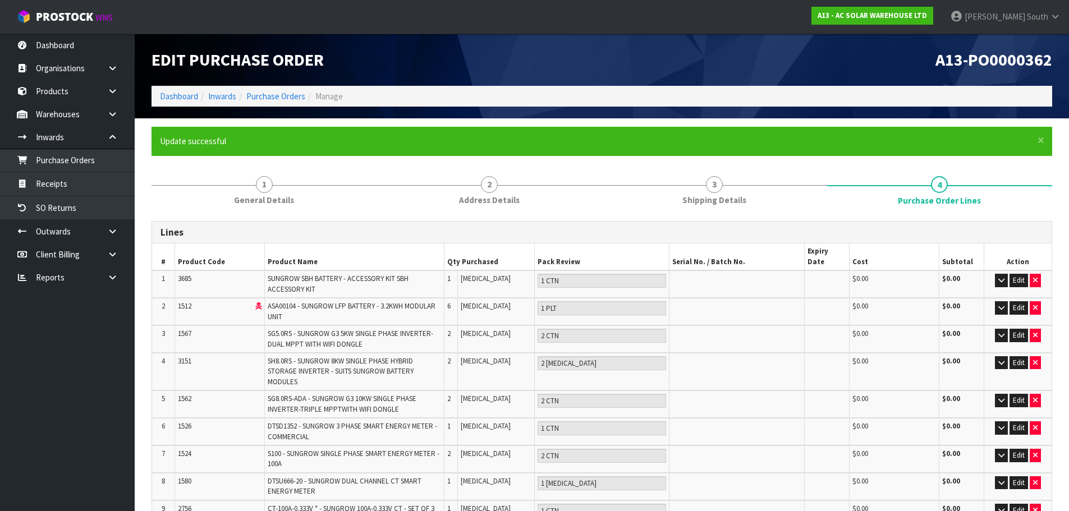
scroll to position [119, 0]
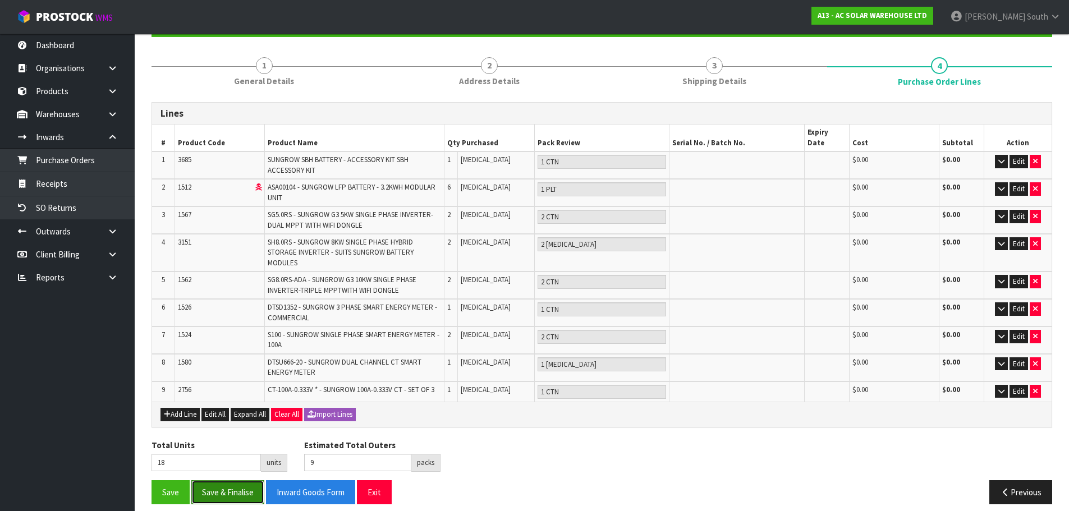
click at [256, 483] on button "Save & Finalise" at bounding box center [227, 492] width 73 height 24
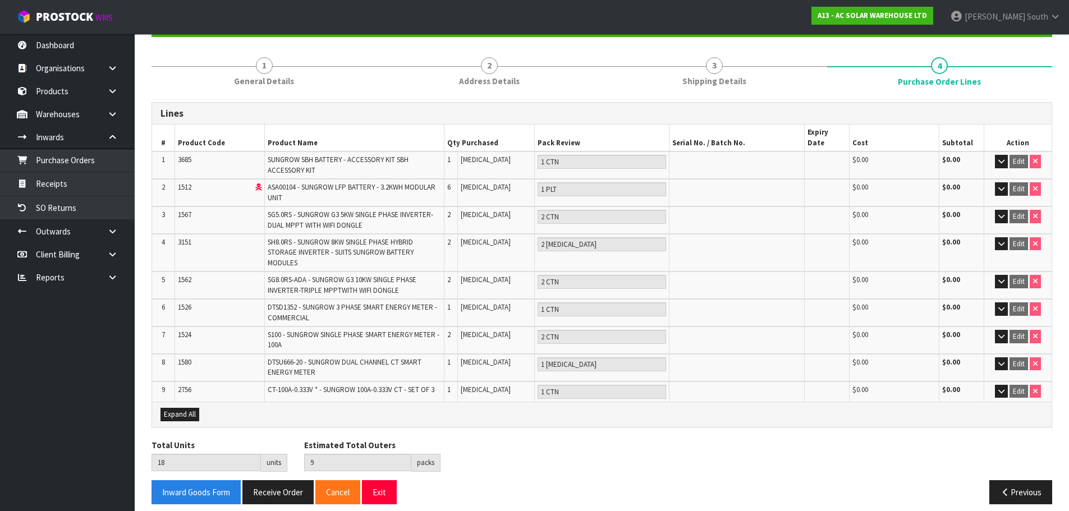
click at [259, 494] on div "Inward Goods Form Receive Order Cancel Exit Previous" at bounding box center [602, 496] width 918 height 33
click at [259, 491] on button "Receive Order" at bounding box center [277, 492] width 71 height 24
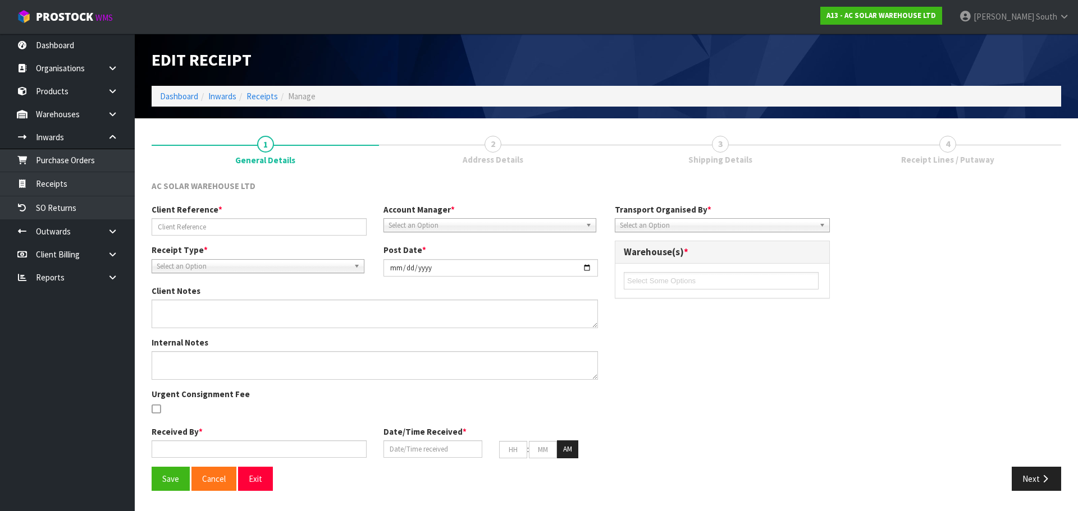
type input "AKL/IN/00285"
type input "[DATE]"
type input "[PERSON_NAME] South"
type input "[DATE]"
type input "09"
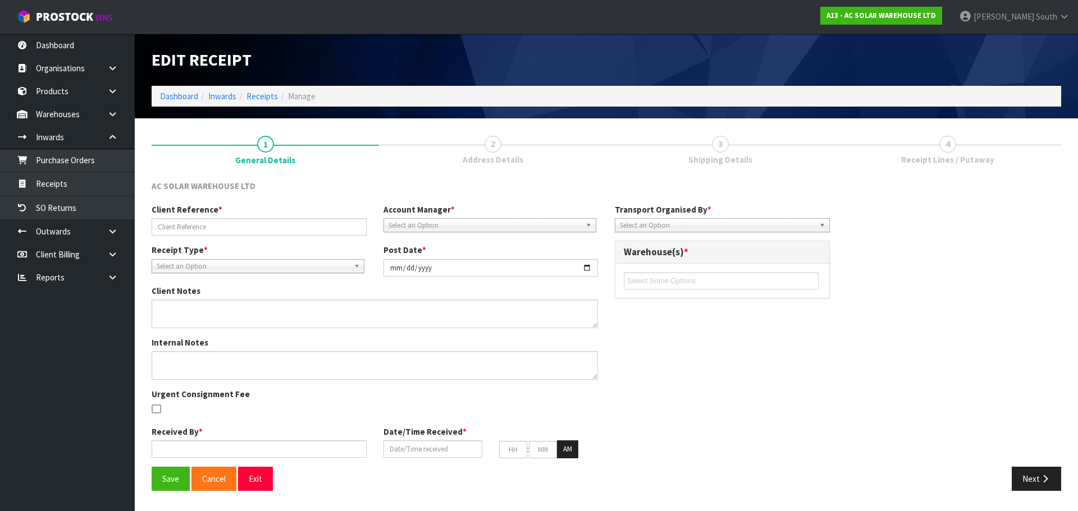
type input "55"
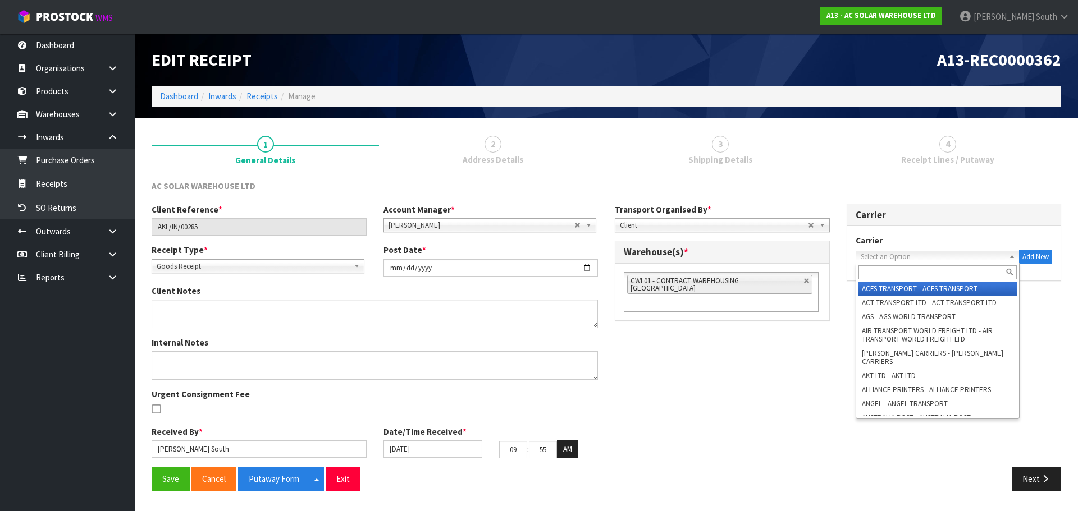
click at [890, 256] on span "Select an Option" at bounding box center [932, 256] width 144 height 13
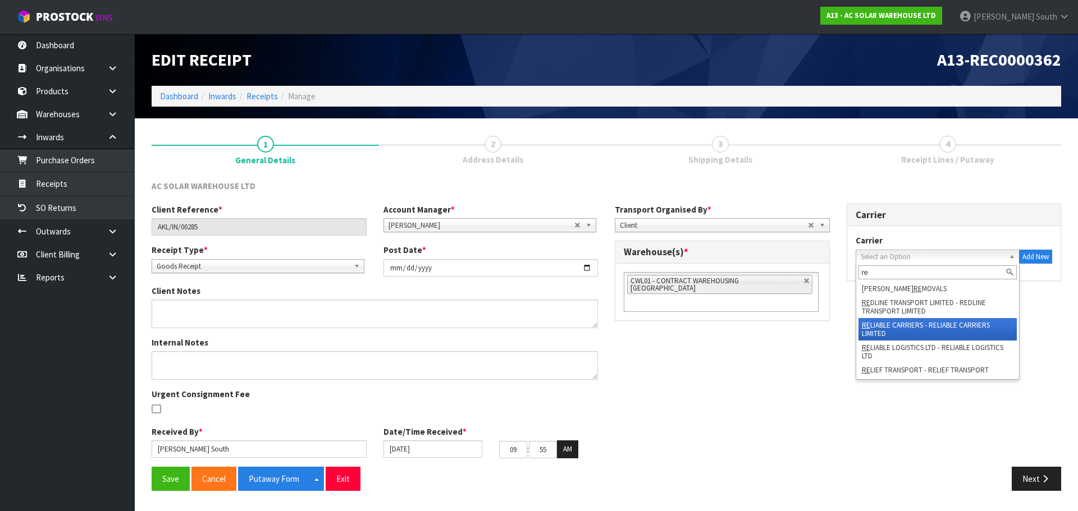
type input "re"
click at [923, 330] on li "RE LIABLE CARRIERS - RELIABLE CARRIERS LIMITED" at bounding box center [937, 329] width 159 height 22
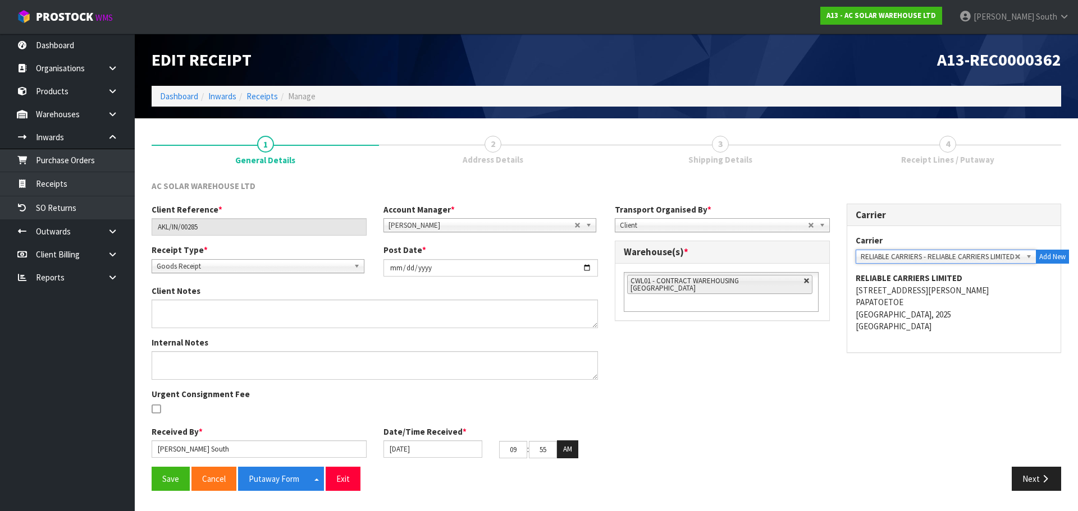
click at [803, 279] on link at bounding box center [806, 281] width 7 height 7
type input "Select Some Options"
click at [759, 279] on ul at bounding box center [720, 280] width 195 height 17
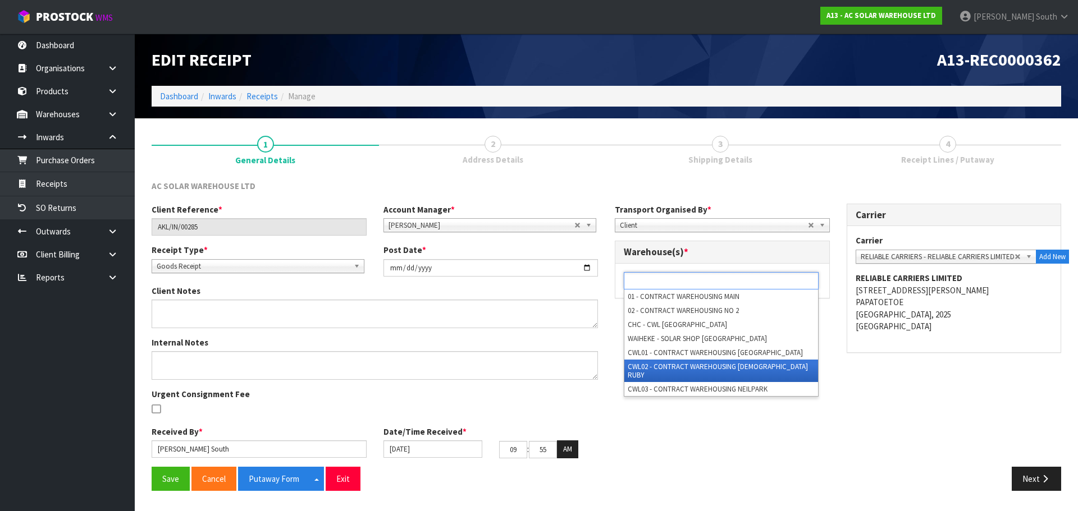
click at [723, 365] on li "CWL02 - CONTRACT WAREHOUSING [DEMOGRAPHIC_DATA] RUBY" at bounding box center [721, 371] width 194 height 22
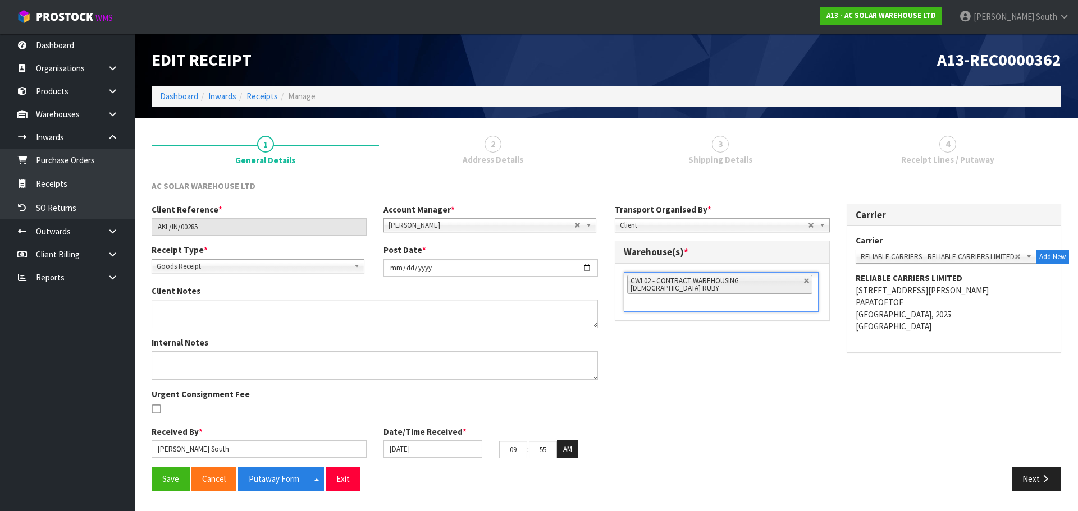
click at [740, 396] on div "Client Reference * AKL/IN/00285 Account Manager * [PERSON_NAME] [PERSON_NAME] […" at bounding box center [606, 335] width 926 height 263
click at [178, 476] on button "Save" at bounding box center [171, 479] width 38 height 24
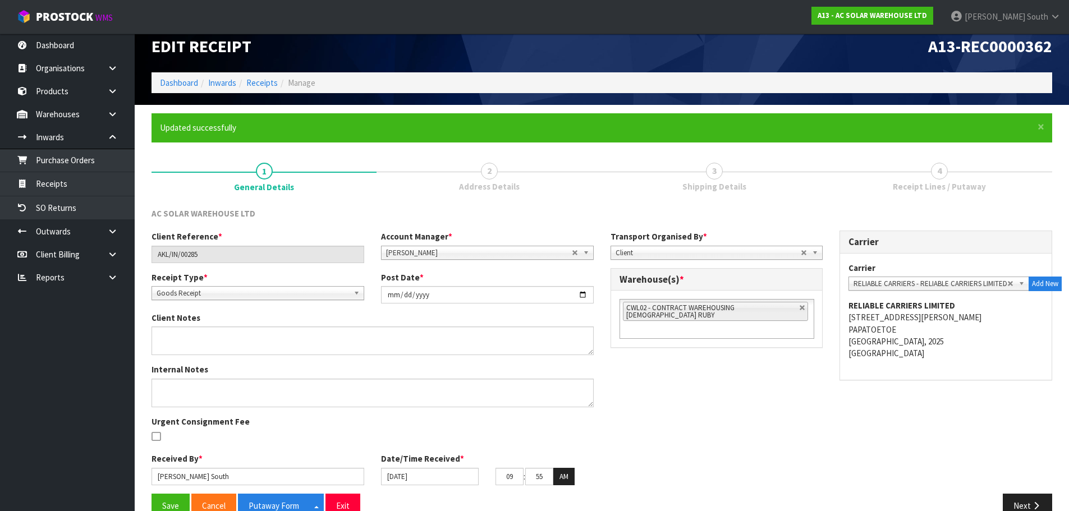
scroll to position [38, 0]
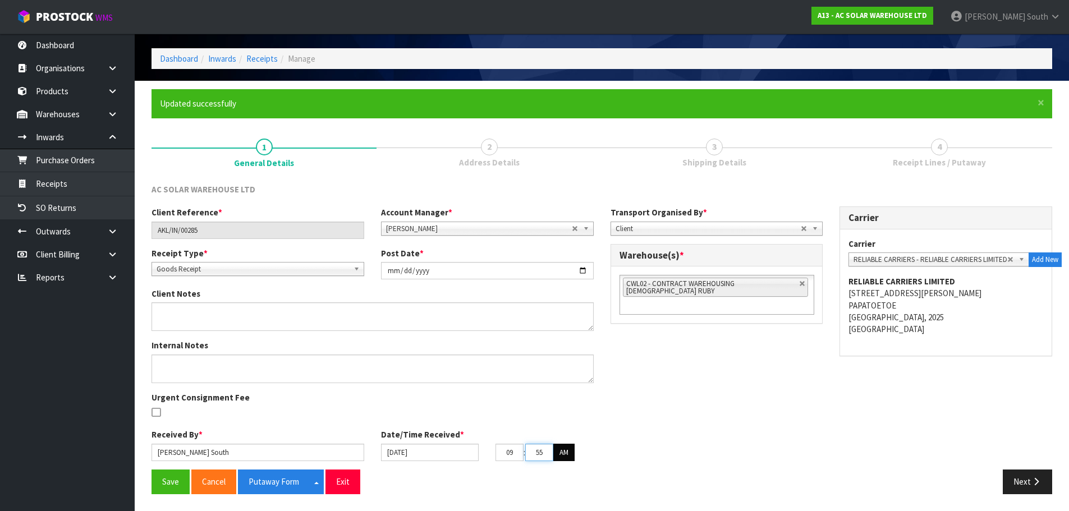
drag, startPoint x: 536, startPoint y: 451, endPoint x: 571, endPoint y: 453, distance: 35.4
click at [571, 453] on tr "09 : 55 : 17 AM" at bounding box center [535, 453] width 79 height 18
type input "00"
drag, startPoint x: 506, startPoint y: 454, endPoint x: 530, endPoint y: 454, distance: 23.6
click at [530, 454] on tr "09 : 00 : 17 AM" at bounding box center [535, 453] width 79 height 18
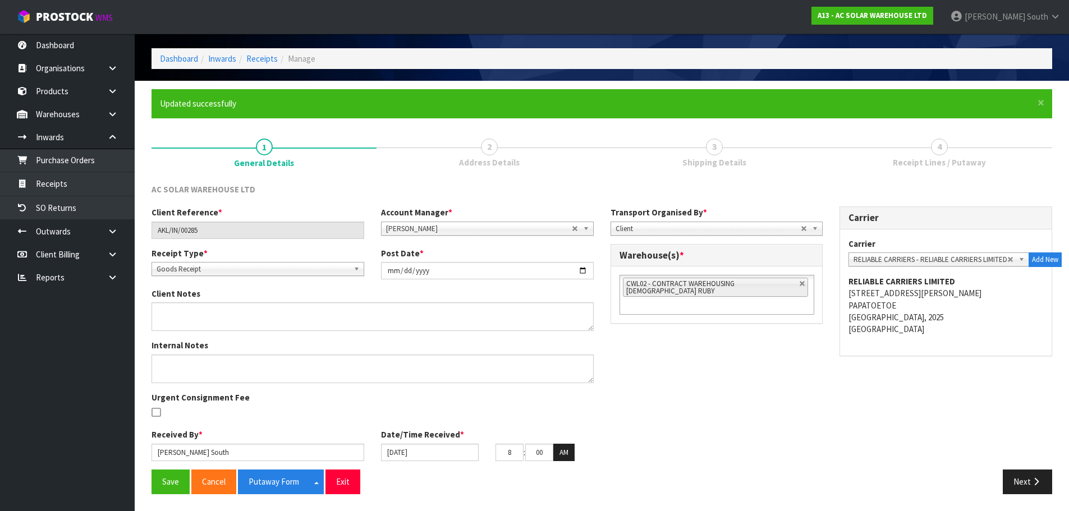
type input "08"
click at [570, 426] on div "Internal Notes Urgent Consignment Fee" at bounding box center [372, 384] width 459 height 89
click at [181, 484] on button "Save" at bounding box center [171, 482] width 38 height 24
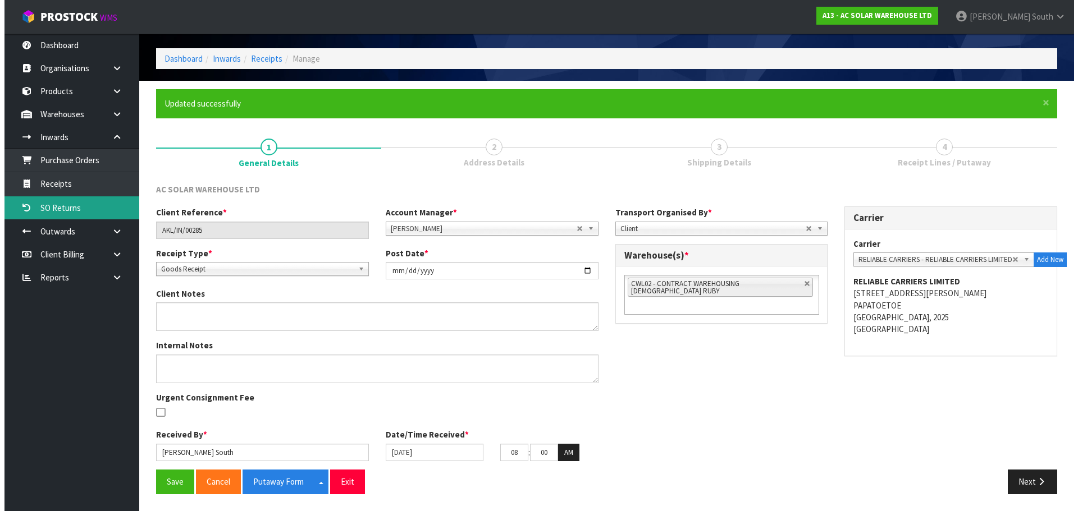
scroll to position [0, 0]
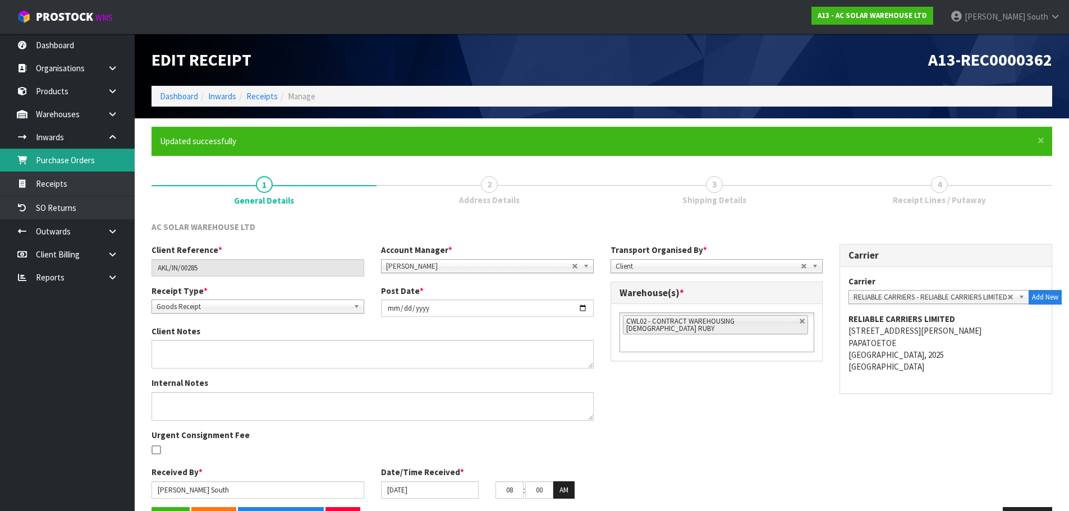
click at [80, 166] on link "Purchase Orders" at bounding box center [67, 160] width 135 height 23
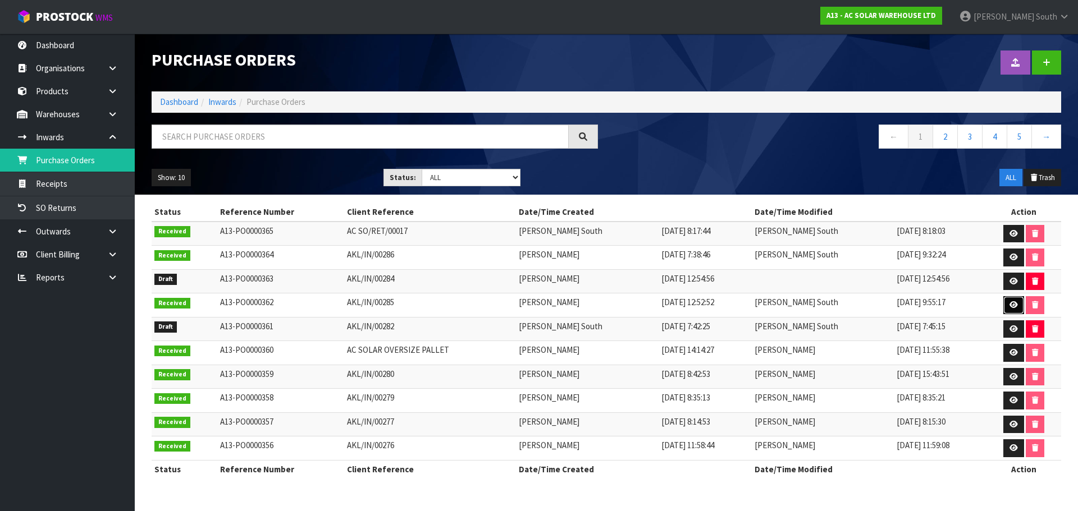
click at [1009, 306] on icon at bounding box center [1013, 304] width 8 height 7
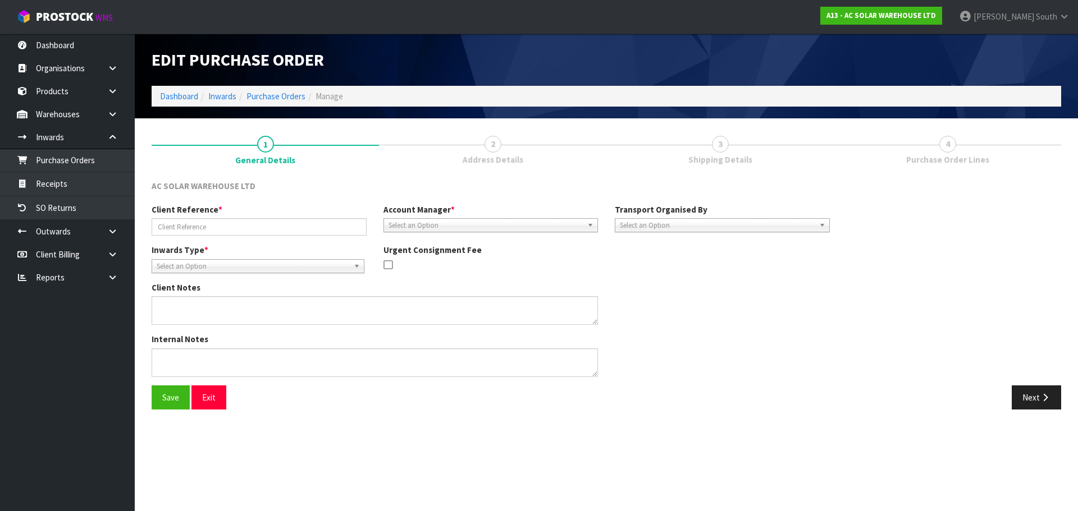
type input "AKL/IN/00285"
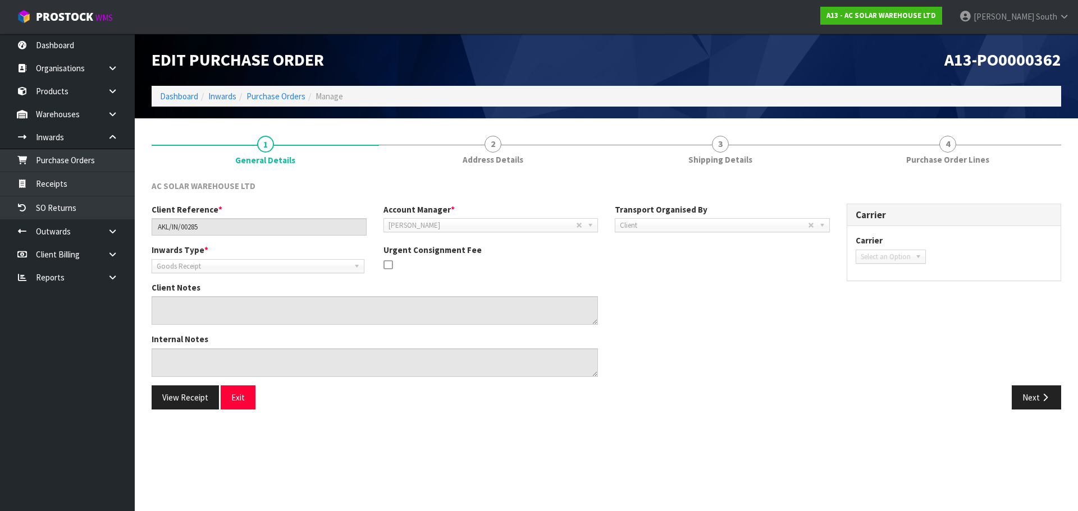
click at [893, 255] on span "Select an Option" at bounding box center [885, 256] width 50 height 13
drag, startPoint x: 893, startPoint y: 255, endPoint x: 437, endPoint y: 264, distance: 456.3
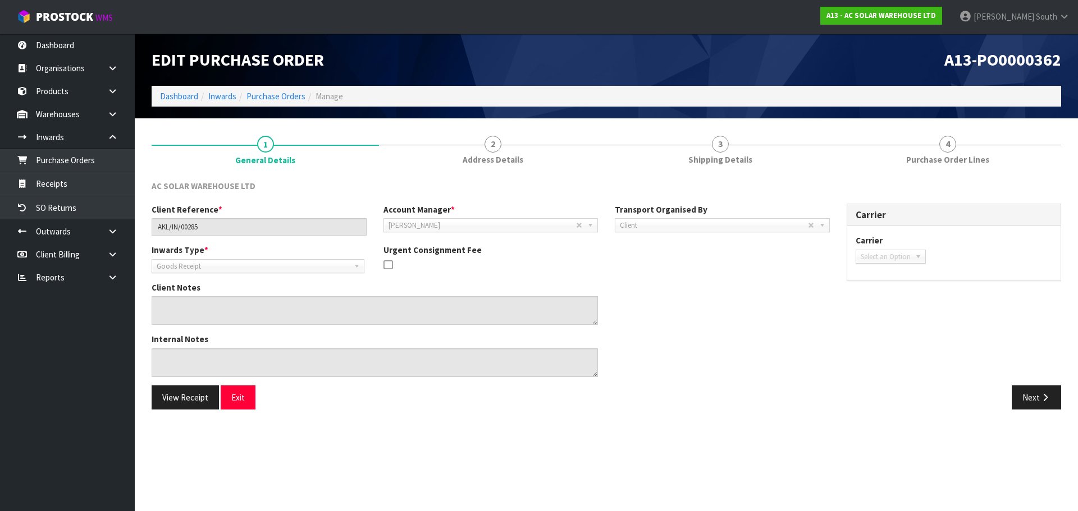
click at [893, 255] on span "Select an Option" at bounding box center [885, 256] width 50 height 13
click at [106, 189] on link "Receipts" at bounding box center [67, 183] width 135 height 23
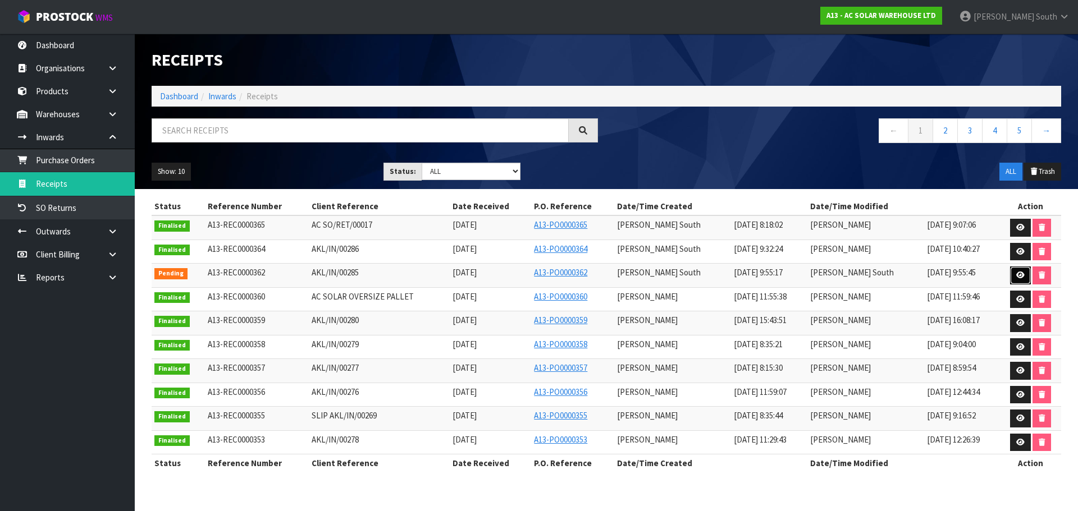
click at [1016, 276] on icon at bounding box center [1020, 275] width 8 height 7
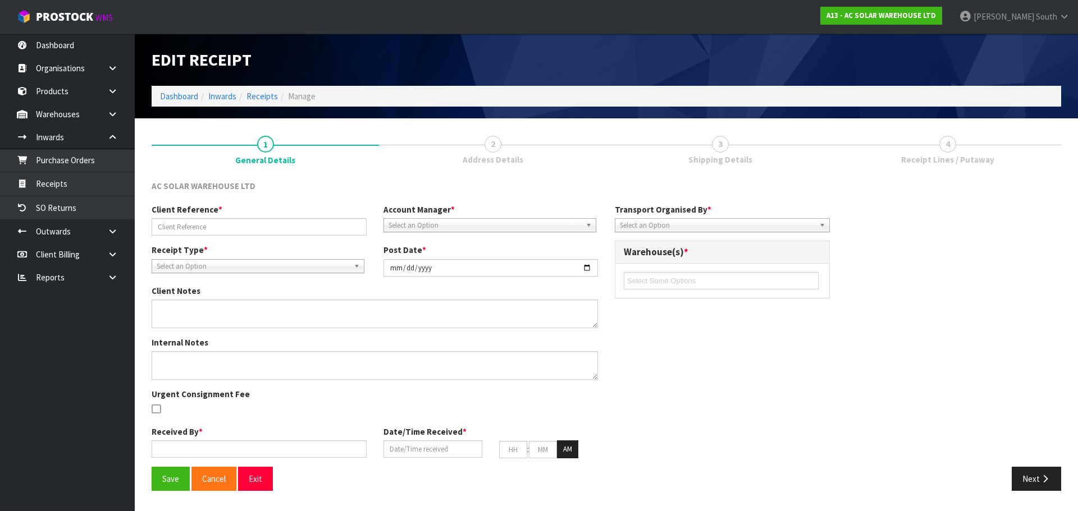
type input "AKL/IN/00285"
type input "[DATE]"
type input "[PERSON_NAME] South"
type input "[DATE]"
type input "08"
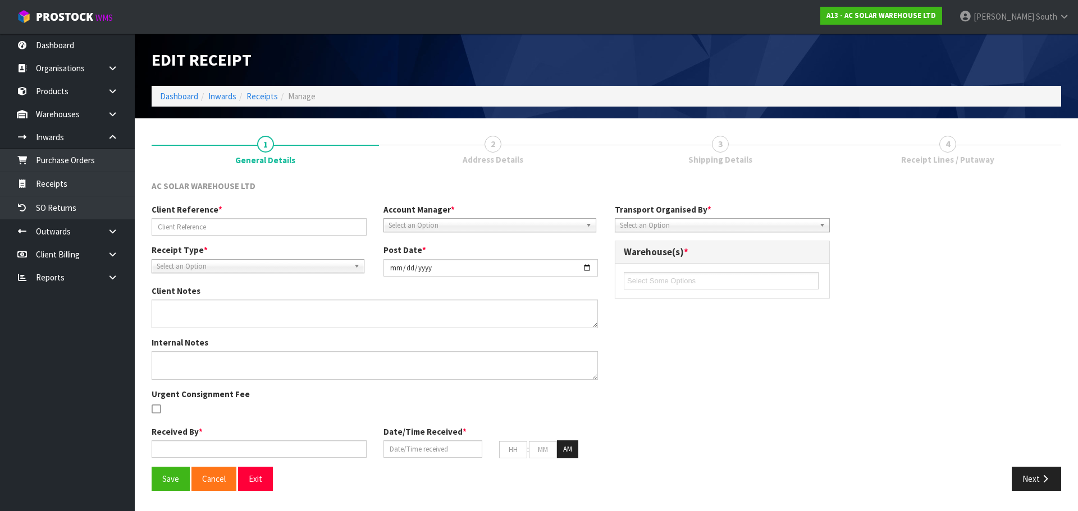
type input "00"
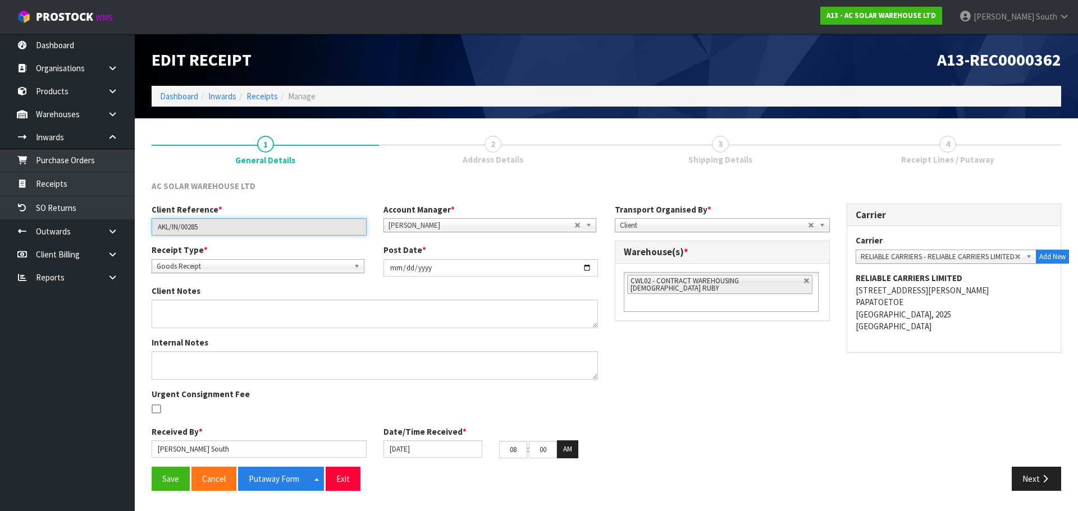
drag, startPoint x: 236, startPoint y: 231, endPoint x: 139, endPoint y: 246, distance: 98.2
click at [139, 246] on section "1 General Details 2 Address Details 3 Shipping Details 4 Receipt Lines / Putawa…" at bounding box center [606, 312] width 943 height 389
click at [907, 433] on div "Client Reference * AKL/IN/00285 Account Manager * [PERSON_NAME] [PERSON_NAME] […" at bounding box center [606, 335] width 926 height 263
click at [912, 414] on div "Client Reference * AKL/IN/00285 Account Manager * [PERSON_NAME] [PERSON_NAME] […" at bounding box center [606, 335] width 926 height 263
drag, startPoint x: 252, startPoint y: 479, endPoint x: 533, endPoint y: 415, distance: 287.9
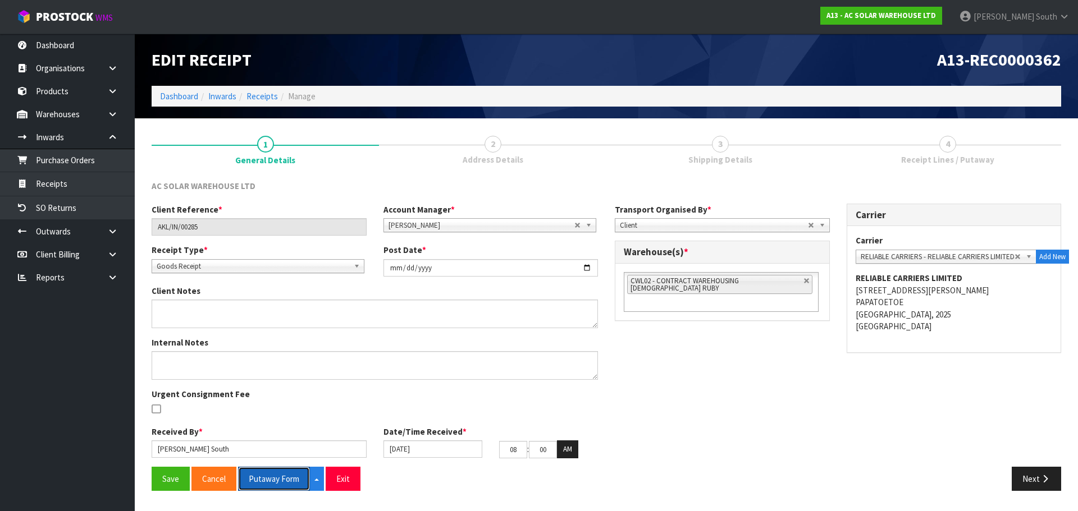
click at [252, 479] on button "Putaway Form" at bounding box center [274, 479] width 72 height 24
click at [463, 185] on div "AC SOLAR WAREHOUSE LTD" at bounding box center [606, 191] width 926 height 23
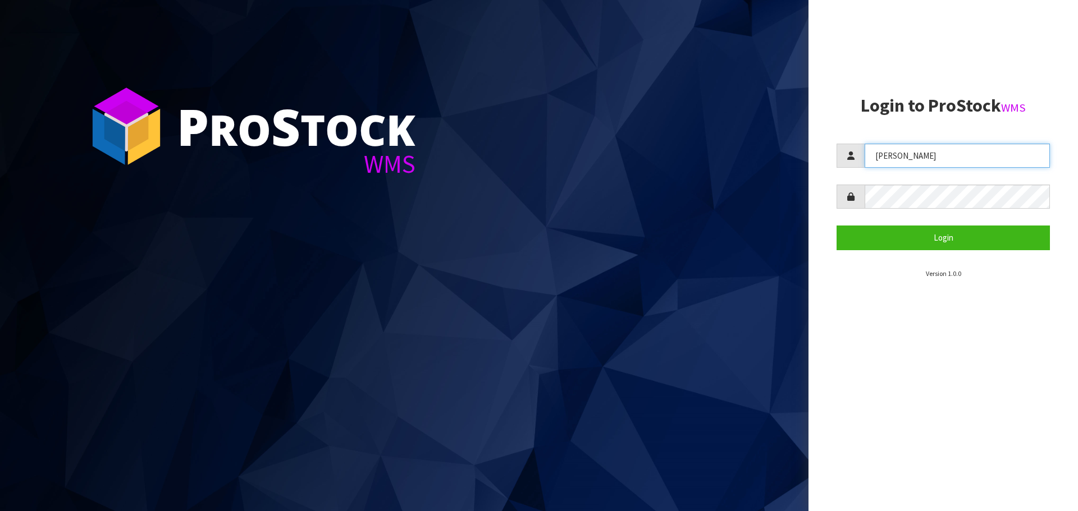
click at [870, 147] on input "[PERSON_NAME]" at bounding box center [956, 156] width 185 height 24
type input "[PERSON_NAME]"
click at [860, 198] on div at bounding box center [942, 197] width 213 height 24
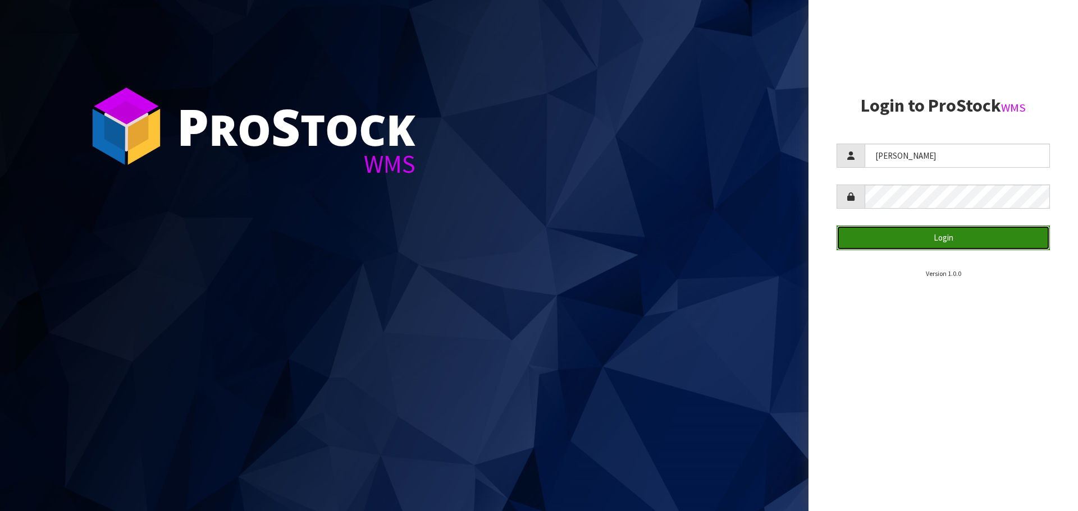
click at [858, 232] on button "Login" at bounding box center [942, 238] width 213 height 24
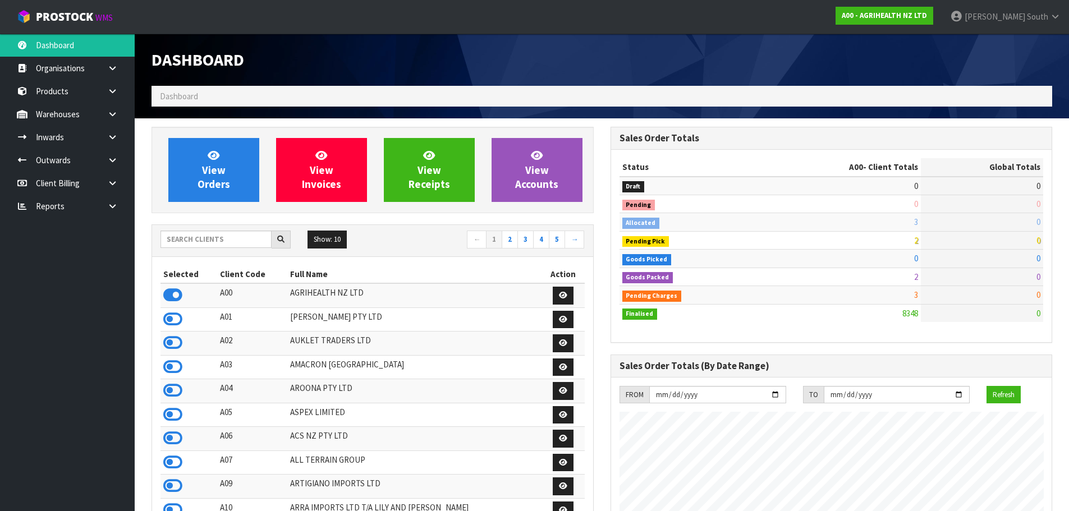
scroll to position [850, 459]
click at [240, 235] on input "text" at bounding box center [216, 239] width 111 height 17
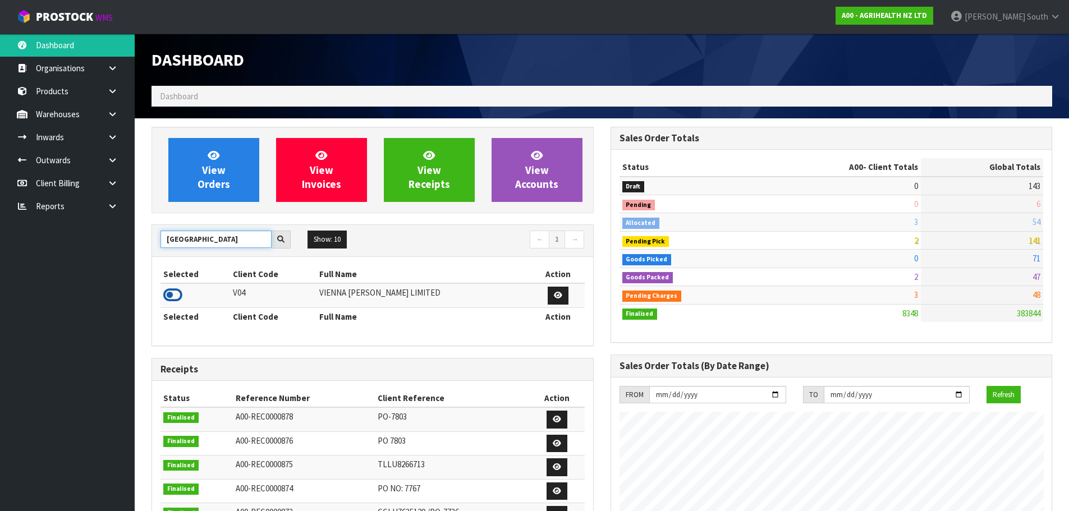
type input "[GEOGRAPHIC_DATA]"
click at [173, 296] on icon at bounding box center [172, 295] width 19 height 17
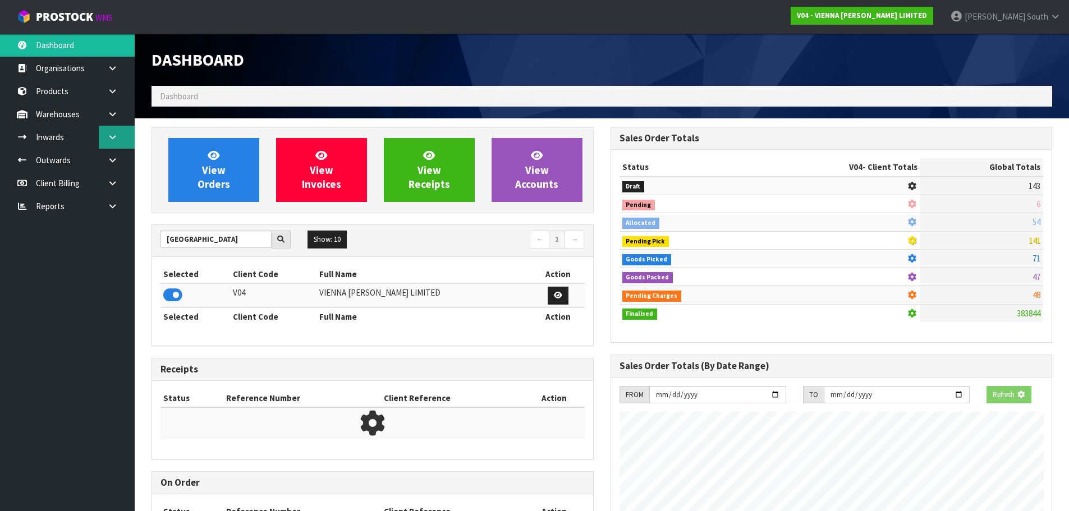
click at [117, 129] on link at bounding box center [117, 137] width 36 height 23
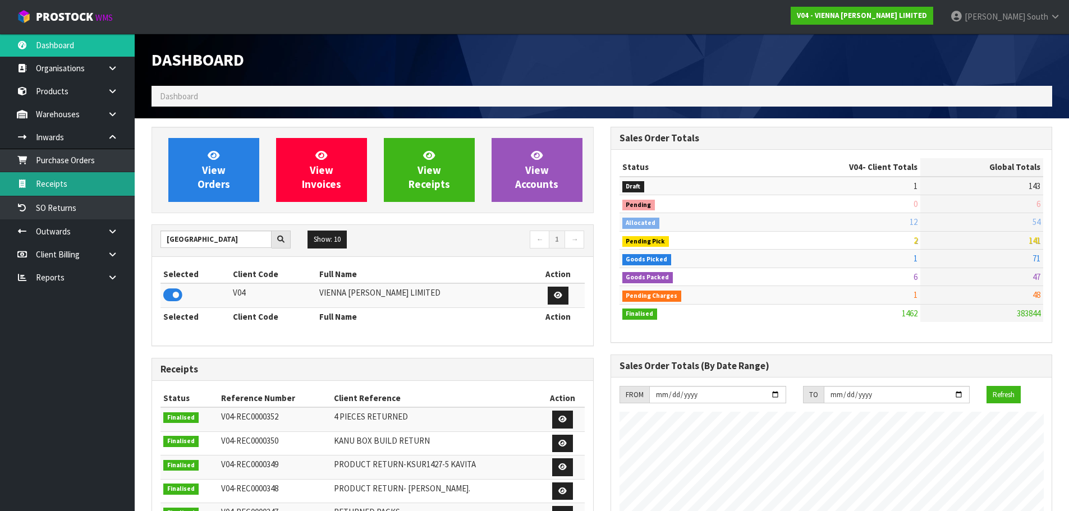
click at [89, 174] on link "Receipts" at bounding box center [67, 183] width 135 height 23
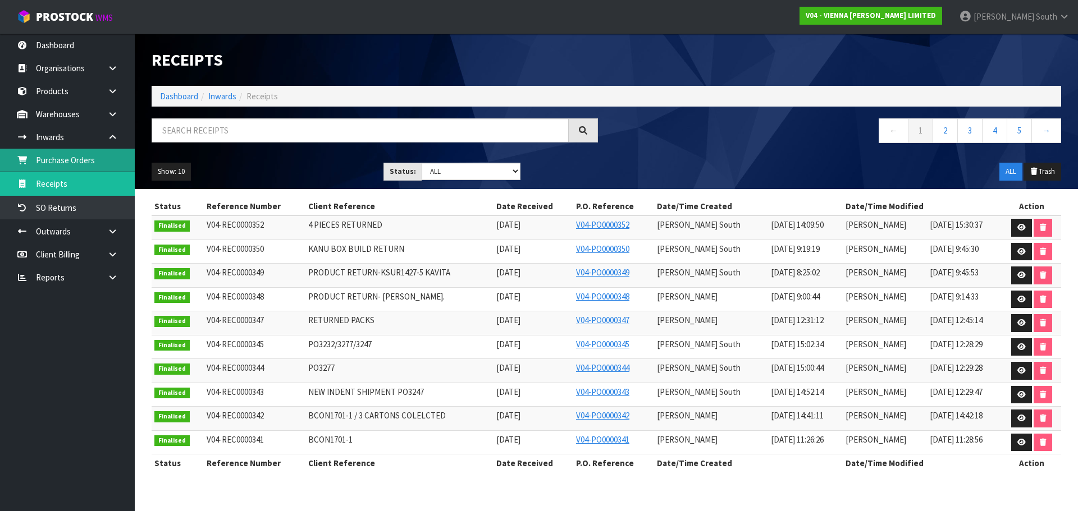
click at [98, 159] on link "Purchase Orders" at bounding box center [67, 160] width 135 height 23
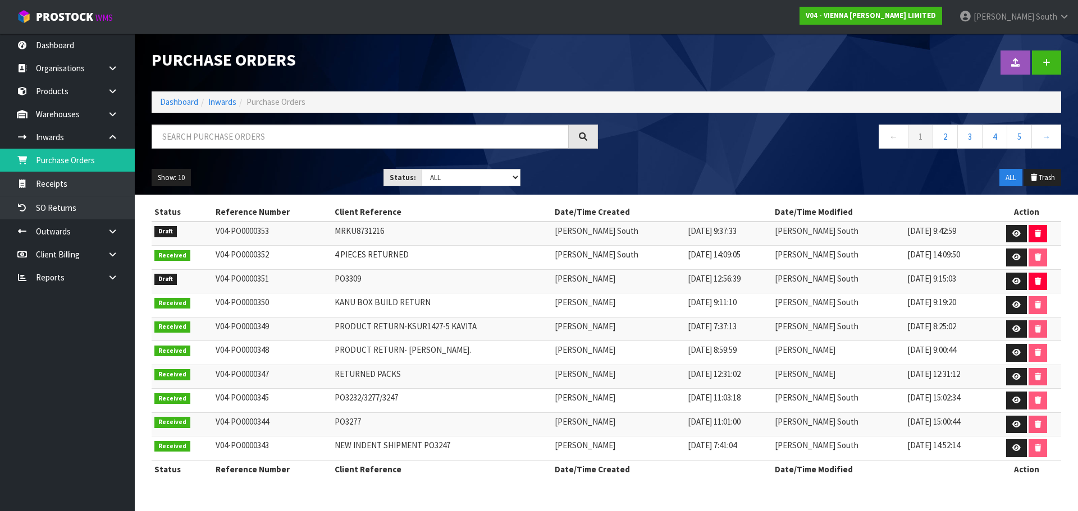
click at [343, 278] on td "PO3309" at bounding box center [442, 281] width 220 height 24
copy td "PO3309"
click at [675, 185] on div "Show: 10 5 10 25 50 Status: Draft Pending Received Cancelled ALL ALL Trash" at bounding box center [606, 178] width 926 height 35
click at [1008, 280] on link at bounding box center [1016, 282] width 21 height 18
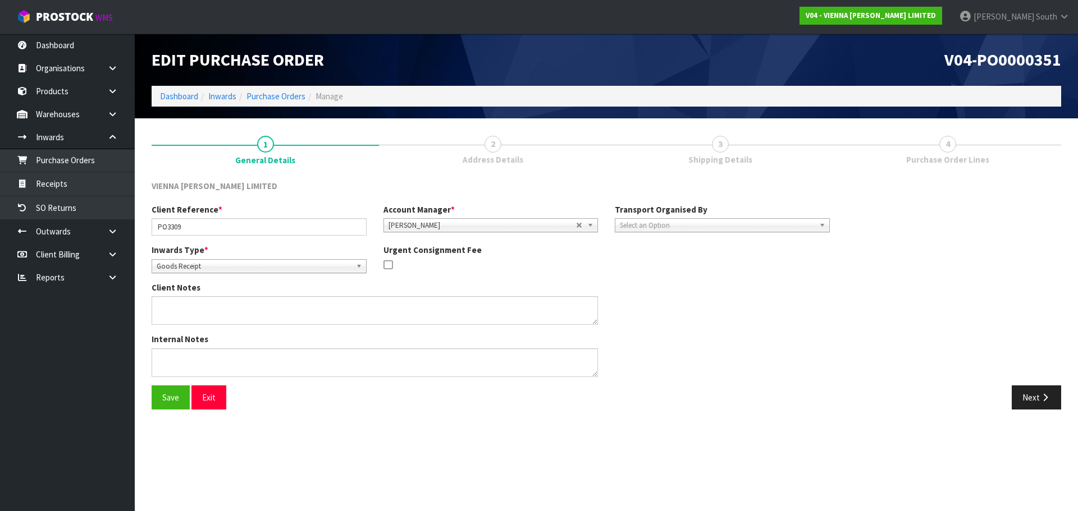
click at [703, 232] on div "Select an Option" at bounding box center [722, 225] width 215 height 14
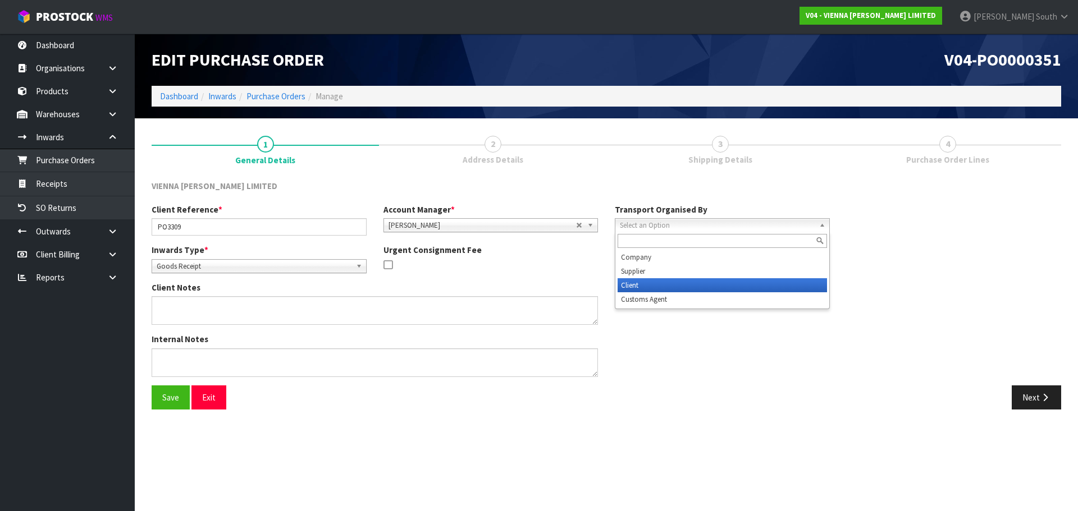
click at [649, 285] on li "Client" at bounding box center [721, 285] width 209 height 14
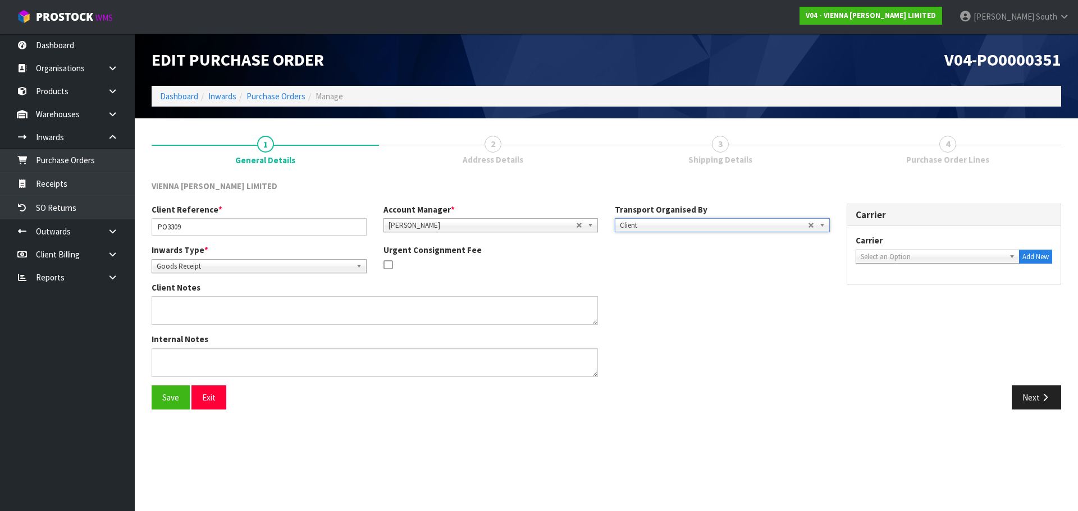
click at [897, 254] on span "Select an Option" at bounding box center [932, 256] width 144 height 13
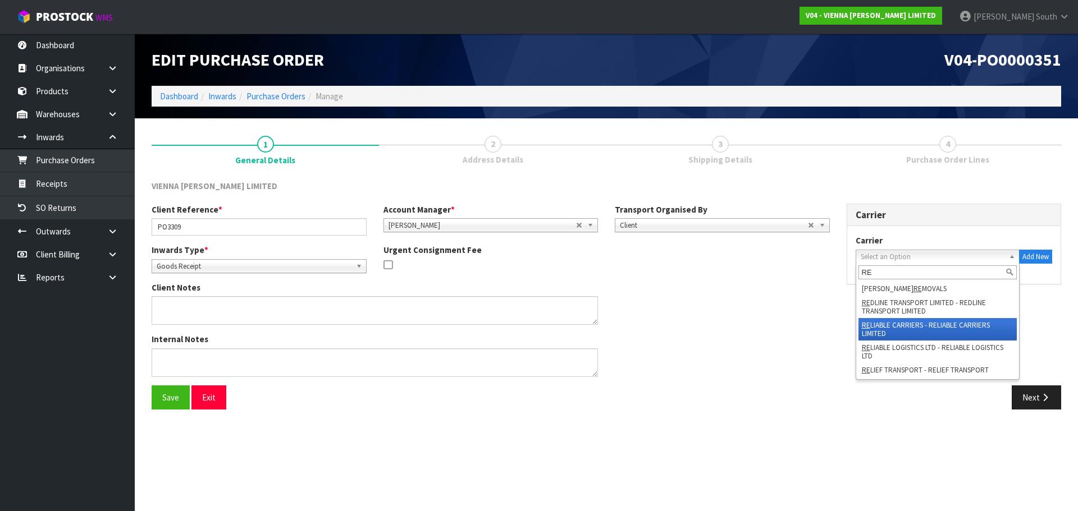
type input "RE"
click at [891, 336] on li "RE LIABLE CARRIERS - RELIABLE CARRIERS LIMITED" at bounding box center [937, 329] width 159 height 22
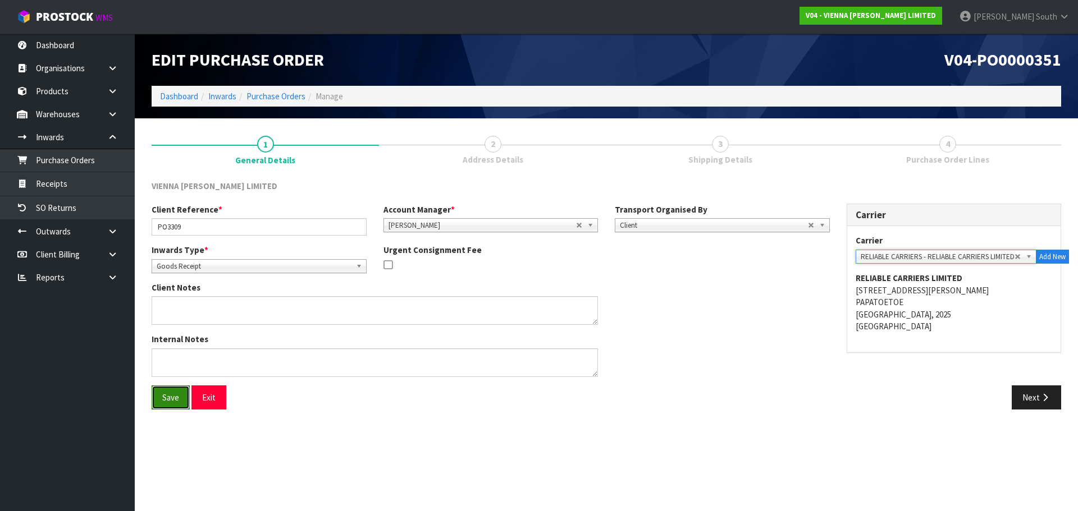
click at [164, 402] on button "Save" at bounding box center [171, 398] width 38 height 24
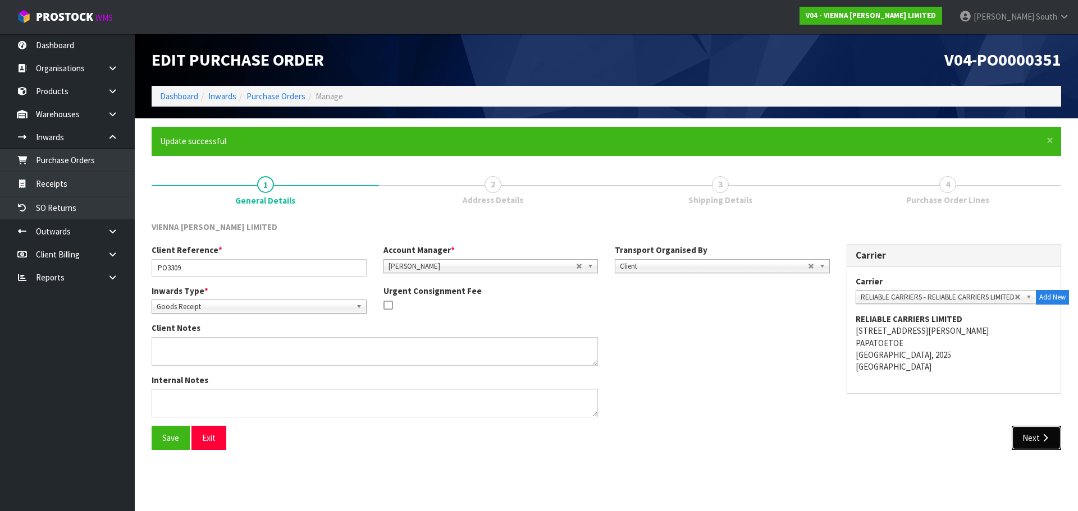
click at [1033, 431] on button "Next" at bounding box center [1035, 438] width 49 height 24
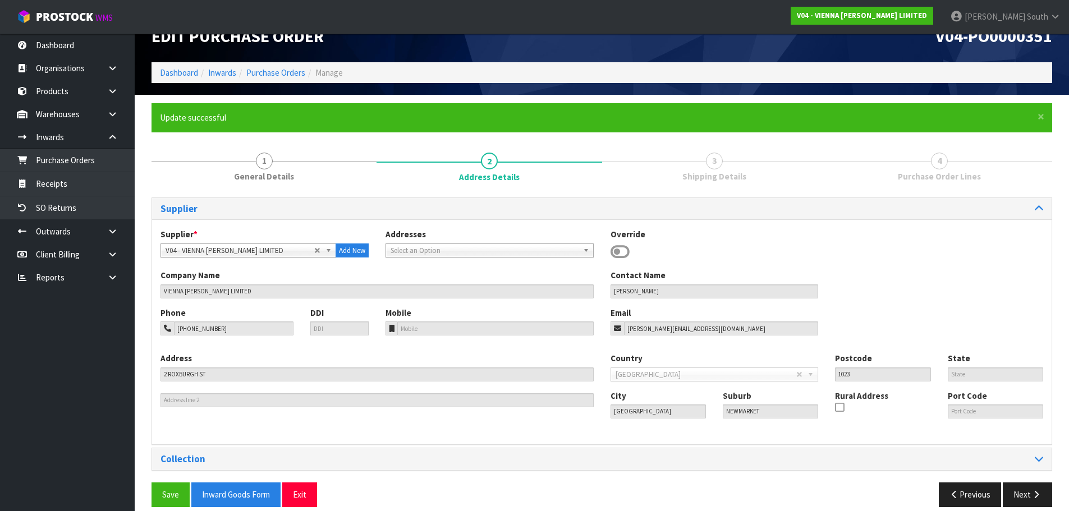
scroll to position [36, 0]
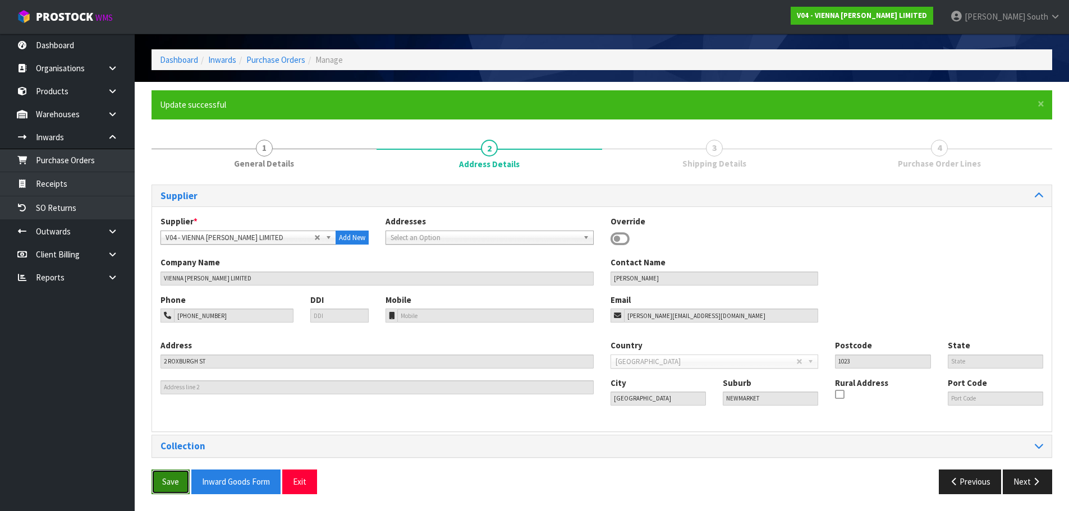
click at [168, 476] on button "Save" at bounding box center [171, 482] width 38 height 24
click at [955, 469] on div "Supplier Supplier * A00 - AGRIHEALTH NZ LTD A01 - AGAIN FASTER PTY LTD A02 - AU…" at bounding box center [602, 344] width 901 height 318
click at [954, 490] on button "Previous" at bounding box center [970, 482] width 63 height 24
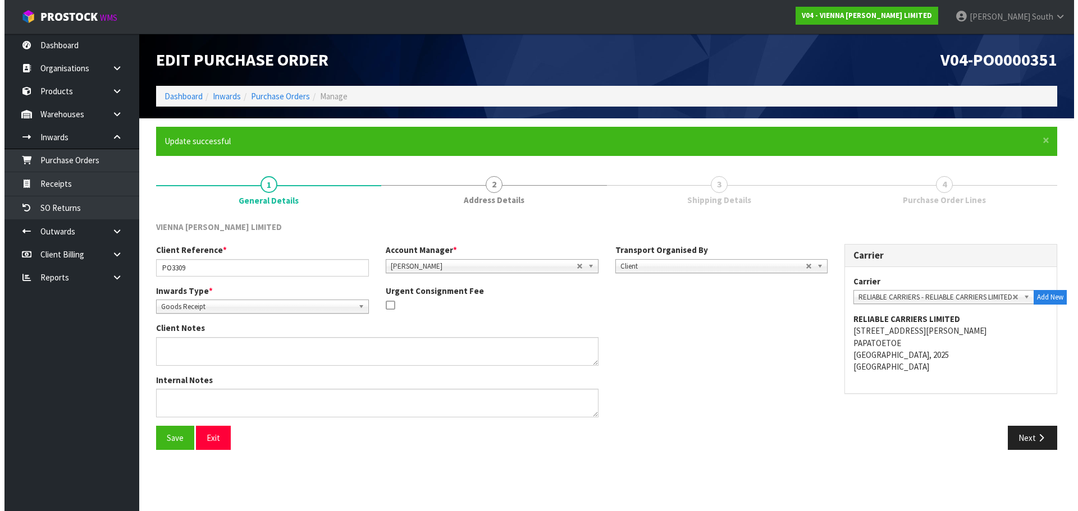
scroll to position [0, 0]
